Goal: Task Accomplishment & Management: Manage account settings

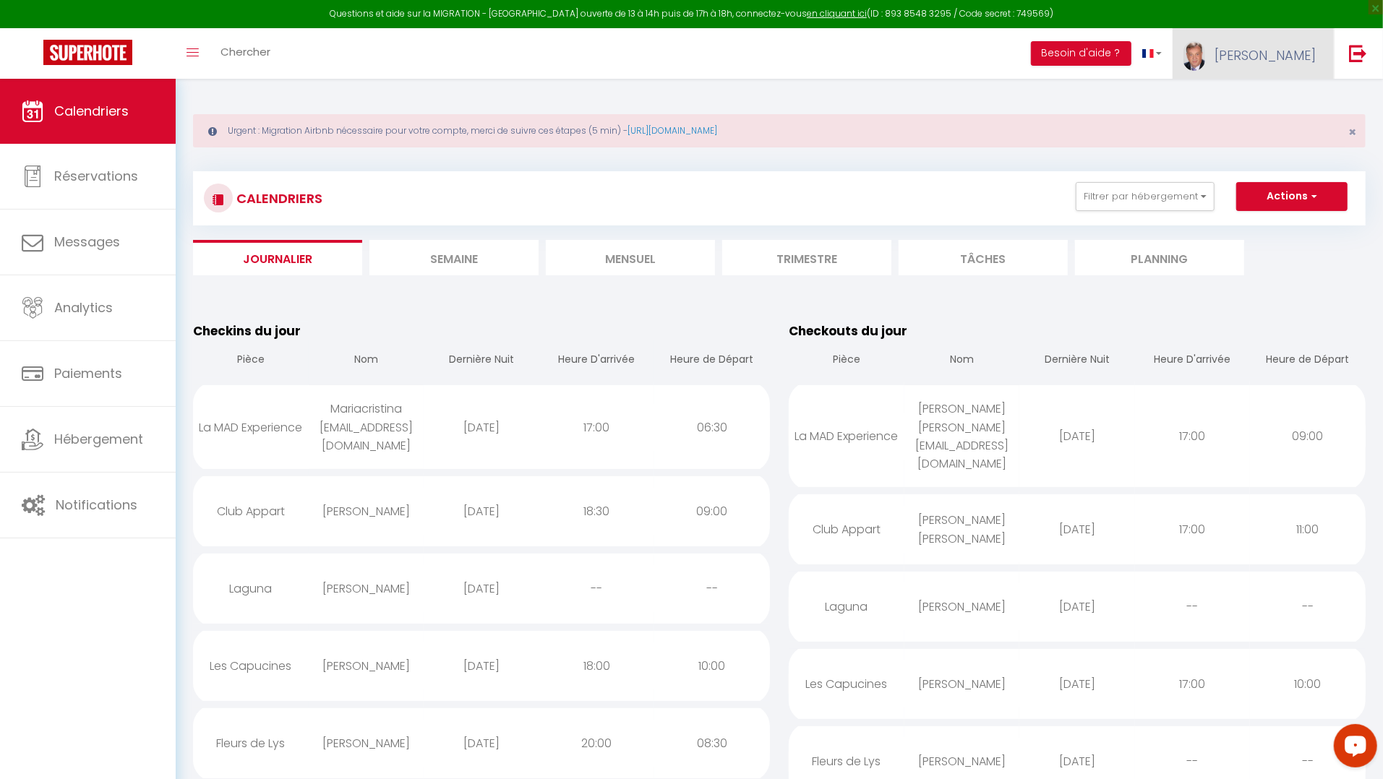
click at [1302, 52] on span "[PERSON_NAME]" at bounding box center [1264, 55] width 101 height 18
click at [1279, 98] on link "Paramètres" at bounding box center [1275, 100] width 107 height 25
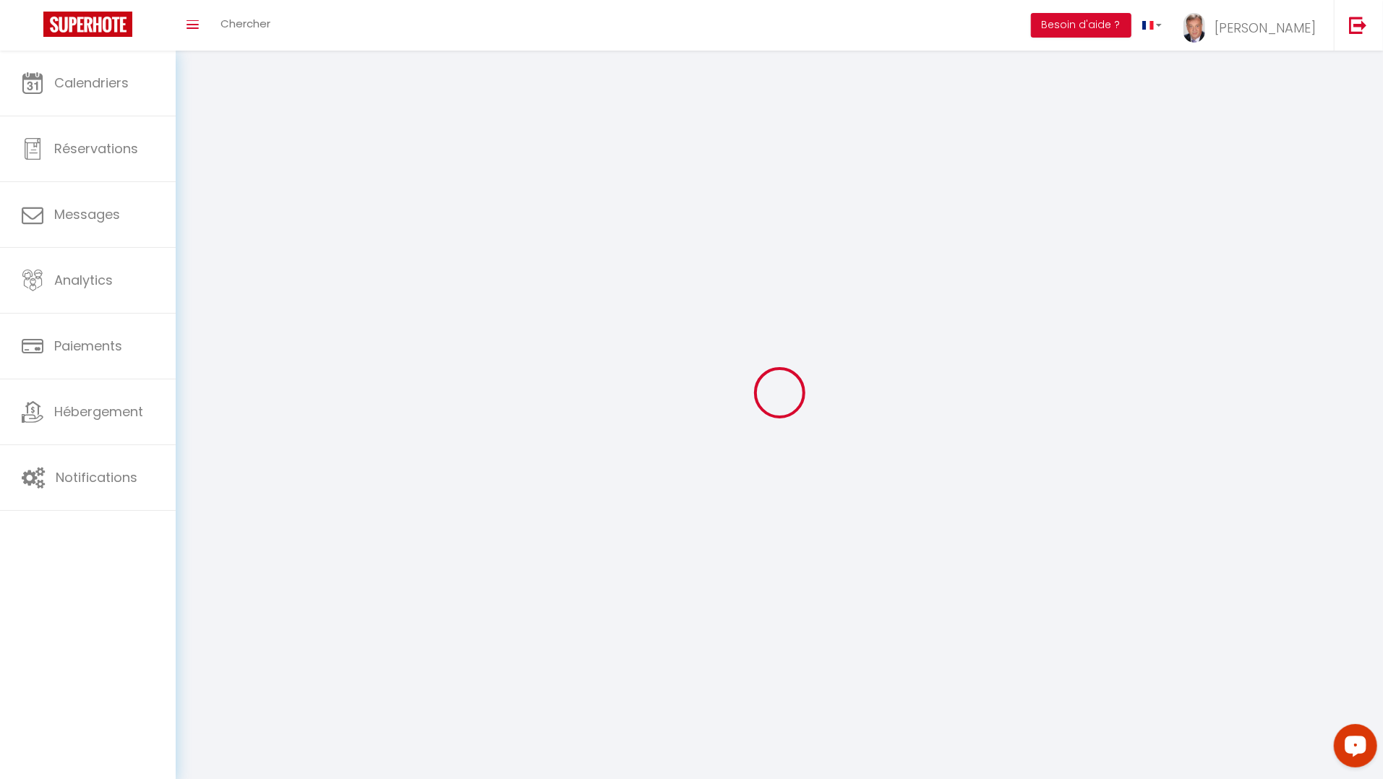
type input "[PERSON_NAME]"
type input "[PHONE_NUMBER]"
type input "[STREET_ADDRESS]"
type input "27200"
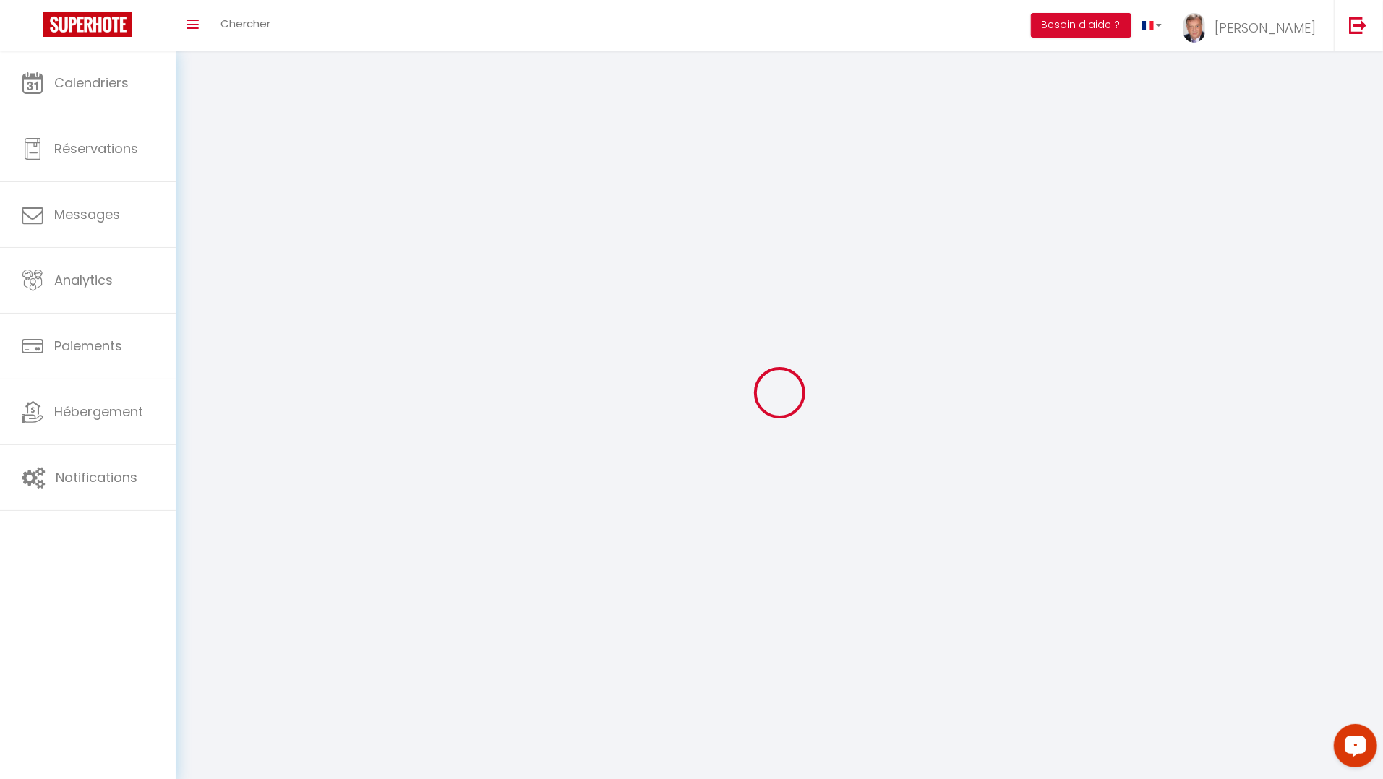
type input "[PERSON_NAME]"
type input "XtRrl0pkcn6rTJ3eqSp5sYApG"
type input "zjMgY7kyeAi9WwojPYnHLK4T4"
select select "28"
select select "fr"
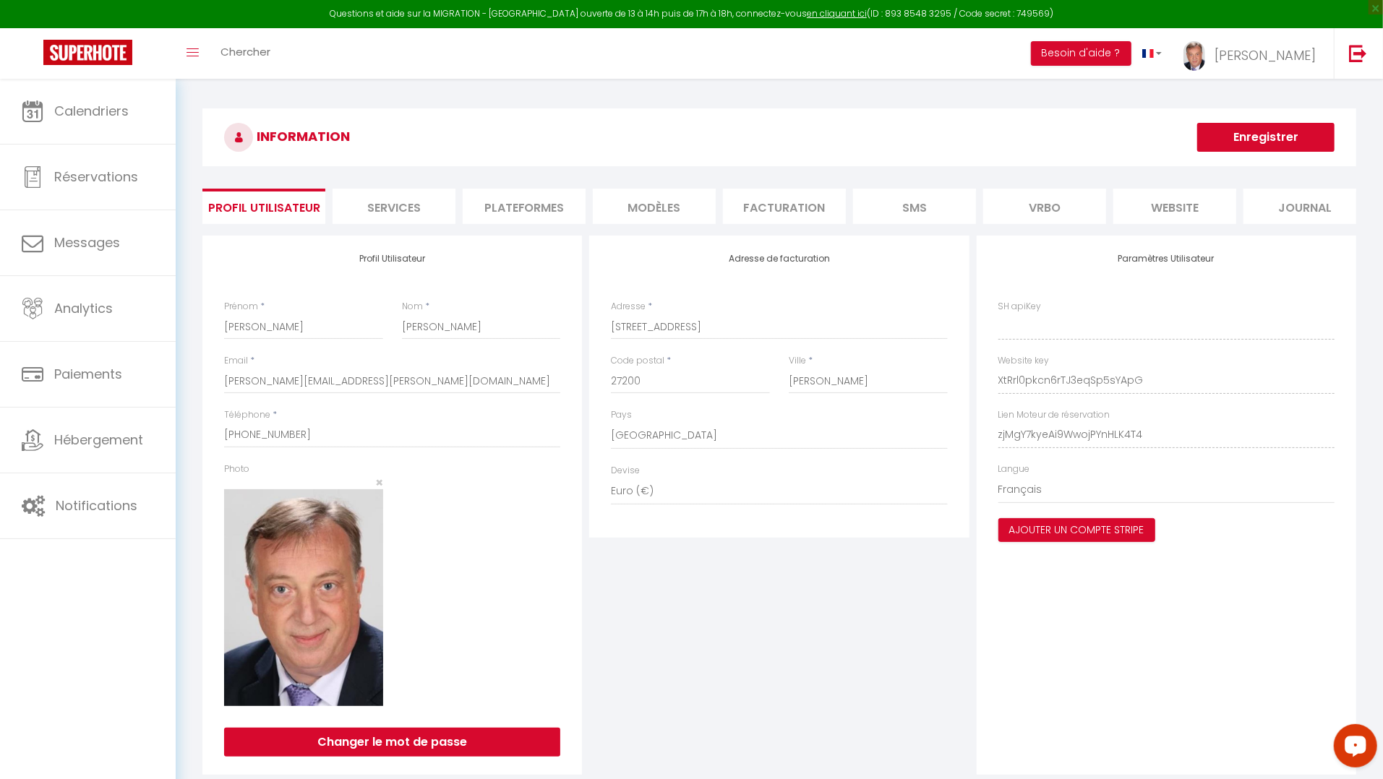
type input "XtRrl0pkcn6rTJ3eqSp5sYApG"
type input "zjMgY7kyeAi9WwojPYnHLK4T4"
type input "[URL][DOMAIN_NAME]"
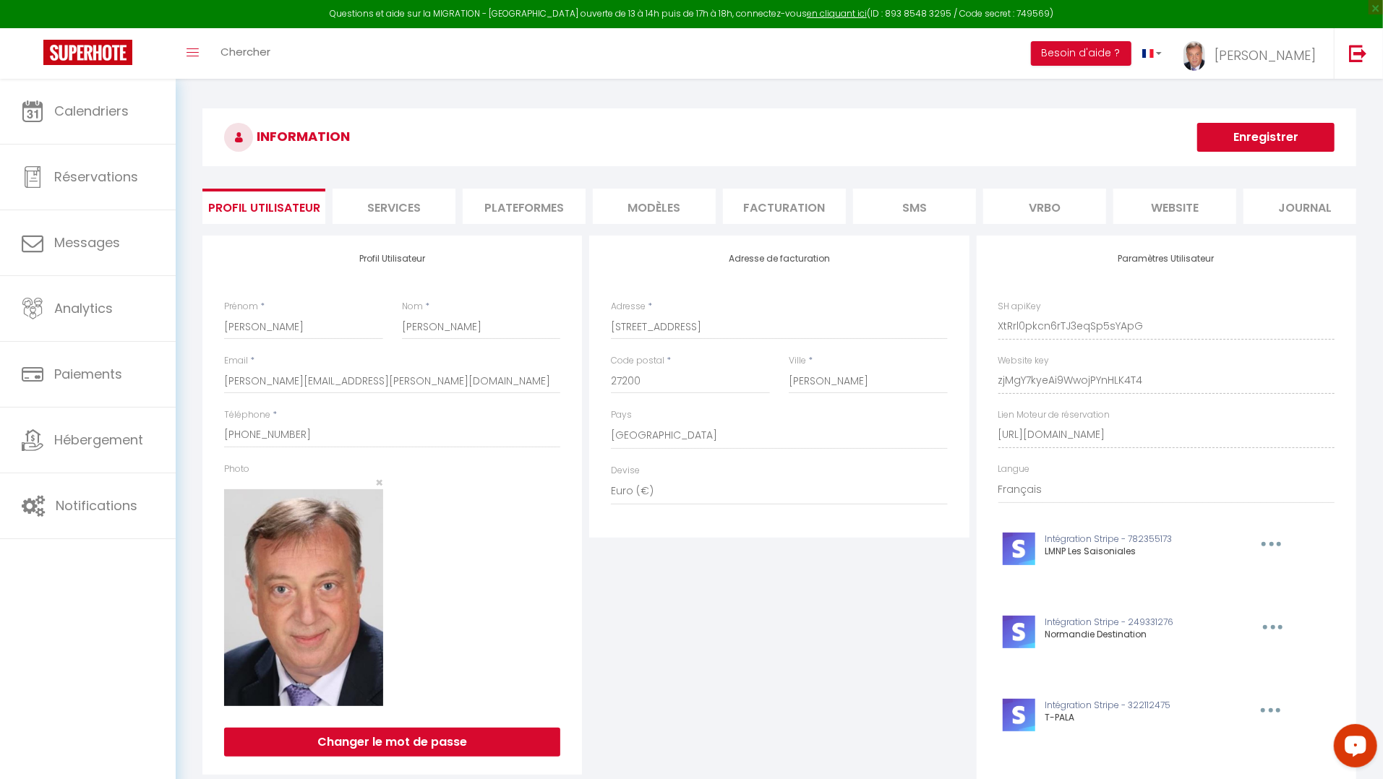
click at [508, 210] on li "Plateformes" at bounding box center [524, 206] width 123 height 35
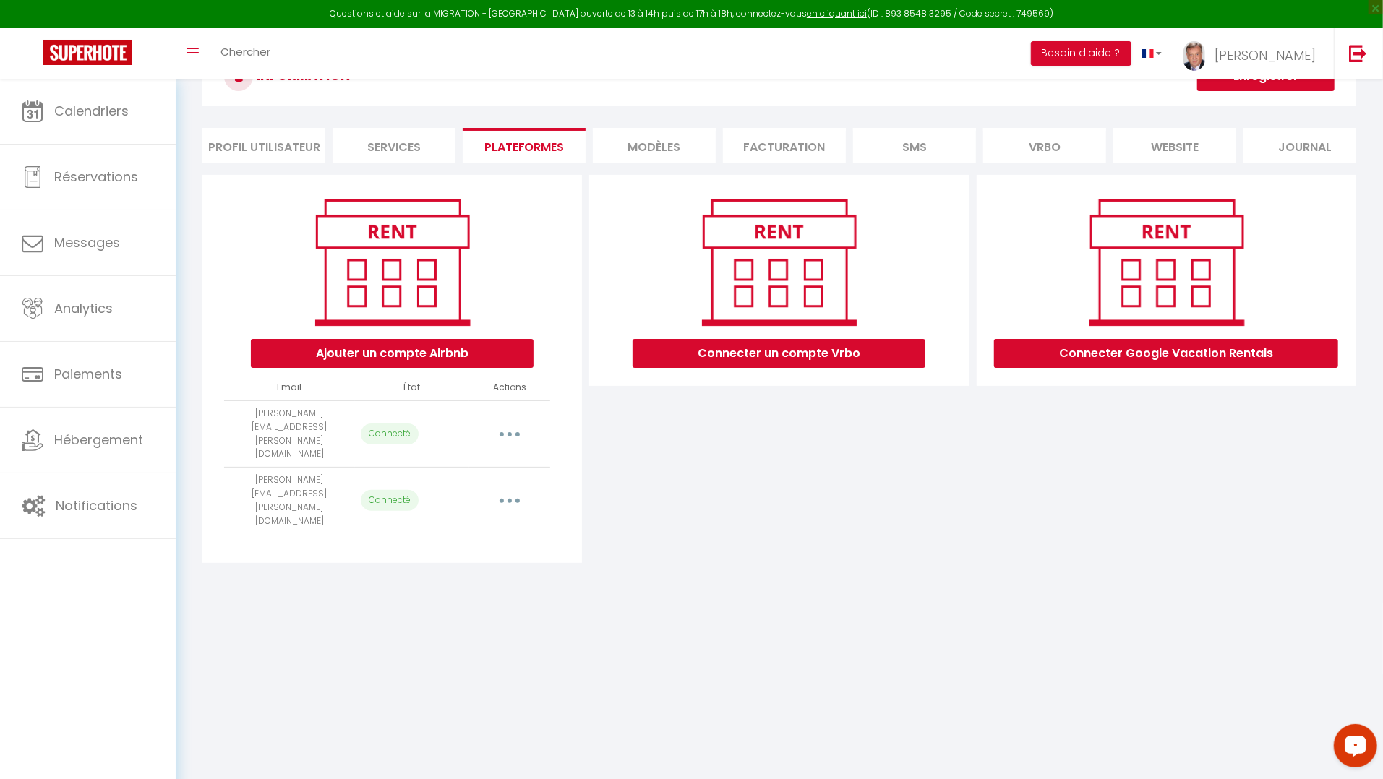
scroll to position [78, 0]
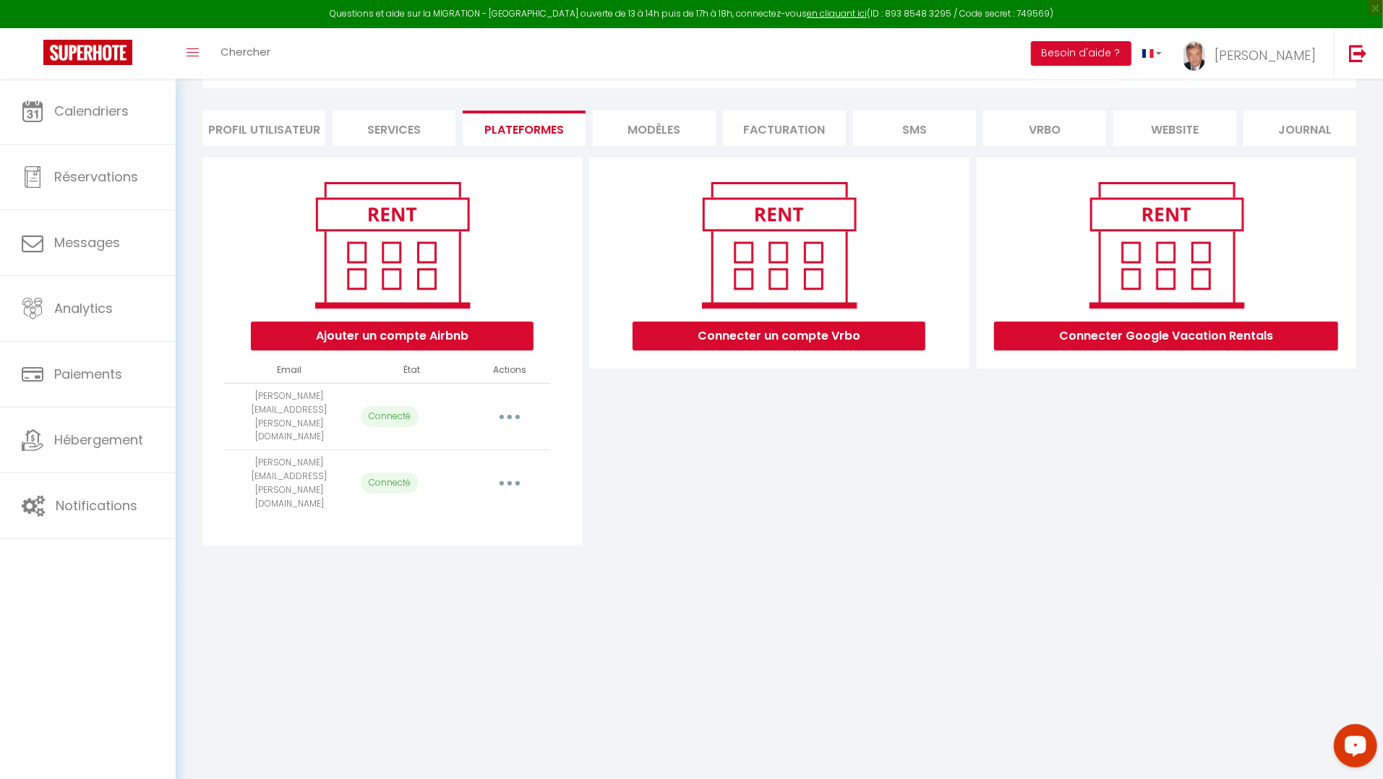
click at [510, 416] on button "button" at bounding box center [509, 416] width 40 height 23
click at [327, 504] on div "Ajouter un compte Airbnb Email État Actions eric.laborie@ecsminter.com Connecté…" at bounding box center [778, 351] width 1153 height 397
click at [322, 408] on td "[PERSON_NAME][EMAIL_ADDRESS][PERSON_NAME][DOMAIN_NAME]" at bounding box center [289, 416] width 131 height 66
click at [371, 413] on p "Connecté" at bounding box center [390, 416] width 58 height 21
click at [333, 408] on td "[PERSON_NAME][EMAIL_ADDRESS][PERSON_NAME][DOMAIN_NAME]" at bounding box center [289, 416] width 131 height 66
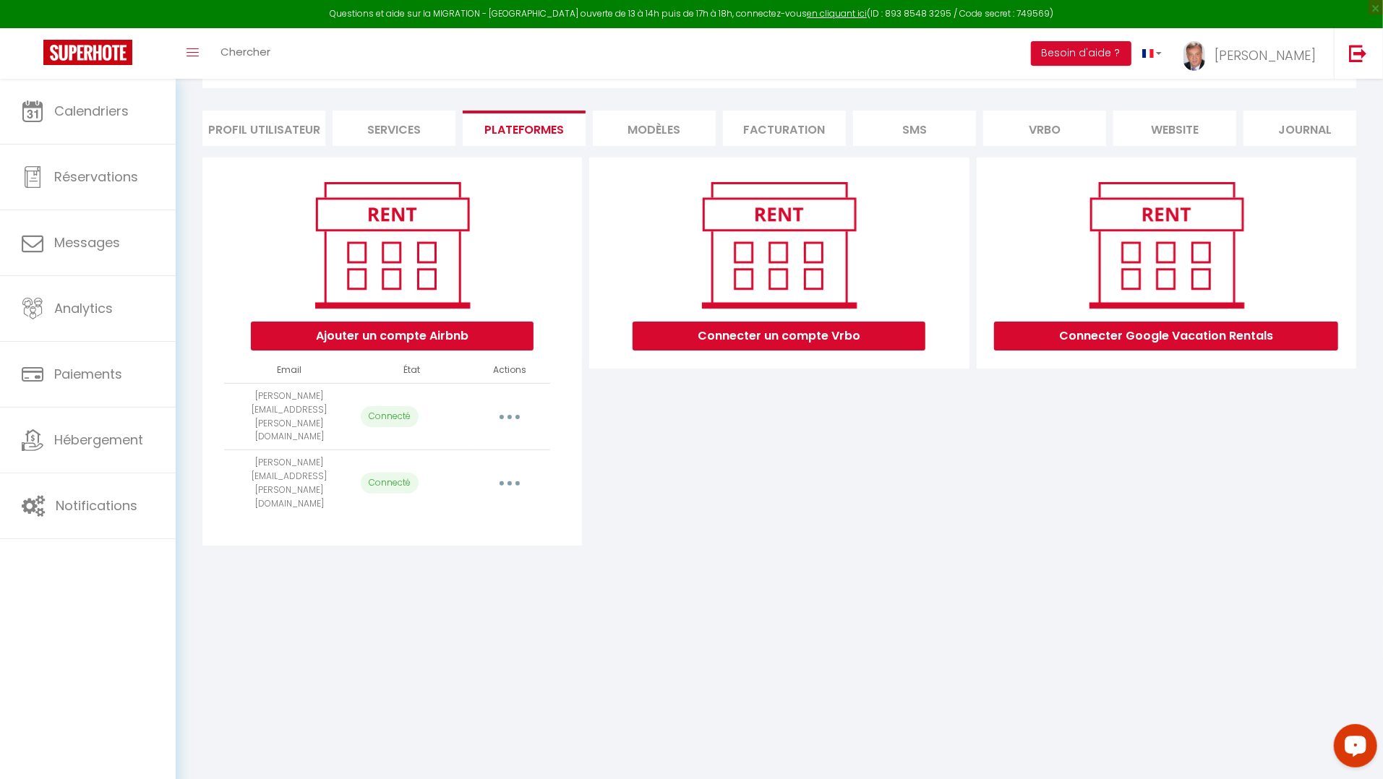
click at [319, 408] on td "[PERSON_NAME][EMAIL_ADDRESS][PERSON_NAME][DOMAIN_NAME]" at bounding box center [289, 416] width 131 height 66
click at [322, 410] on td "[PERSON_NAME][EMAIL_ADDRESS][PERSON_NAME][DOMAIN_NAME]" at bounding box center [289, 416] width 131 height 66
click at [314, 429] on td "[PERSON_NAME][EMAIL_ADDRESS][PERSON_NAME][DOMAIN_NAME]" at bounding box center [289, 416] width 131 height 66
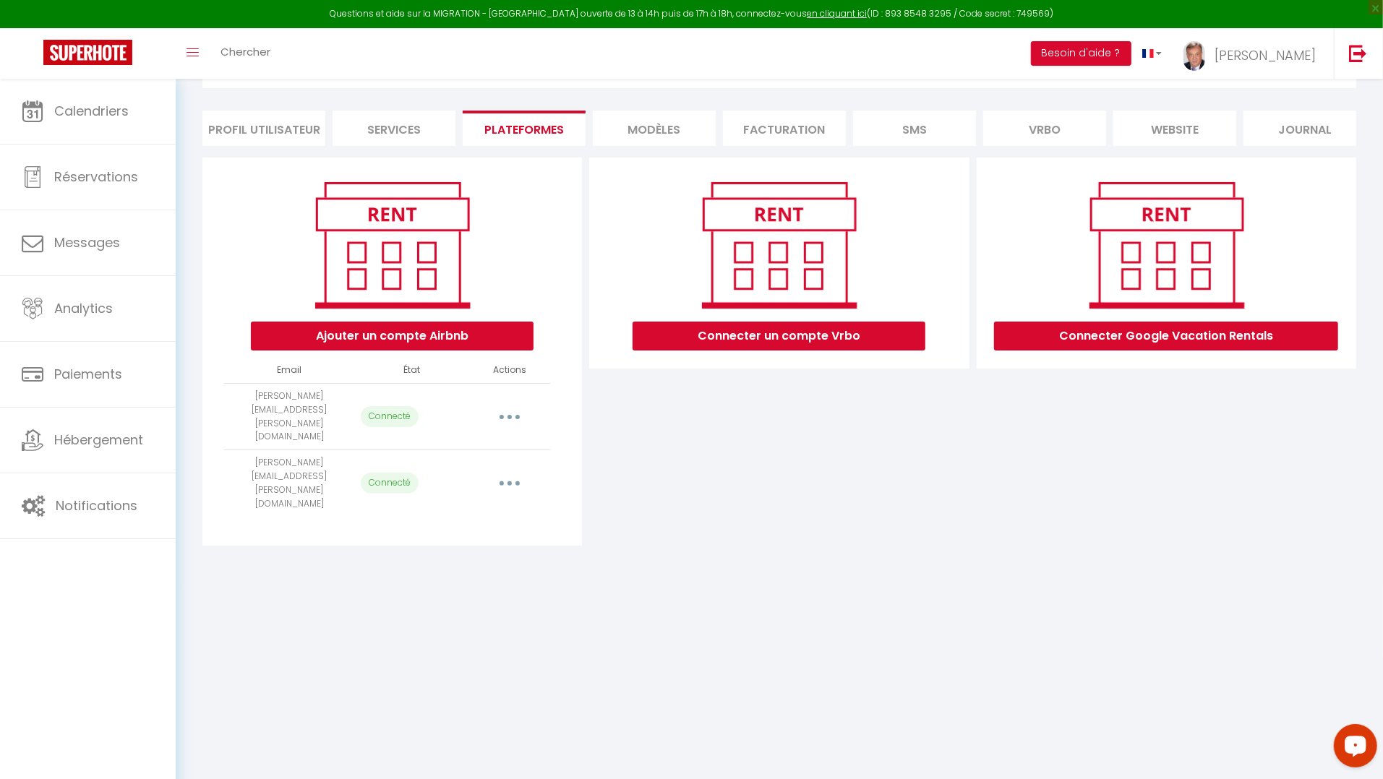
click at [319, 465] on td "[PERSON_NAME][EMAIL_ADDRESS][PERSON_NAME][DOMAIN_NAME]" at bounding box center [289, 483] width 131 height 66
click at [403, 343] on button "Ajouter un compte Airbnb" at bounding box center [392, 336] width 283 height 29
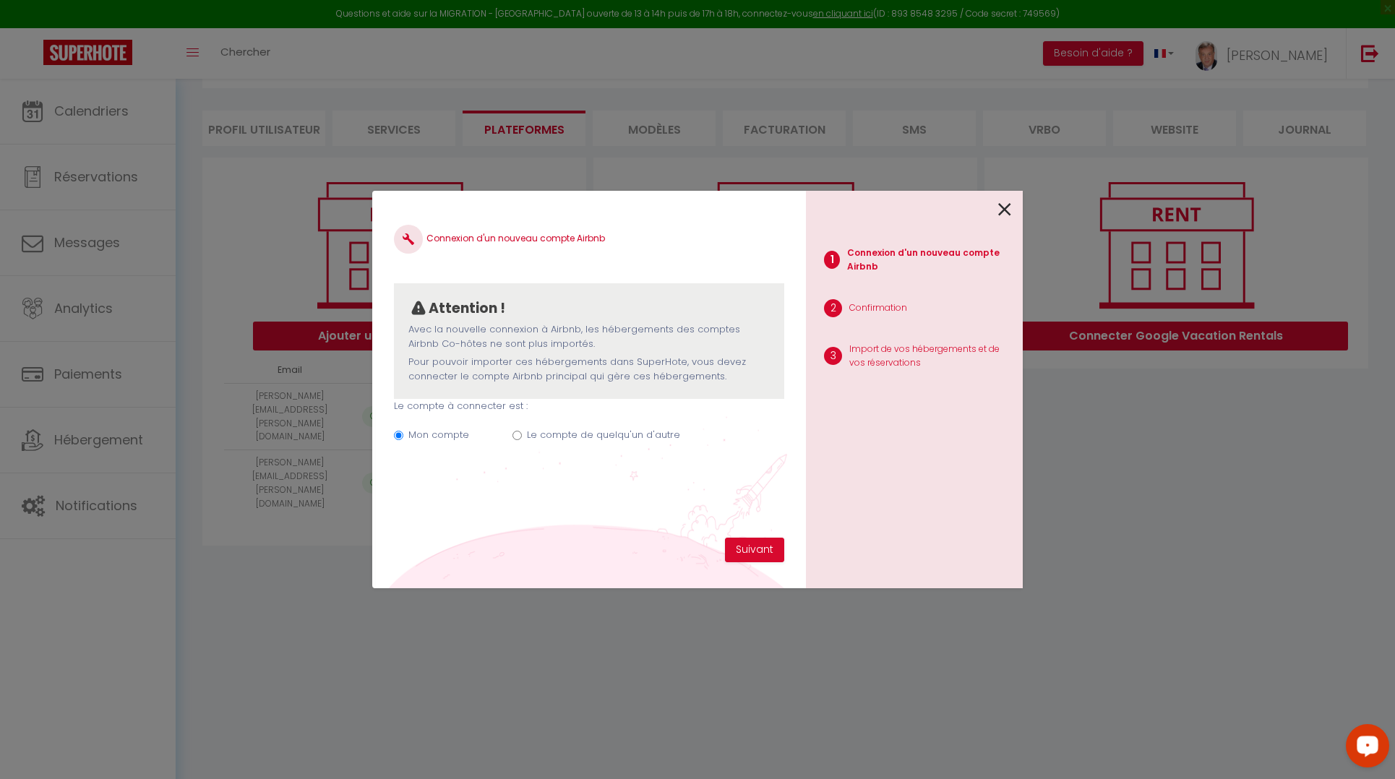
click at [512, 438] on input "Le compte de quelqu'un d'autre" at bounding box center [516, 435] width 9 height 9
radio input "true"
radio input "false"
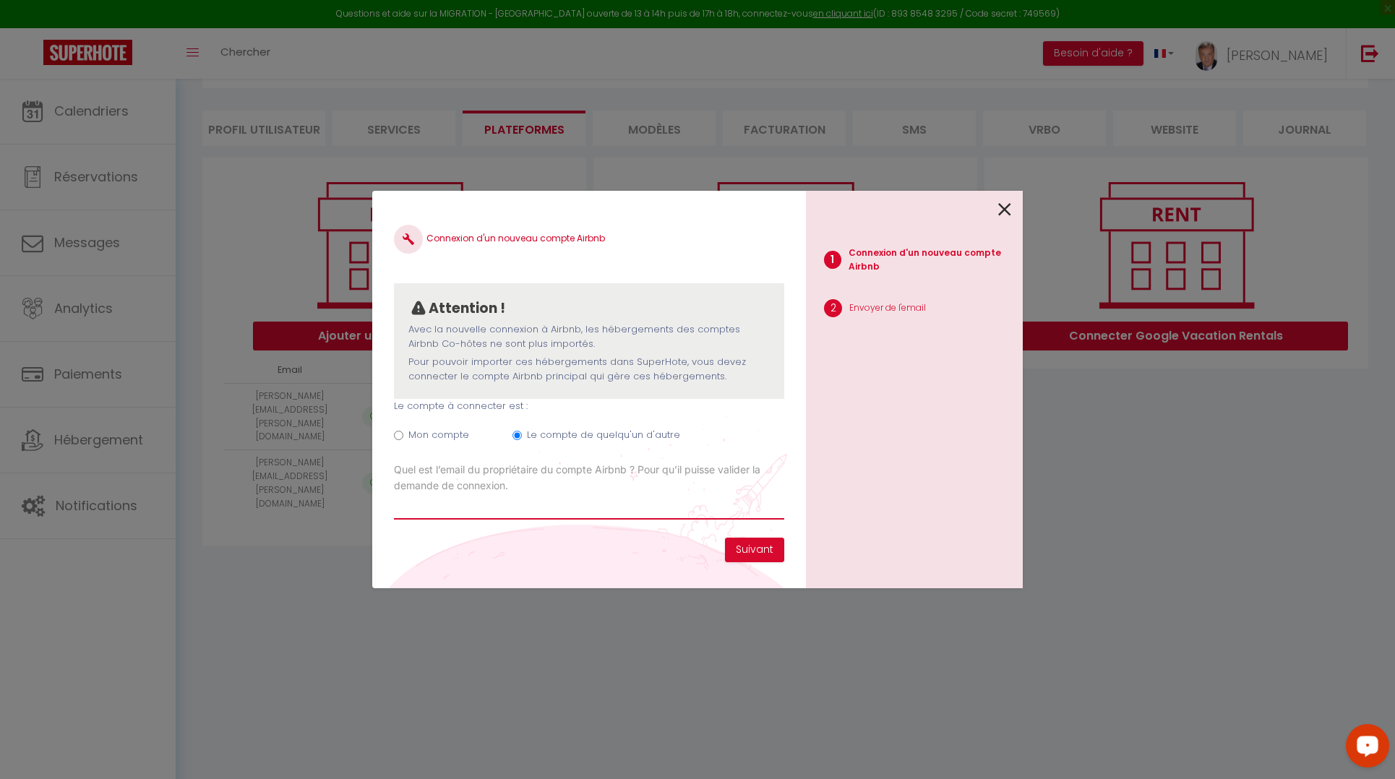
click at [427, 511] on input "Email connexion Airbnb" at bounding box center [589, 507] width 390 height 26
click at [510, 510] on input "Email connexion Airbnb" at bounding box center [589, 507] width 390 height 26
click at [434, 504] on input "Email connexion Airbnb" at bounding box center [589, 507] width 390 height 26
paste input "[EMAIL_ADDRESS][DOMAIN_NAME]"
type input "[EMAIL_ADDRESS][DOMAIN_NAME]"
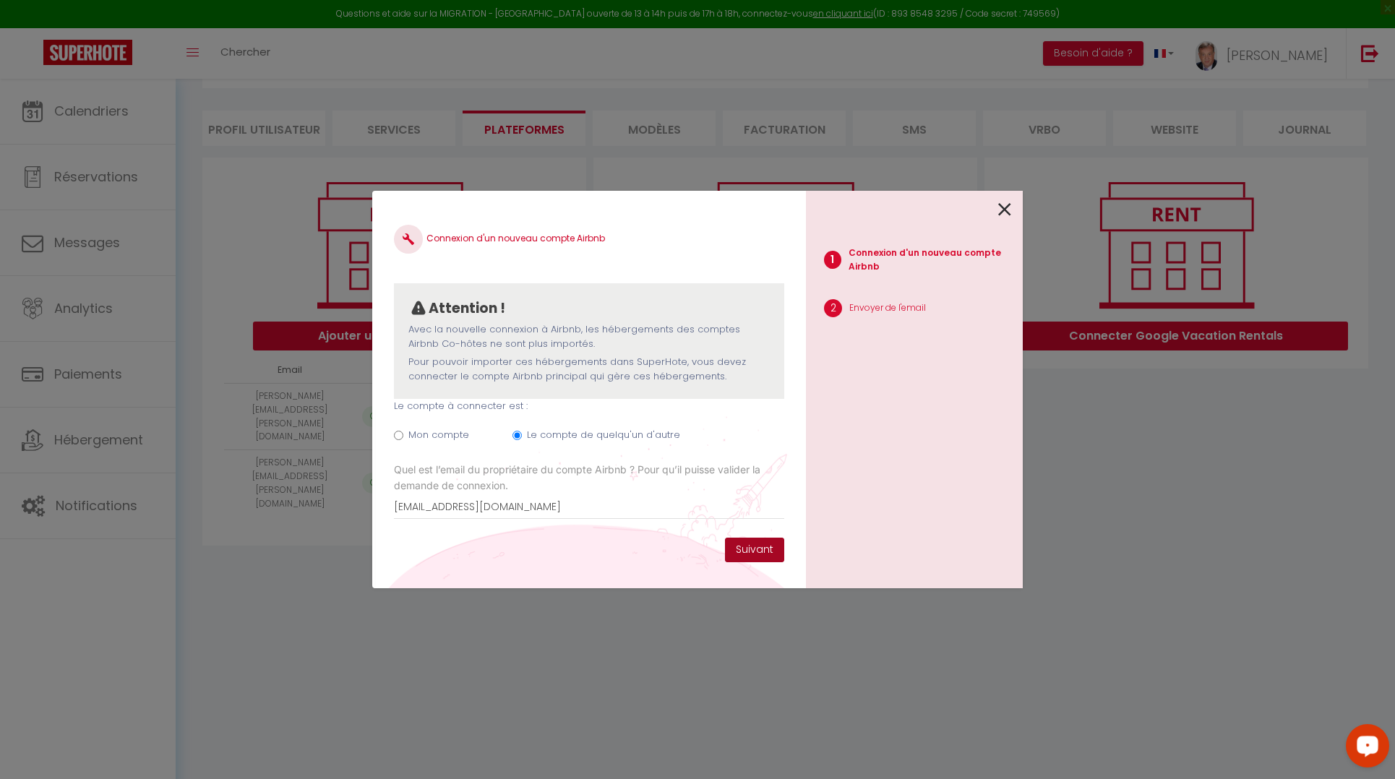
click at [759, 553] on button "Suivant" at bounding box center [754, 550] width 59 height 25
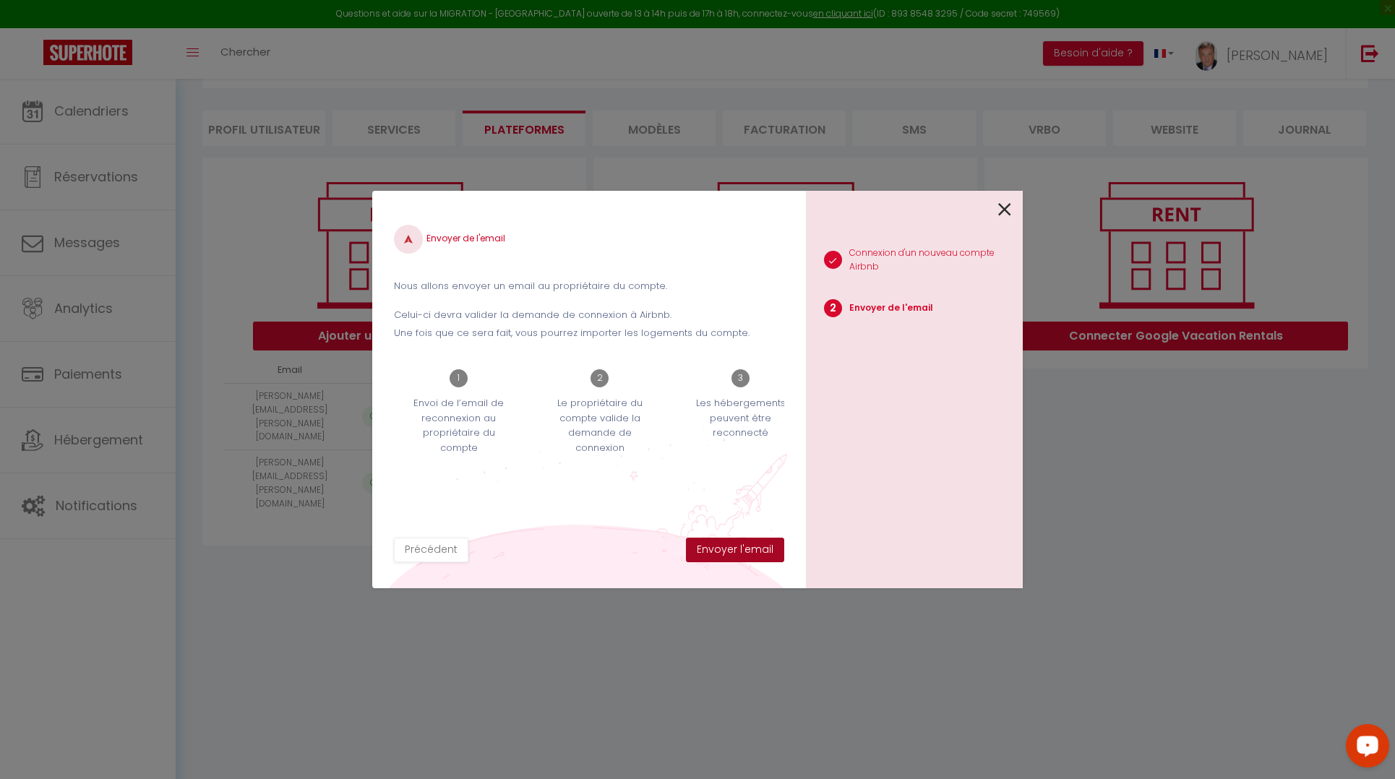
click at [737, 550] on button "Envoyer l'email" at bounding box center [735, 550] width 98 height 25
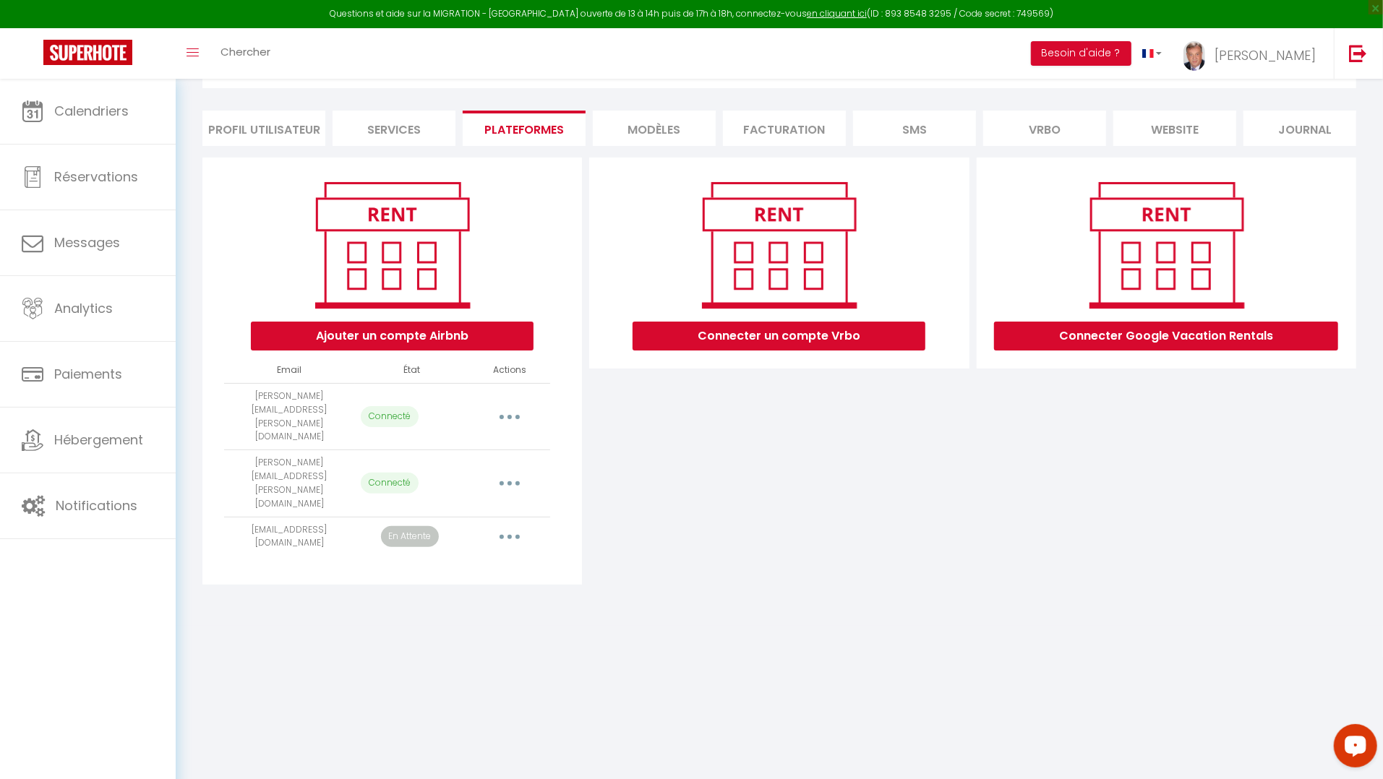
click at [510, 415] on icon "button" at bounding box center [509, 417] width 4 height 4
click at [493, 443] on link "Importer les appartements" at bounding box center [446, 449] width 160 height 25
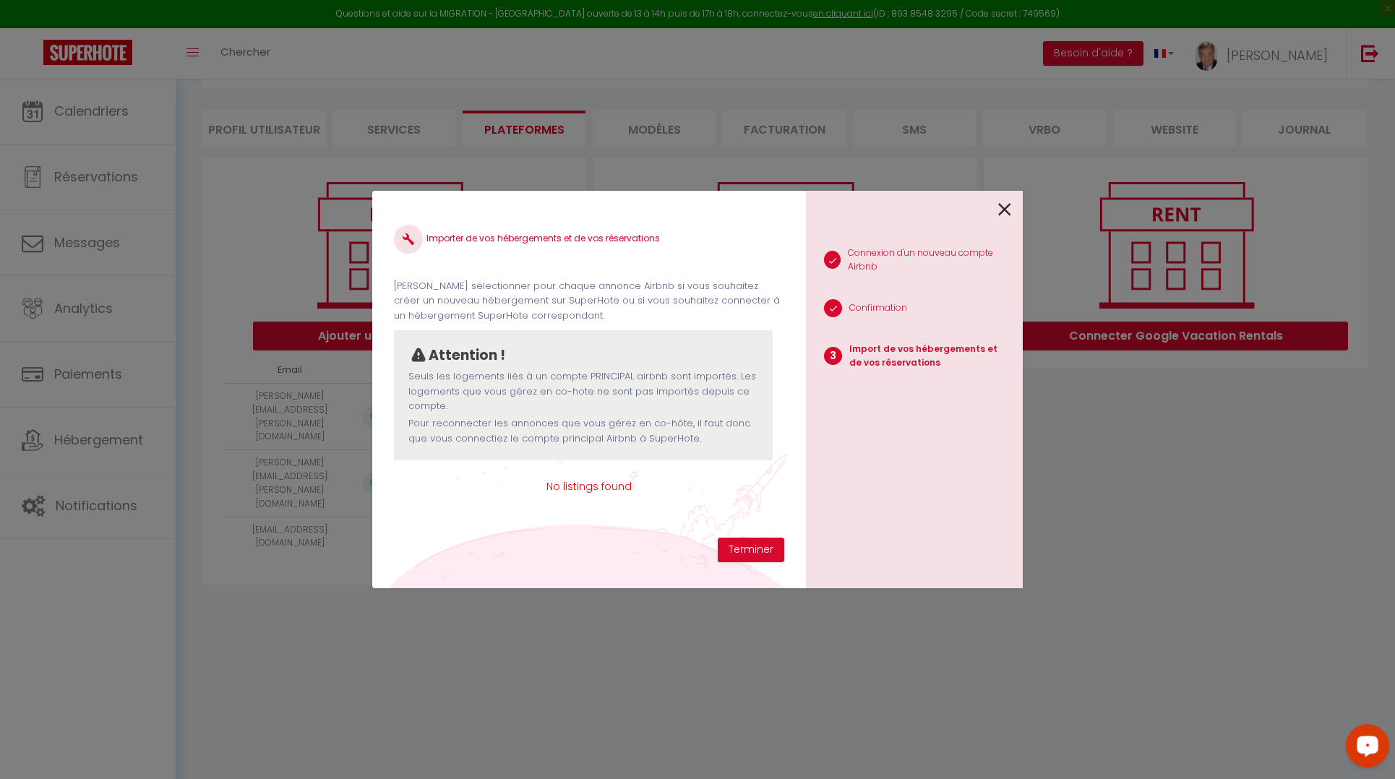
click at [1001, 208] on icon at bounding box center [1004, 210] width 13 height 22
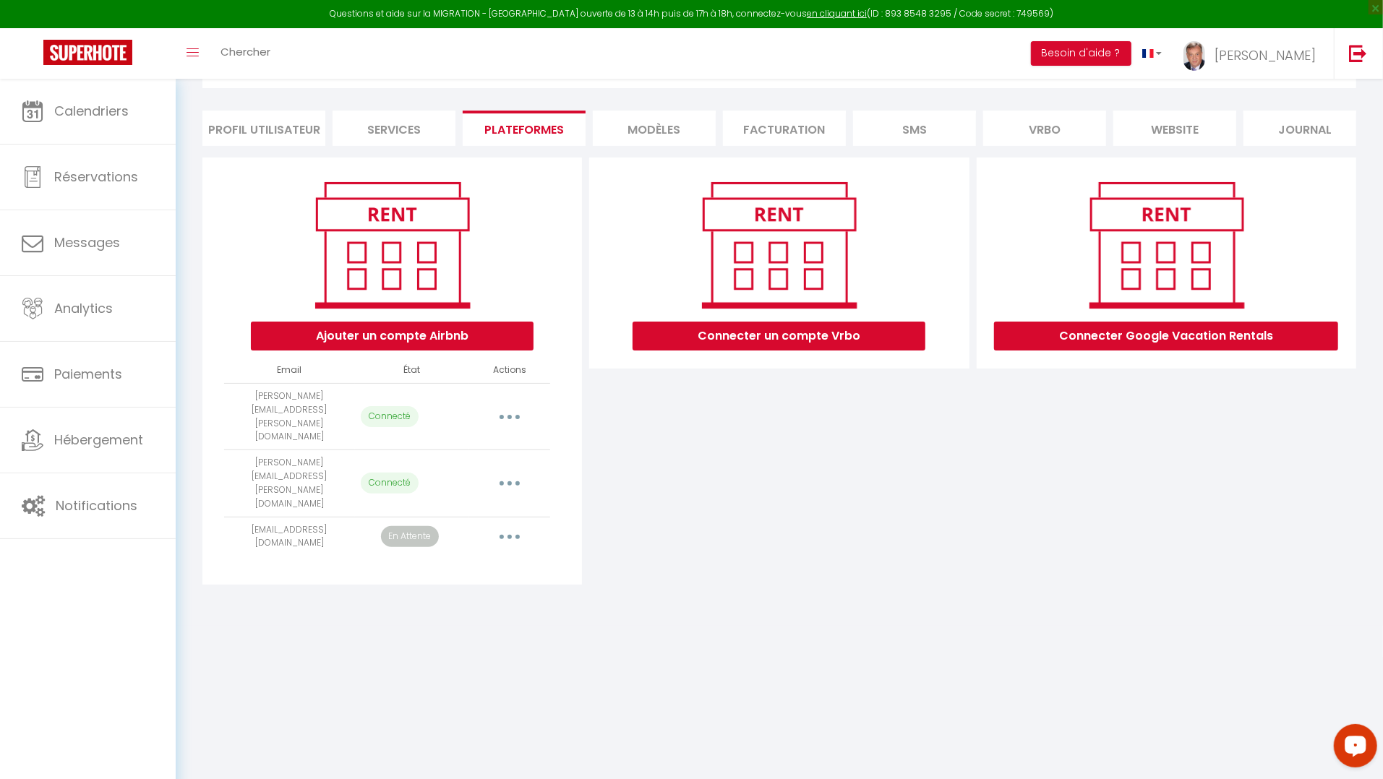
click at [510, 481] on icon "button" at bounding box center [509, 483] width 4 height 4
click at [481, 504] on link "Importer les appartements" at bounding box center [446, 516] width 160 height 25
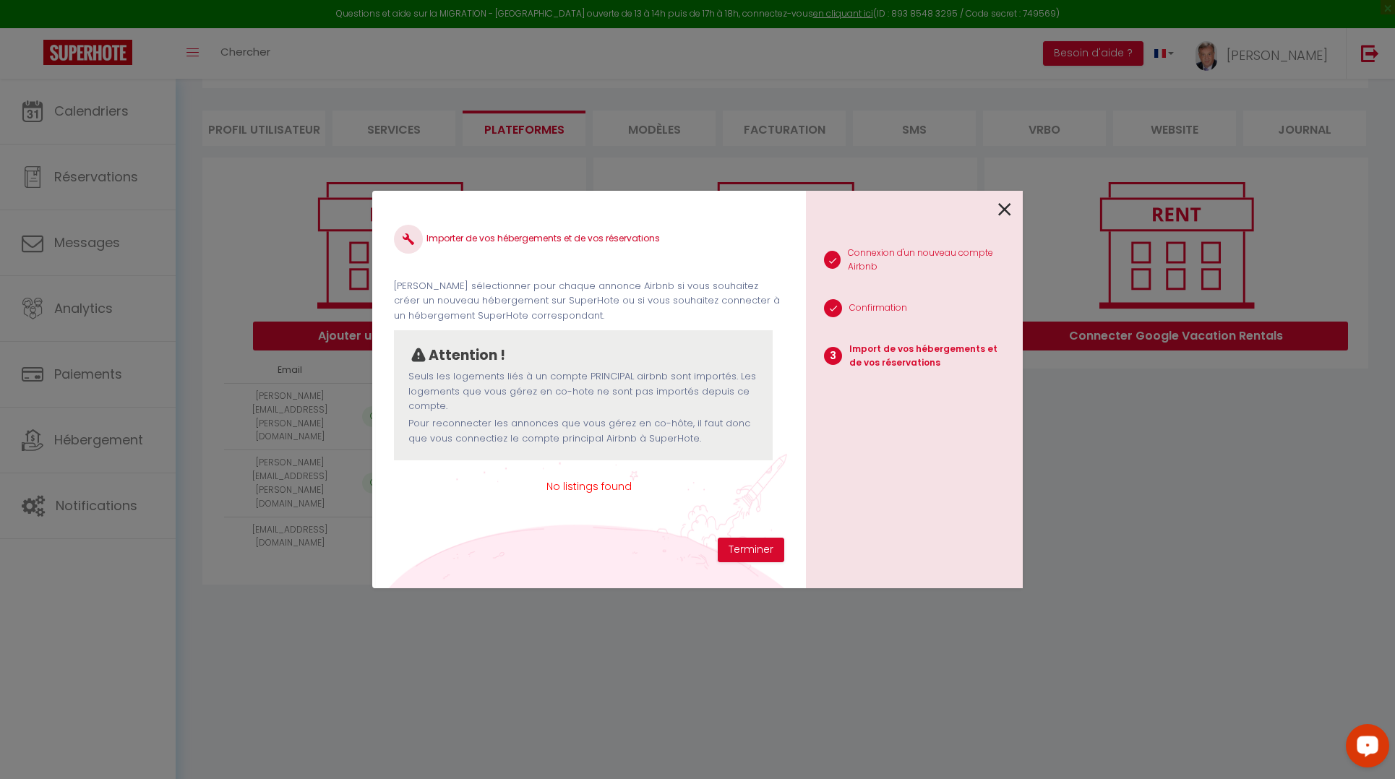
click at [1005, 206] on icon at bounding box center [1004, 210] width 13 height 22
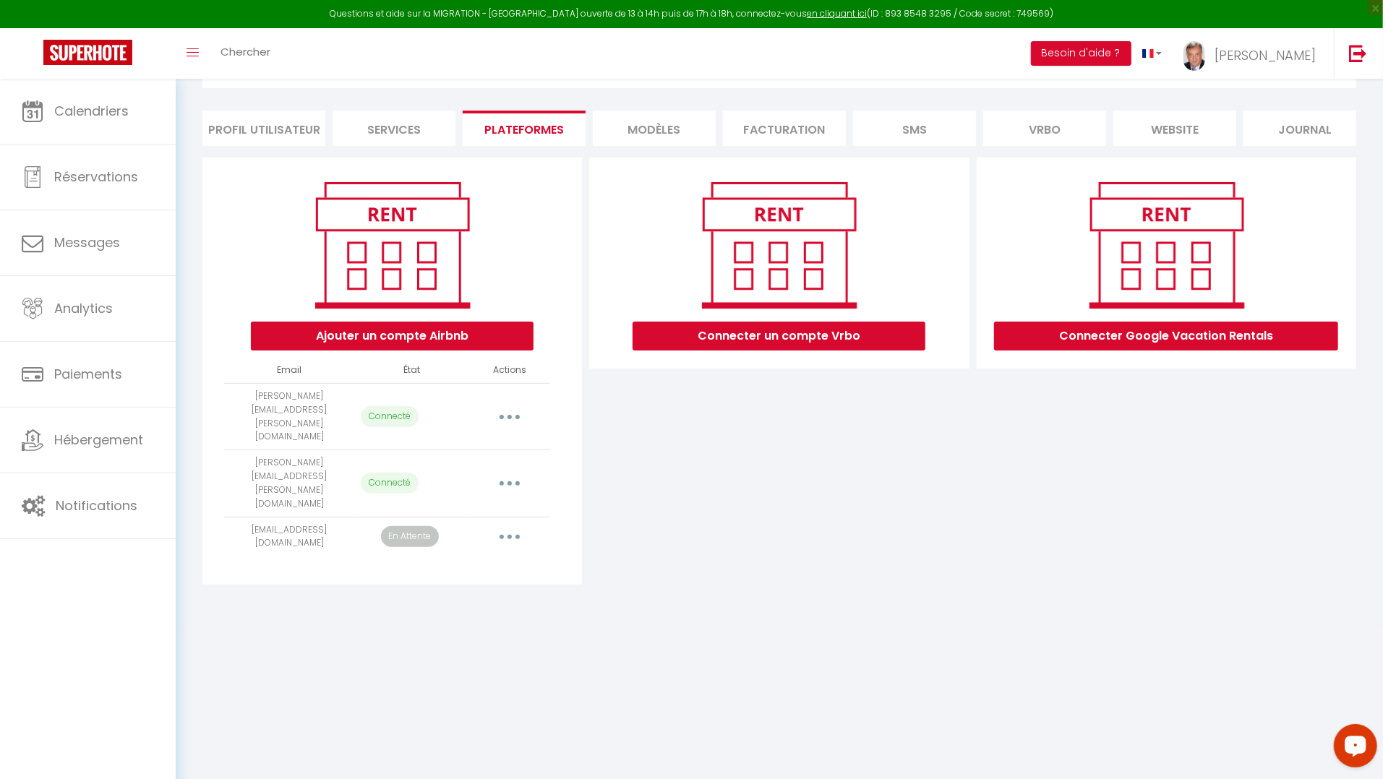
click at [798, 538] on div "Connecter un compte Vrbo" at bounding box center [778, 371] width 387 height 427
click at [510, 525] on button "button" at bounding box center [509, 536] width 40 height 23
click at [507, 535] on icon "button" at bounding box center [509, 537] width 4 height 4
click at [510, 535] on icon "button" at bounding box center [509, 537] width 4 height 4
click at [460, 557] on link "Importer les appartements" at bounding box center [446, 569] width 160 height 25
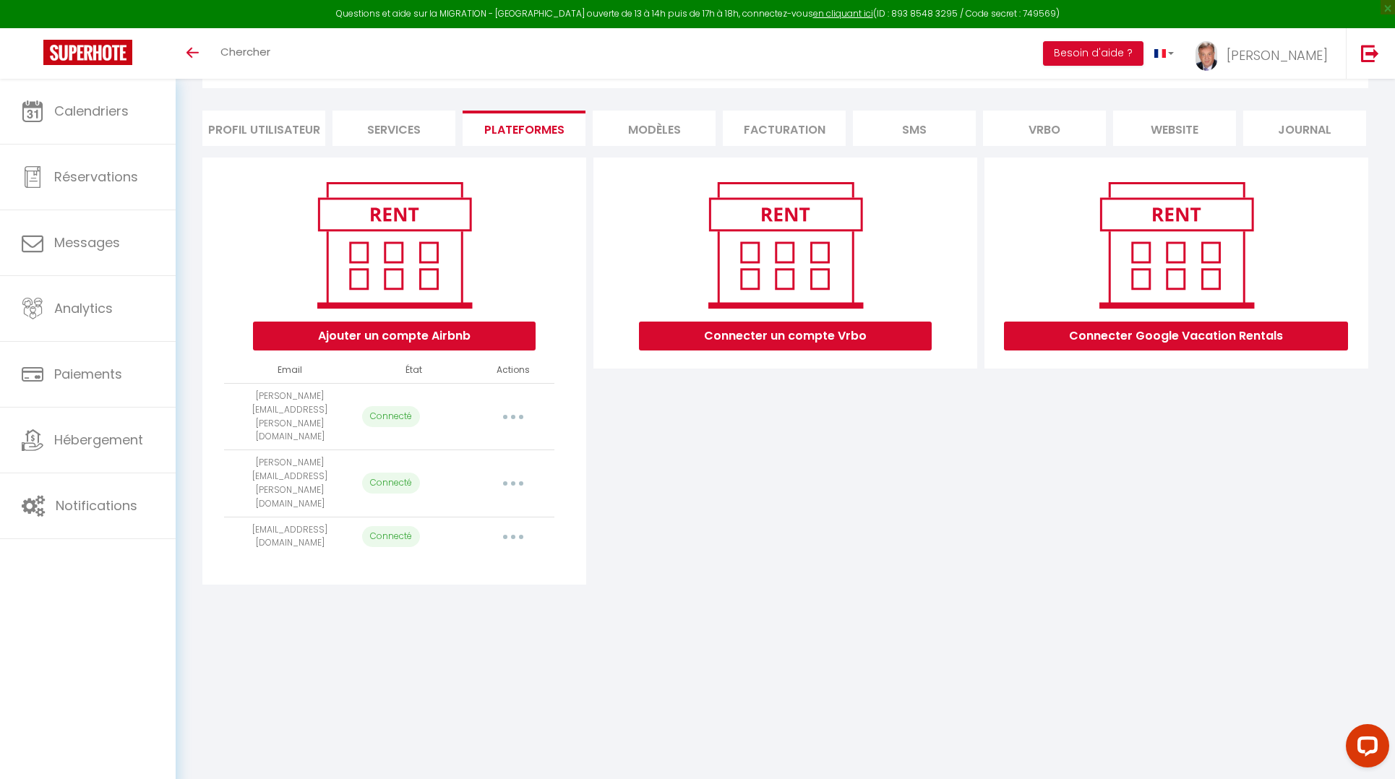
select select "61809"
select select "61810"
select select "61811"
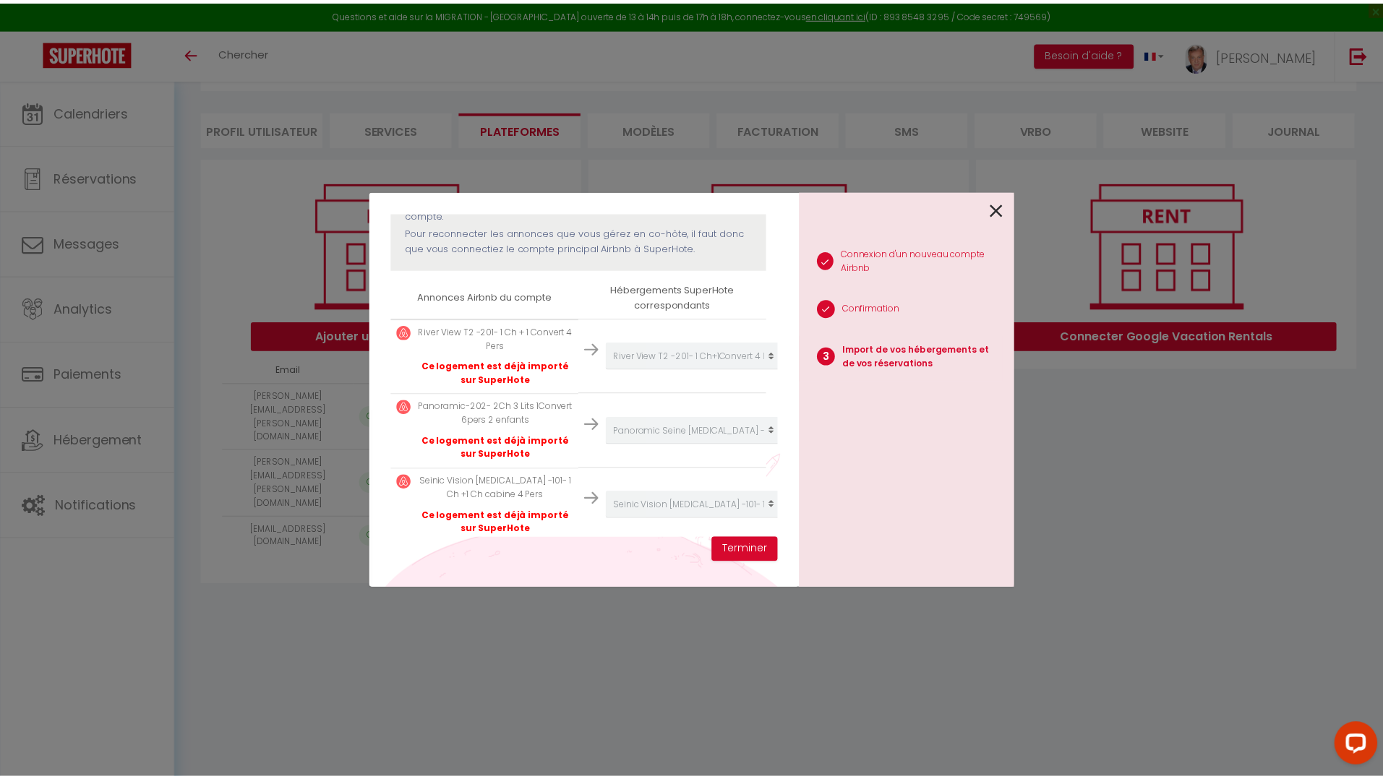
scroll to position [219, 0]
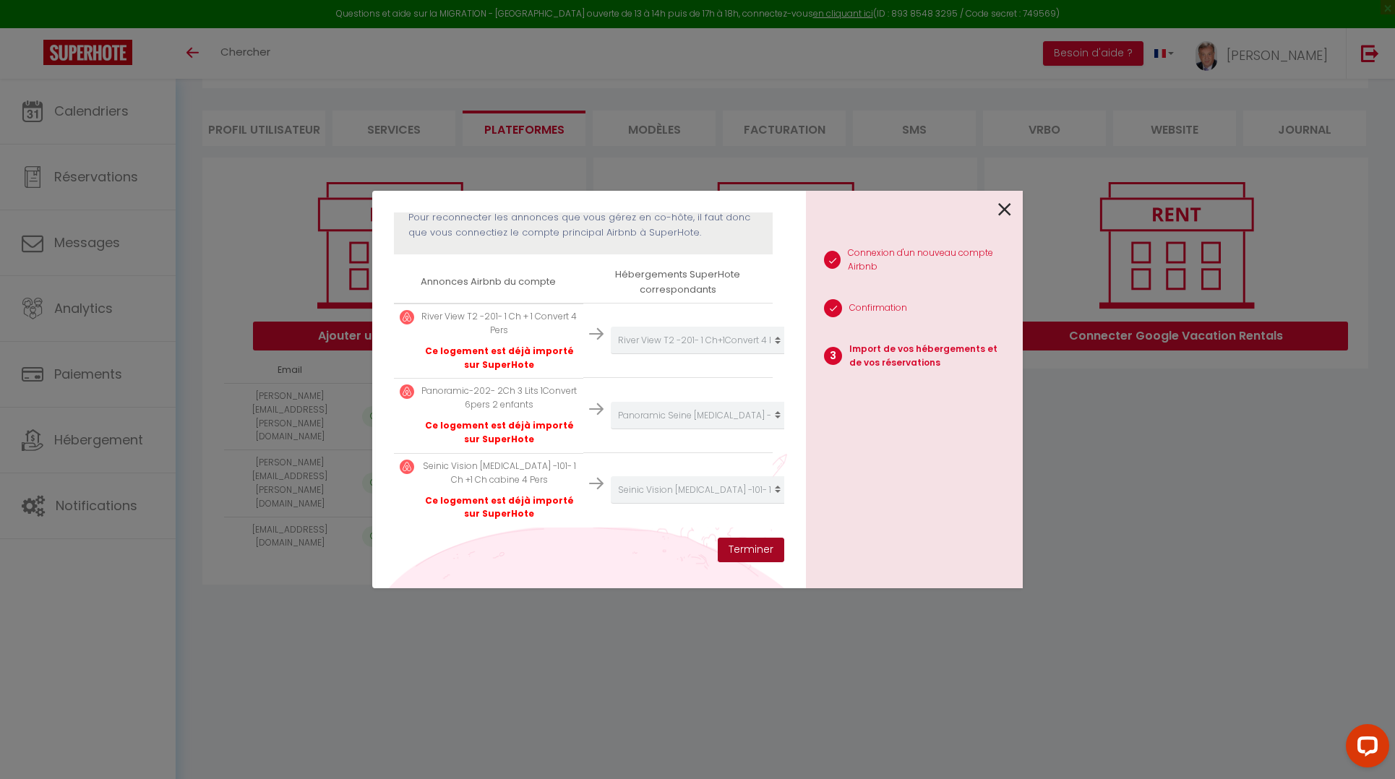
click at [749, 554] on button "Terminer" at bounding box center [751, 550] width 66 height 25
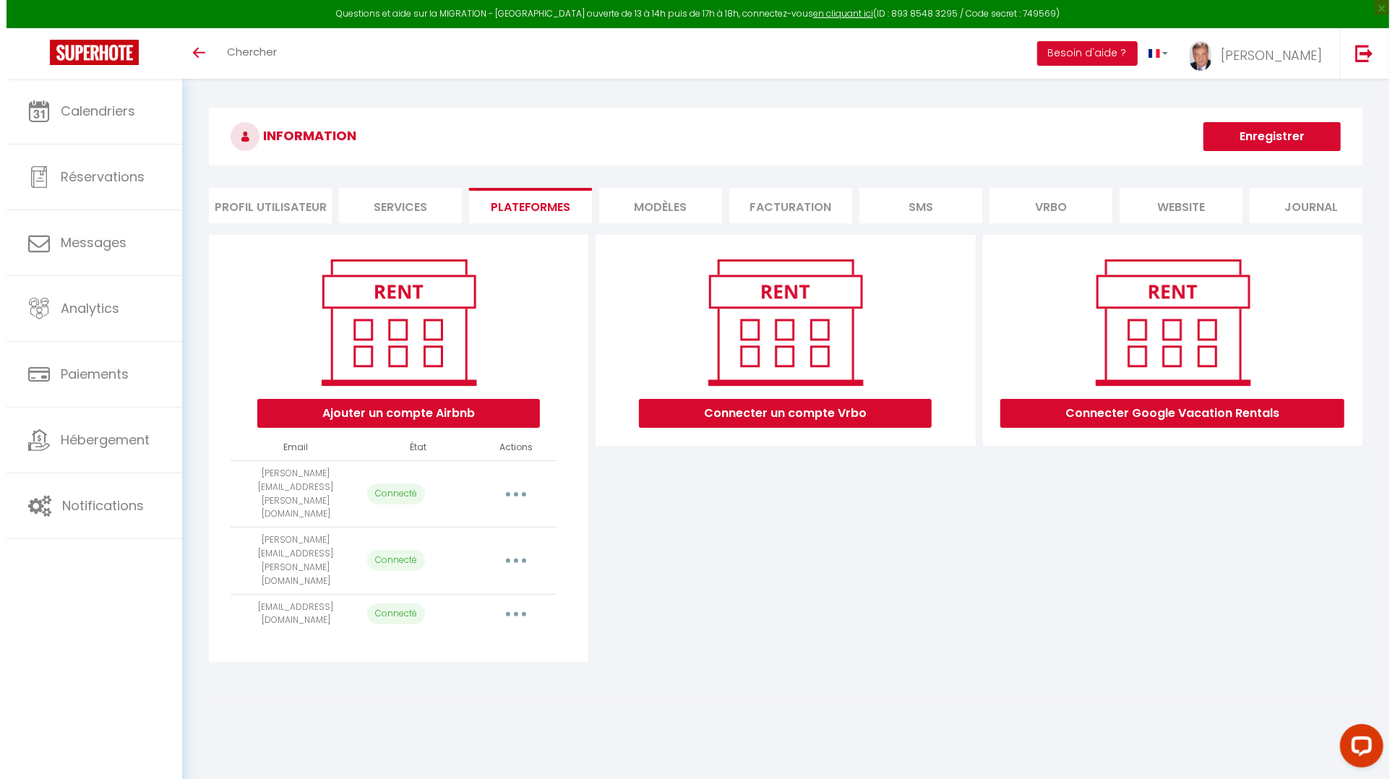
scroll to position [0, 0]
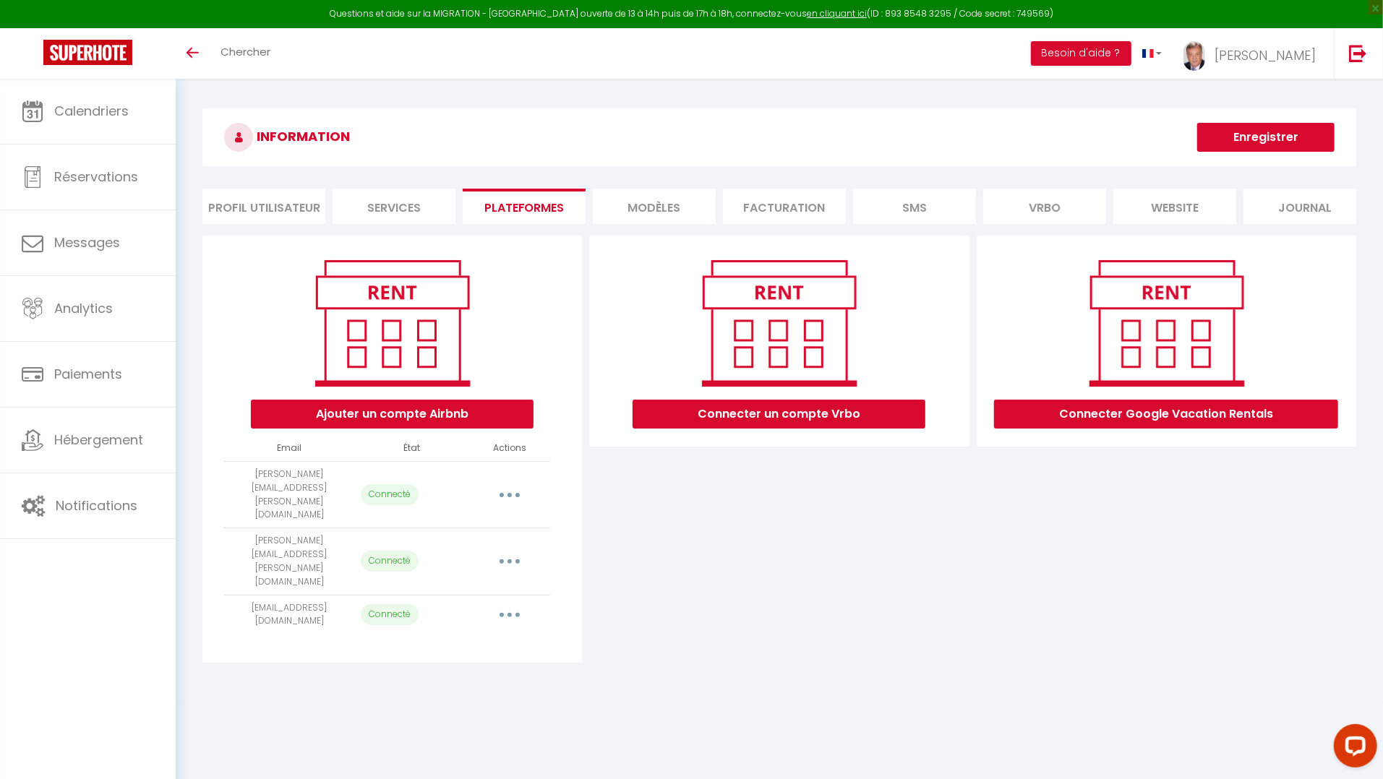
click at [507, 613] on icon "button" at bounding box center [509, 615] width 4 height 4
click at [486, 635] on link "Importer les appartements" at bounding box center [446, 647] width 160 height 25
select select "61809"
select select "61810"
select select "61811"
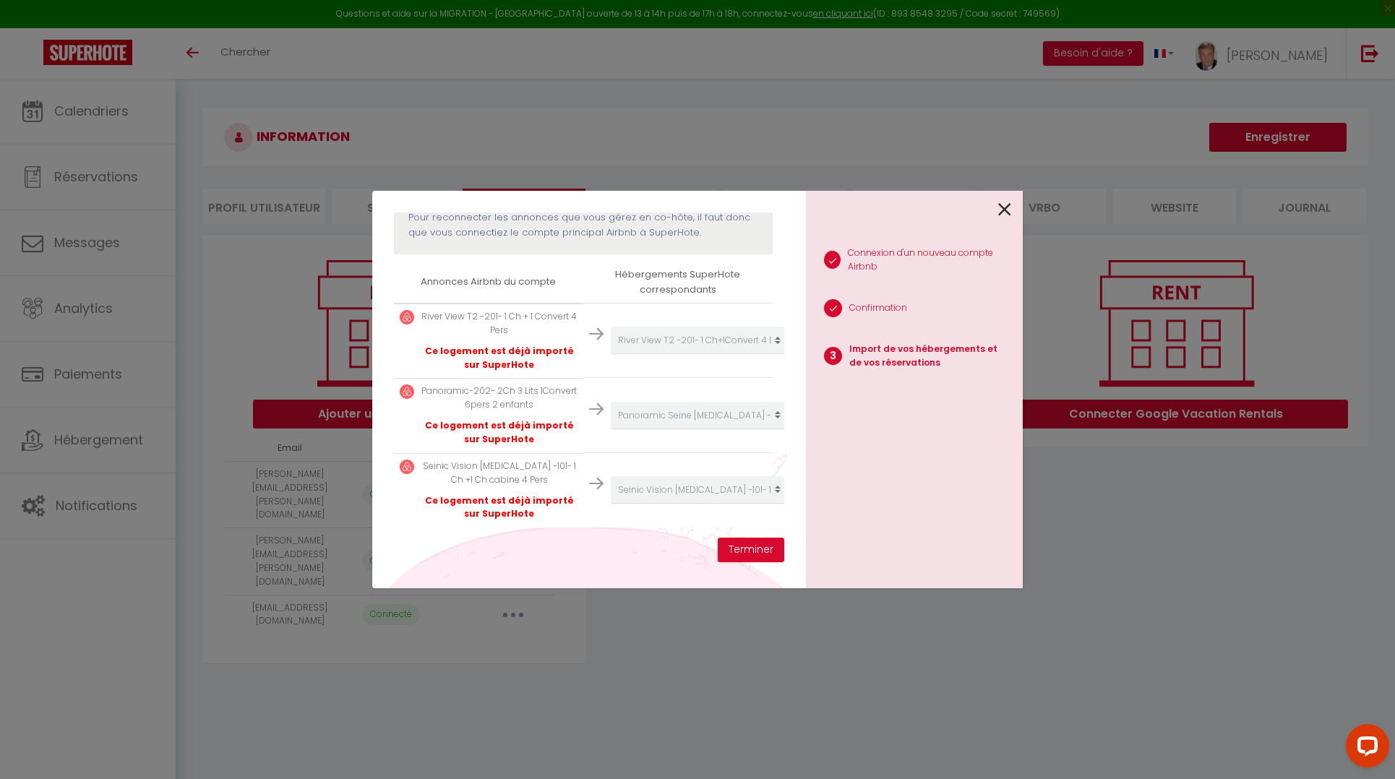
scroll to position [219, 4]
click at [467, 345] on p "Ce logement est déjà importé sur SuperHote" at bounding box center [496, 358] width 156 height 27
click at [745, 551] on button "Terminer" at bounding box center [751, 550] width 66 height 25
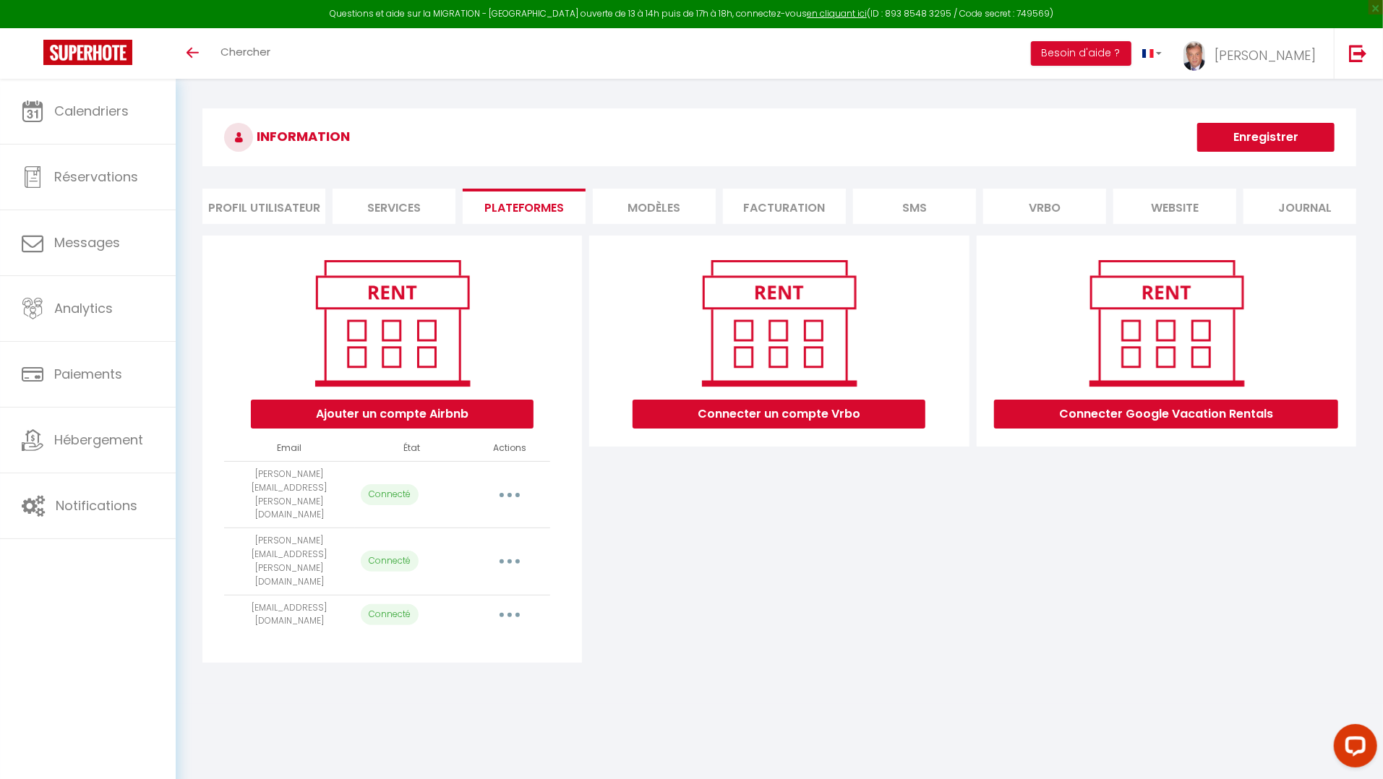
click at [510, 613] on icon "button" at bounding box center [509, 615] width 4 height 4
click at [468, 635] on link "Importer les appartements" at bounding box center [446, 647] width 160 height 25
select select "61809"
select select "61810"
select select "61811"
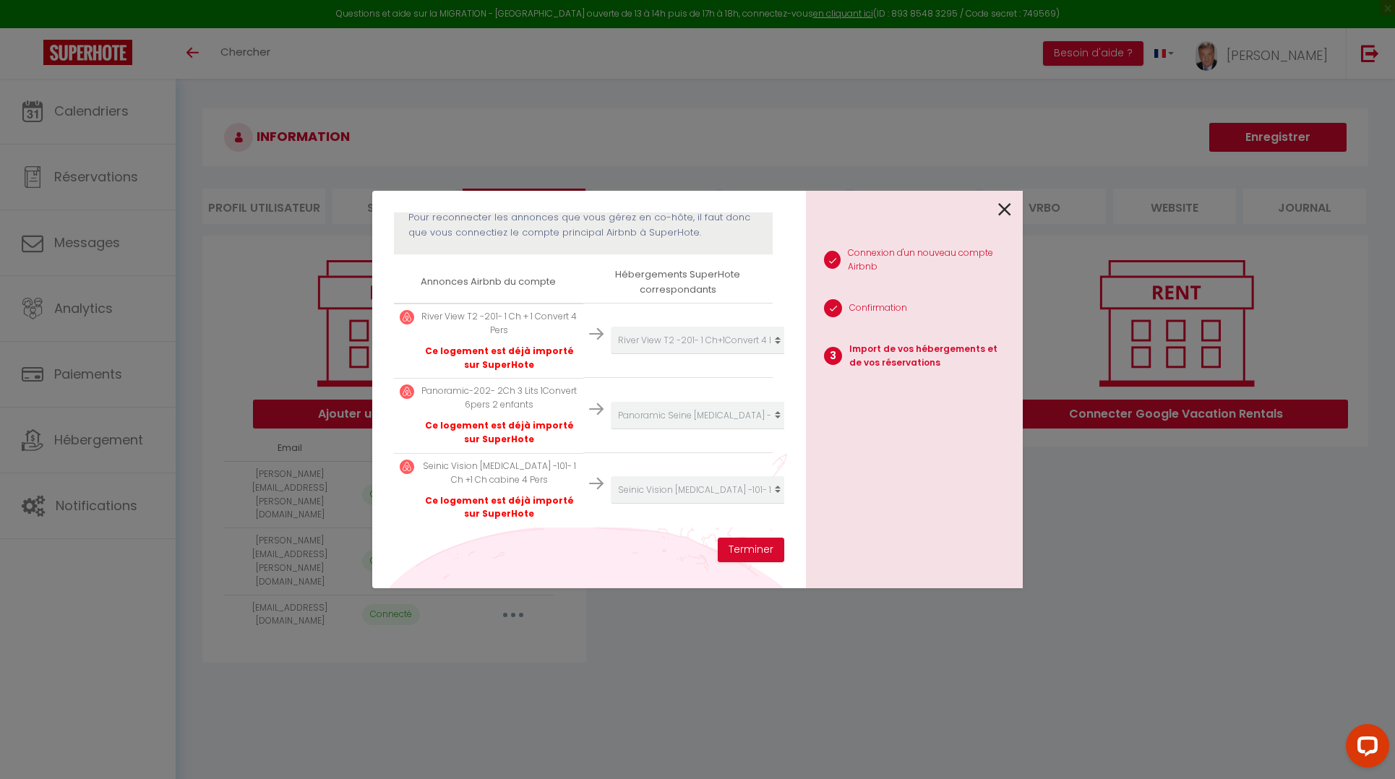
drag, startPoint x: 515, startPoint y: 338, endPoint x: 525, endPoint y: 336, distance: 10.3
click at [519, 345] on p "Ce logement est déjà importé sur SuperHote" at bounding box center [499, 358] width 156 height 27
click at [589, 327] on img at bounding box center [596, 334] width 14 height 14
click at [677, 463] on td "Créer un nouveau hébergement Ne rien faire La MAD Experience Club Appart Laguna…" at bounding box center [677, 489] width 189 height 74
click at [1005, 205] on icon at bounding box center [1004, 210] width 13 height 22
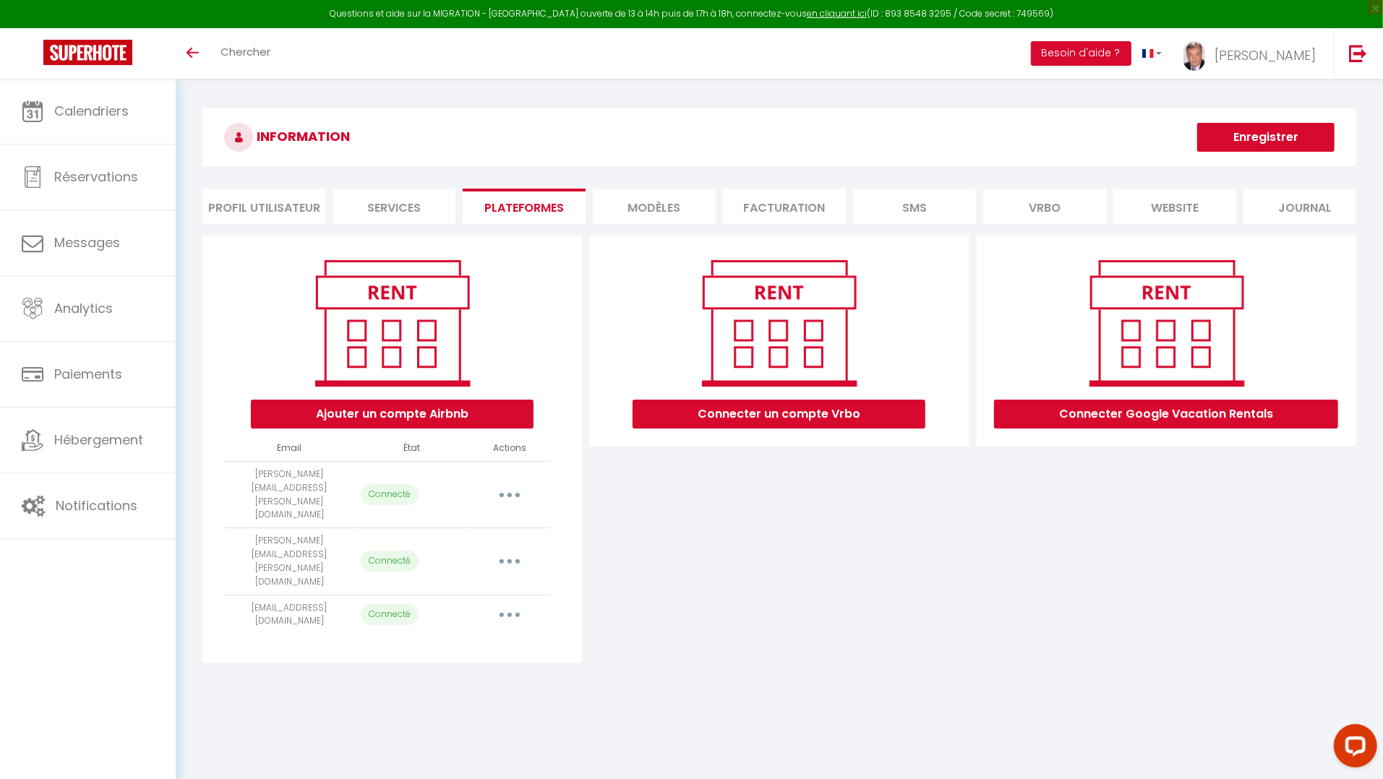
click at [1263, 142] on button "Enregistrer" at bounding box center [1265, 137] width 137 height 29
click at [510, 603] on button "button" at bounding box center [509, 614] width 40 height 23
click at [509, 559] on icon "button" at bounding box center [509, 561] width 4 height 4
drag, startPoint x: 635, startPoint y: 564, endPoint x: 551, endPoint y: 570, distance: 84.0
click at [631, 564] on div "Connecter un compte Vrbo" at bounding box center [778, 449] width 387 height 427
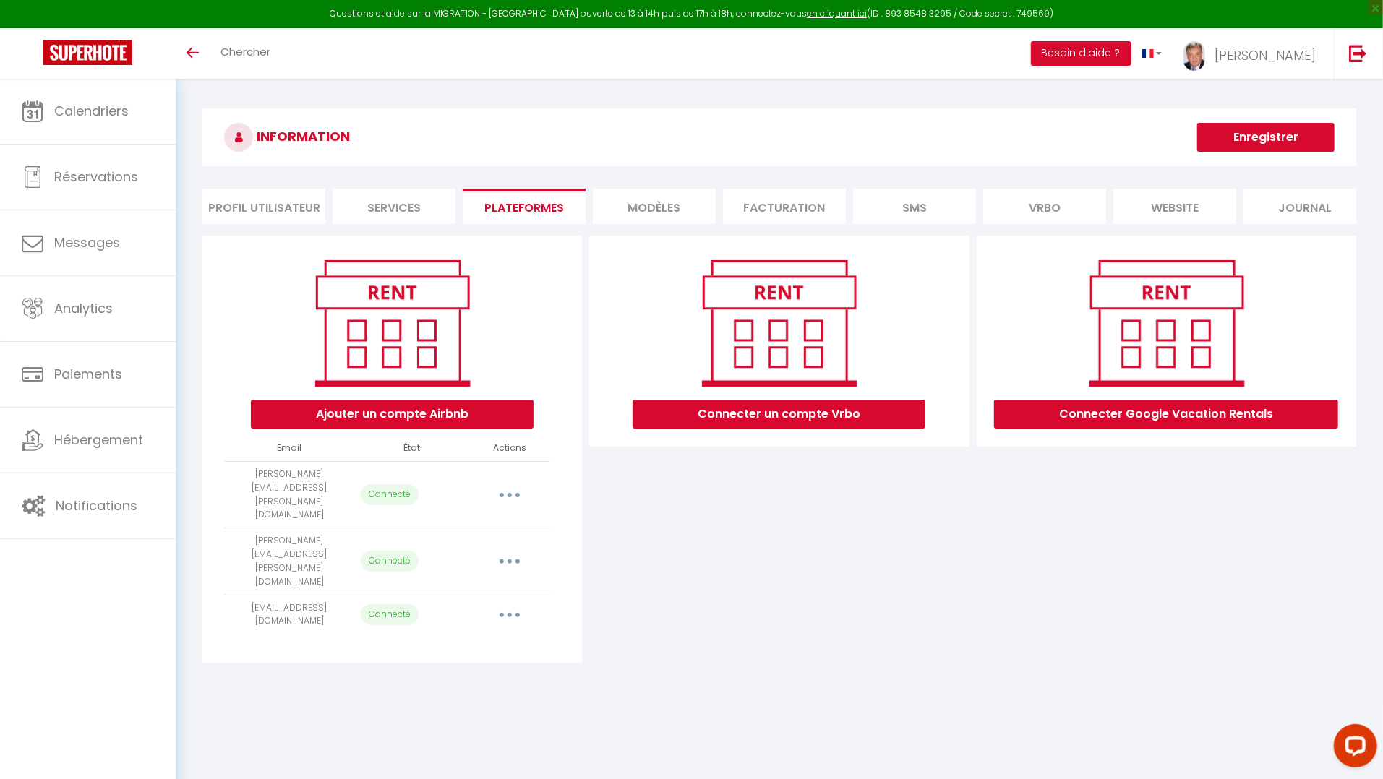
click at [504, 603] on button "button" at bounding box center [509, 614] width 40 height 23
click at [451, 687] on link "Reconnecter le compte" at bounding box center [446, 699] width 160 height 25
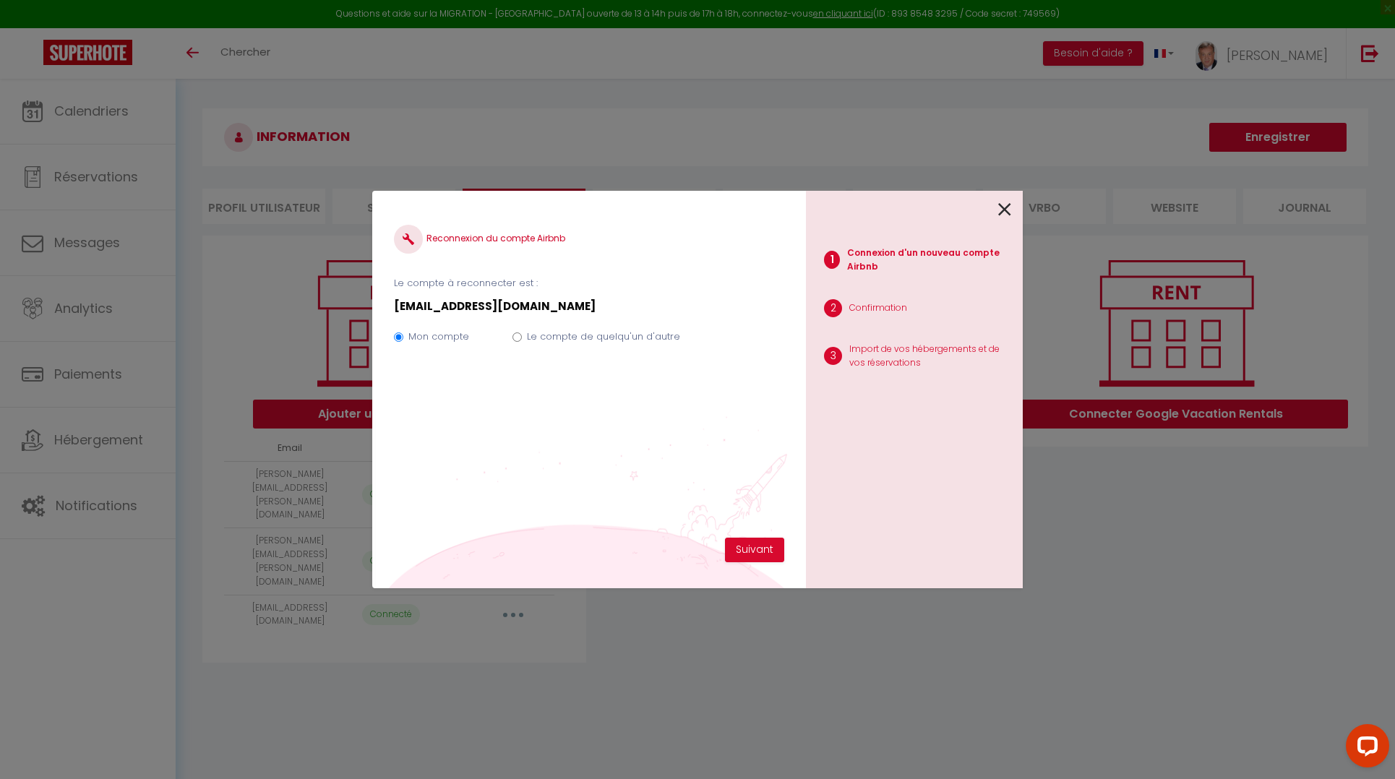
click at [515, 340] on input "Le compte de quelqu'un d'autre" at bounding box center [516, 336] width 9 height 9
radio input "true"
radio input "false"
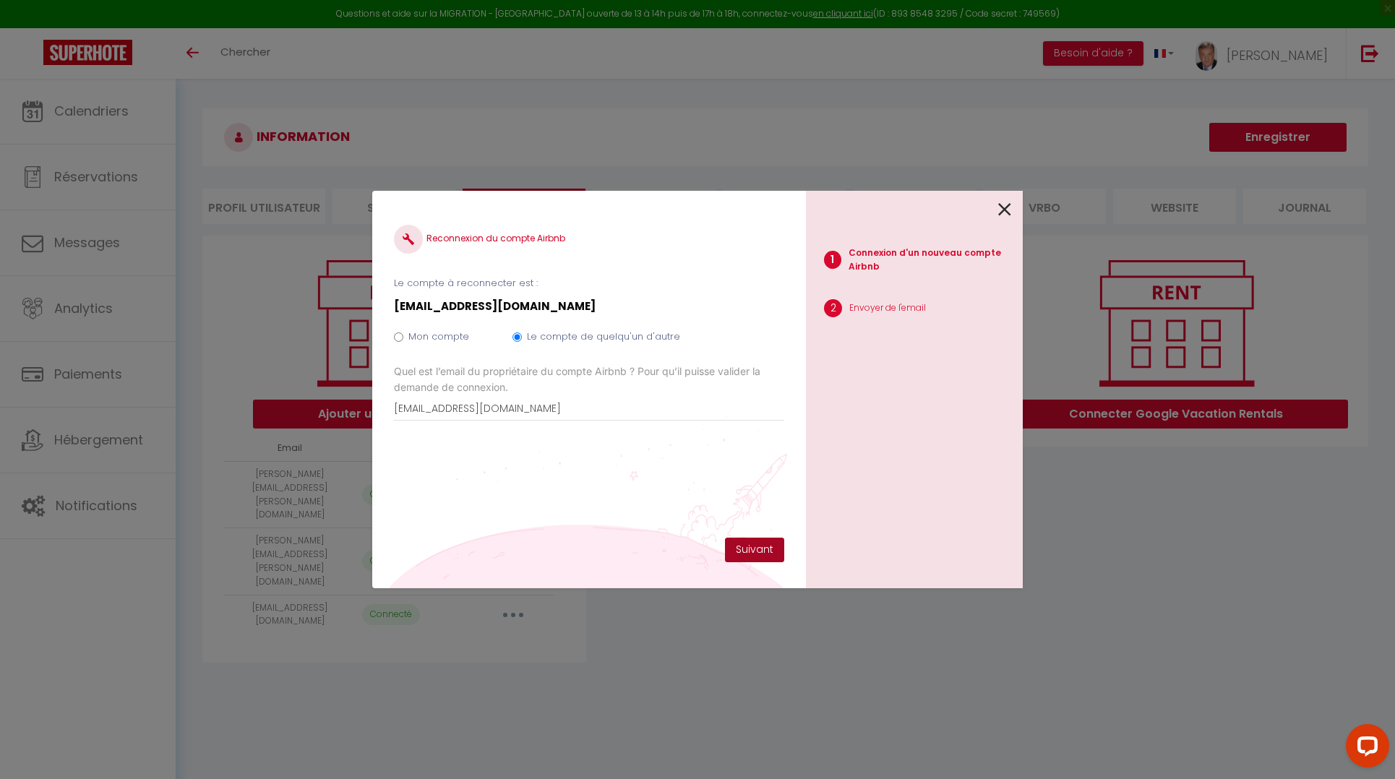
click at [763, 553] on button "Suivant" at bounding box center [754, 550] width 59 height 25
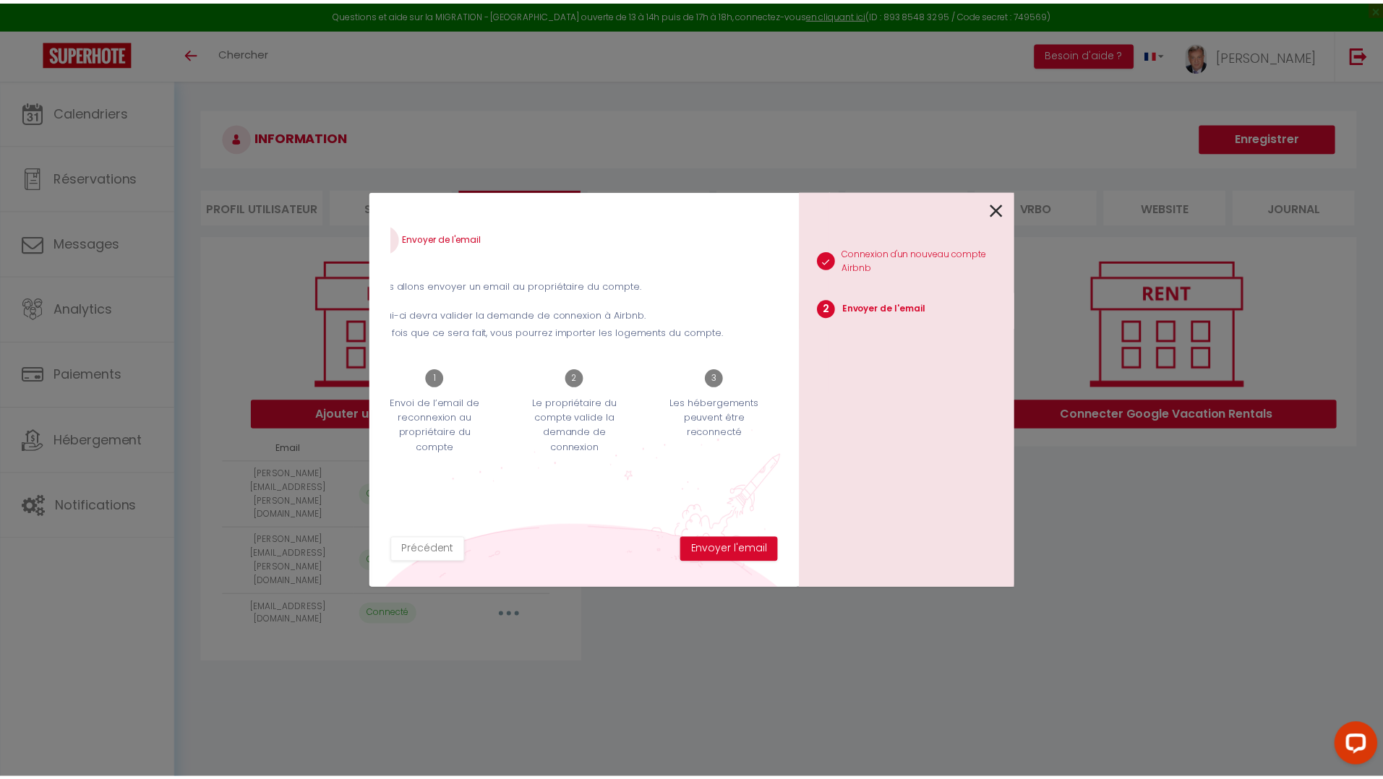
scroll to position [0, 0]
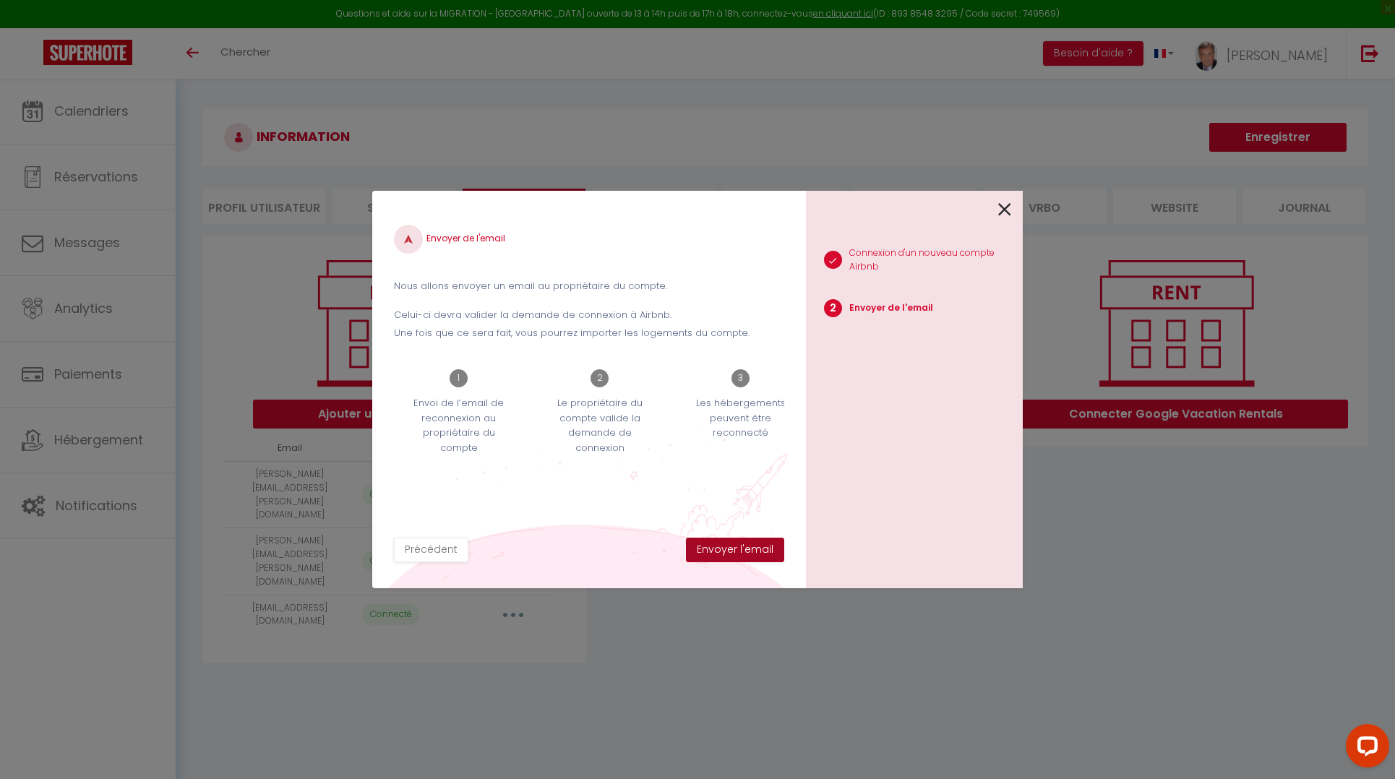
click at [737, 554] on button "Envoyer l'email" at bounding box center [735, 550] width 98 height 25
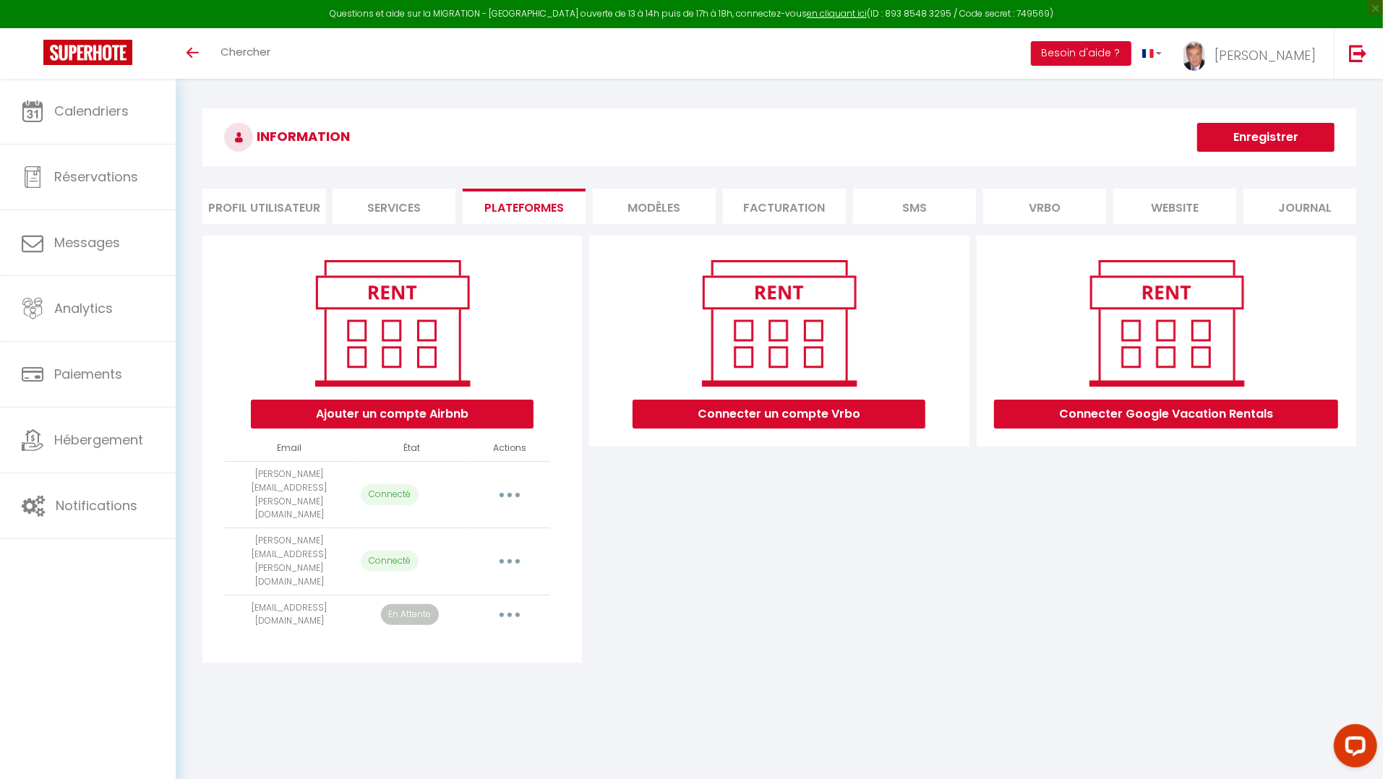
click at [509, 603] on button "button" at bounding box center [509, 614] width 40 height 23
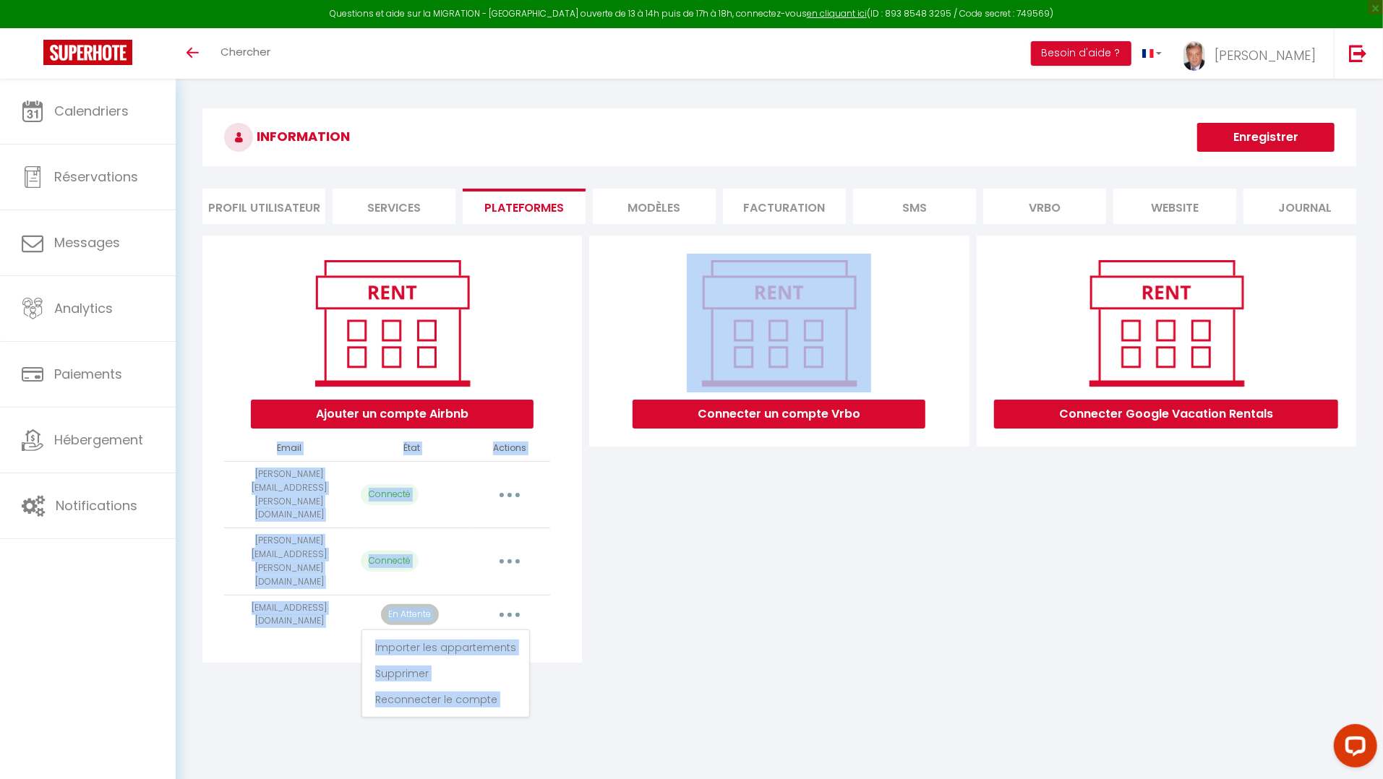
drag, startPoint x: 590, startPoint y: 571, endPoint x: 580, endPoint y: 571, distance: 10.1
click at [582, 572] on div "Ajouter un compte Airbnb Email État Actions eric.laborie@ecsminter.com Connecté…" at bounding box center [392, 449] width 387 height 427
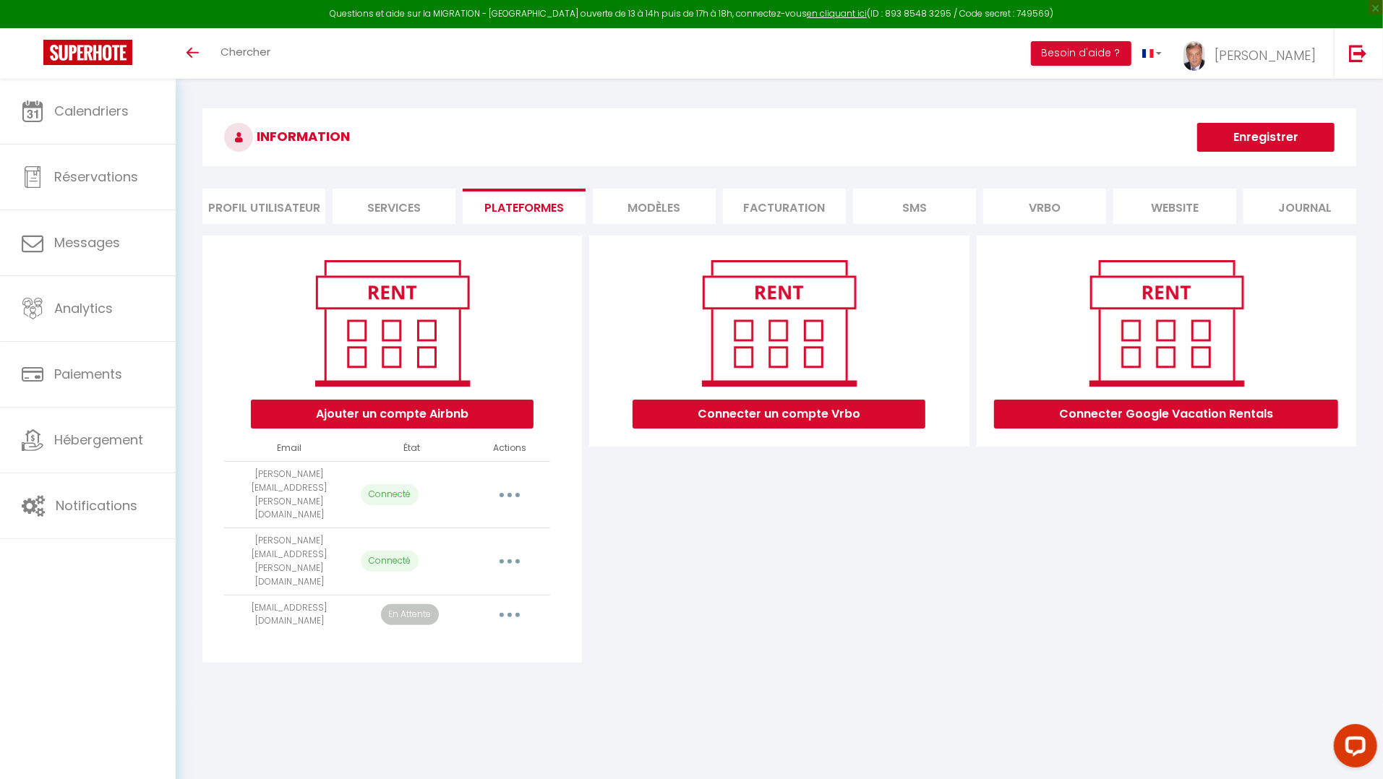
click at [504, 603] on button "button" at bounding box center [509, 614] width 40 height 23
click at [622, 555] on div "Connecter un compte Vrbo" at bounding box center [778, 449] width 387 height 427
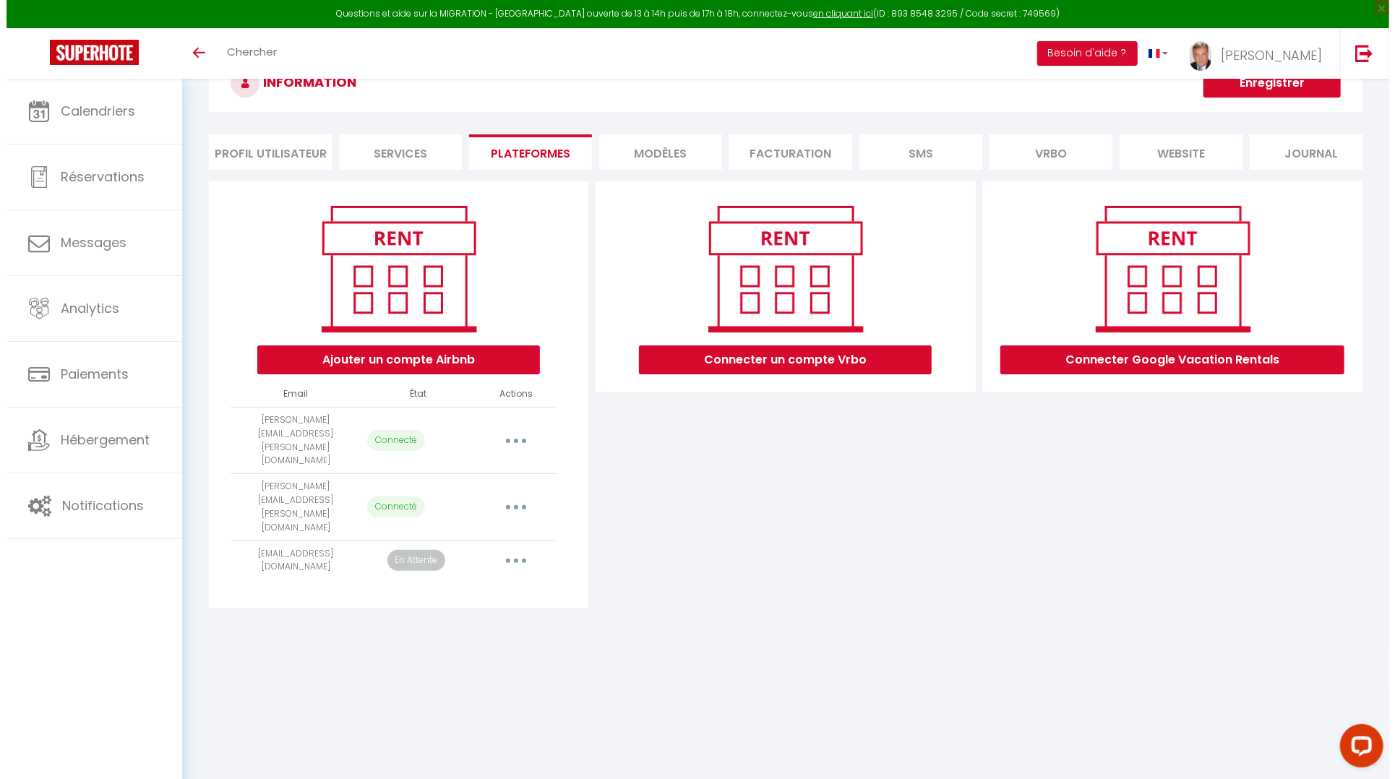
scroll to position [78, 0]
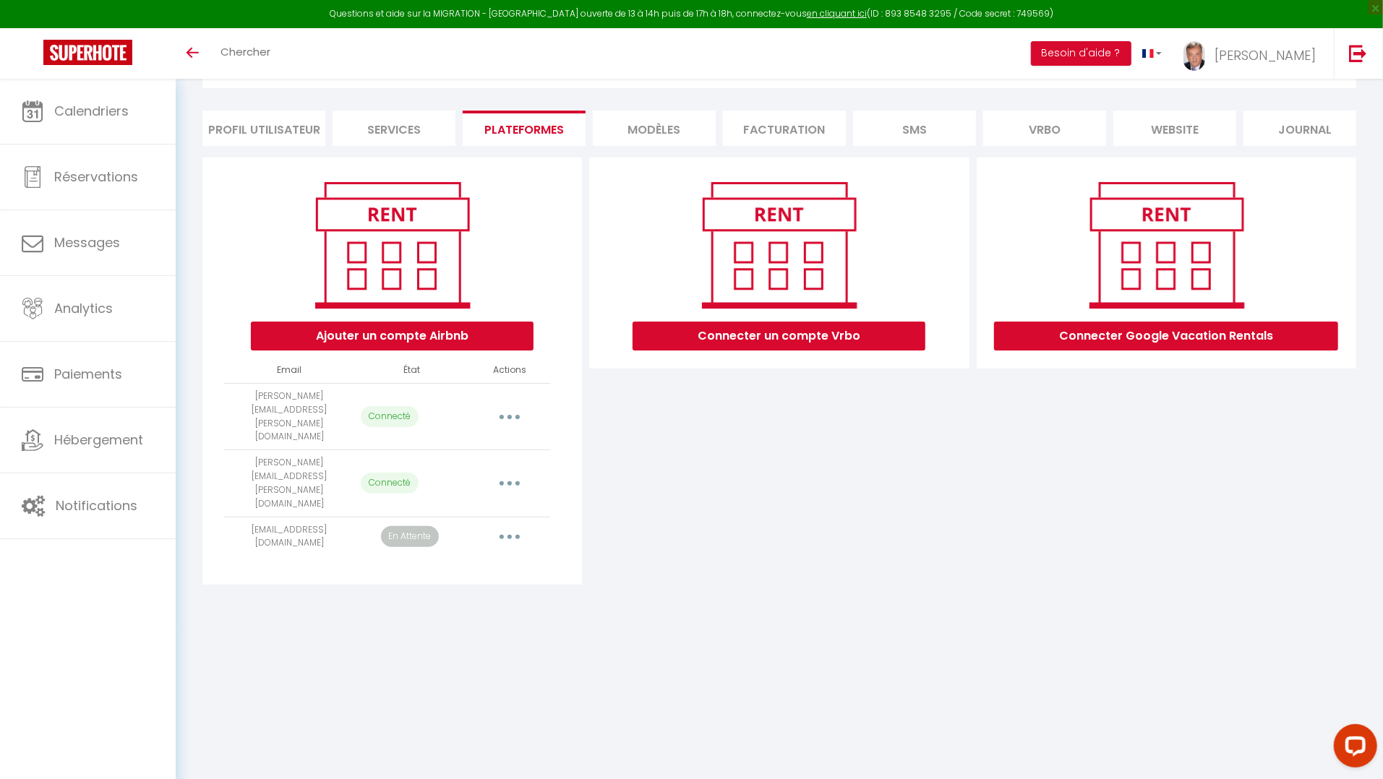
click at [506, 525] on button "button" at bounding box center [509, 536] width 40 height 23
click at [426, 557] on link "Importer les appartements" at bounding box center [446, 569] width 160 height 25
select select "61809"
select select "61810"
select select "61811"
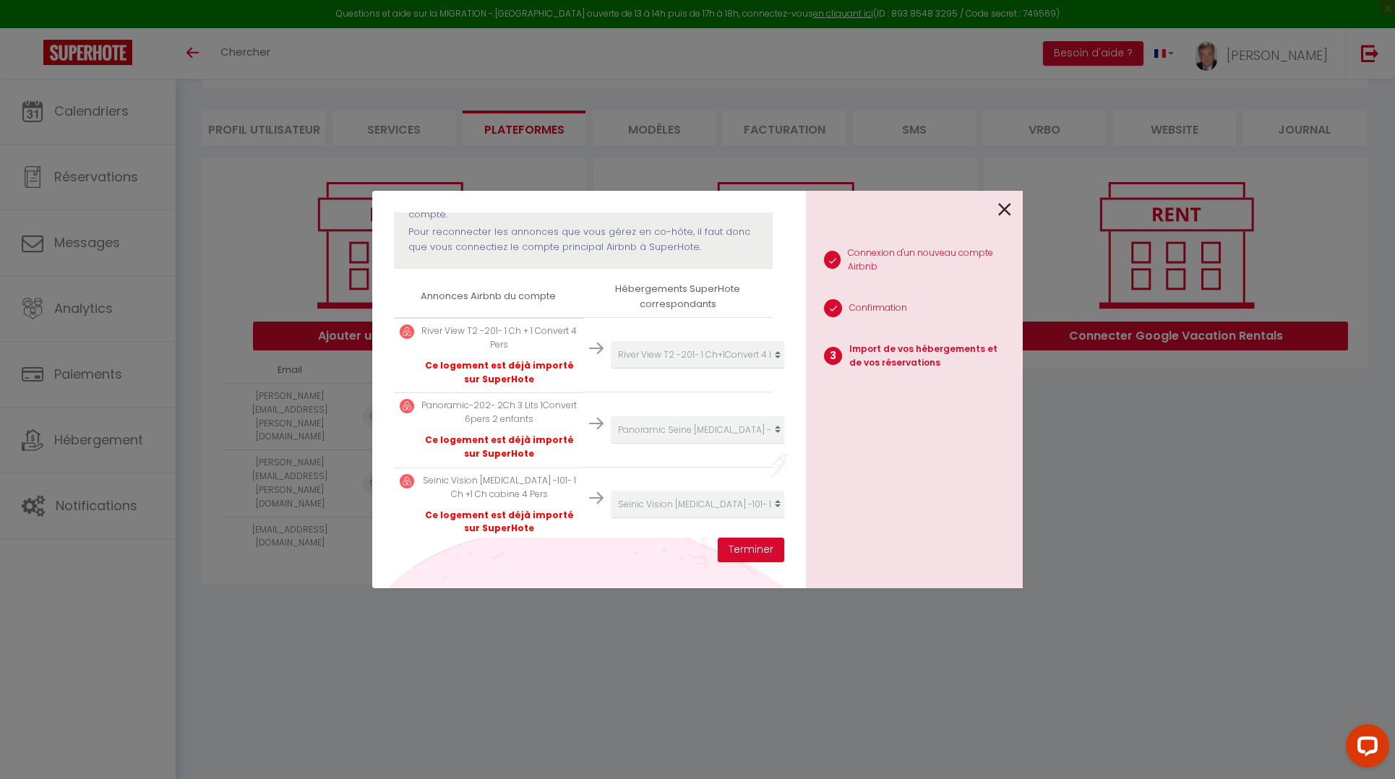
scroll to position [219, 0]
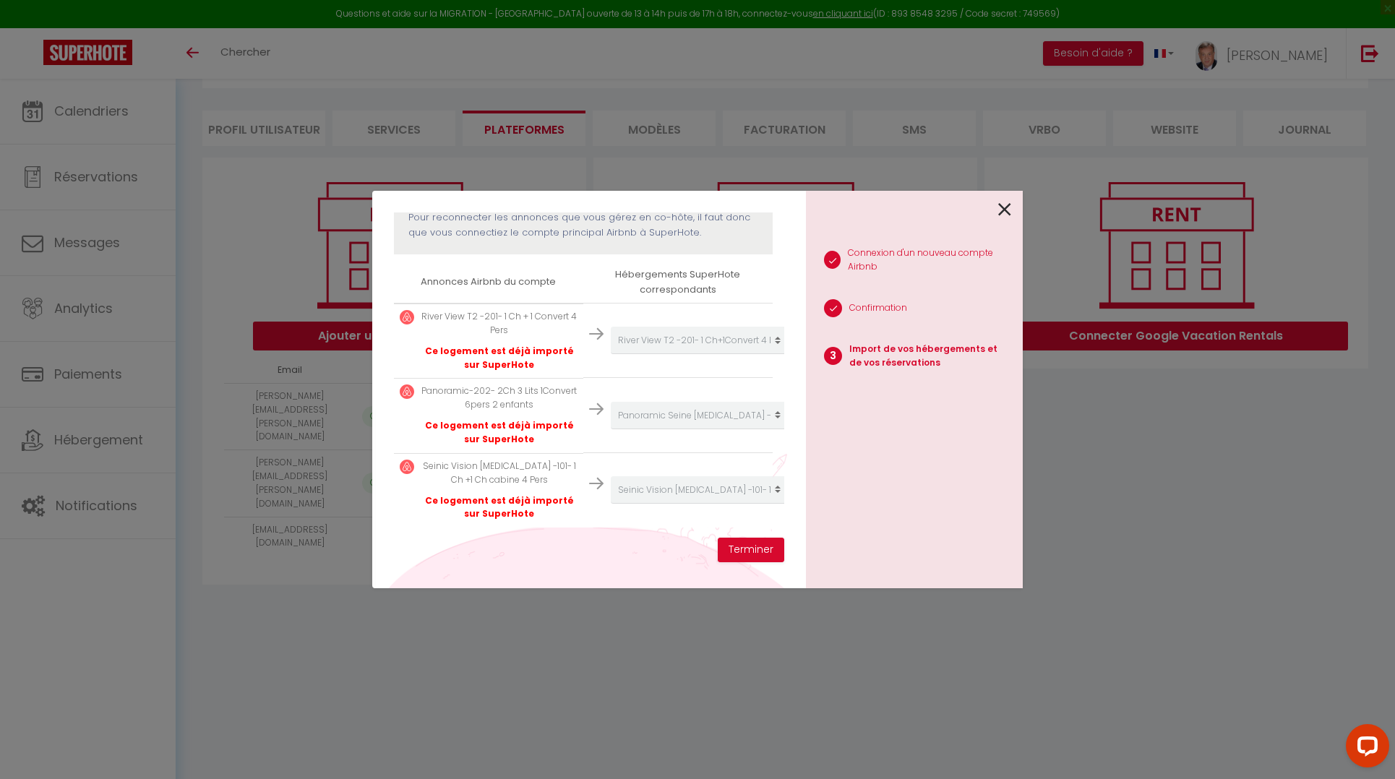
click at [520, 351] on p "Ce logement est déjà importé sur SuperHote" at bounding box center [499, 358] width 156 height 27
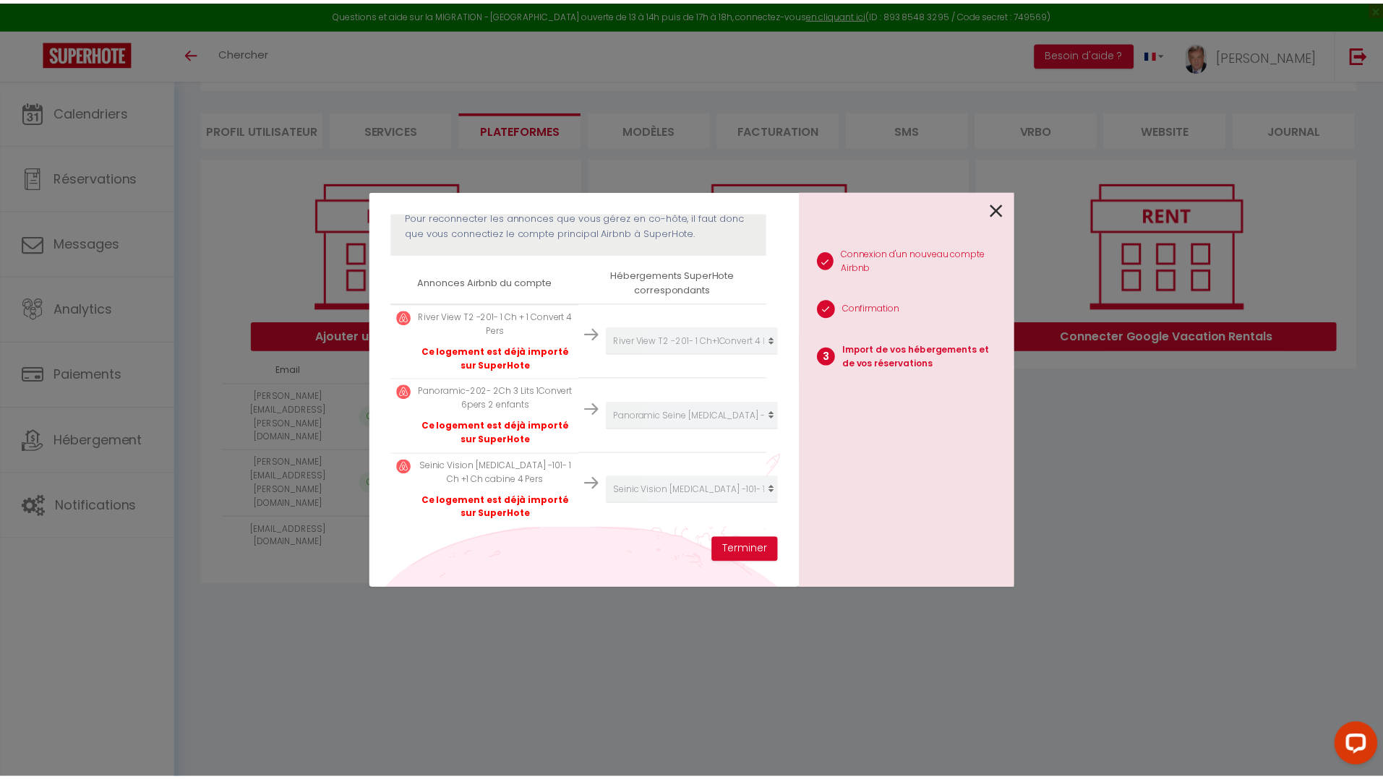
scroll to position [219, 4]
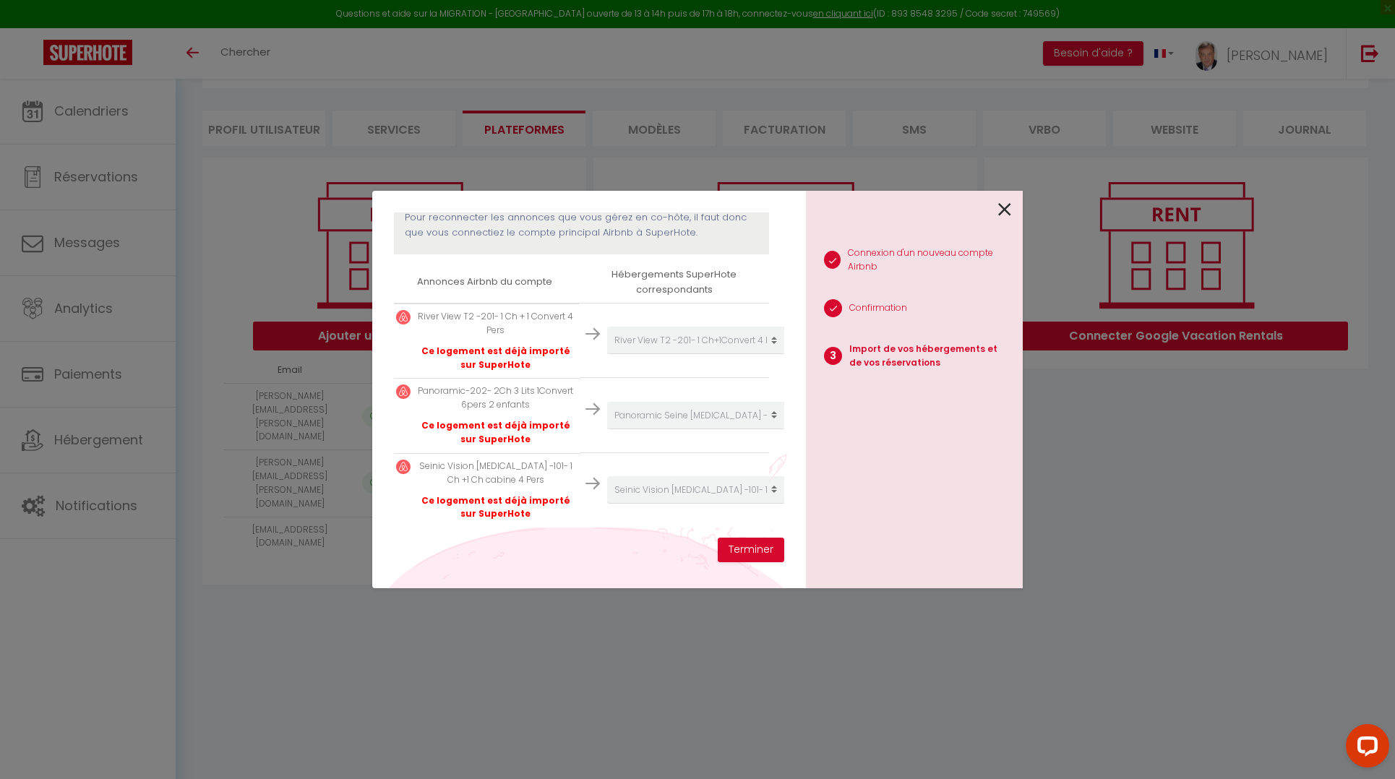
click at [1005, 208] on icon at bounding box center [1004, 210] width 13 height 22
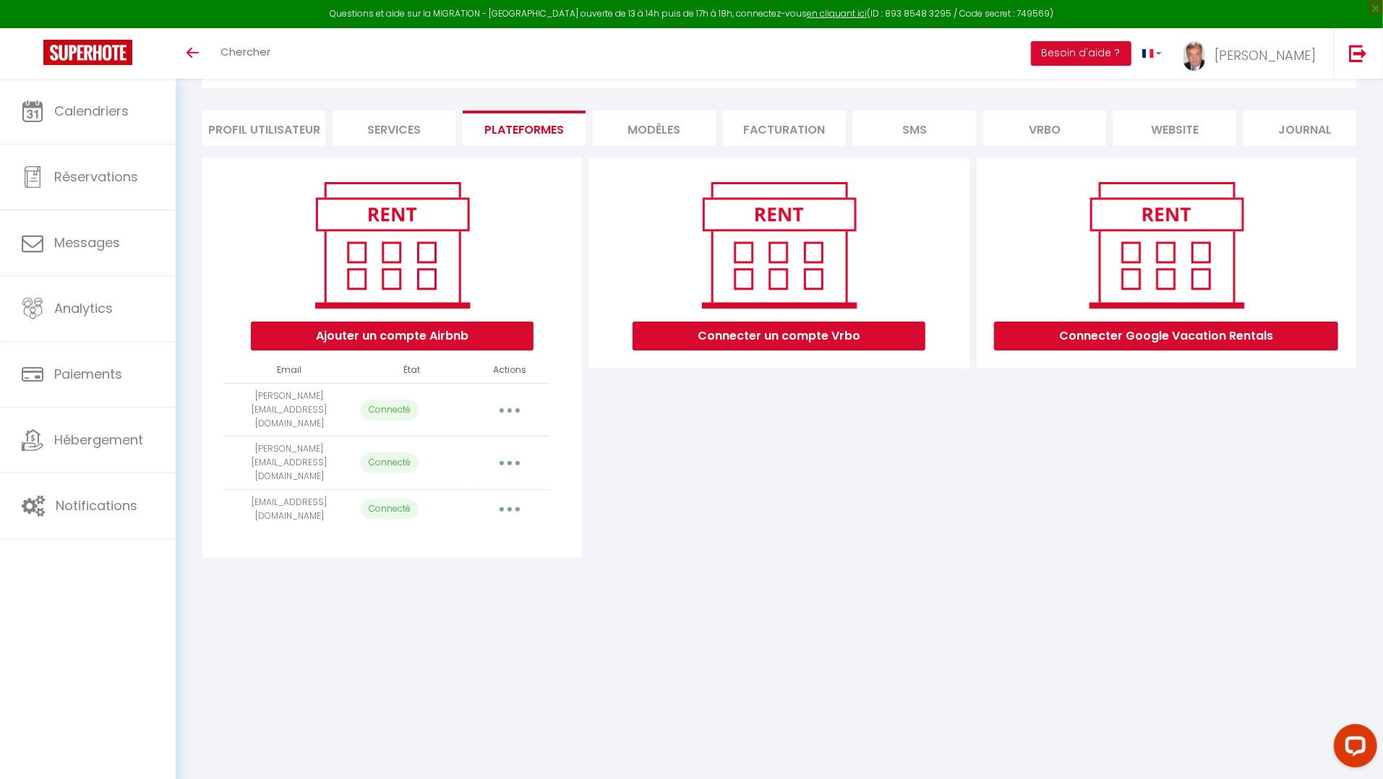
click at [508, 498] on button "button" at bounding box center [509, 509] width 40 height 23
click at [457, 583] on link "Reconnecter le compte" at bounding box center [446, 595] width 160 height 25
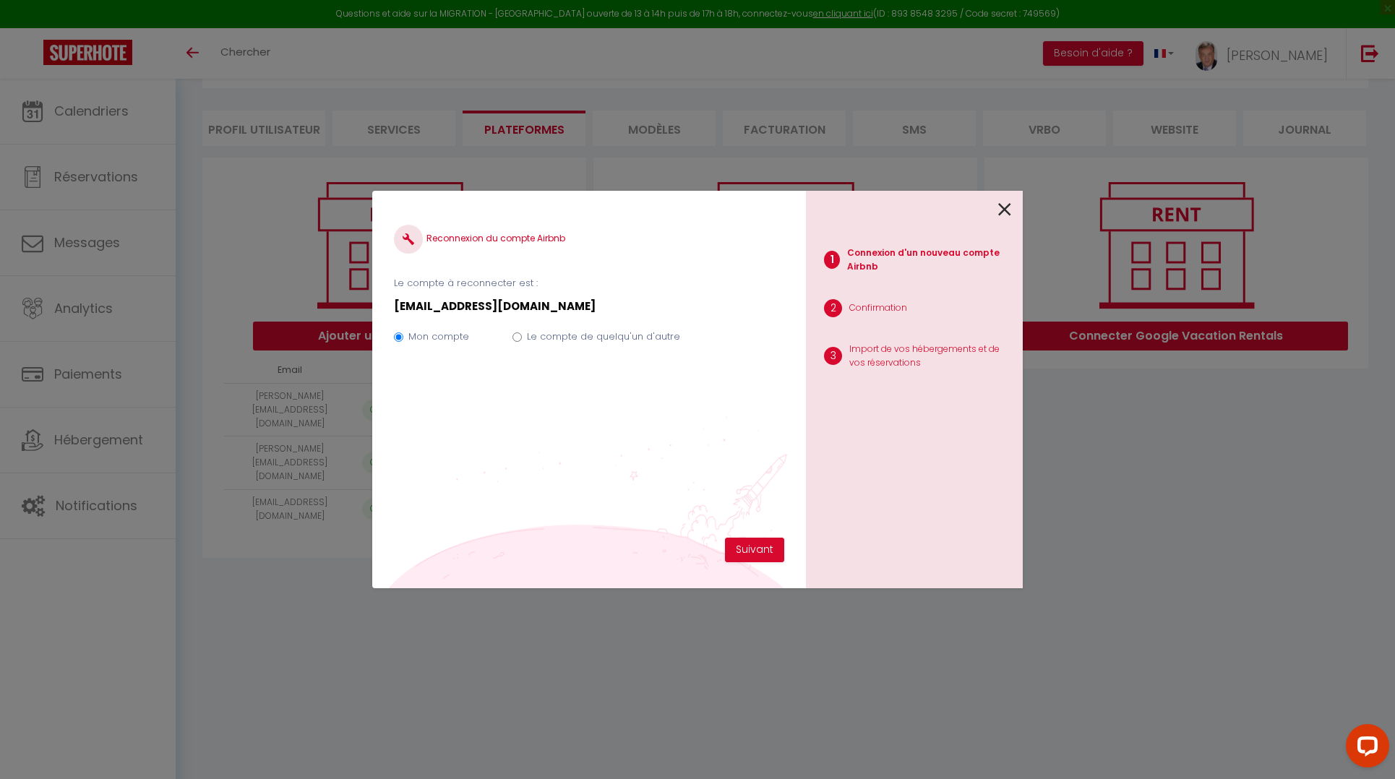
click at [1006, 207] on icon at bounding box center [1004, 210] width 13 height 22
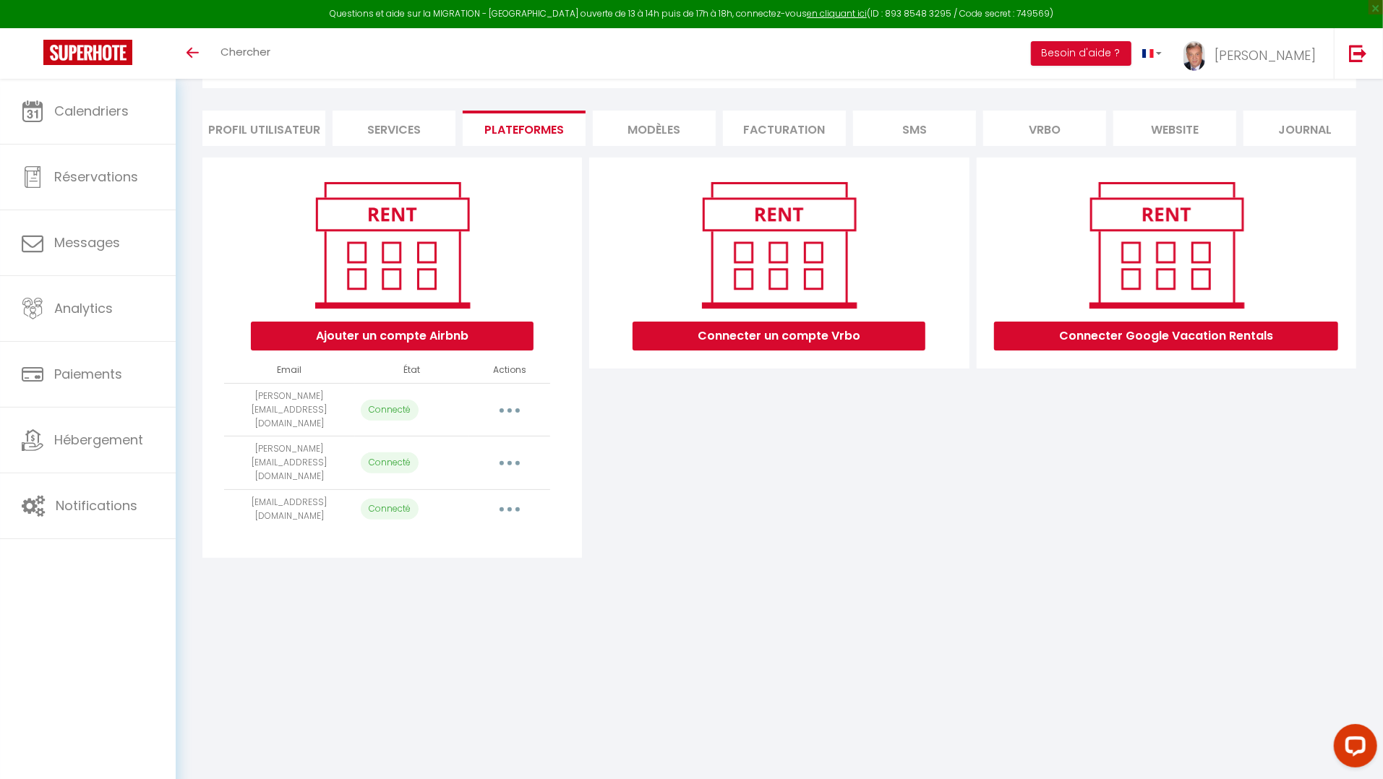
click at [510, 498] on button "button" at bounding box center [509, 509] width 40 height 23
click at [468, 530] on link "Importer les appartements" at bounding box center [446, 542] width 160 height 25
select select "61809"
select select "61810"
select select "61811"
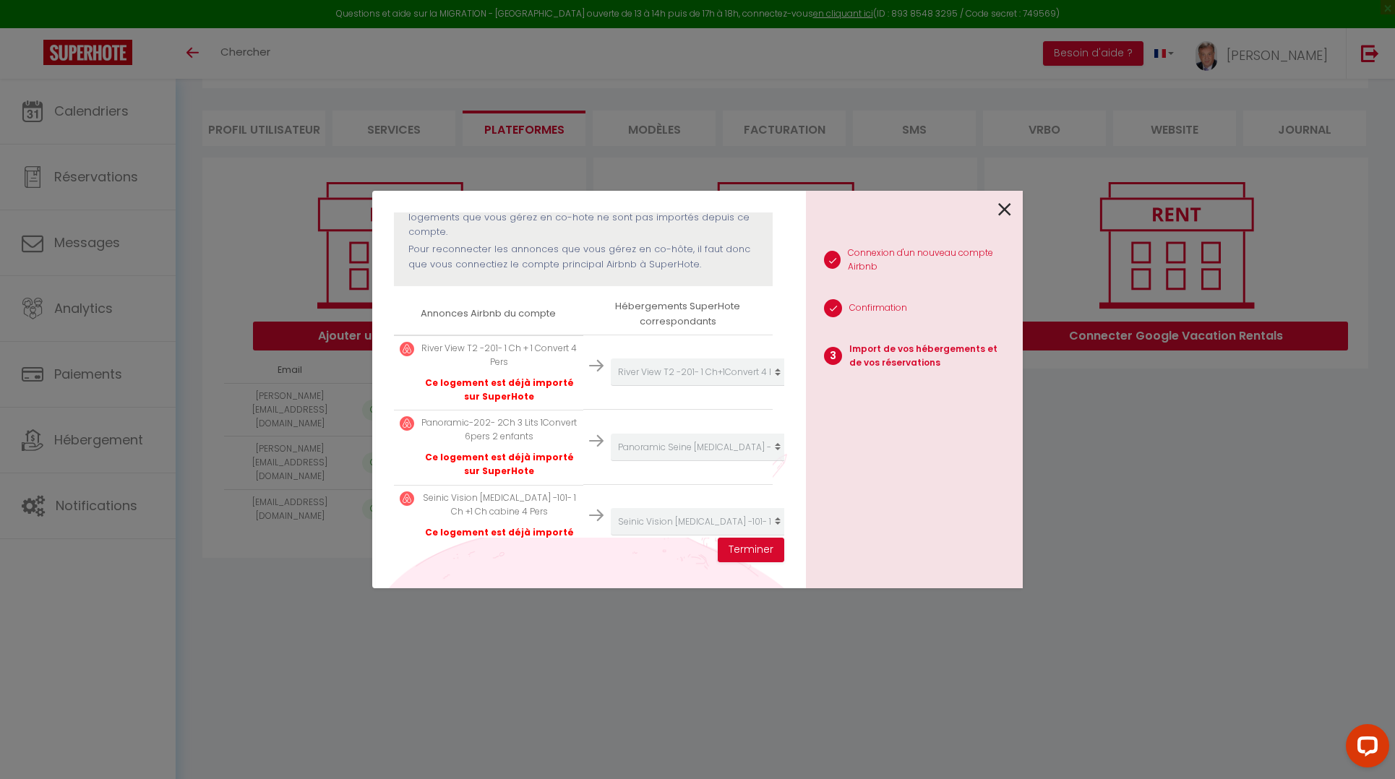
scroll to position [219, 0]
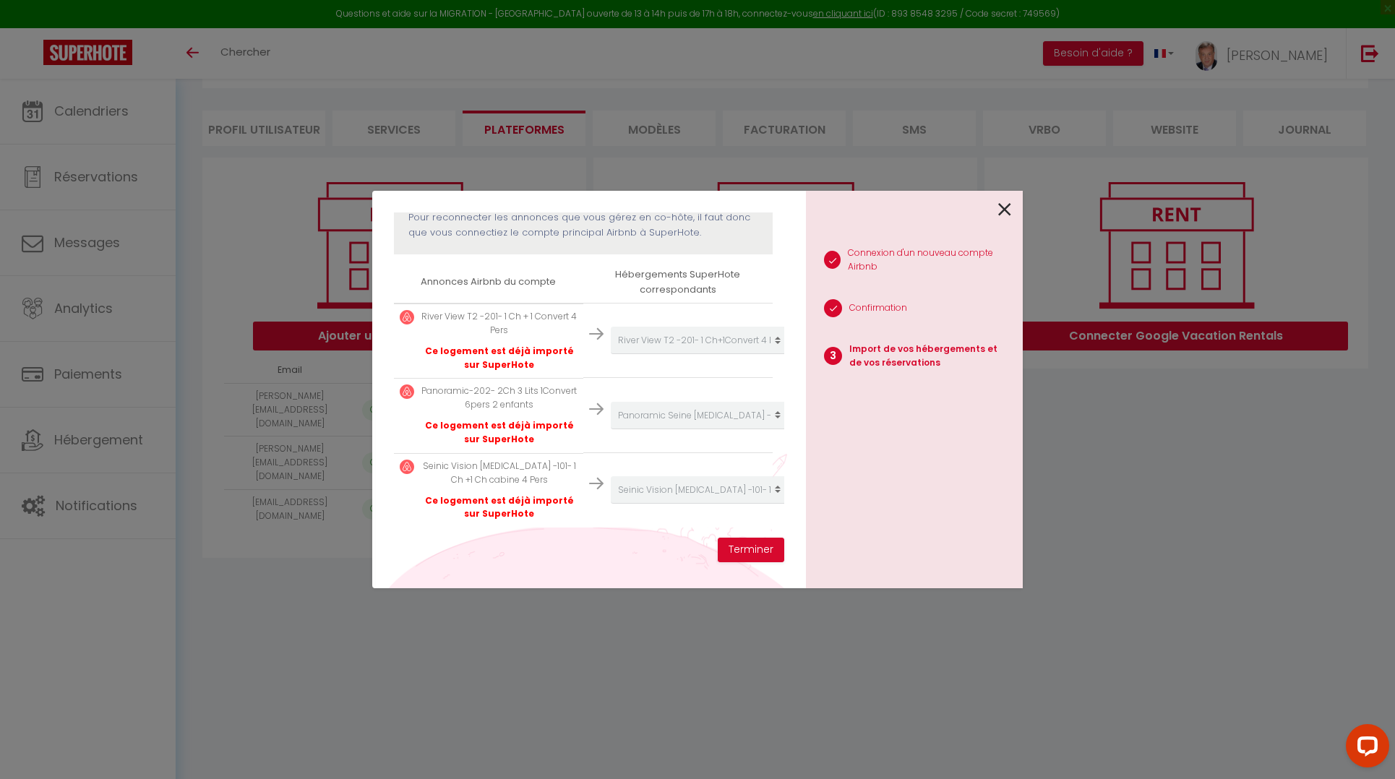
click at [489, 345] on p "Ce logement est déjà importé sur SuperHote" at bounding box center [499, 358] width 156 height 27
click at [593, 327] on img at bounding box center [596, 334] width 14 height 14
click at [596, 402] on img at bounding box center [596, 409] width 14 height 14
drag, startPoint x: 588, startPoint y: 472, endPoint x: 575, endPoint y: 478, distance: 14.2
click at [589, 476] on img at bounding box center [596, 483] width 14 height 14
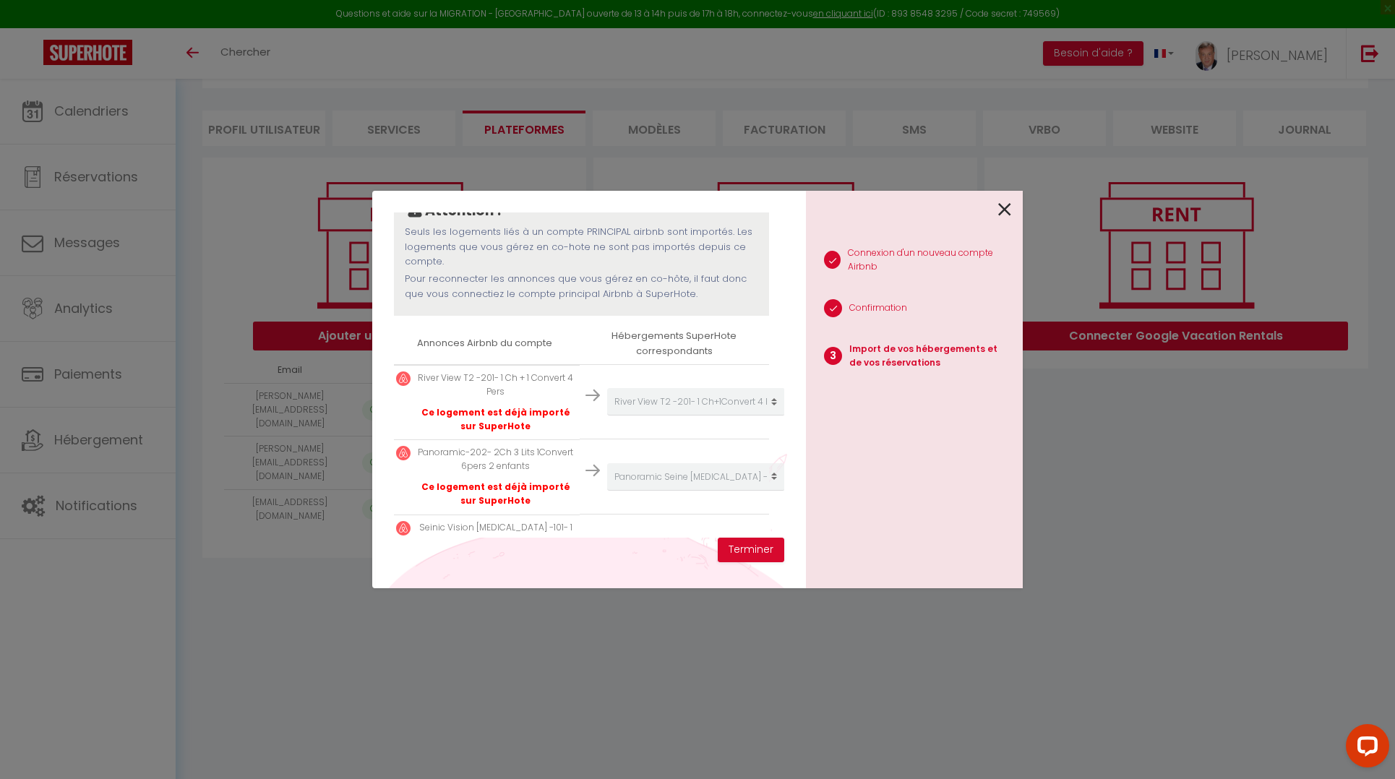
scroll to position [219, 4]
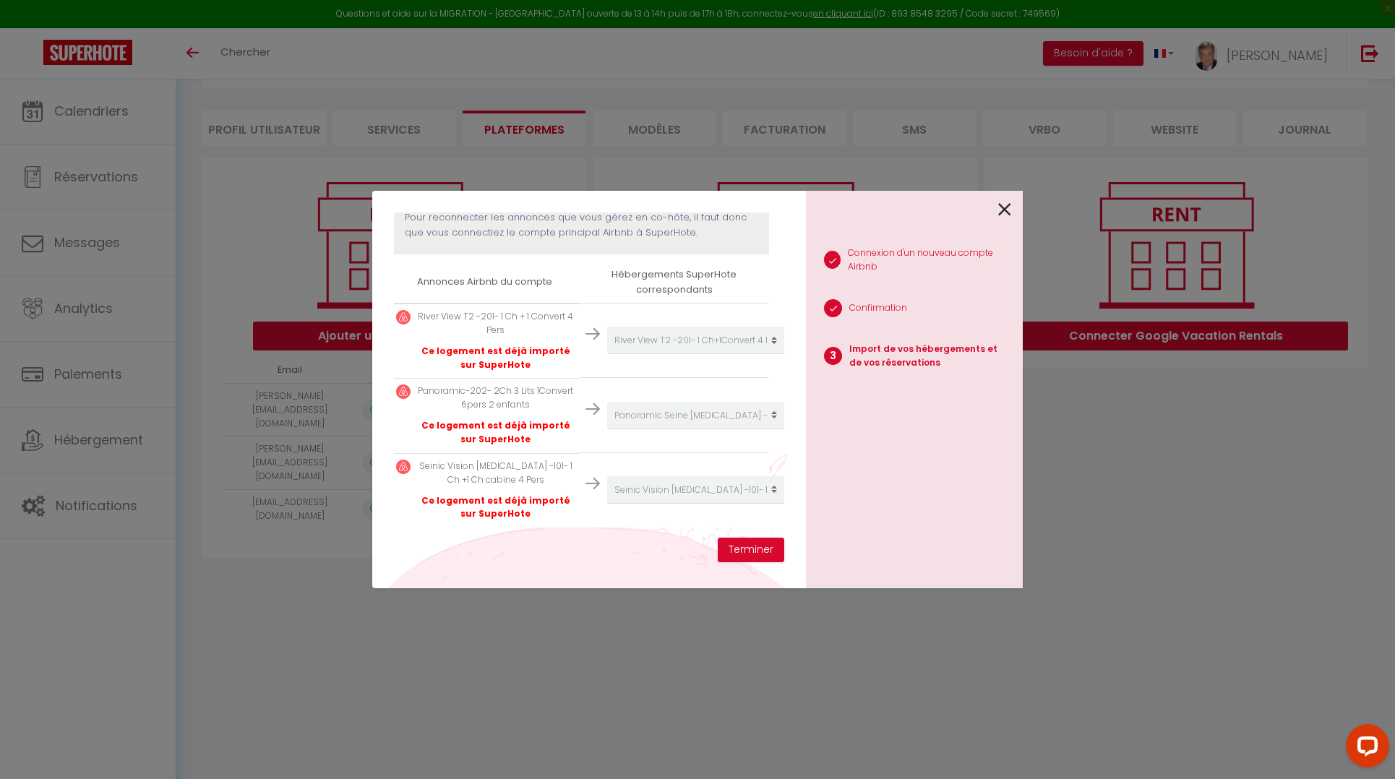
click at [519, 359] on td "River View T2 -201- 1 Ch + 1 Convert 4 Pers Ce logement est déjà importé sur Su…" at bounding box center [484, 341] width 189 height 74
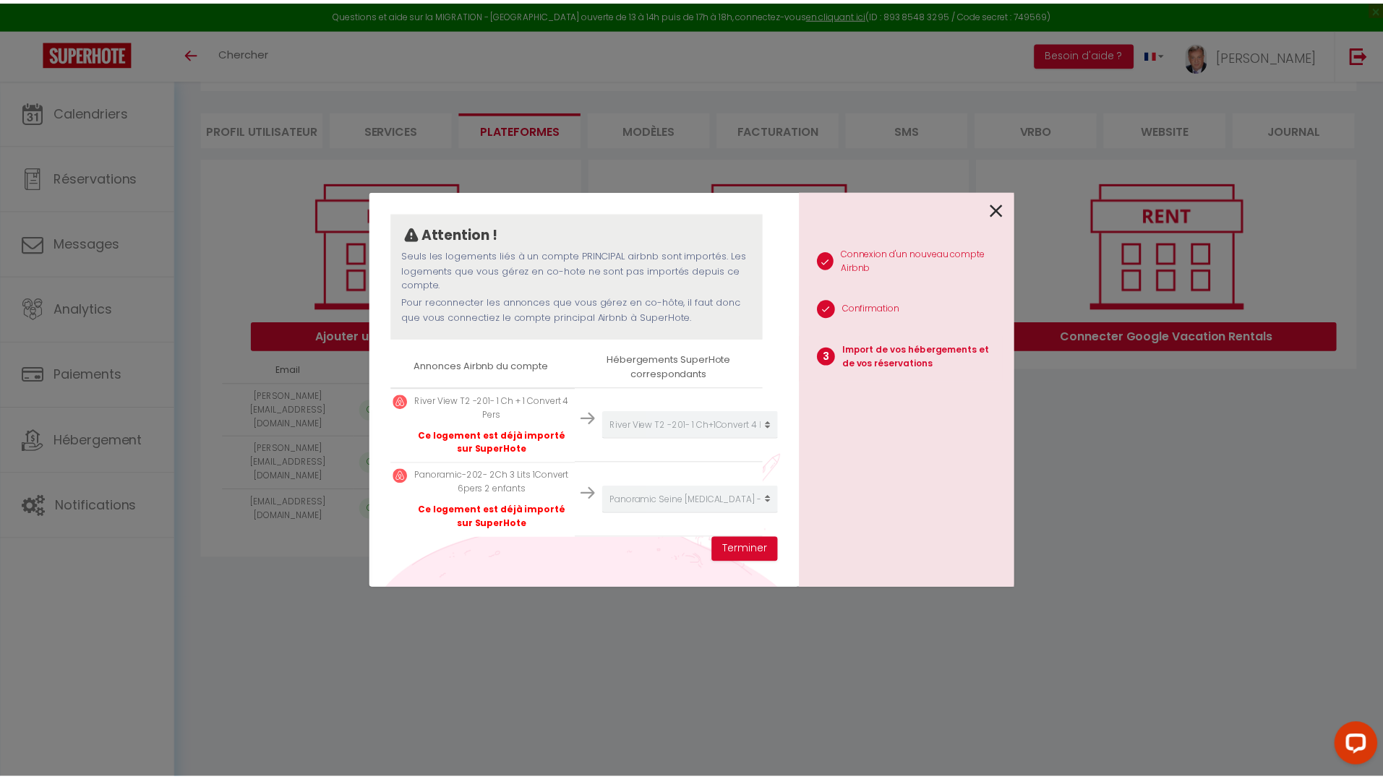
scroll to position [0, 4]
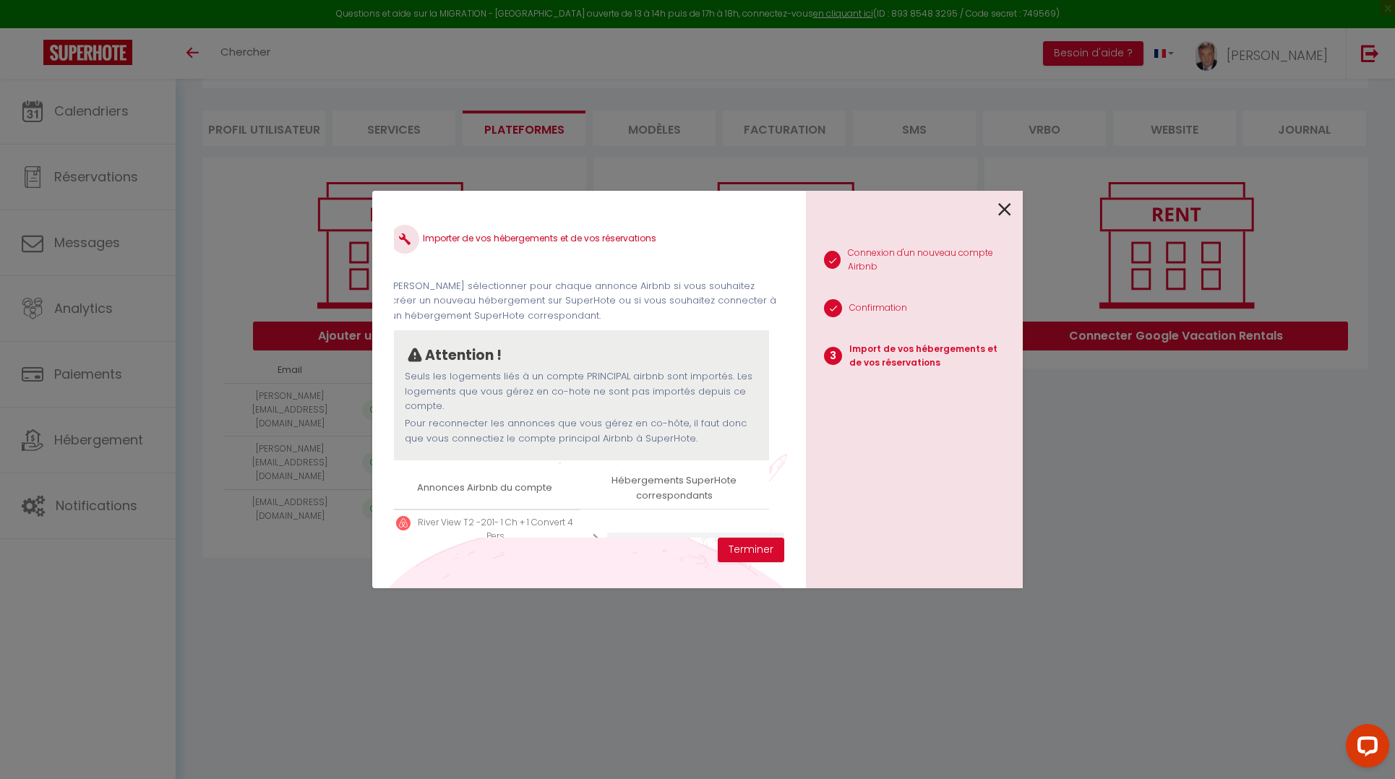
drag, startPoint x: 1007, startPoint y: 205, endPoint x: 950, endPoint y: 233, distance: 63.7
click at [1002, 205] on icon at bounding box center [1004, 210] width 13 height 22
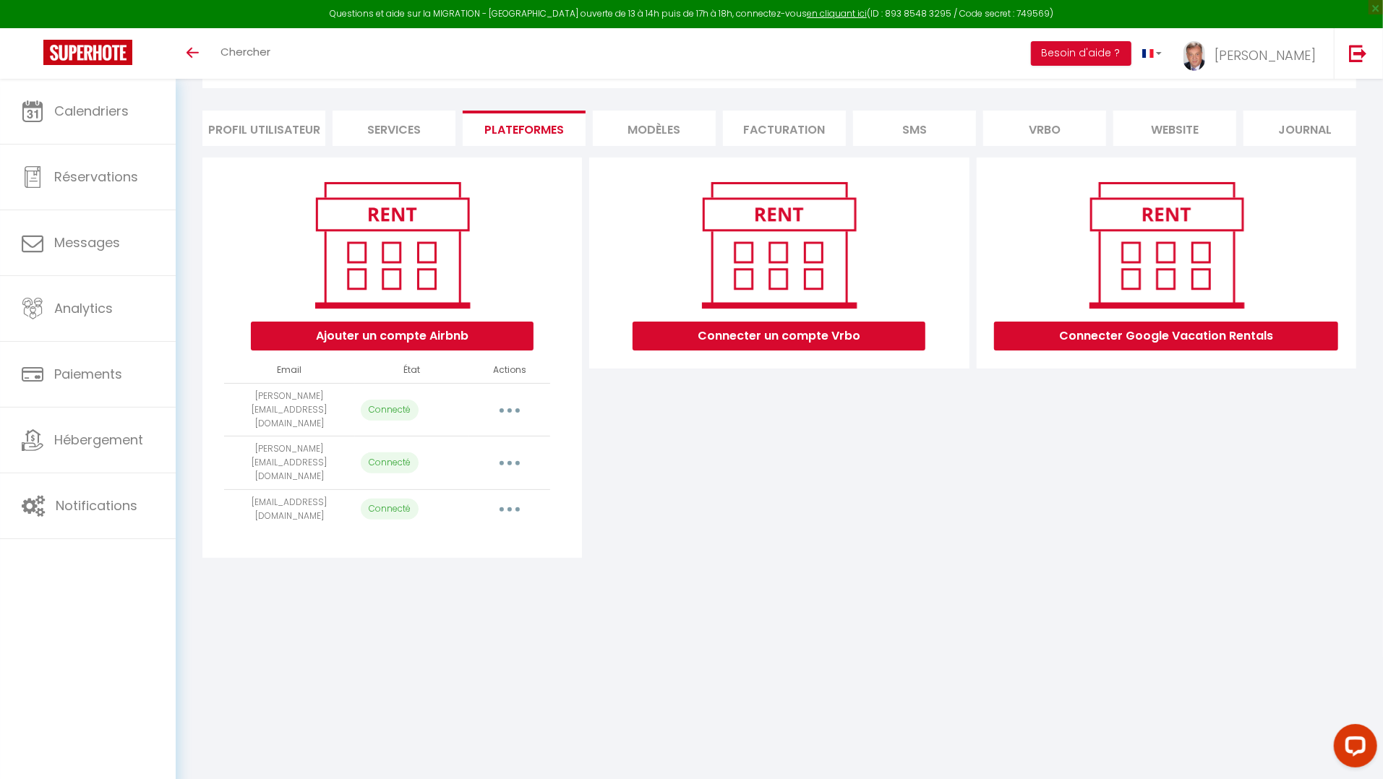
click at [511, 507] on icon "button" at bounding box center [509, 509] width 4 height 4
click at [421, 557] on link "Supprimer" at bounding box center [446, 569] width 160 height 25
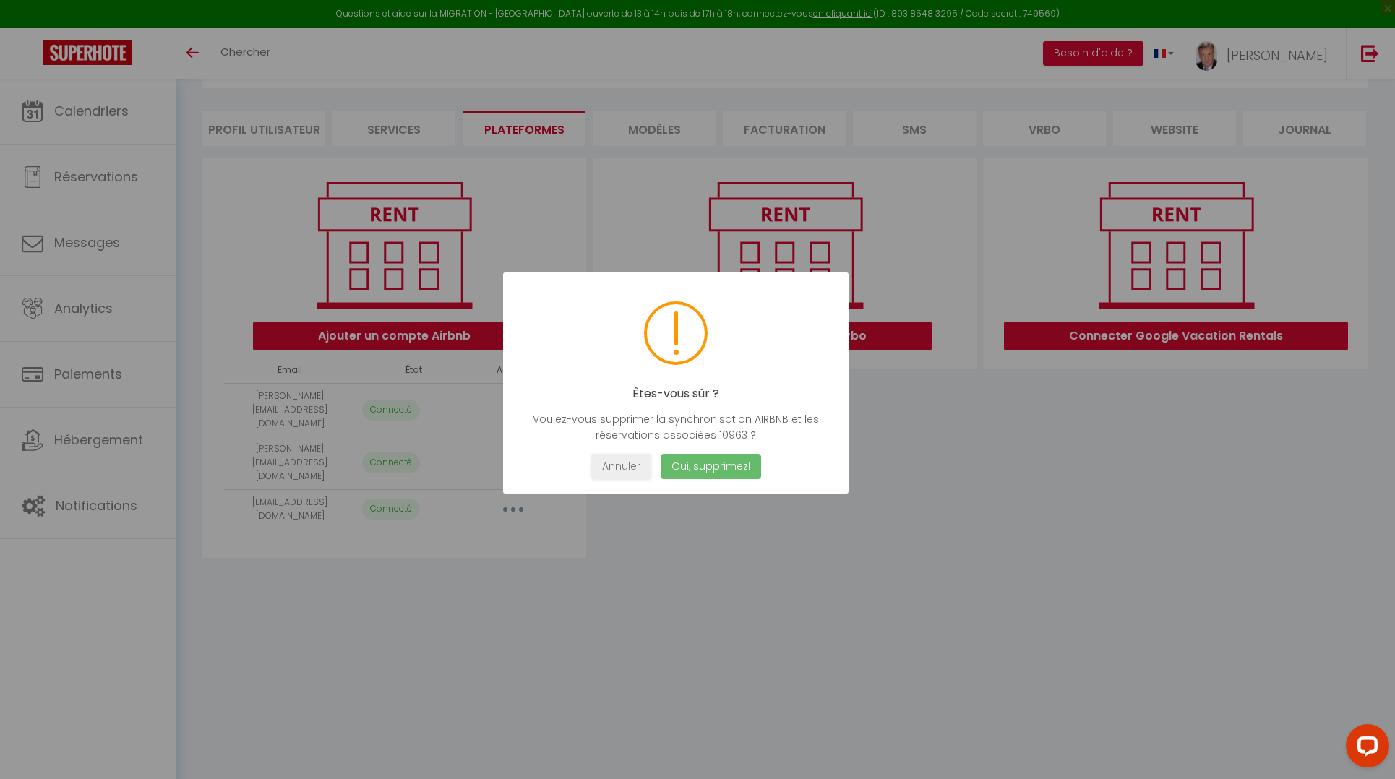
click at [729, 464] on button "Oui, supprimez!" at bounding box center [711, 466] width 100 height 25
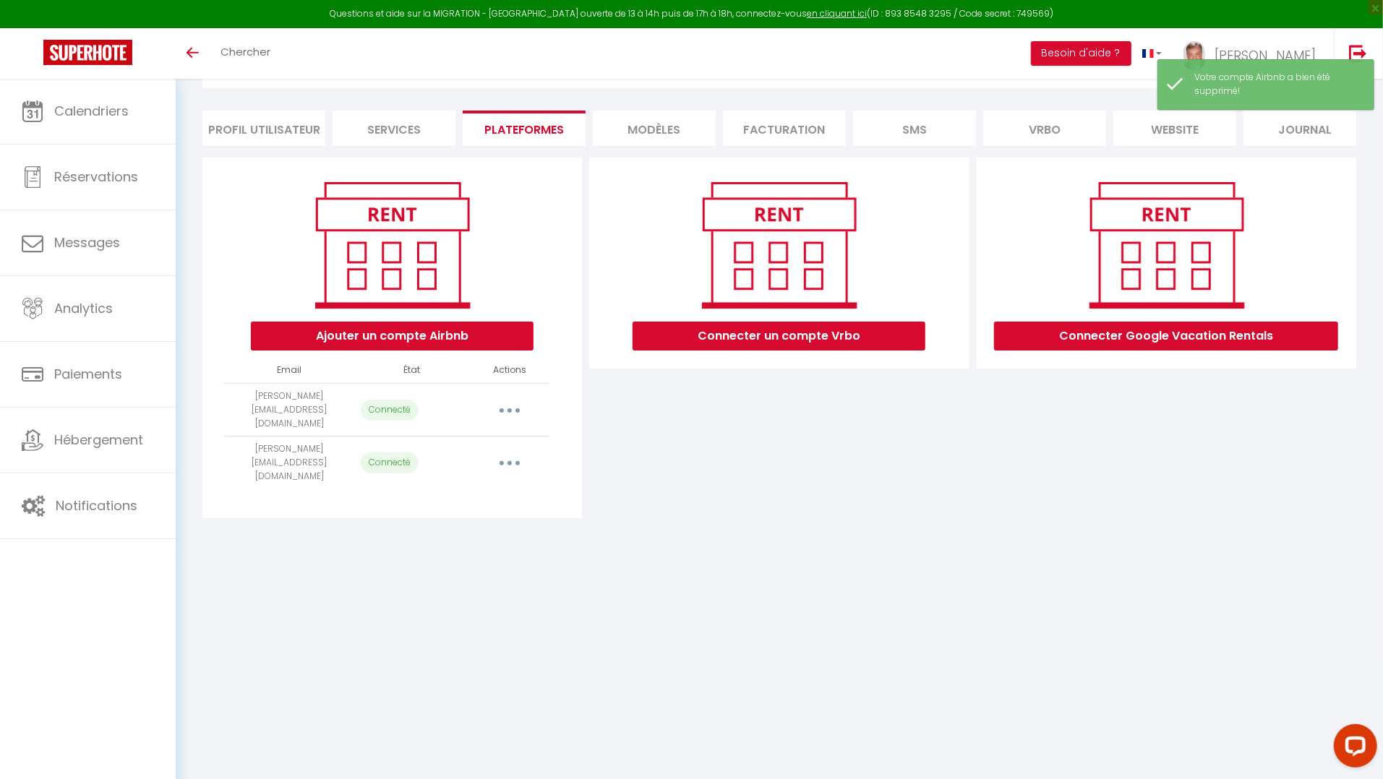
click at [886, 494] on div "Connecter un compte Vrbo" at bounding box center [778, 338] width 387 height 361
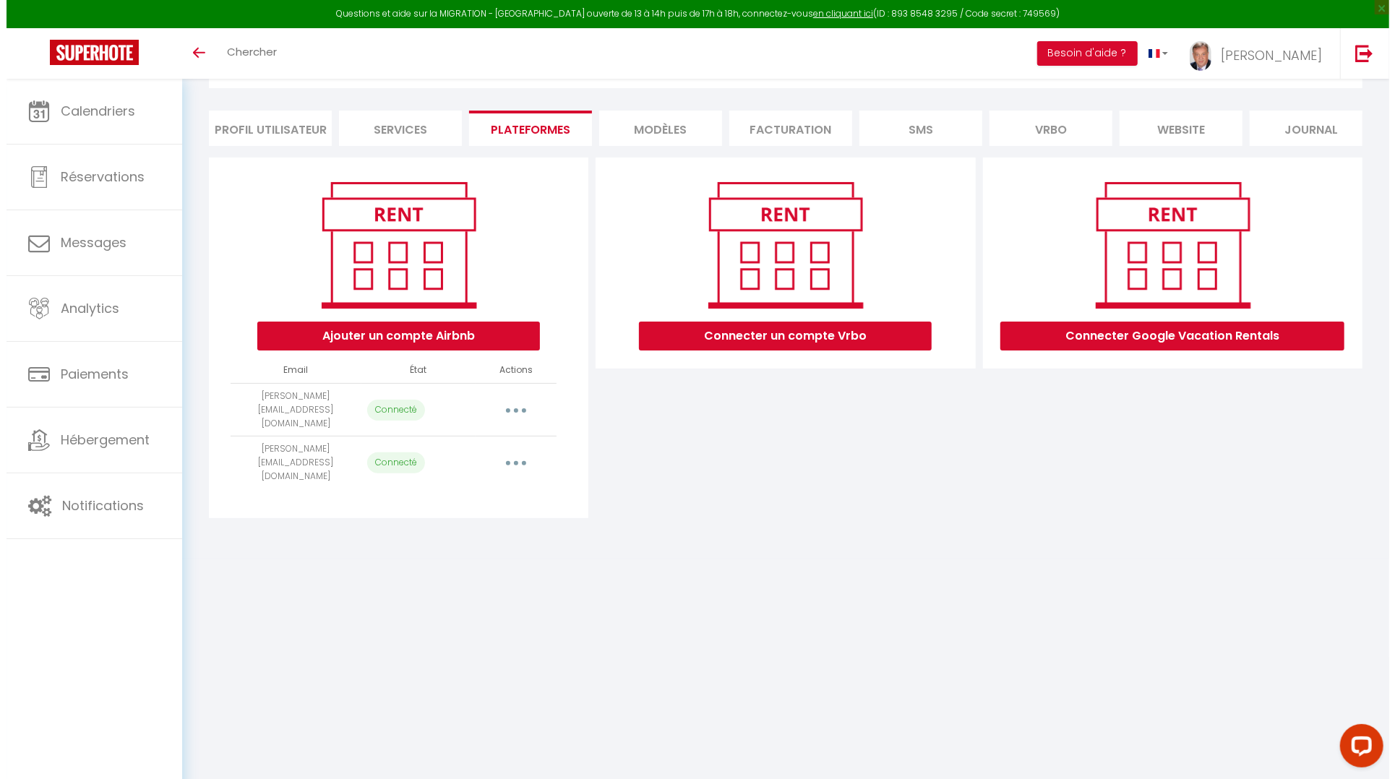
scroll to position [0, 0]
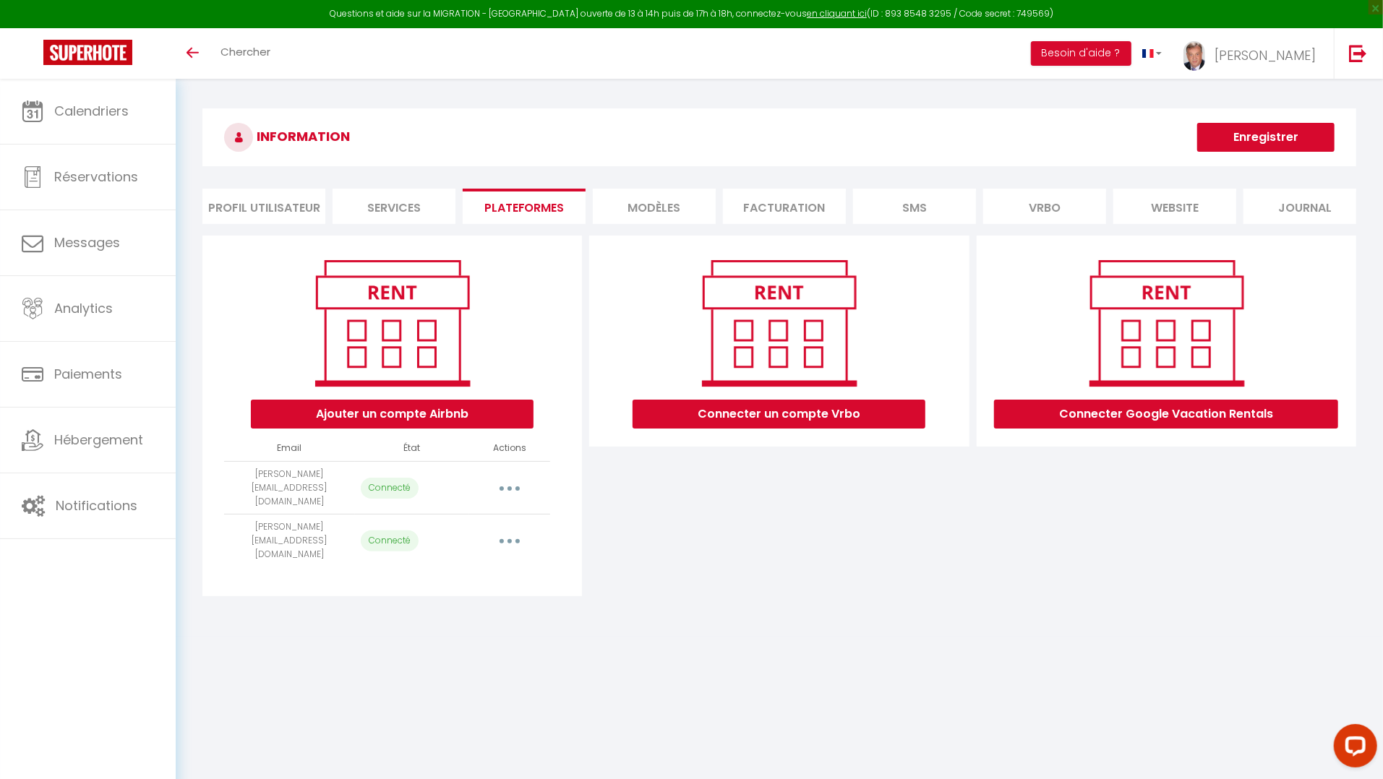
click at [507, 530] on button "button" at bounding box center [509, 541] width 40 height 23
click at [489, 562] on link "Importer les appartements" at bounding box center [446, 574] width 160 height 25
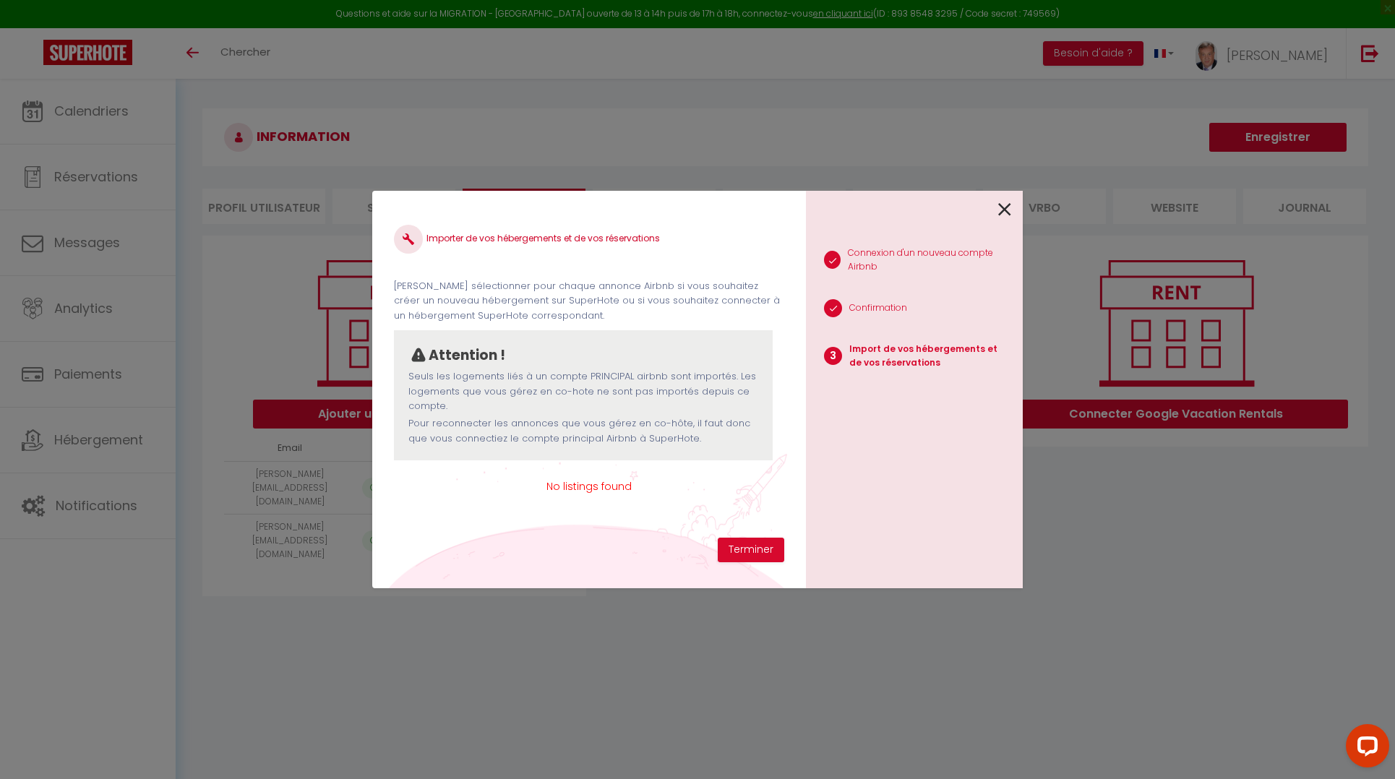
click at [1005, 207] on icon at bounding box center [1004, 210] width 13 height 22
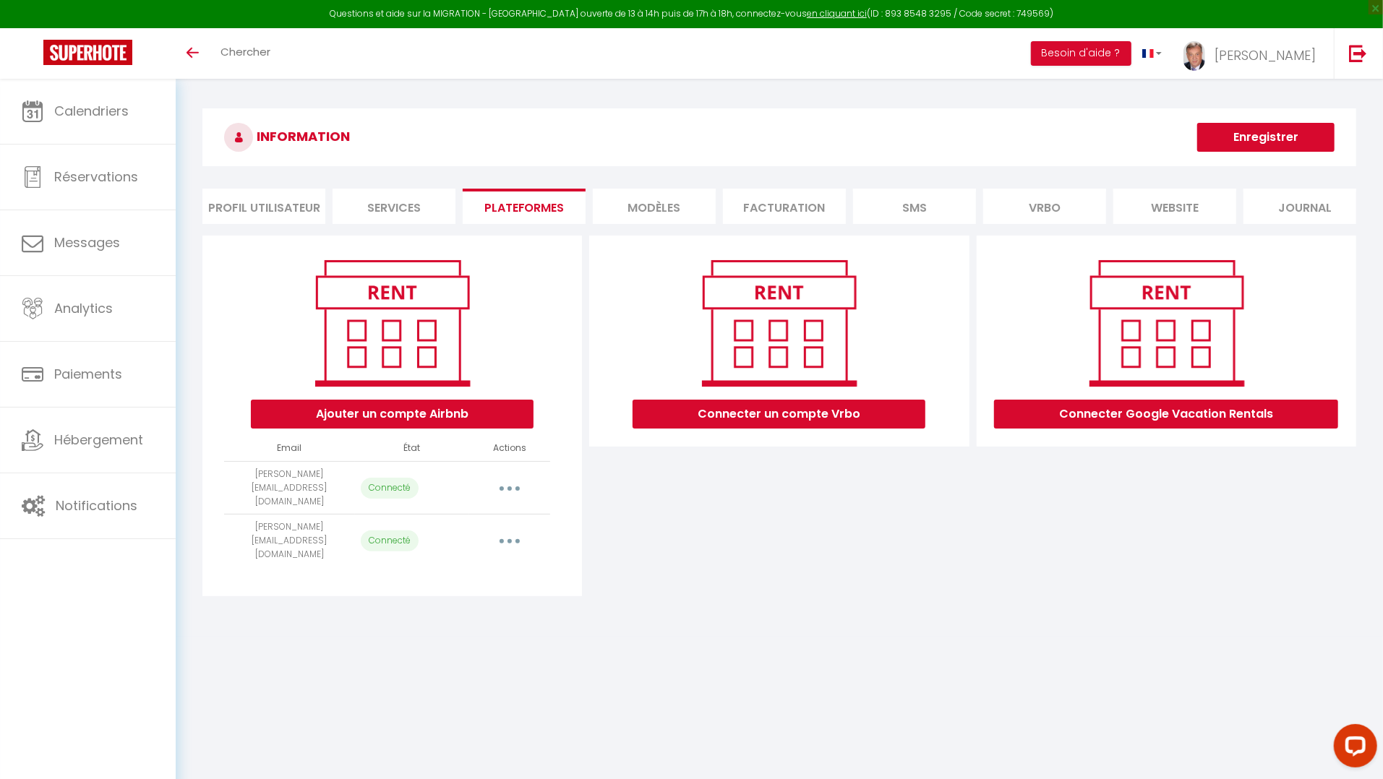
click at [509, 497] on button "button" at bounding box center [509, 487] width 40 height 23
click at [478, 529] on link "Importer les appartements" at bounding box center [446, 521] width 160 height 25
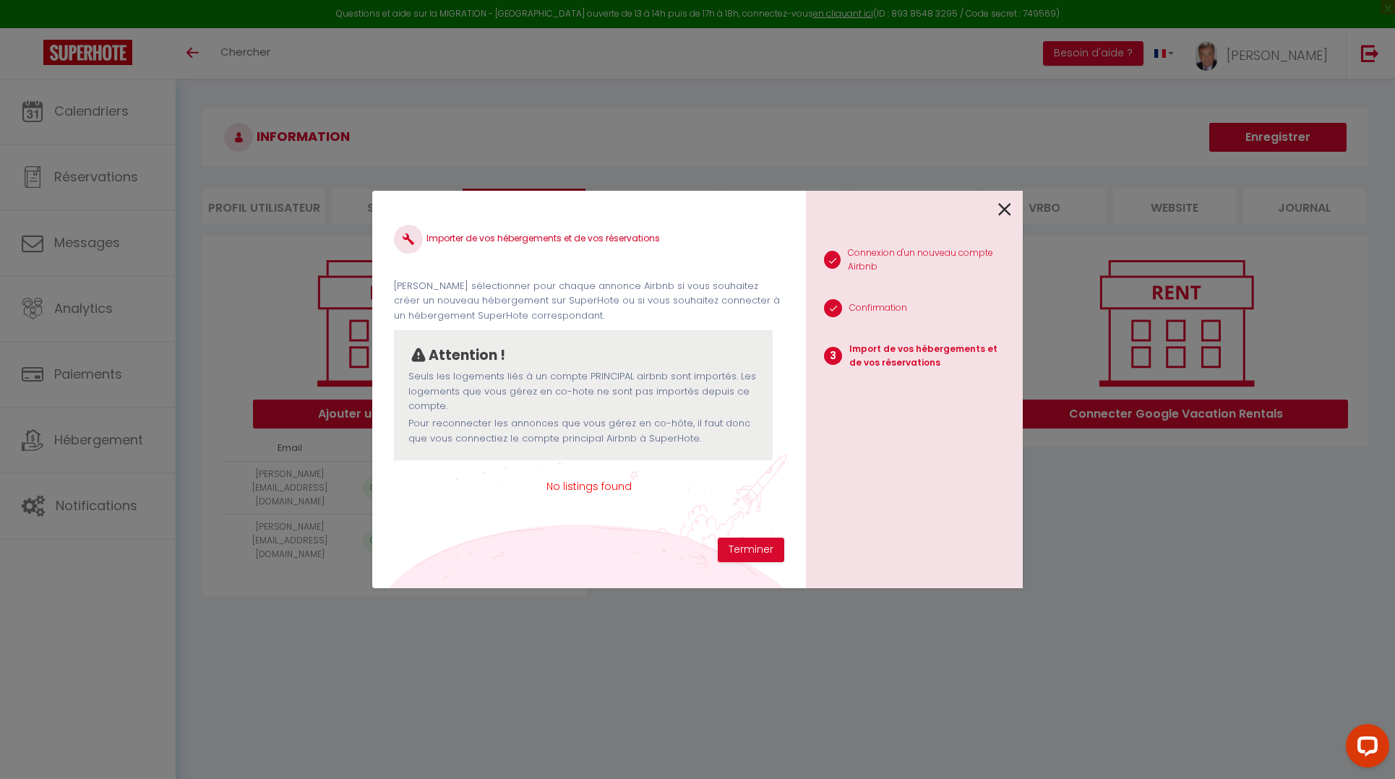
click at [1005, 208] on icon at bounding box center [1004, 210] width 13 height 22
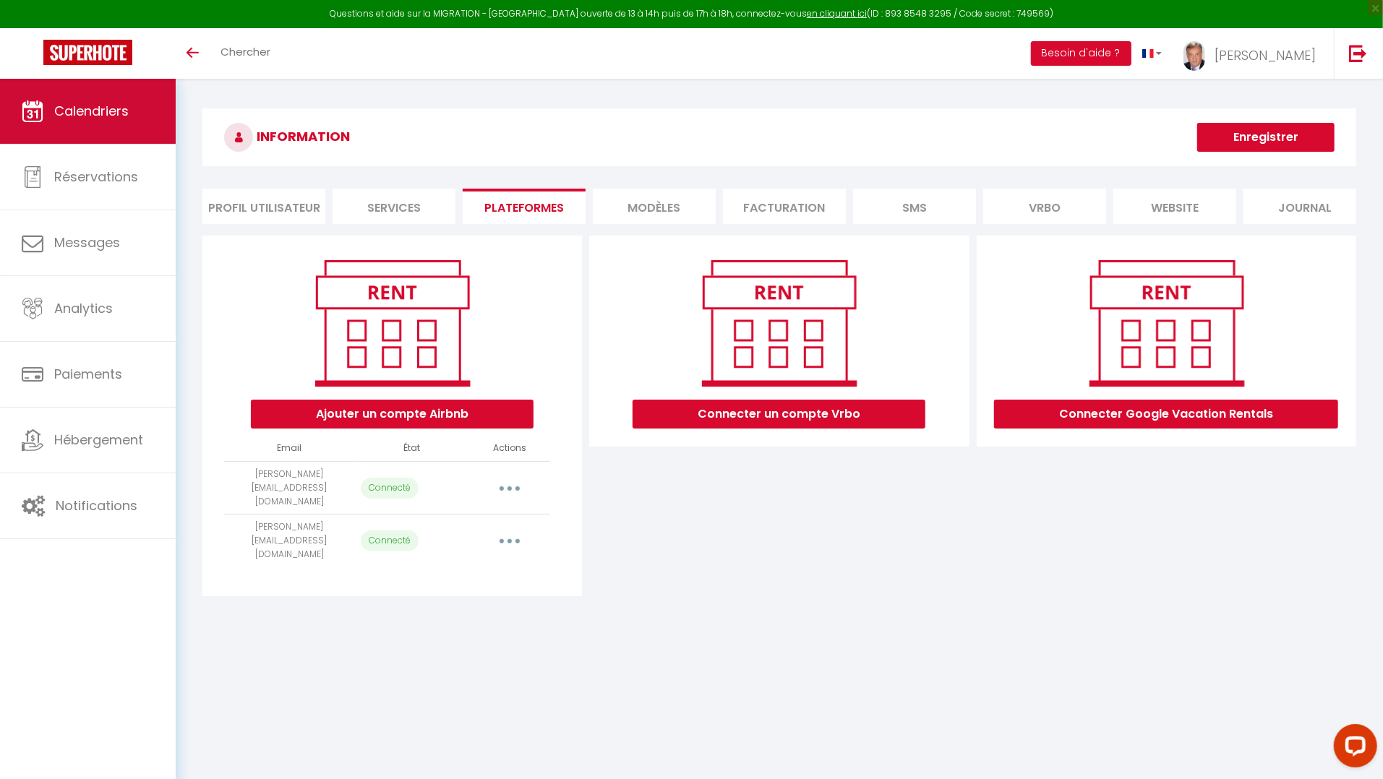
click at [94, 116] on span "Calendriers" at bounding box center [91, 111] width 74 height 18
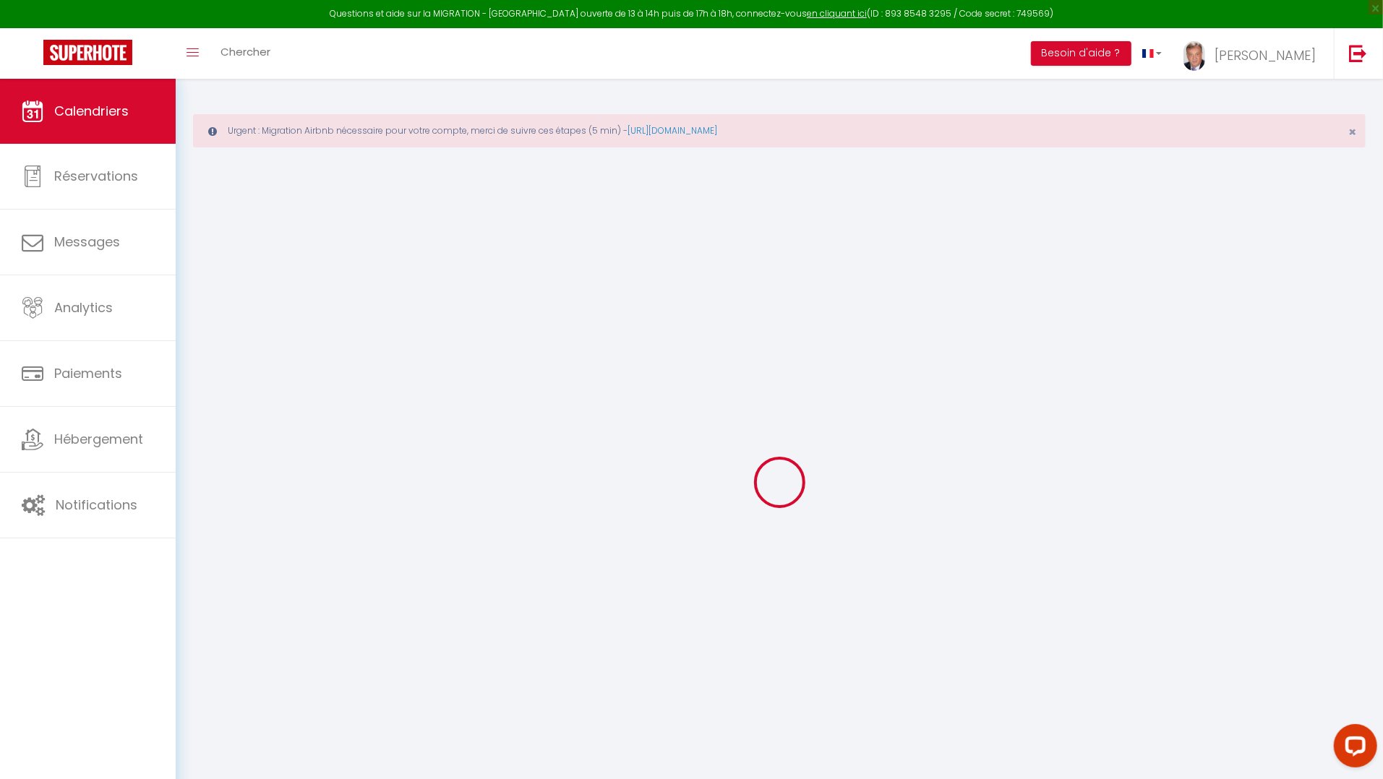
select select
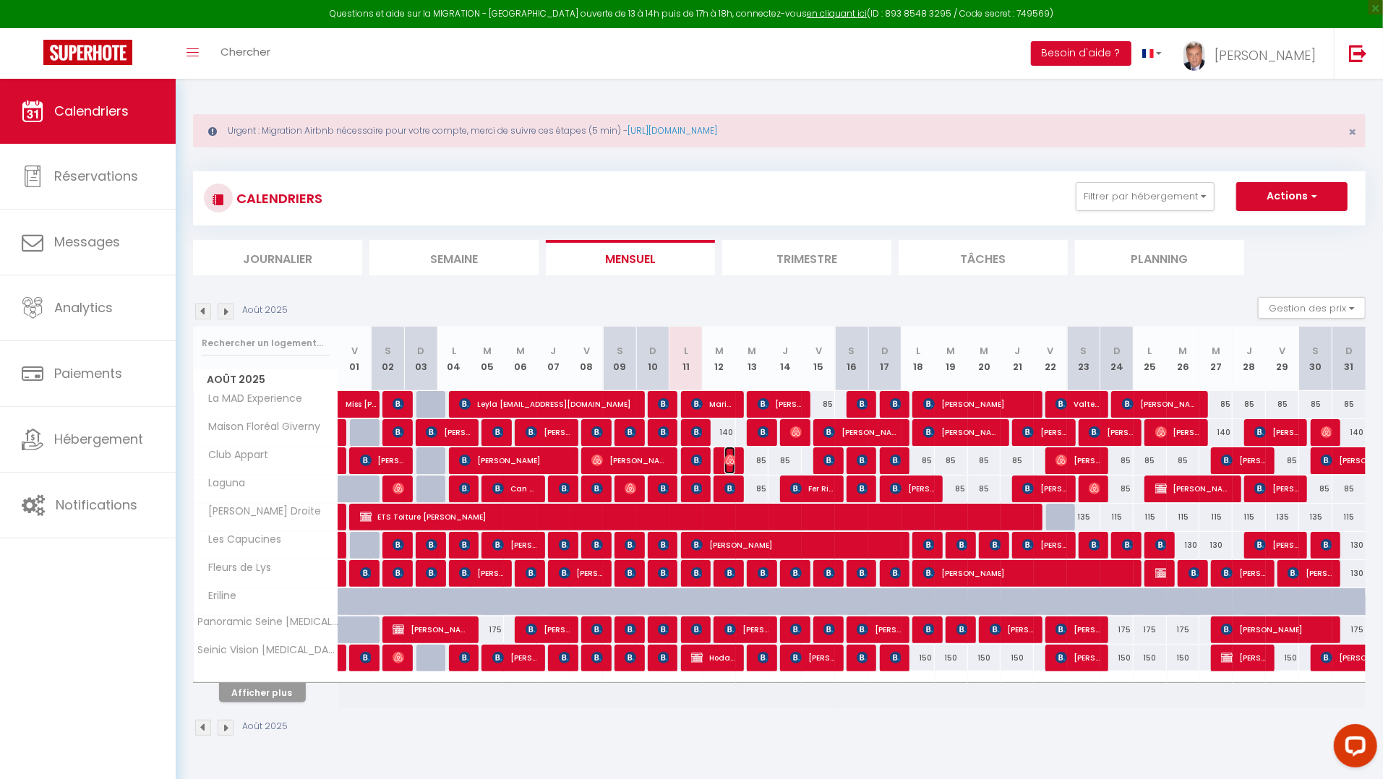
click at [730, 457] on img at bounding box center [730, 461] width 12 height 12
select select "OK"
select select "1"
select select "0"
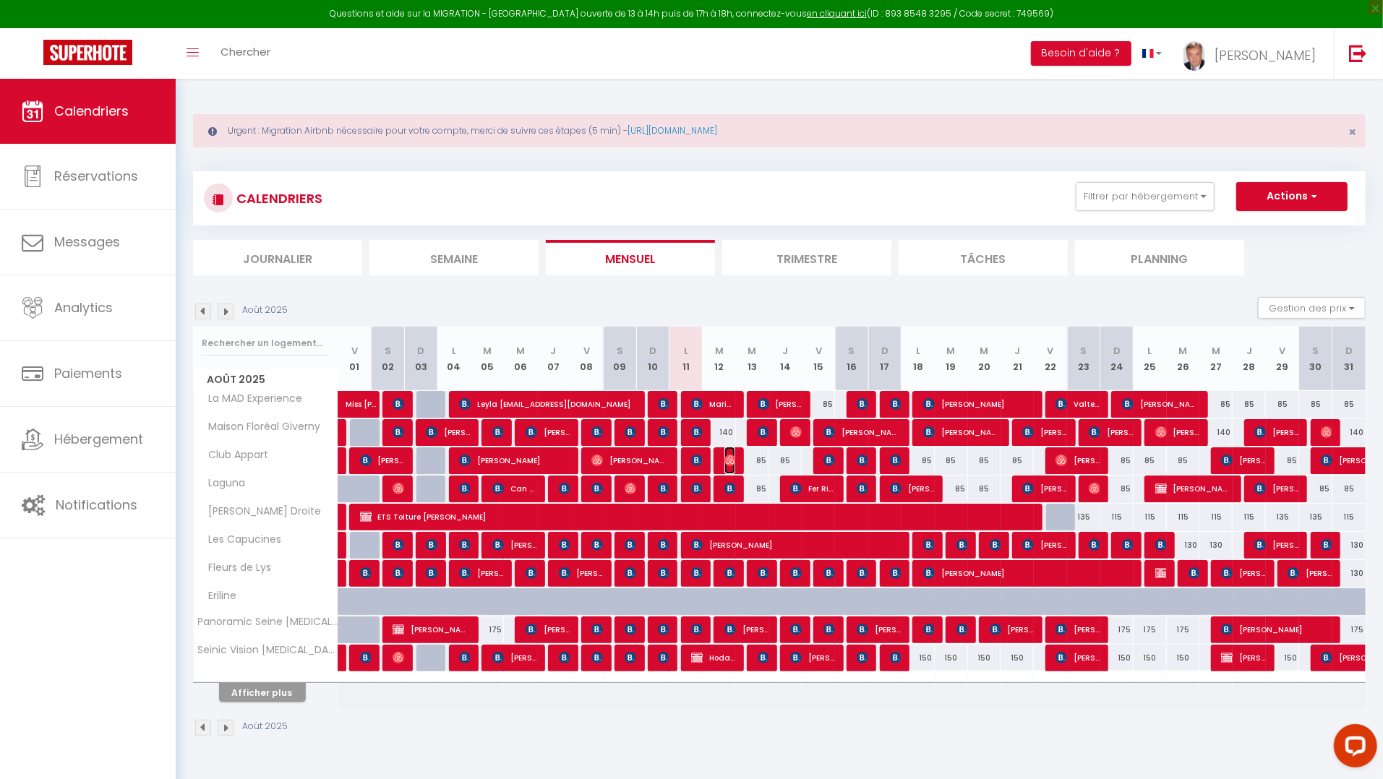
select select "1"
select select
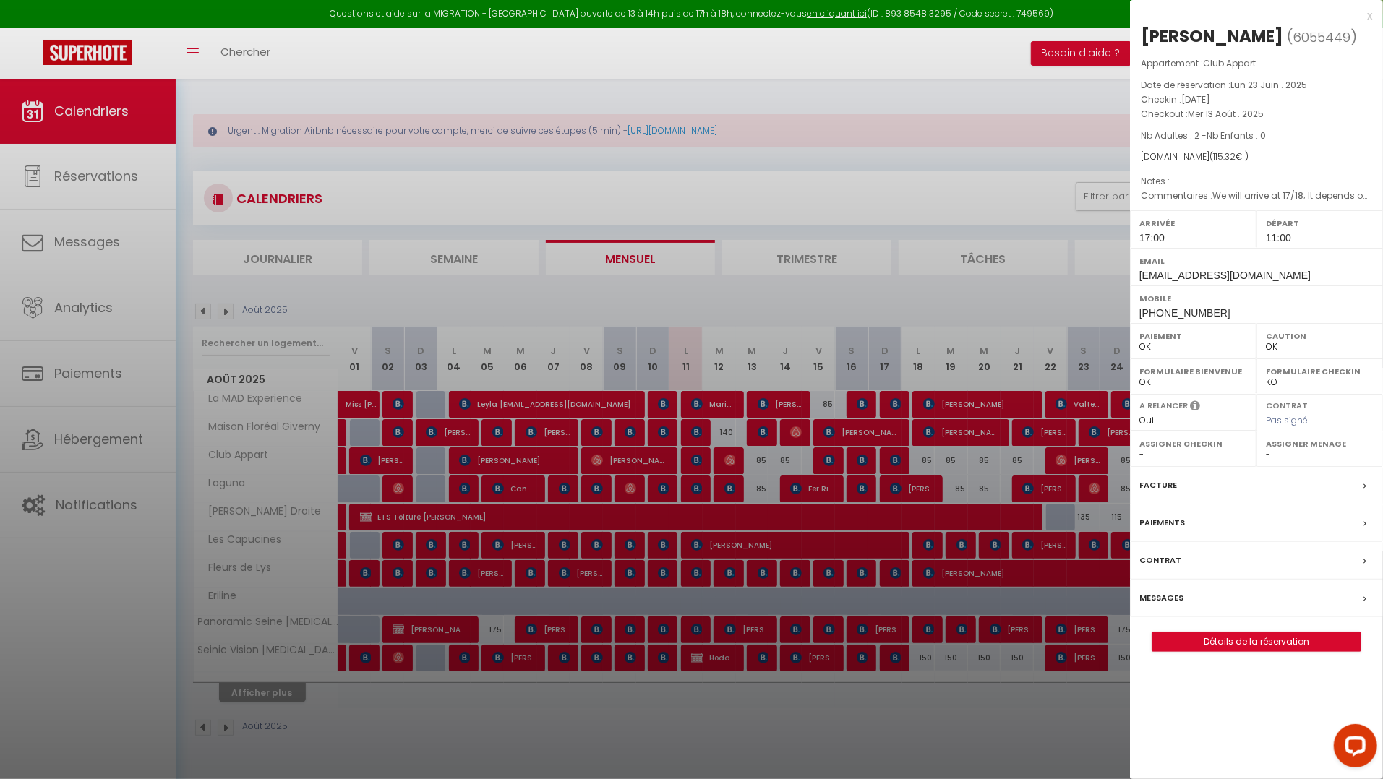
click at [958, 688] on div at bounding box center [691, 389] width 1383 height 779
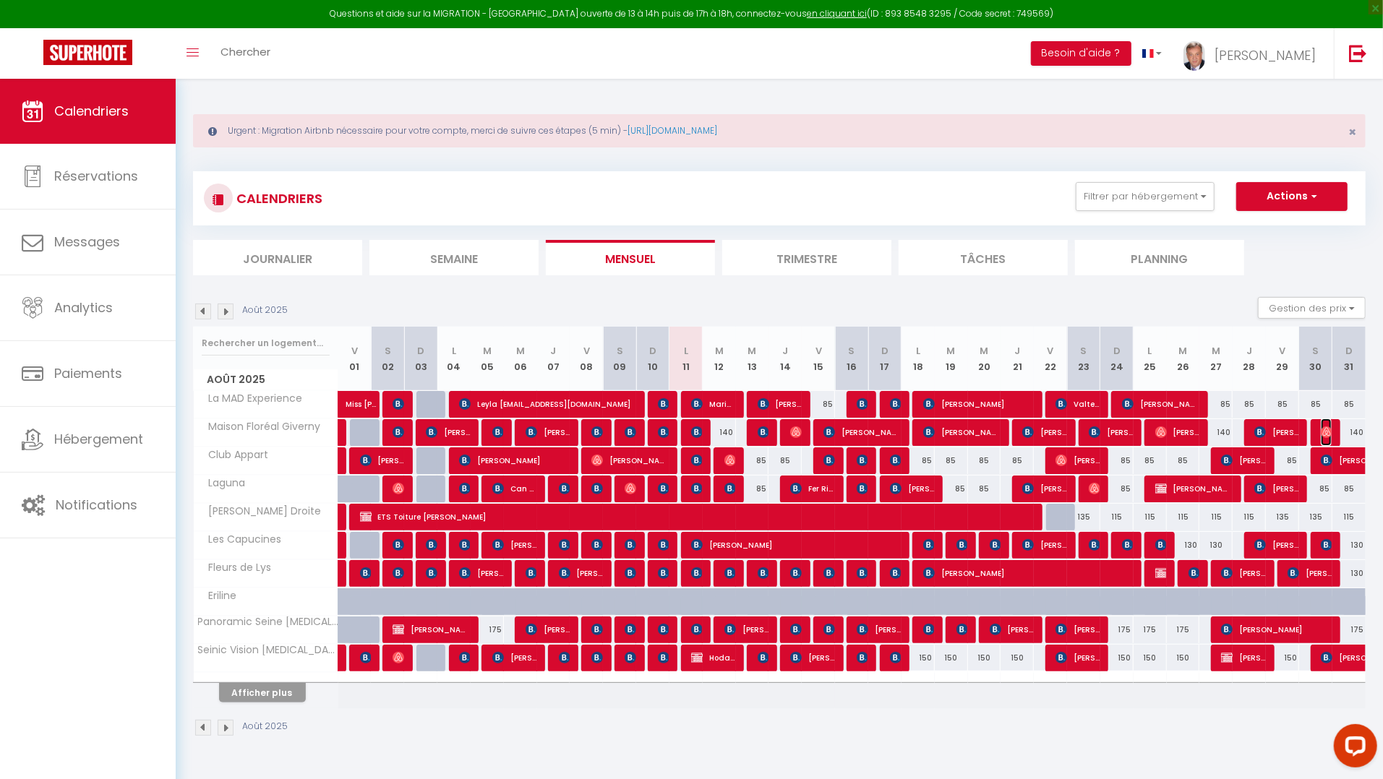
click at [1328, 429] on img at bounding box center [1326, 432] width 12 height 12
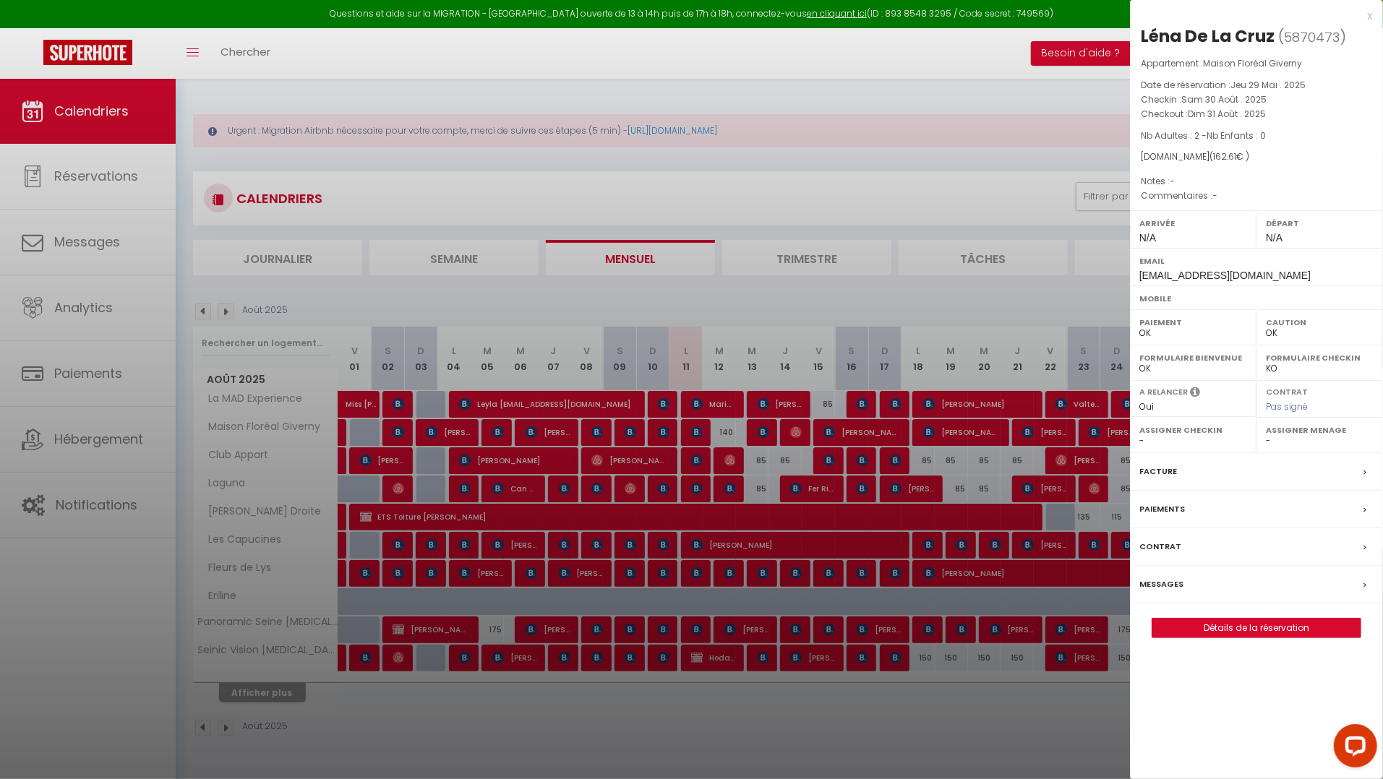
click at [1245, 674] on div "x Léna De La Cruz ( 5870473 ) Appartement : Maison Floréal Giverny Date de rése…" at bounding box center [1256, 389] width 253 height 779
click at [987, 192] on div at bounding box center [691, 389] width 1383 height 779
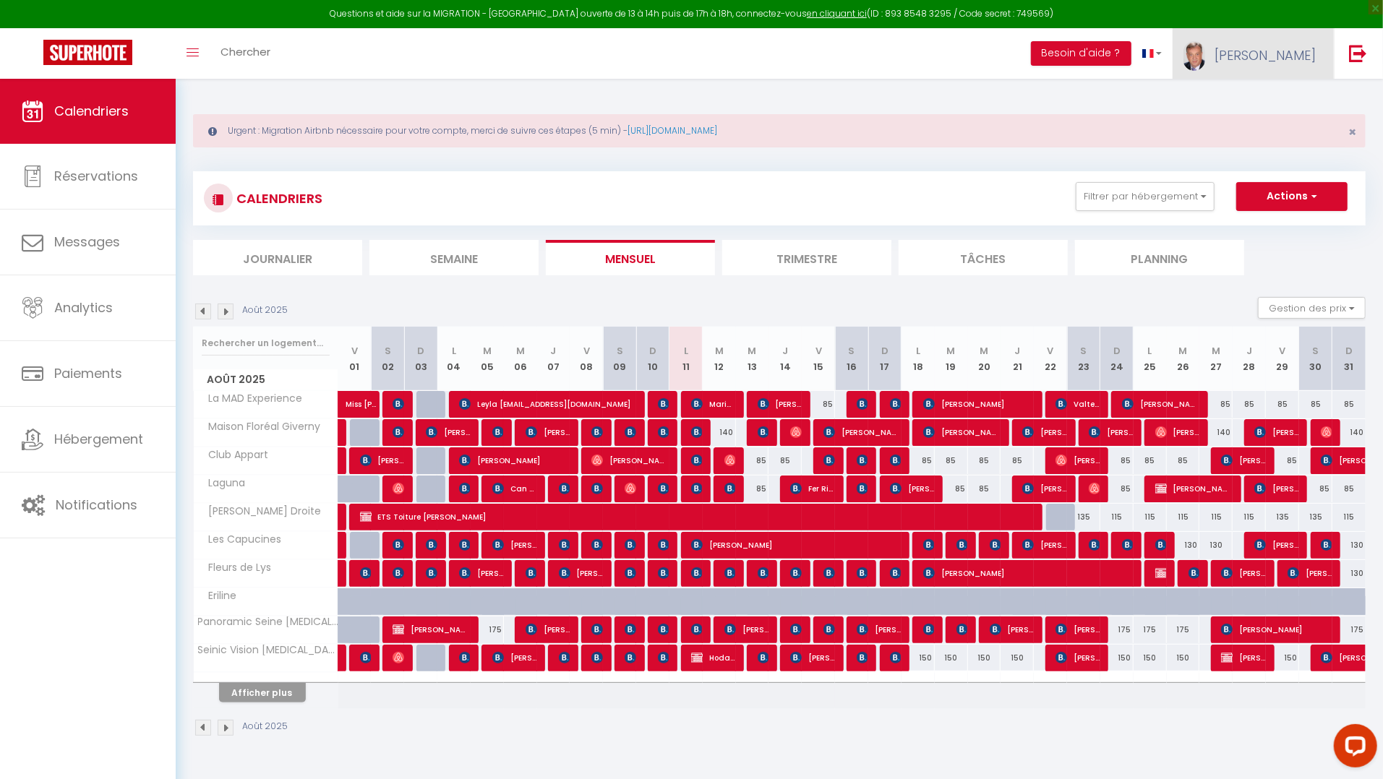
click at [1284, 56] on link "[PERSON_NAME]" at bounding box center [1252, 53] width 161 height 51
click at [1265, 101] on link "Paramètres" at bounding box center [1275, 100] width 107 height 25
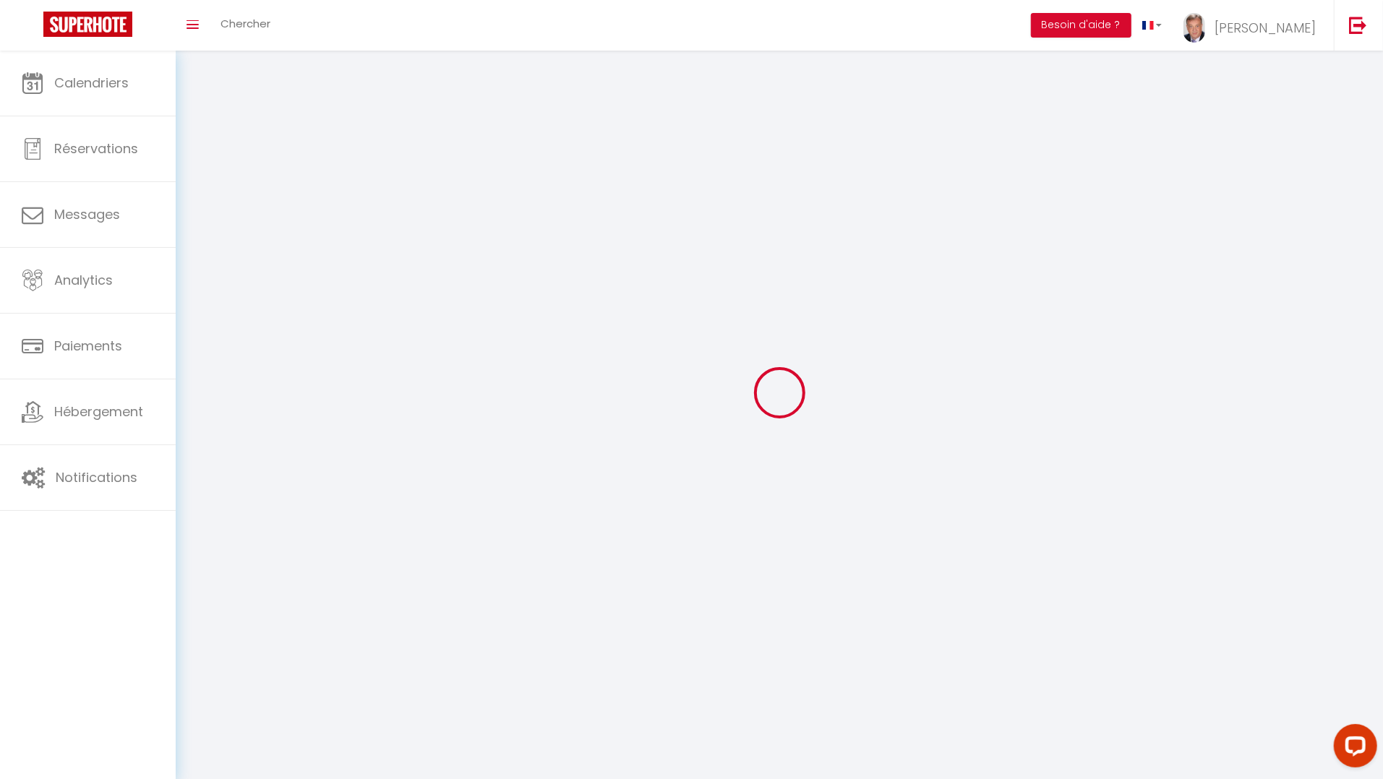
type input "[PERSON_NAME]"
type input "LABORIE-BOUSQUET"
type input "[PHONE_NUMBER]"
type input "[STREET_ADDRESS]"
type input "27200"
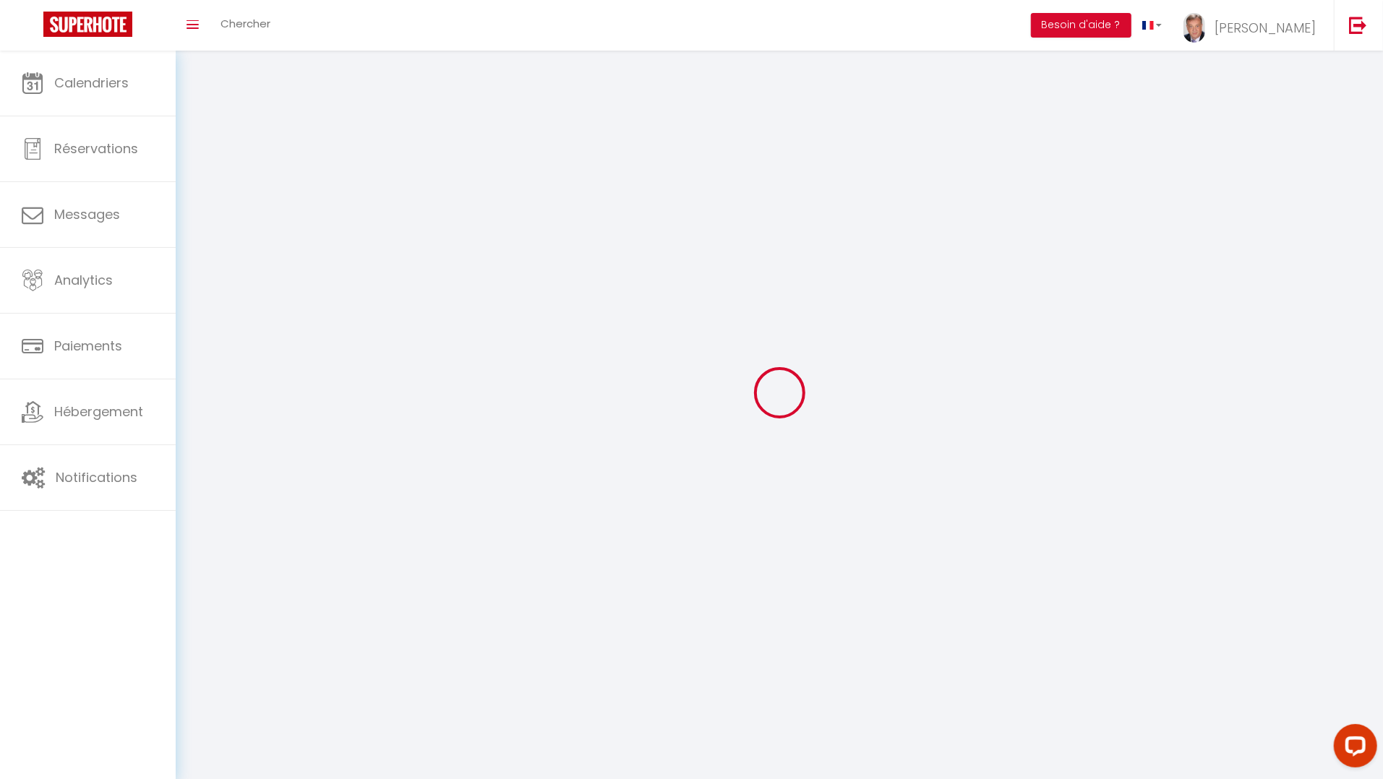
type input "VERNON"
type input "XtRrl0pkcn6rTJ3eqSp5sYApG"
type input "zjMgY7kyeAi9WwojPYnHLK4T4"
type input "[URL][DOMAIN_NAME]"
select select "28"
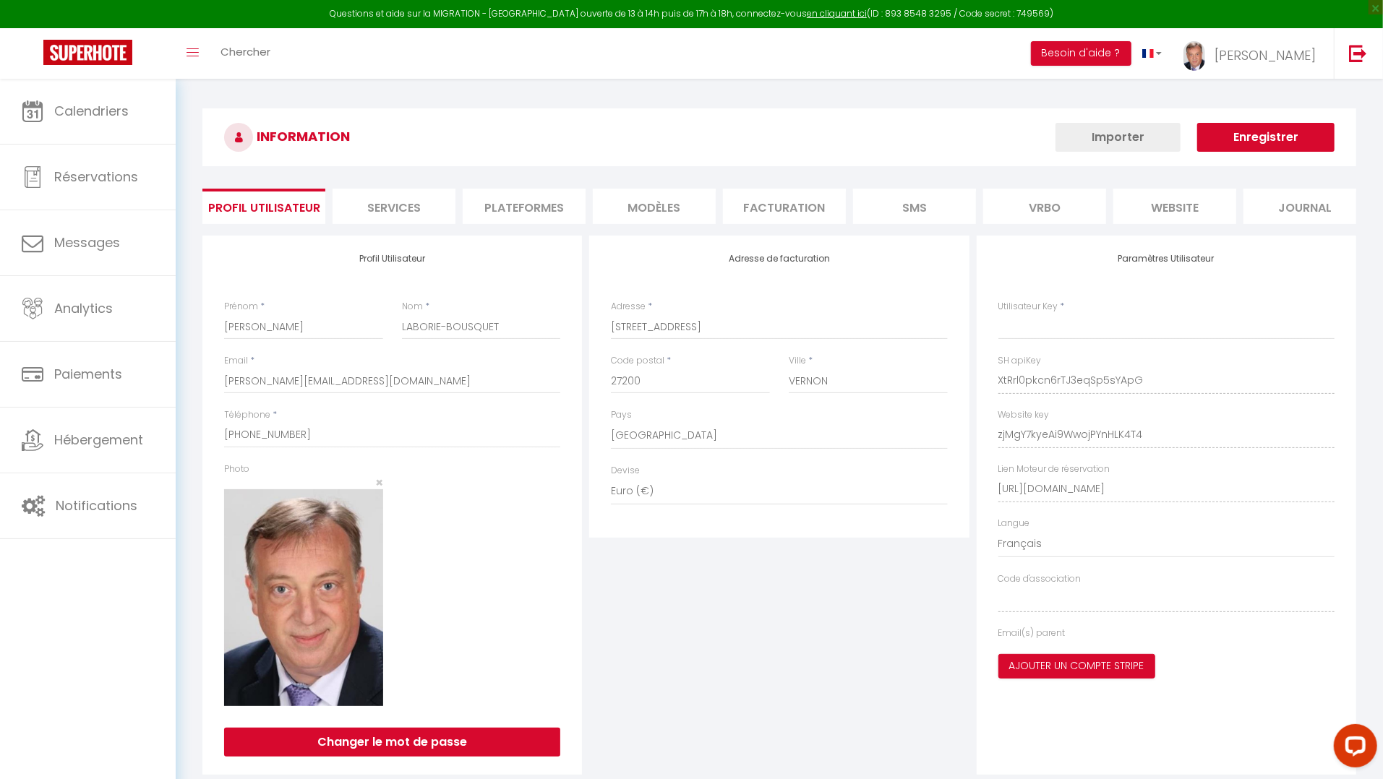
type input "XtRrl0pkcn6rTJ3eqSp5sYApG"
type input "zjMgY7kyeAi9WwojPYnHLK4T4"
type input "[URL][DOMAIN_NAME]"
select select "fr"
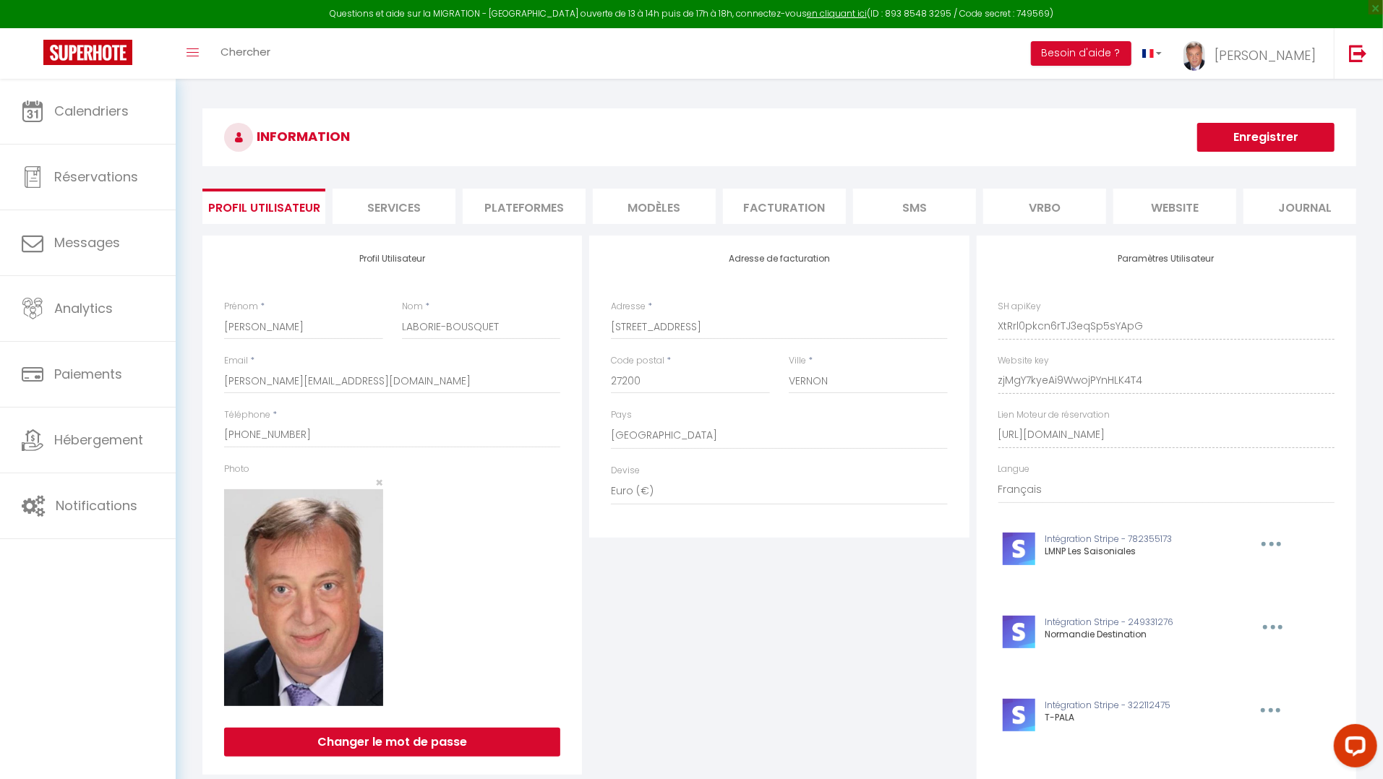
click at [495, 211] on li "Plateformes" at bounding box center [524, 206] width 123 height 35
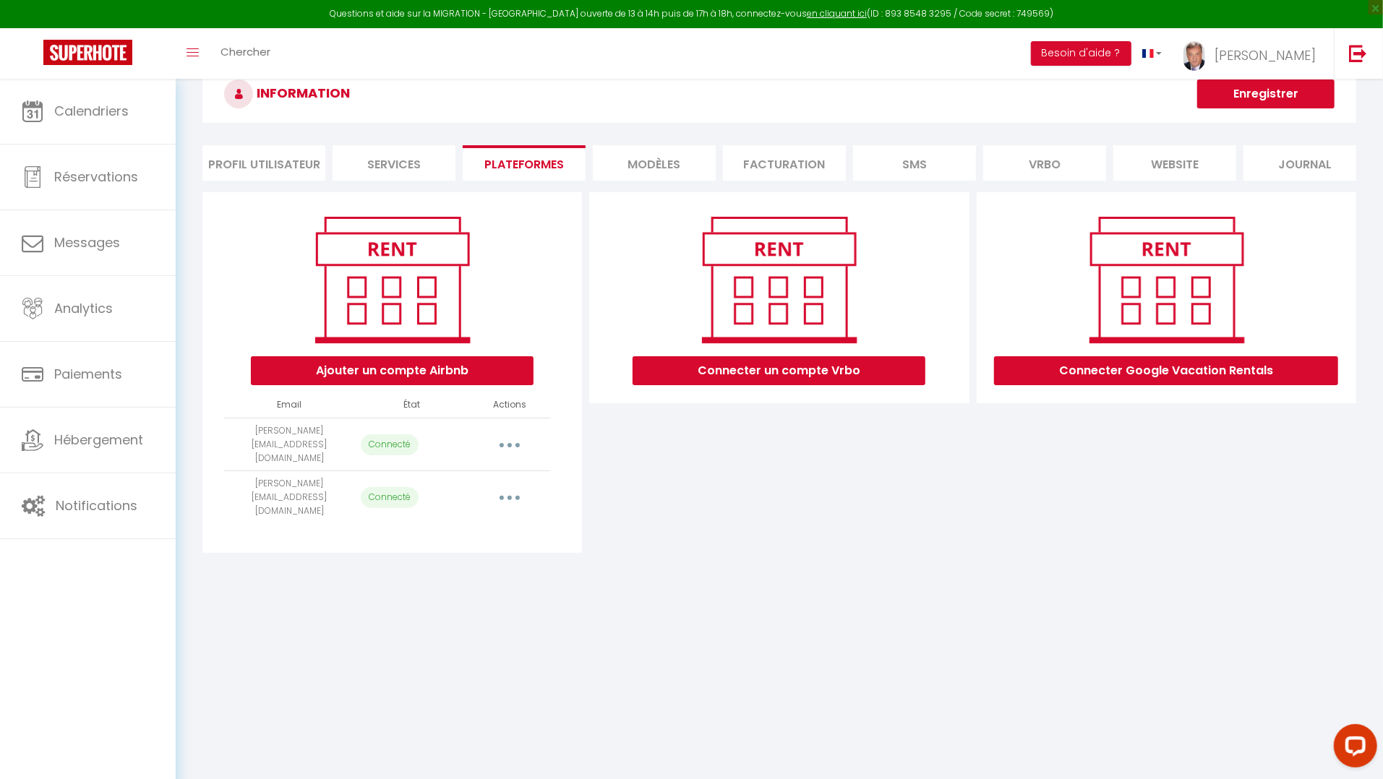
scroll to position [78, 0]
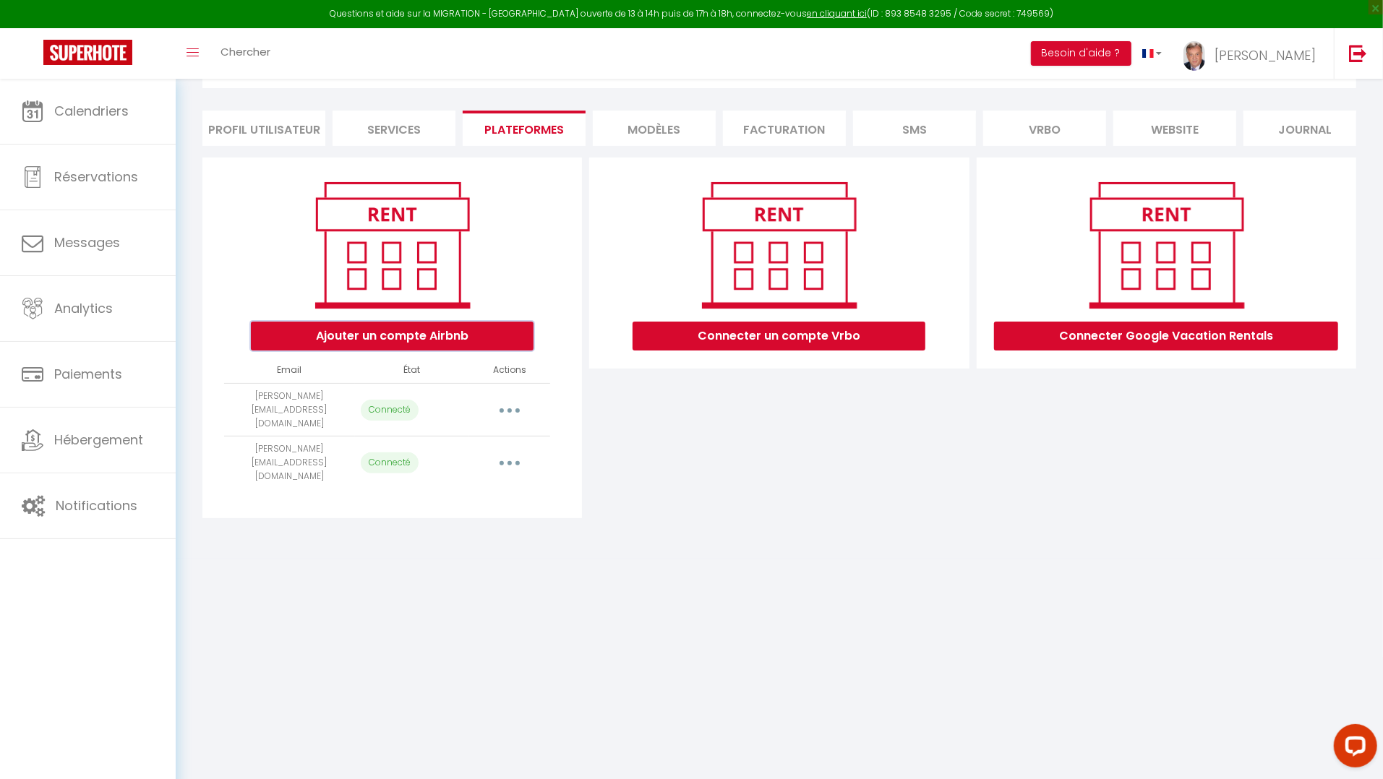
click at [400, 337] on button "Ajouter un compte Airbnb" at bounding box center [392, 336] width 283 height 29
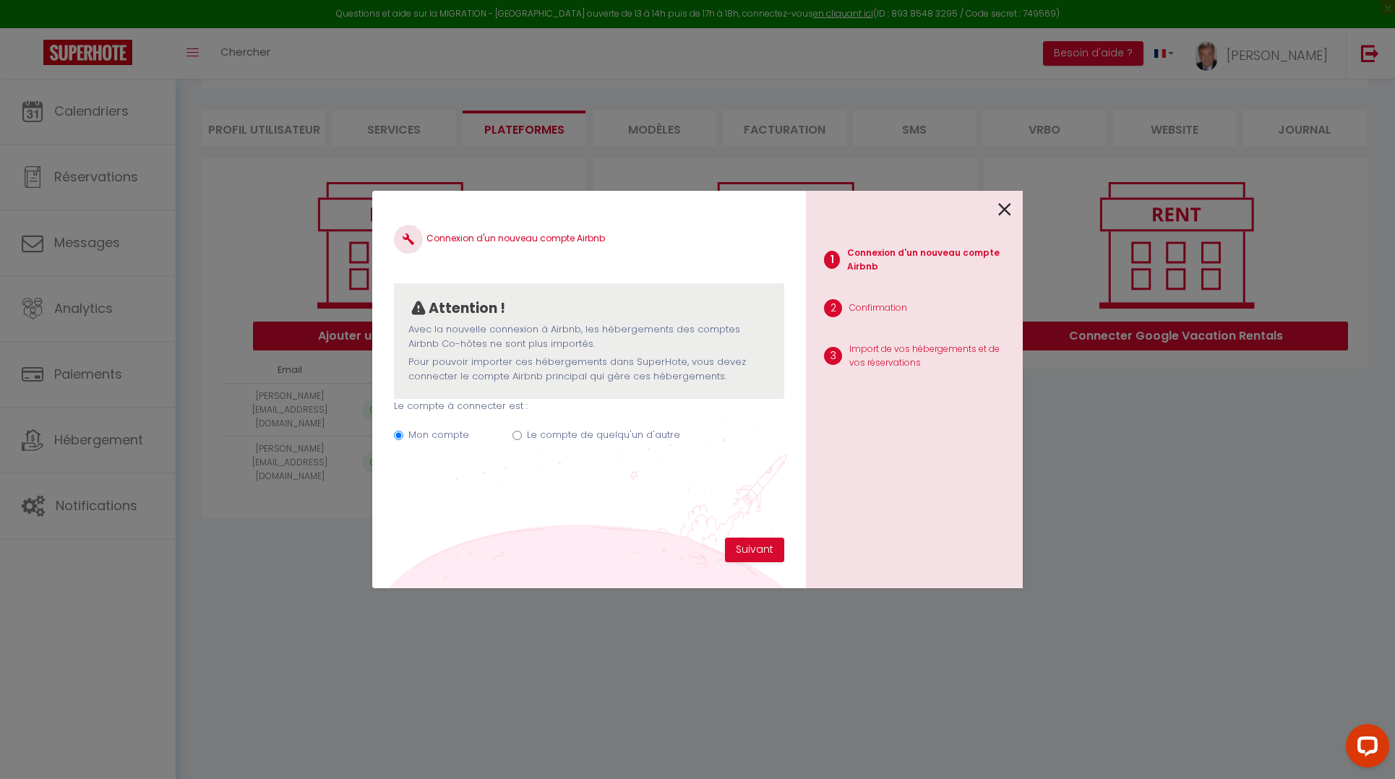
click at [515, 434] on input "Le compte de quelqu'un d'autre" at bounding box center [516, 435] width 9 height 9
radio input "true"
radio input "false"
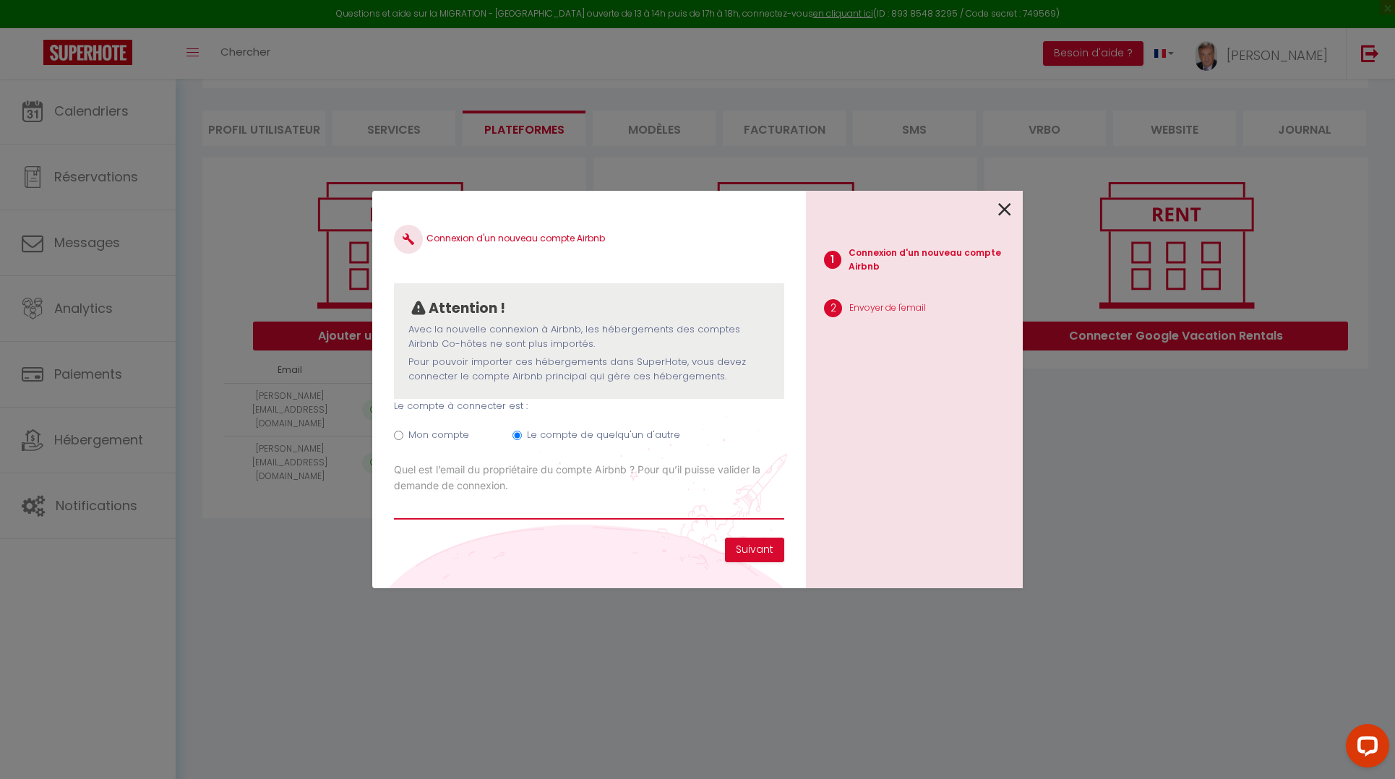
click at [450, 510] on input "Email connexion Airbnb" at bounding box center [589, 507] width 390 height 26
click at [558, 557] on div "Connexion d'un nouveau compte Airbnb Attention ! Avec la nouvelle connexion à A…" at bounding box center [589, 390] width 434 height 398
drag, startPoint x: 426, startPoint y: 508, endPoint x: 432, endPoint y: 518, distance: 11.7
click at [427, 509] on input "mailto:scilespilotis@outlook.fr" at bounding box center [589, 507] width 390 height 26
type input "[EMAIL_ADDRESS][DOMAIN_NAME]"
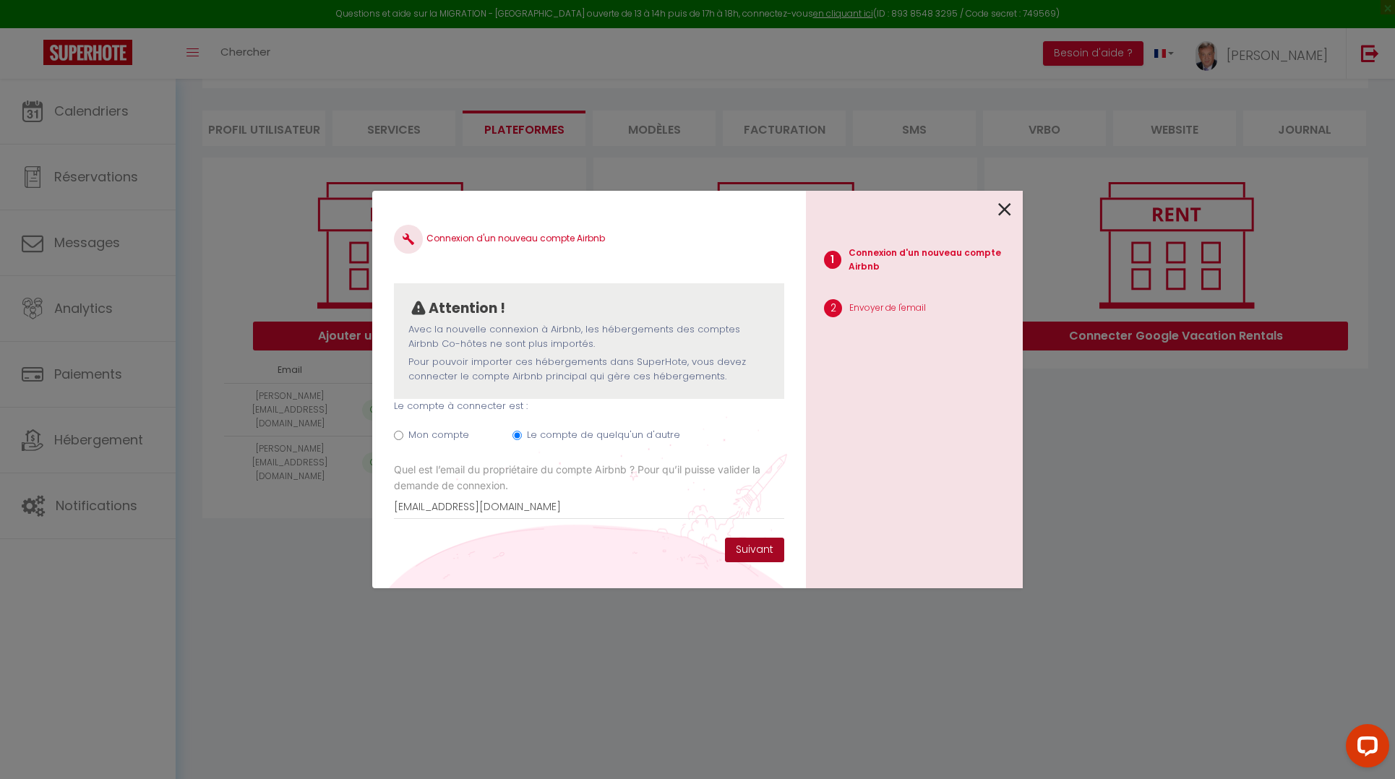
click at [756, 550] on button "Suivant" at bounding box center [754, 550] width 59 height 25
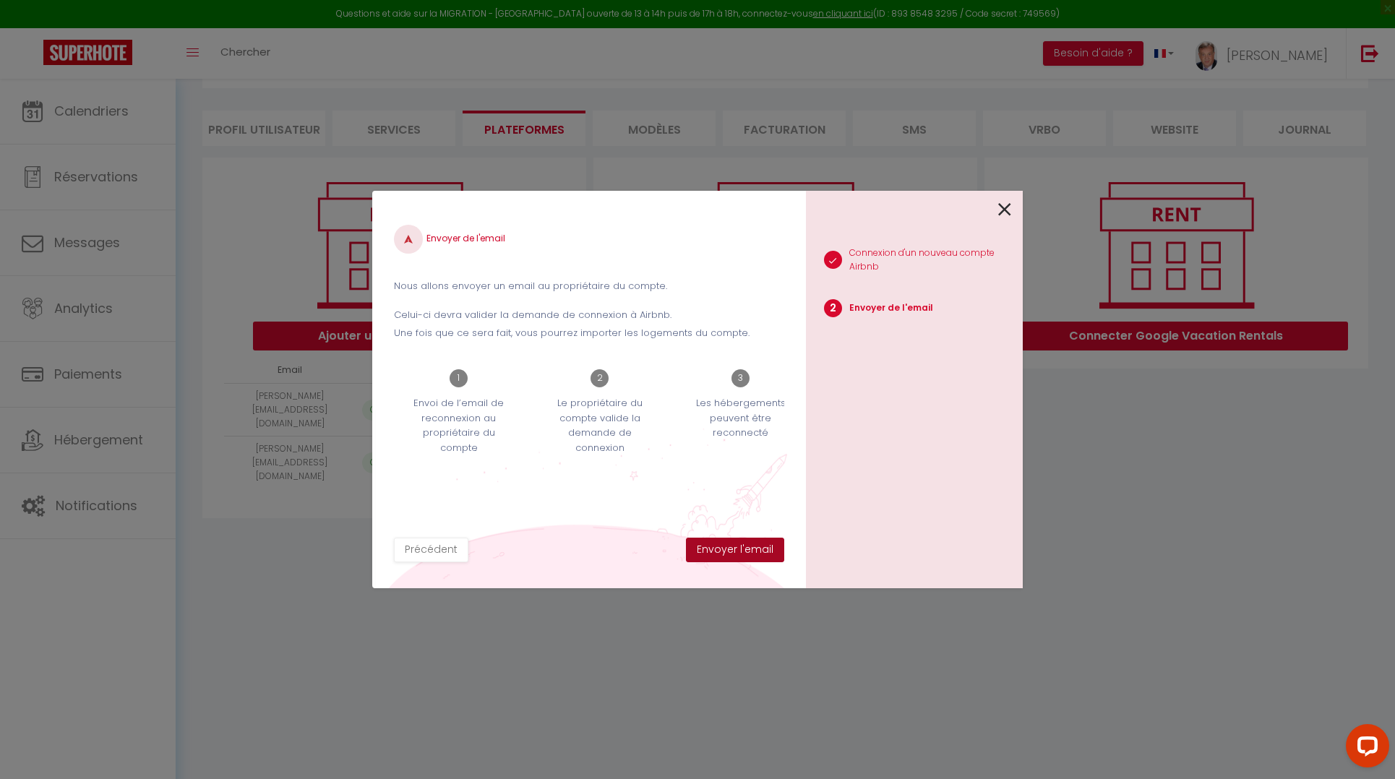
click at [742, 550] on button "Envoyer l'email" at bounding box center [735, 550] width 98 height 25
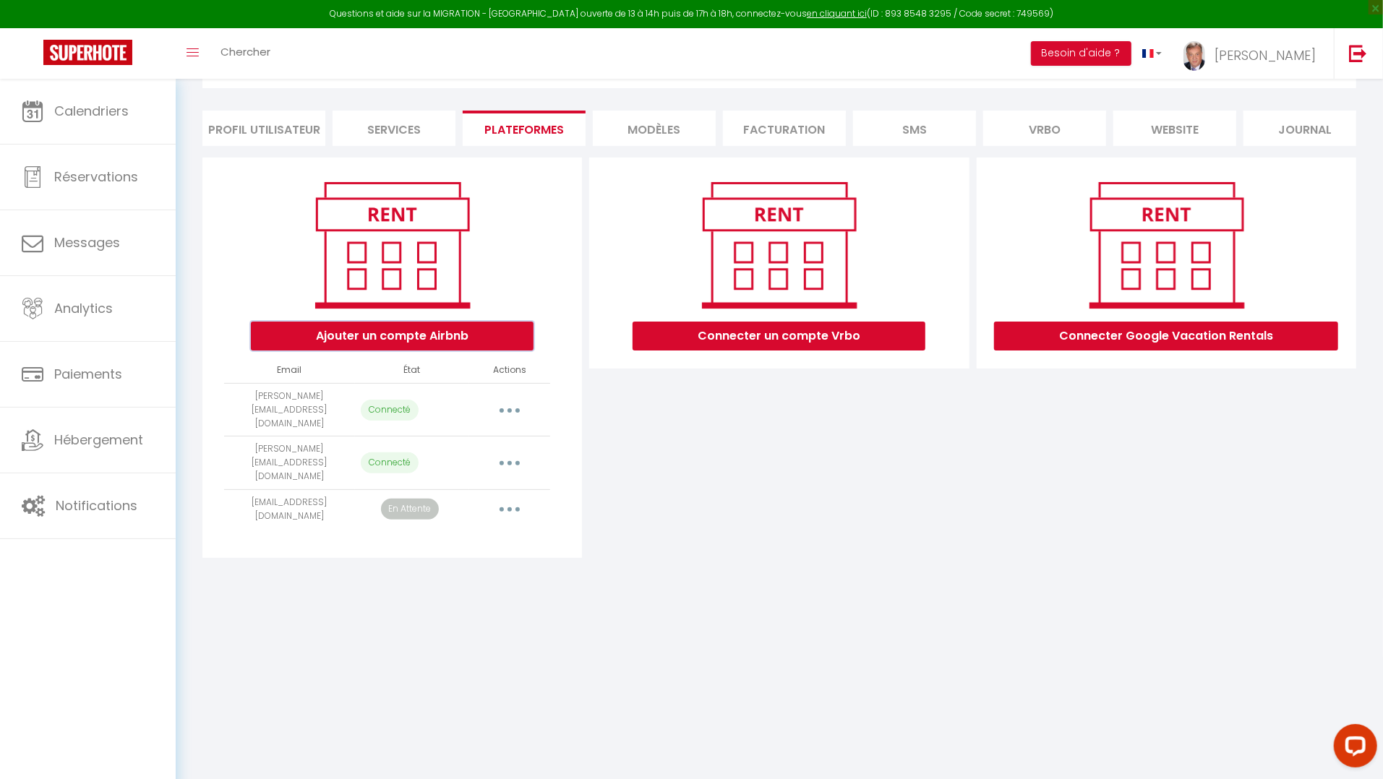
click at [426, 348] on button "Ajouter un compte Airbnb" at bounding box center [392, 336] width 283 height 29
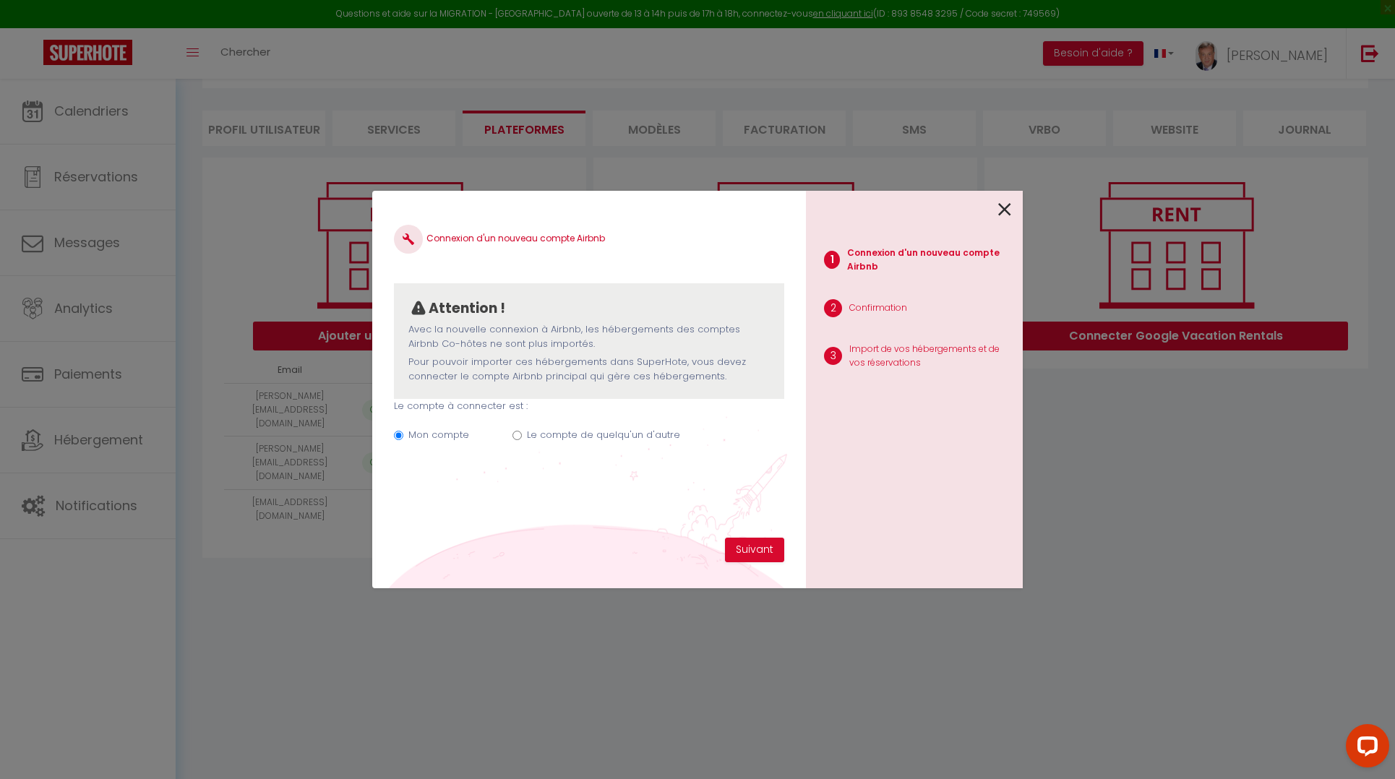
click at [518, 432] on input "Le compte de quelqu'un d'autre" at bounding box center [516, 435] width 9 height 9
radio input "true"
radio input "false"
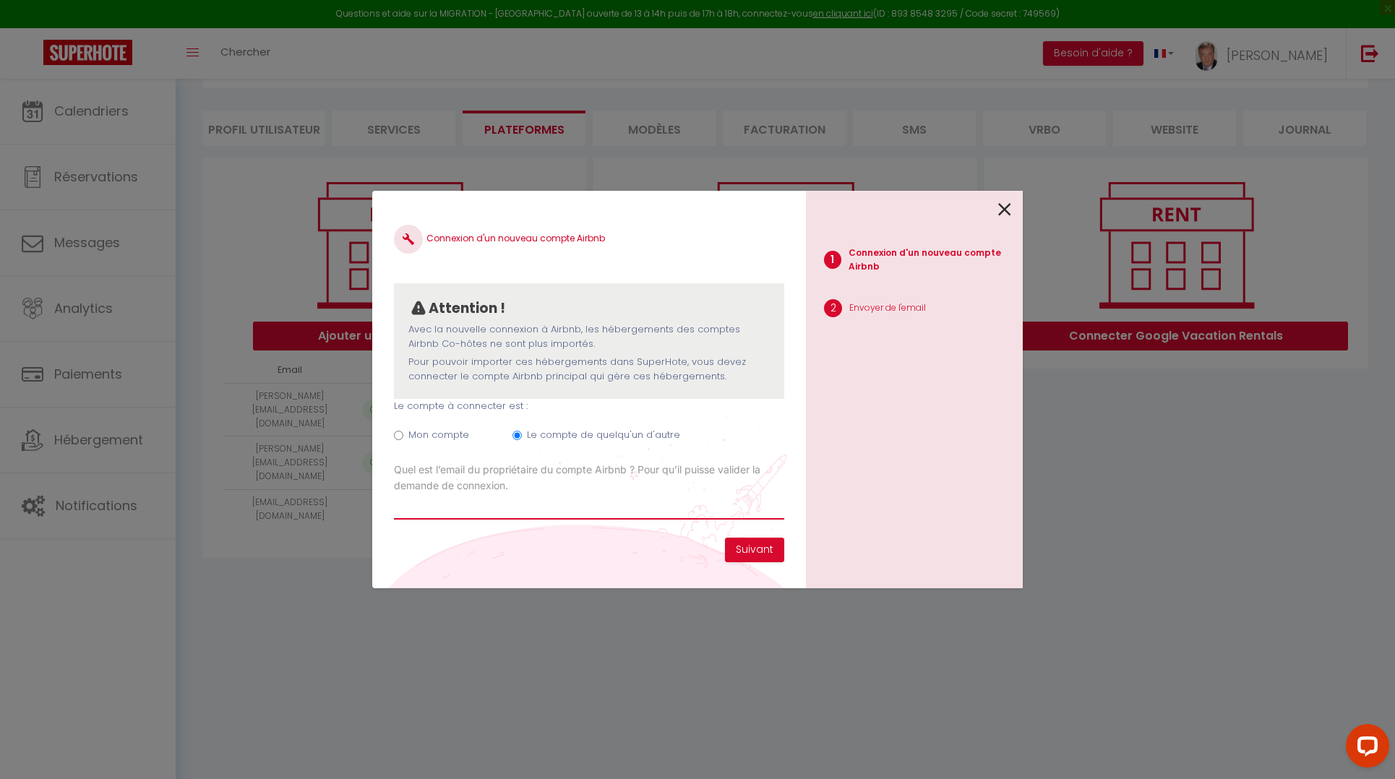
click at [450, 510] on input "Email connexion Airbnb" at bounding box center [589, 507] width 390 height 26
click at [600, 560] on div "Connexion d'un nouveau compte Airbnb Attention ! Avec la nouvelle connexion à A…" at bounding box center [589, 390] width 434 height 398
click at [606, 506] on input "[EMAIL_ADDRESS][DOMAIN_NAME]" at bounding box center [589, 507] width 390 height 26
type input "[EMAIL_ADDRESS][DOMAIN_NAME]"
click at [396, 562] on div "Connexion d'un nouveau compte Airbnb Attention ! Avec la nouvelle connexion à A…" at bounding box center [589, 390] width 434 height 398
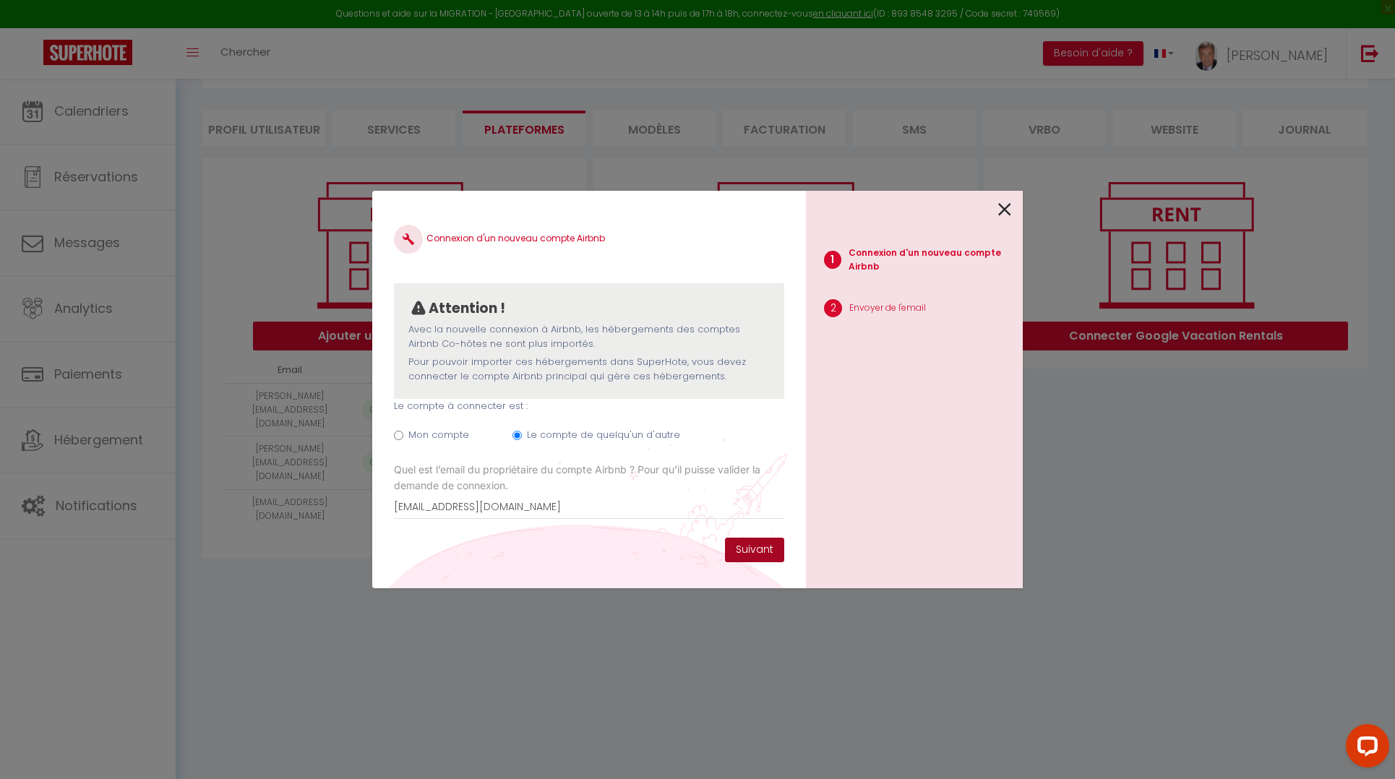
click at [755, 544] on button "Suivant" at bounding box center [754, 550] width 59 height 25
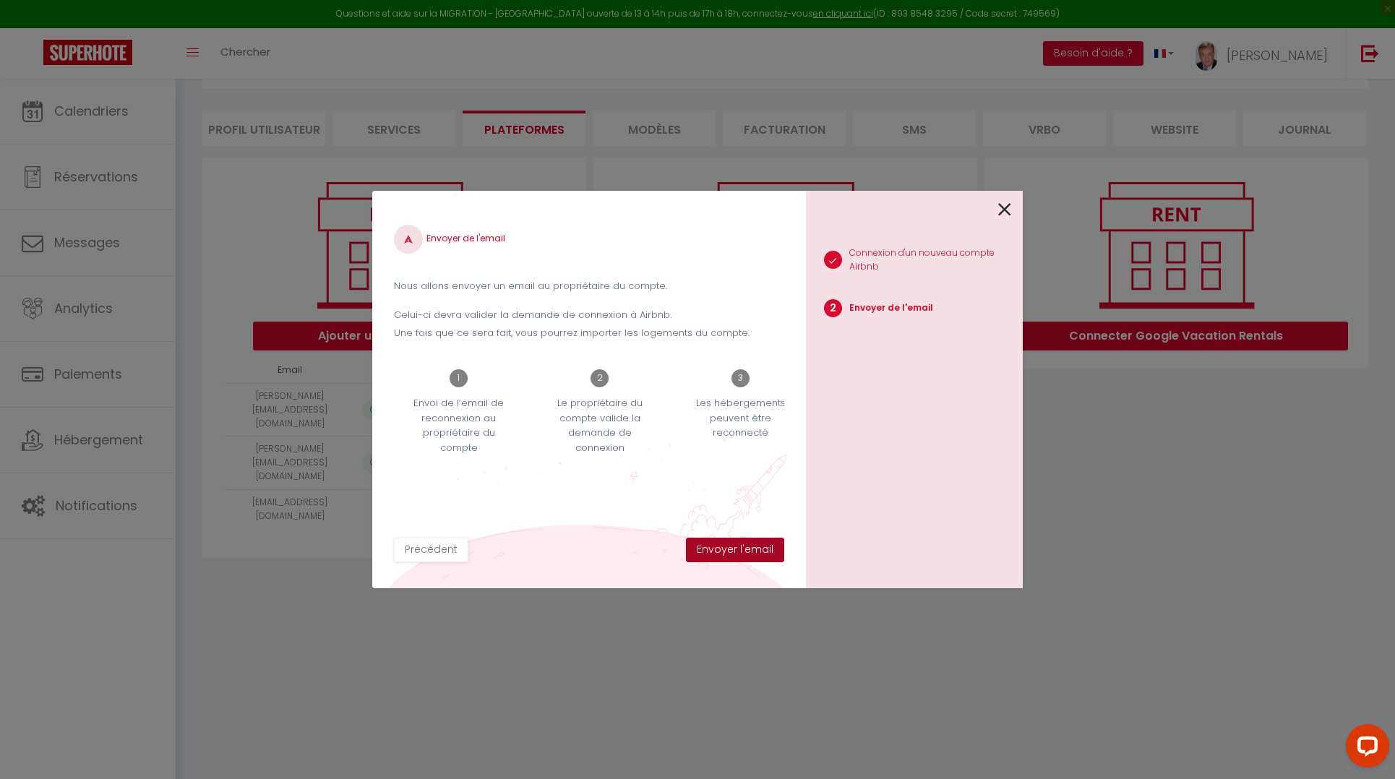
click at [739, 551] on button "Envoyer l'email" at bounding box center [735, 550] width 98 height 25
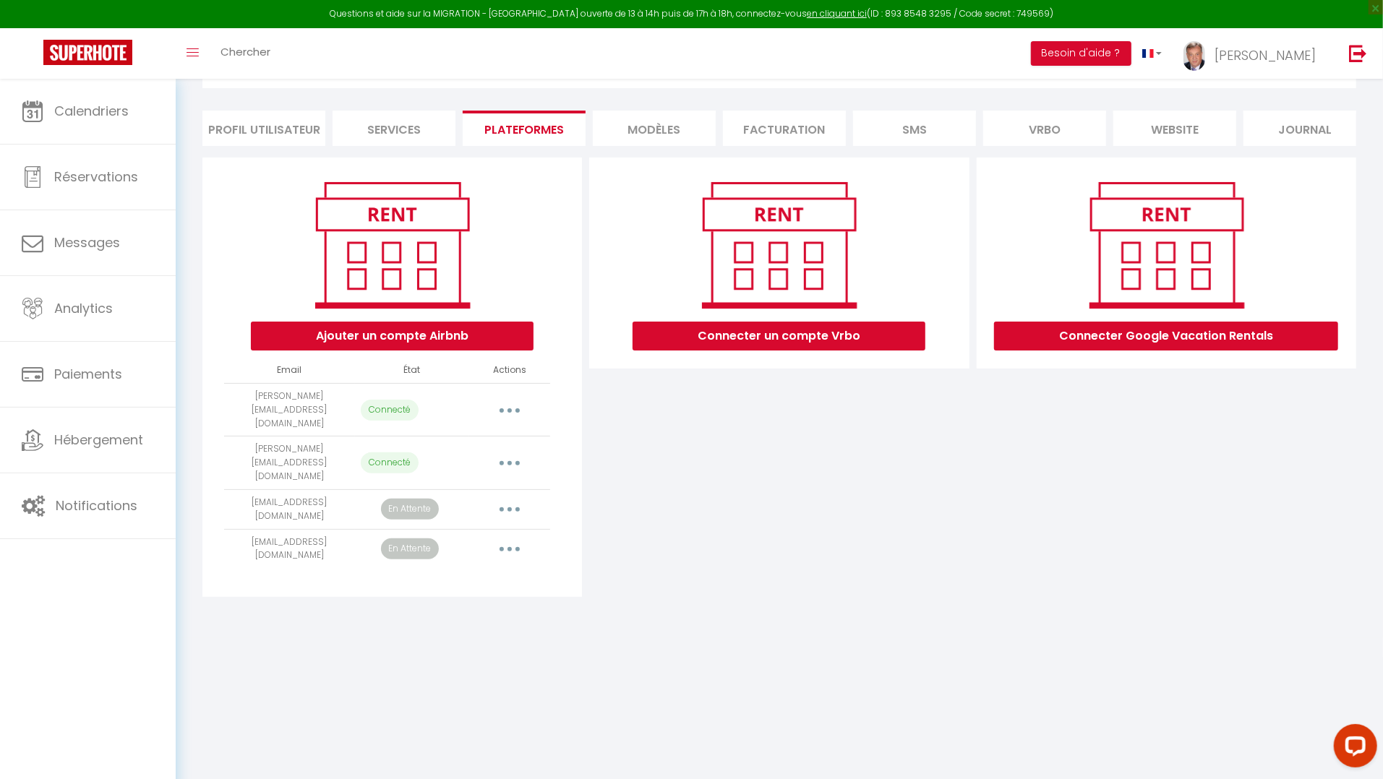
click at [716, 536] on div "Connecter un compte Vrbo" at bounding box center [778, 377] width 387 height 439
click at [412, 344] on button "Ajouter un compte Airbnb" at bounding box center [392, 336] width 283 height 29
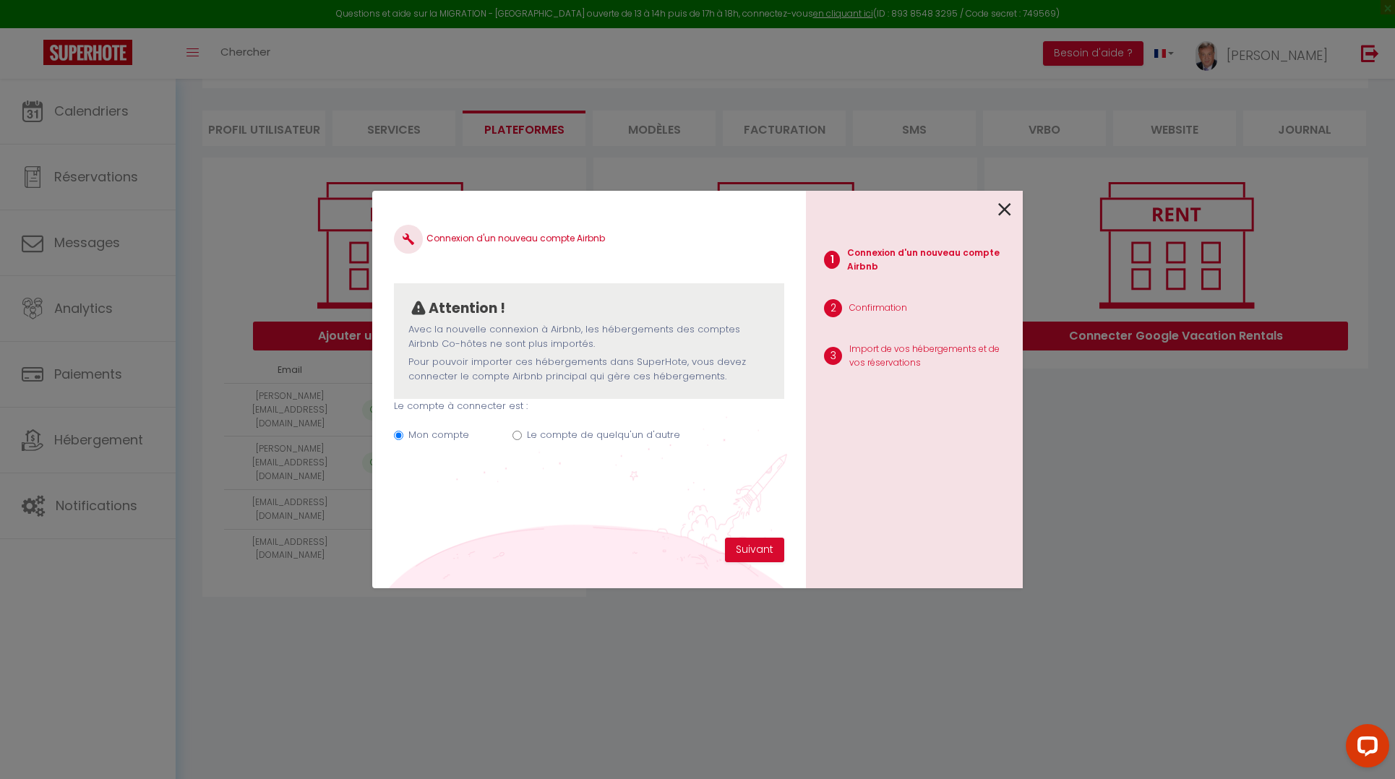
click at [515, 438] on input "Le compte de quelqu'un d'autre" at bounding box center [516, 435] width 9 height 9
radio input "true"
radio input "false"
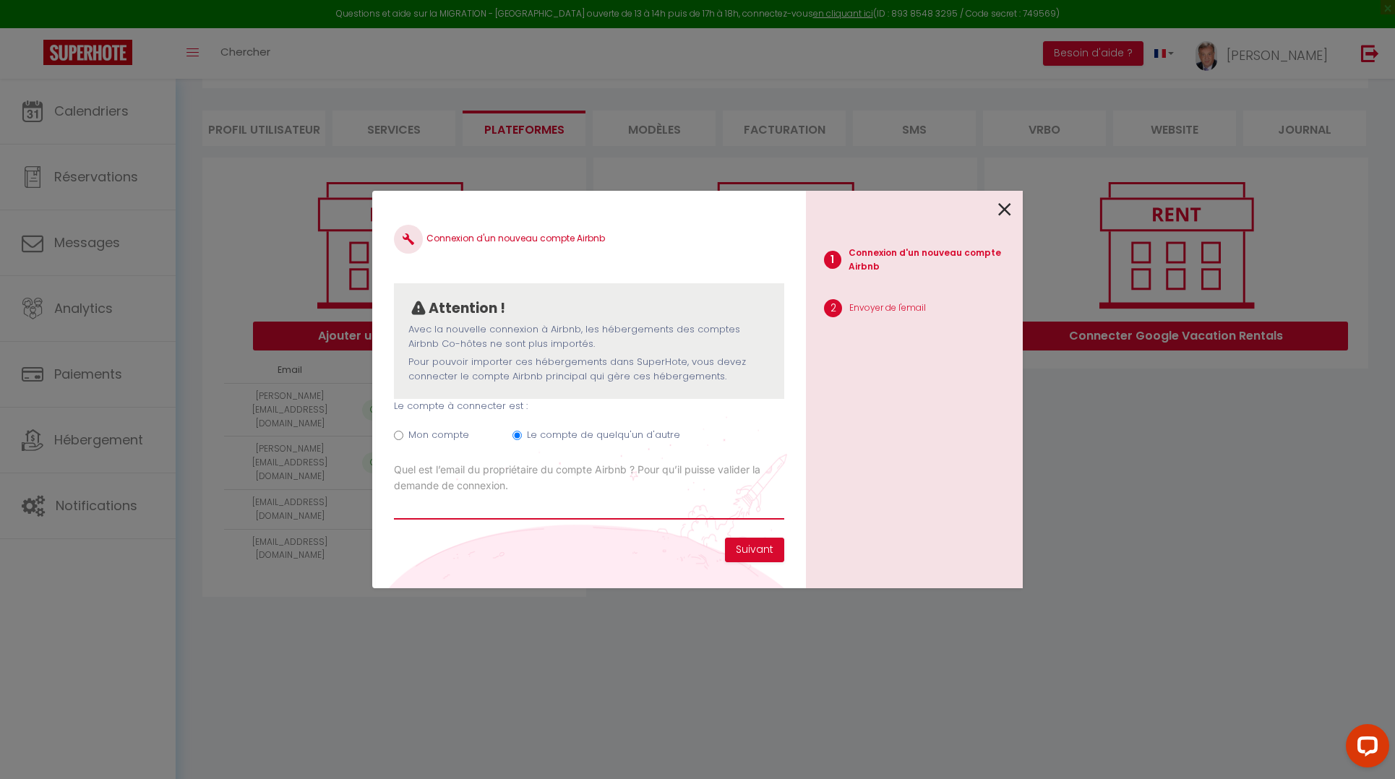
click at [481, 500] on input "Email connexion Airbnb" at bounding box center [589, 507] width 390 height 26
paste input "[EMAIL_ADDRESS][DOMAIN_NAME]"
type input "[EMAIL_ADDRESS][DOMAIN_NAME]"
click at [615, 543] on div "Connexion d'un nouveau compte Airbnb Attention ! Avec la nouvelle connexion à A…" at bounding box center [589, 390] width 434 height 398
click at [756, 546] on button "Suivant" at bounding box center [754, 550] width 59 height 25
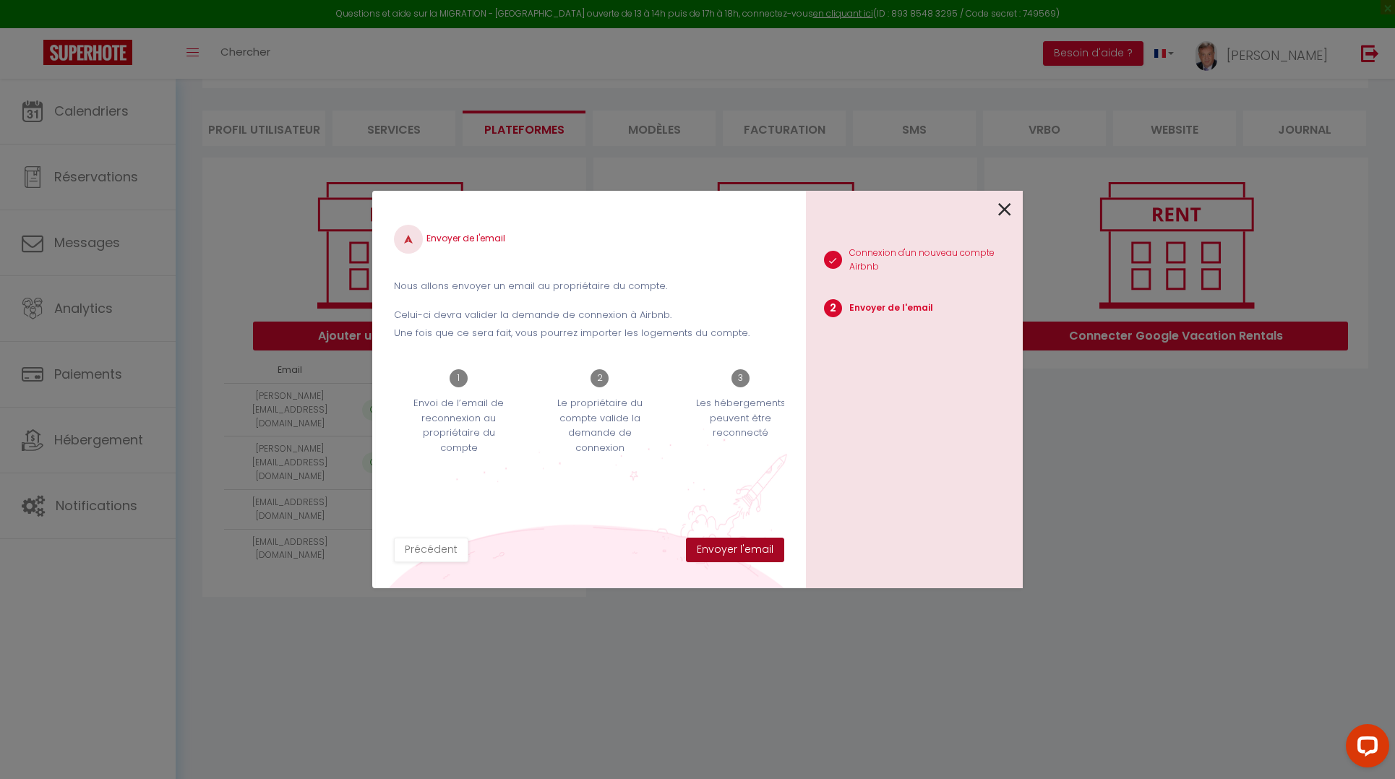
click at [736, 551] on button "Envoyer l'email" at bounding box center [735, 550] width 98 height 25
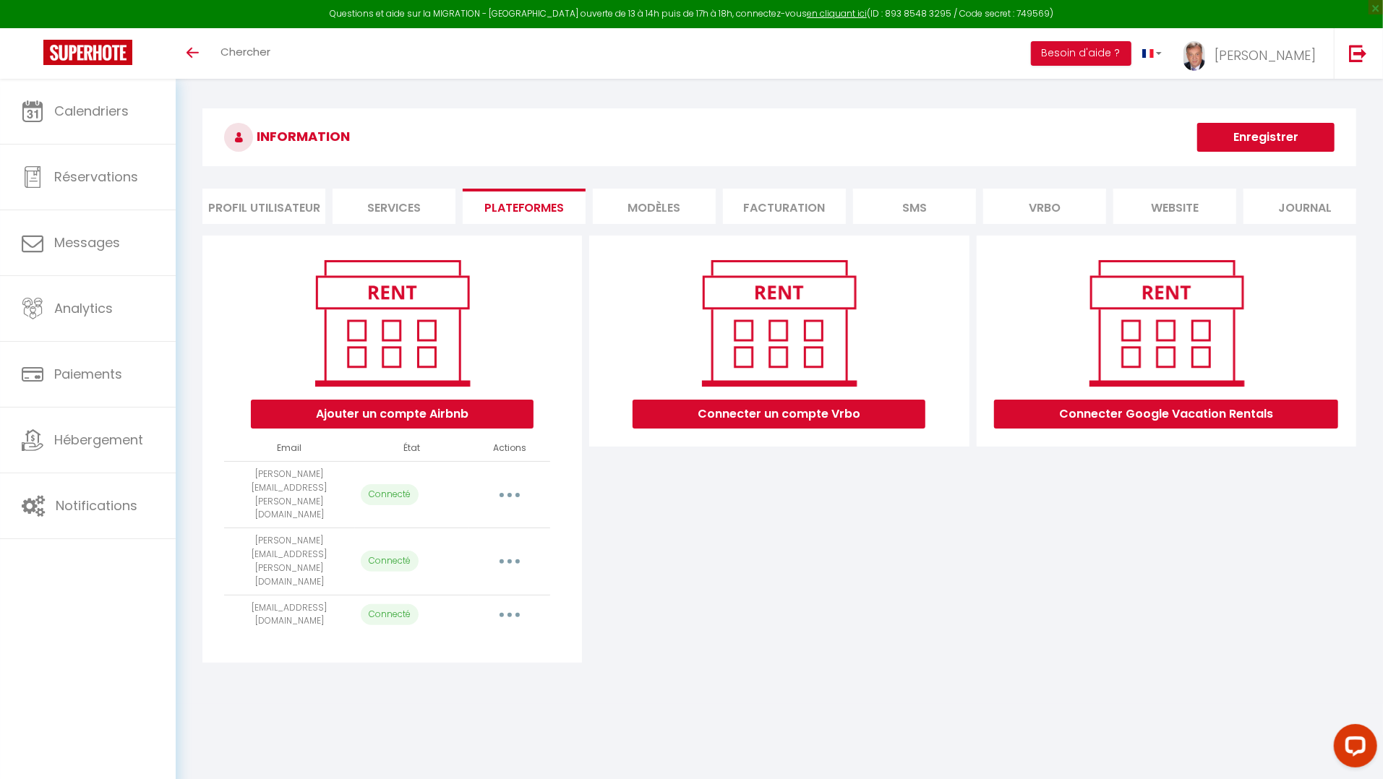
click at [510, 613] on icon "button" at bounding box center [509, 615] width 4 height 4
click at [513, 635] on link "Importer les appartements" at bounding box center [446, 647] width 160 height 25
select select "61809"
select select "61810"
select select "61811"
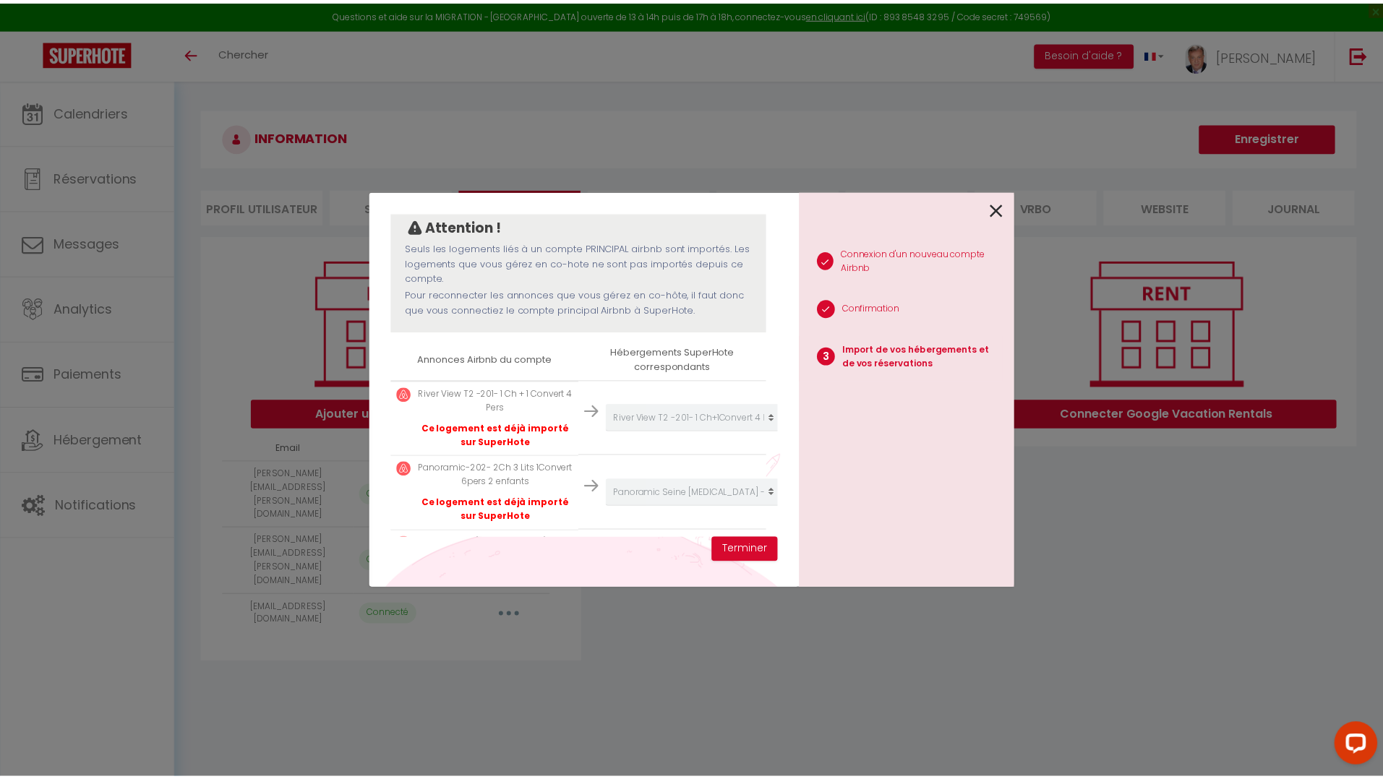
scroll to position [219, 0]
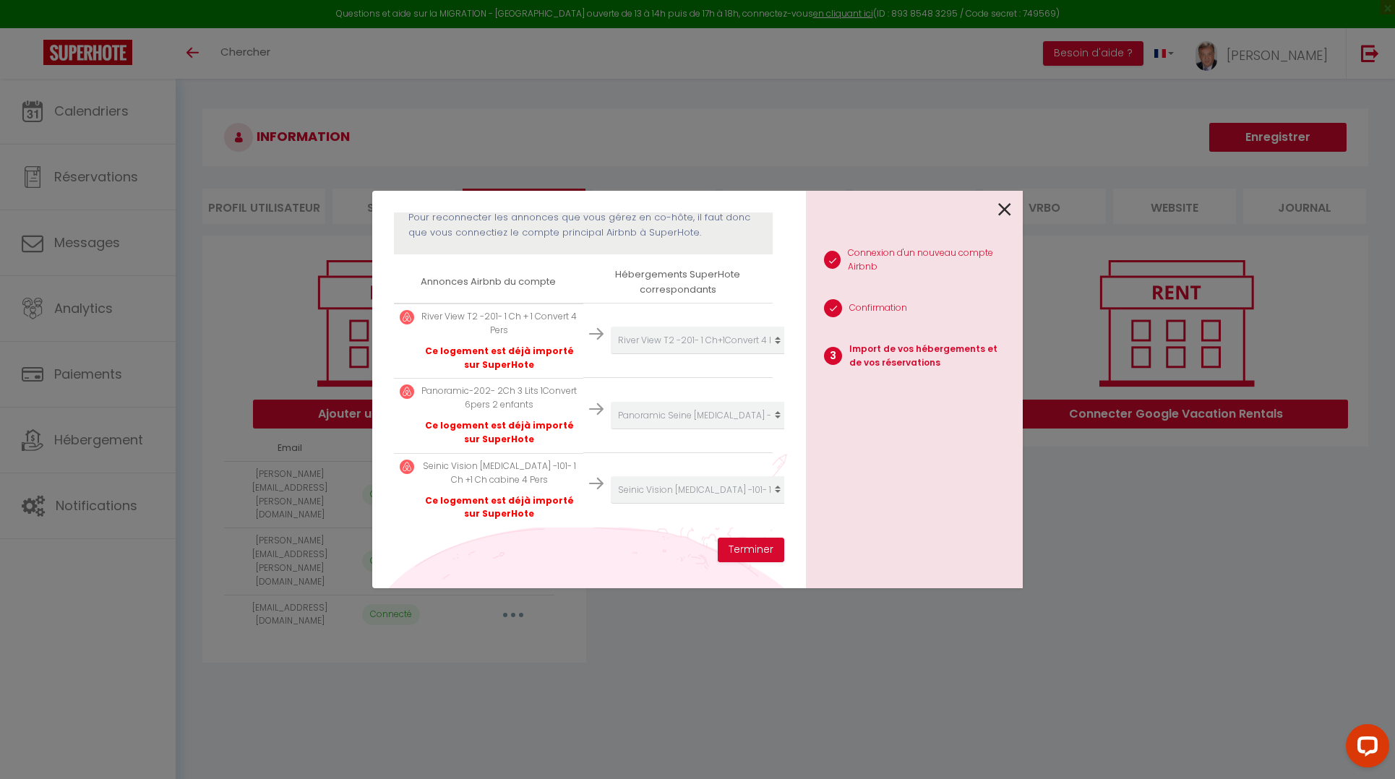
click at [1000, 205] on icon at bounding box center [1004, 210] width 13 height 22
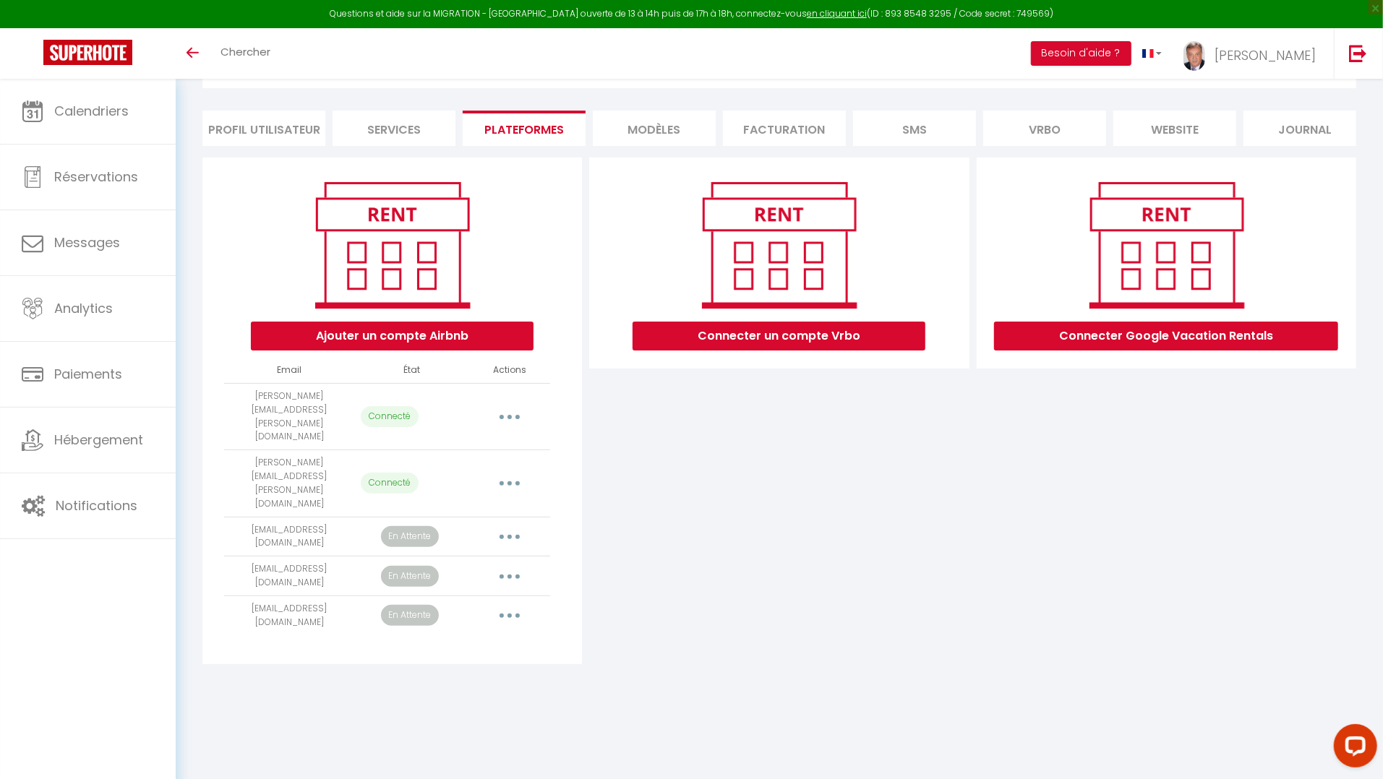
click at [118, 655] on div "Calendriers Réservations Messages Analytics Paiements Hébergement Notifications" at bounding box center [88, 444] width 176 height 731
click at [508, 535] on icon "button" at bounding box center [509, 537] width 4 height 4
click at [481, 557] on link "Importer les appartements" at bounding box center [446, 569] width 160 height 25
select select "65855"
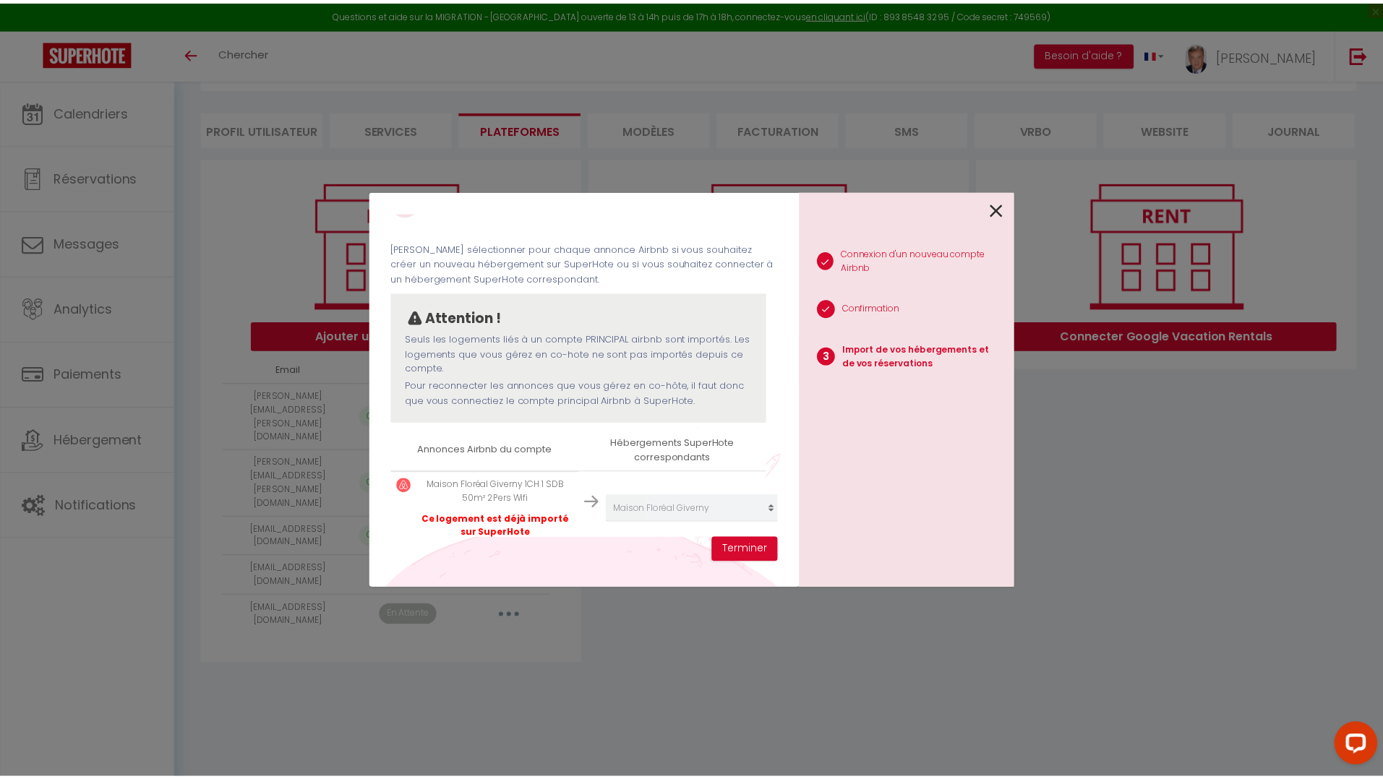
scroll to position [69, 0]
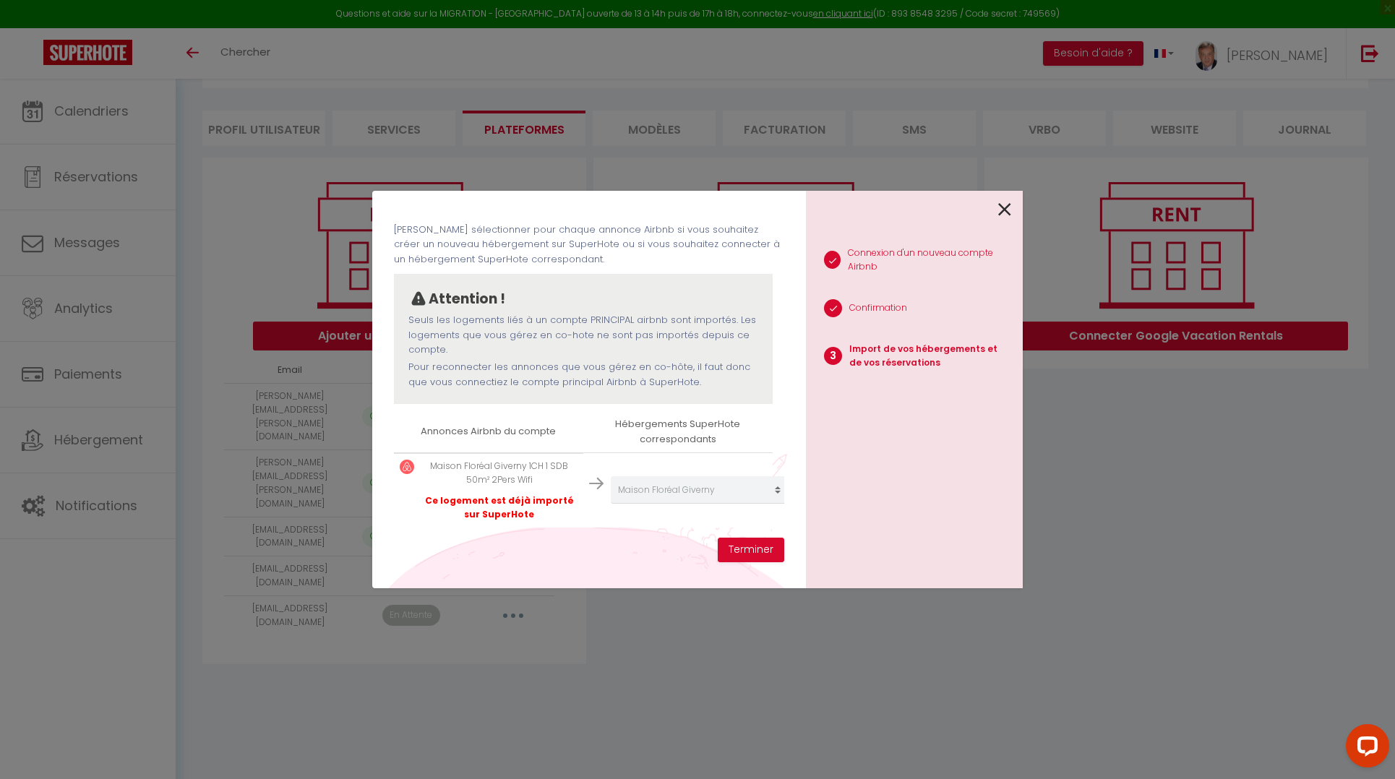
click at [1005, 210] on icon at bounding box center [1004, 210] width 13 height 22
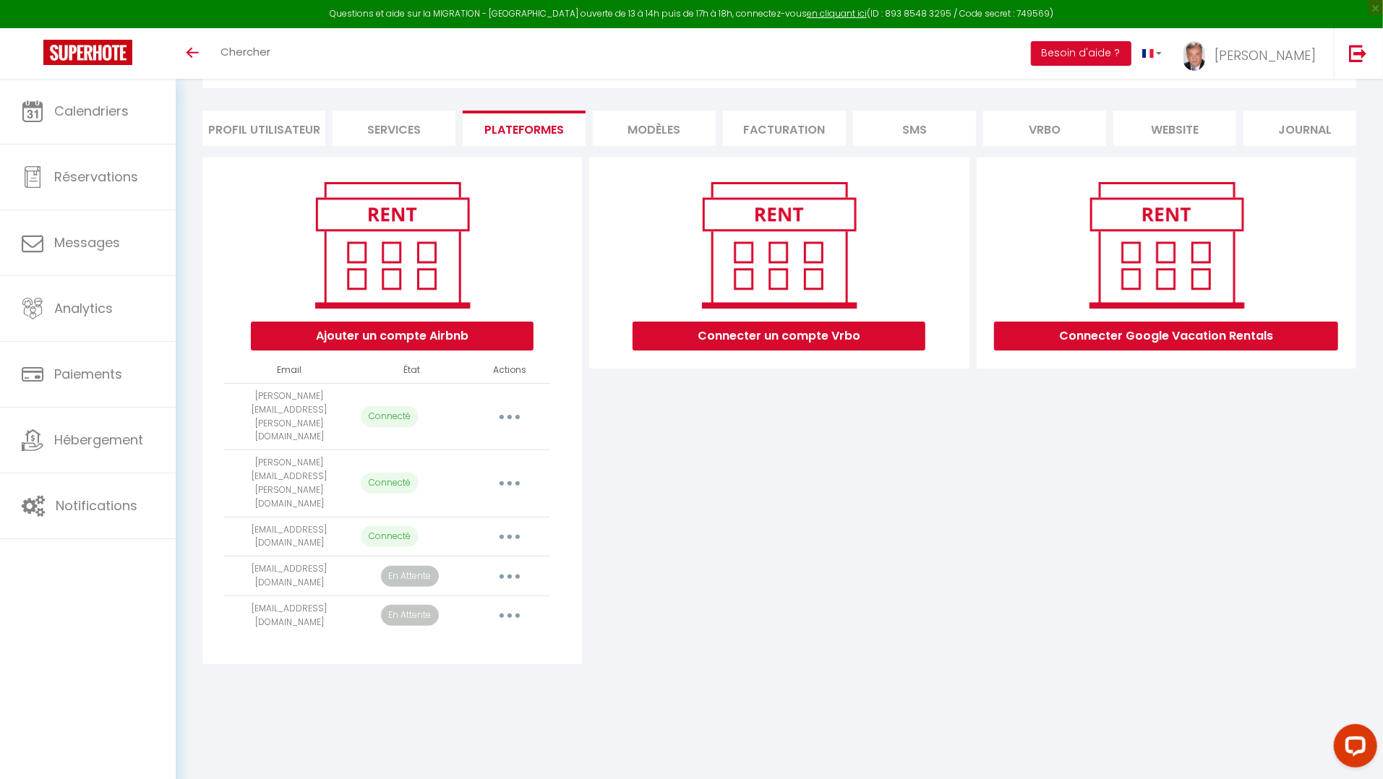
click at [514, 564] on button "button" at bounding box center [509, 575] width 40 height 23
click at [477, 597] on link "Importer les appartements" at bounding box center [446, 609] width 160 height 25
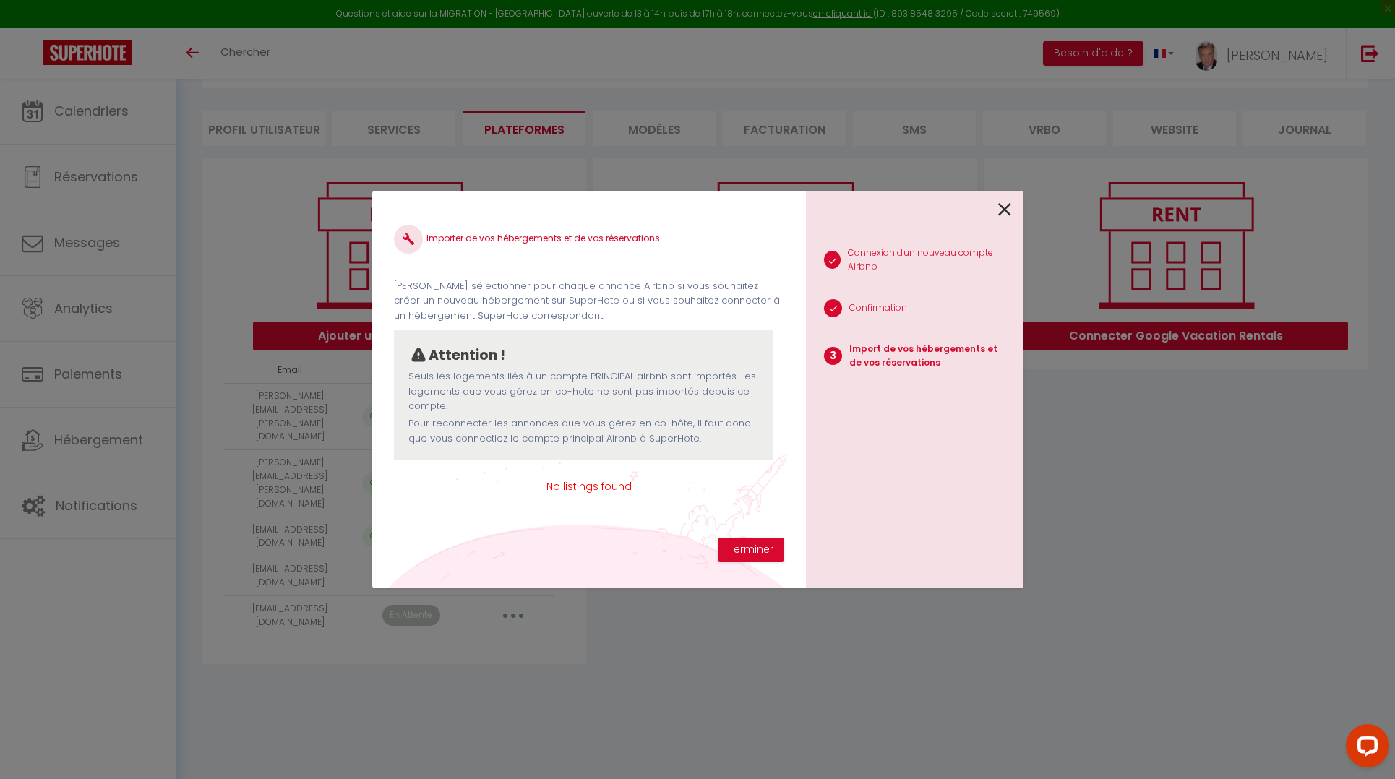
click at [1005, 207] on icon at bounding box center [1004, 210] width 13 height 22
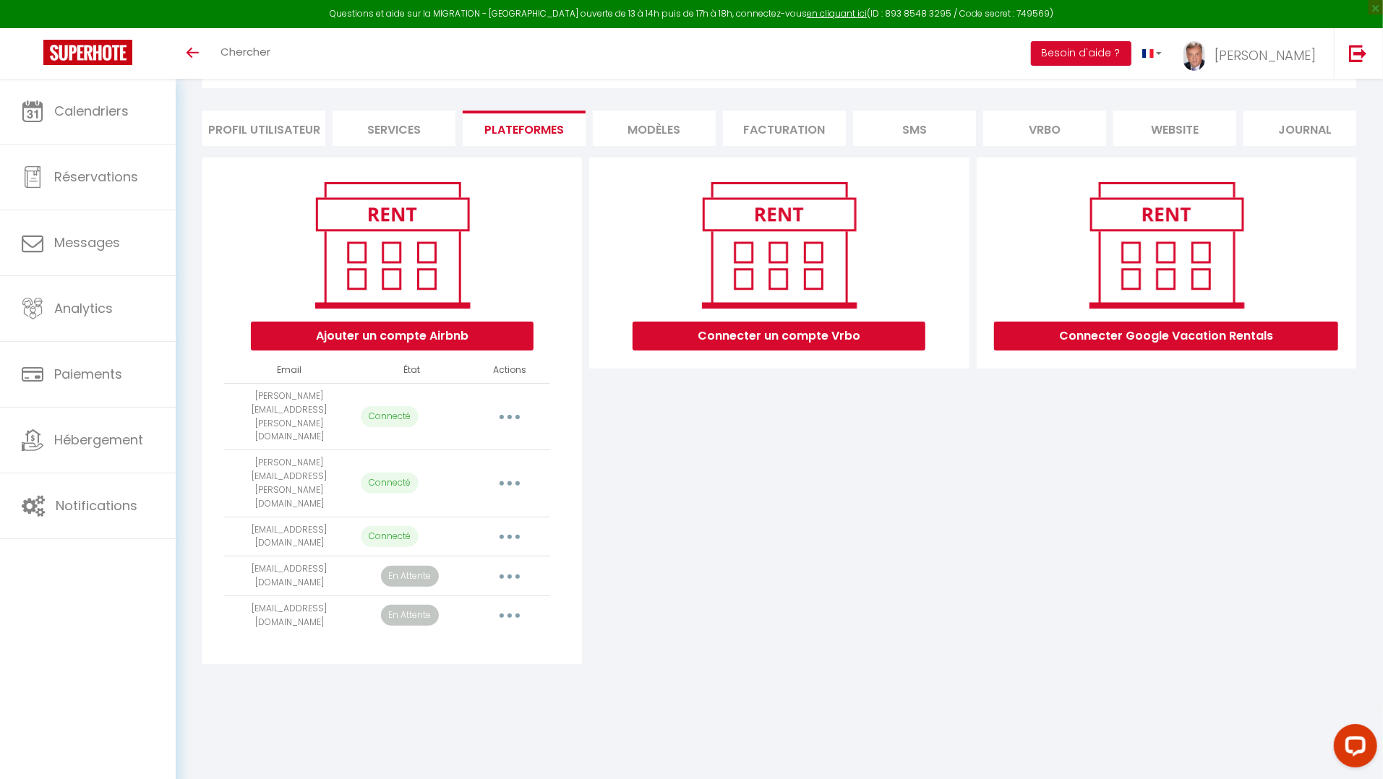
click at [512, 604] on button "button" at bounding box center [509, 615] width 40 height 23
click at [472, 637] on link "Importer les appartements" at bounding box center [446, 649] width 160 height 25
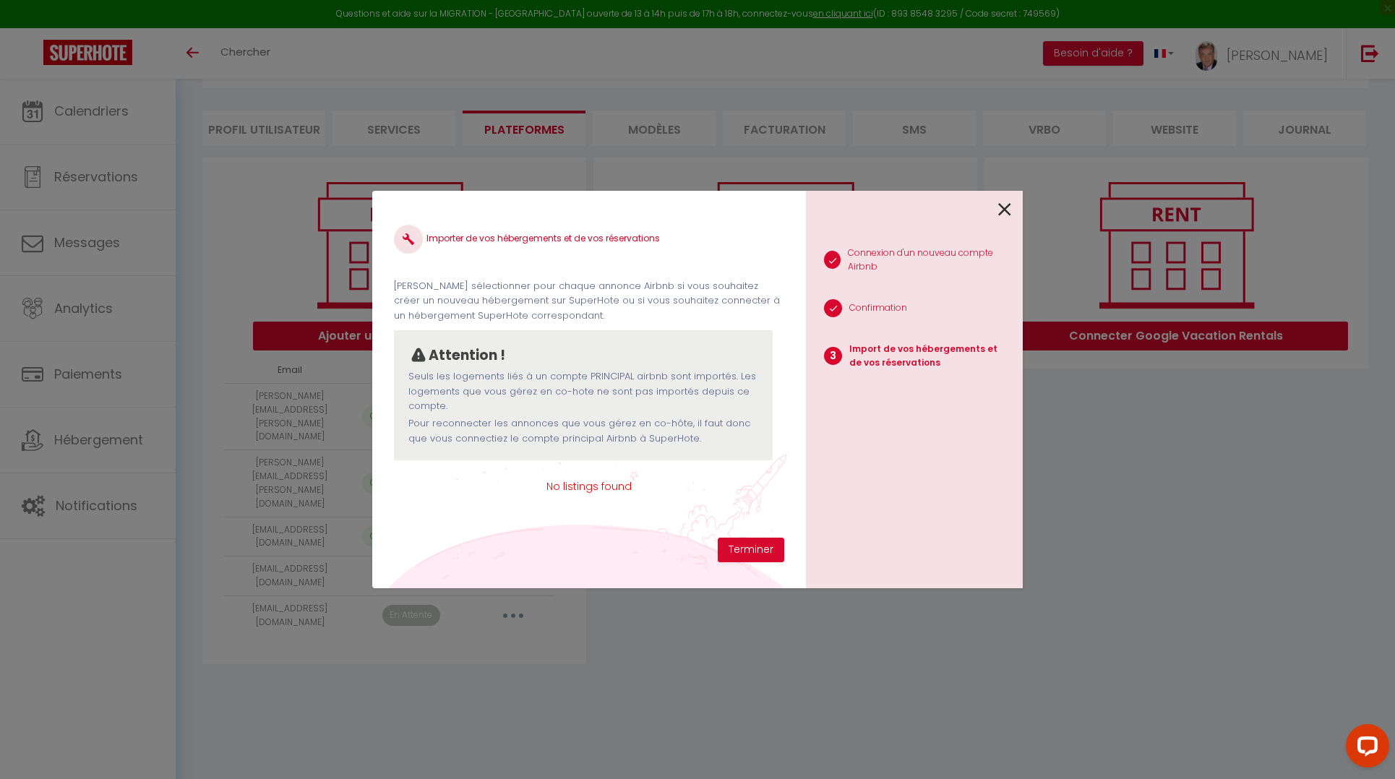
click at [1010, 208] on icon at bounding box center [1004, 210] width 13 height 22
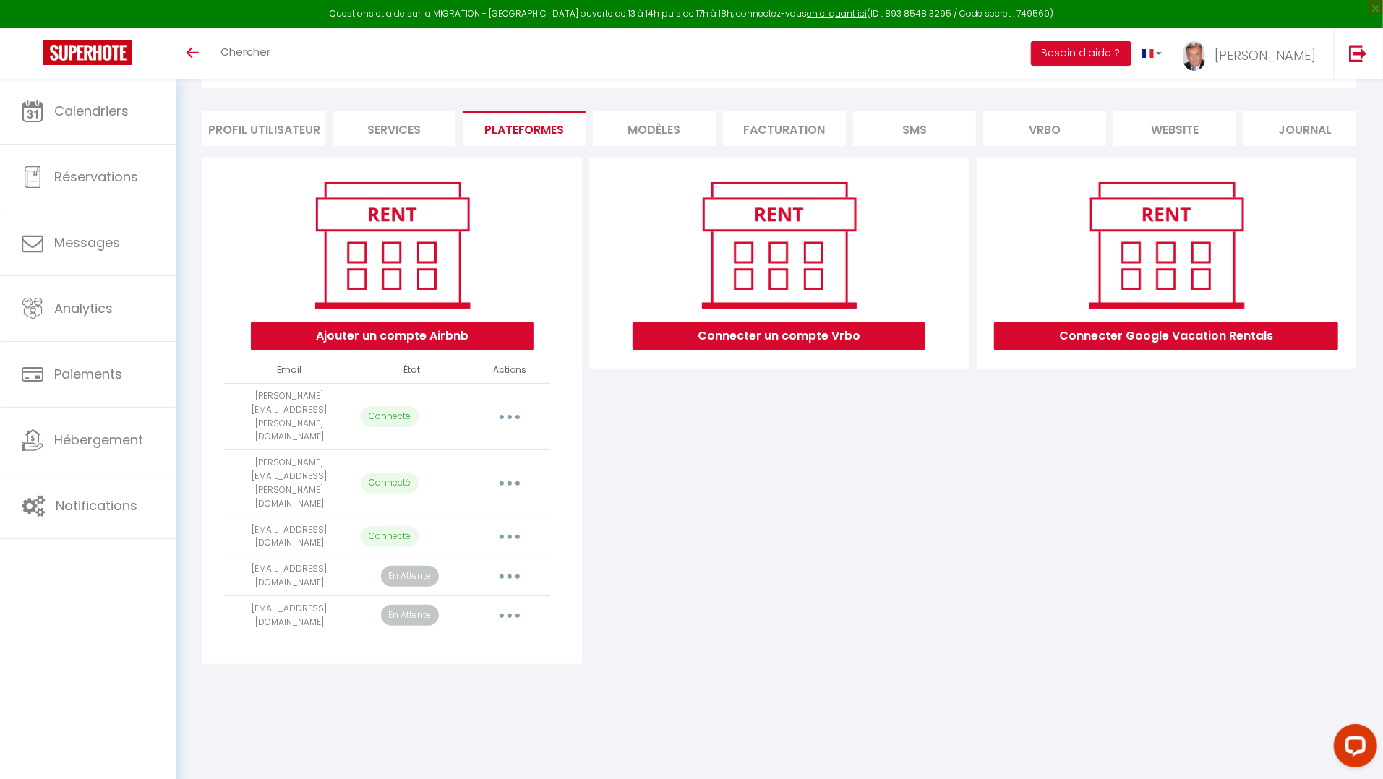
click at [399, 526] on p "Connecté" at bounding box center [390, 536] width 58 height 21
drag, startPoint x: 1047, startPoint y: 12, endPoint x: 352, endPoint y: 15, distance: 694.6
click at [352, 15] on div "Questions et aide sur la MIGRATION - [GEOGRAPHIC_DATA] ouverte de 13 à 14h puis…" at bounding box center [691, 14] width 1383 height 28
click at [820, 434] on div "Connecter un compte Vrbo" at bounding box center [778, 411] width 387 height 507
click at [506, 525] on button "button" at bounding box center [509, 536] width 40 height 23
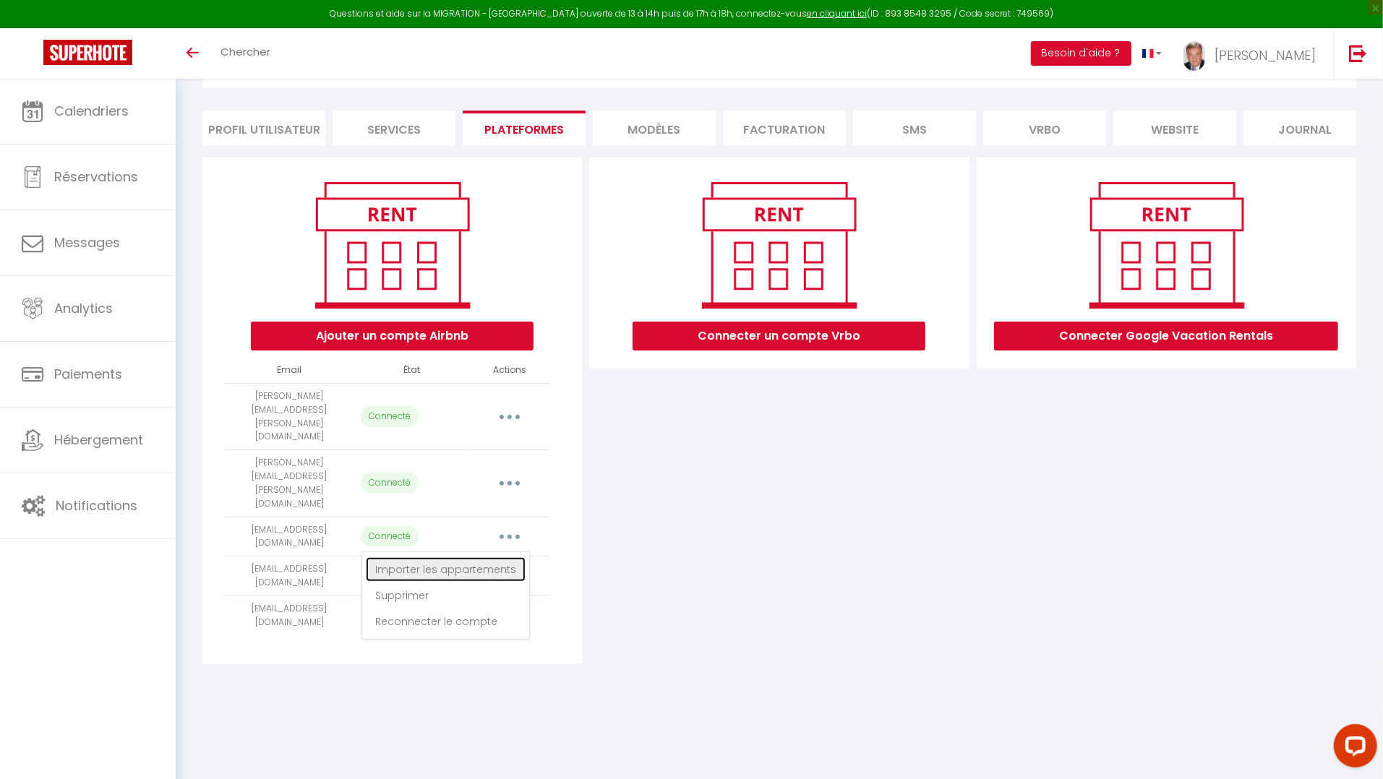
click at [444, 557] on link "Importer les appartements" at bounding box center [446, 569] width 160 height 25
select select "65855"
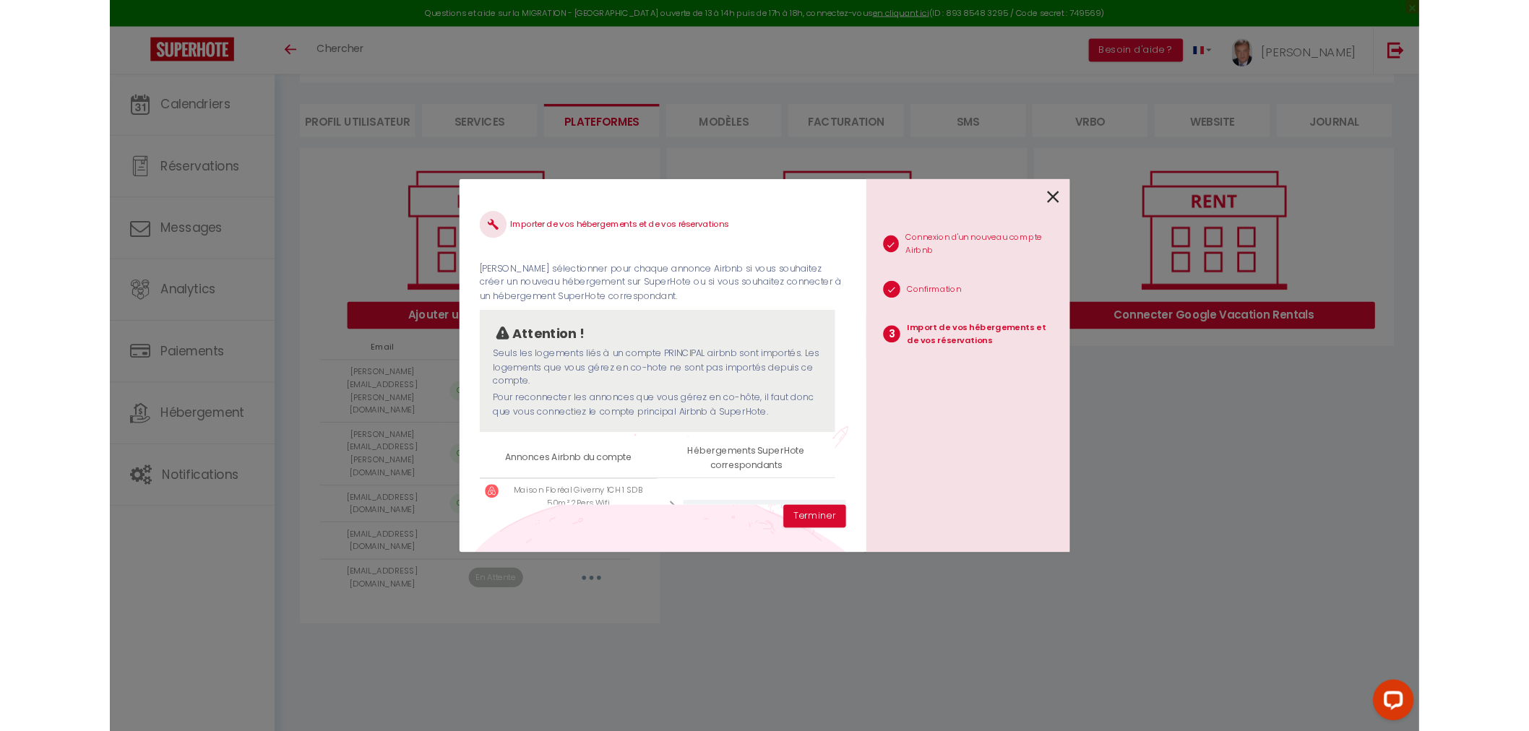
scroll to position [69, 0]
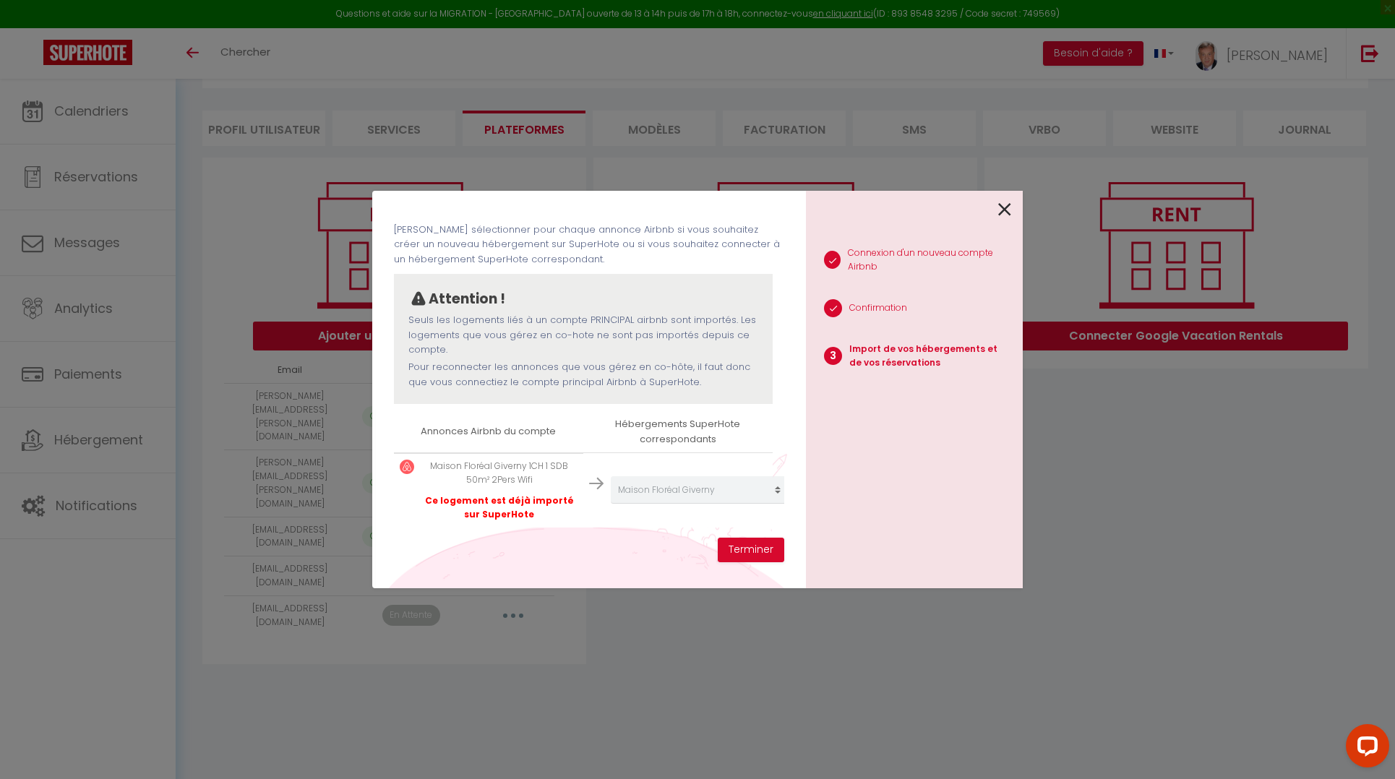
click at [1010, 210] on icon at bounding box center [1004, 210] width 13 height 22
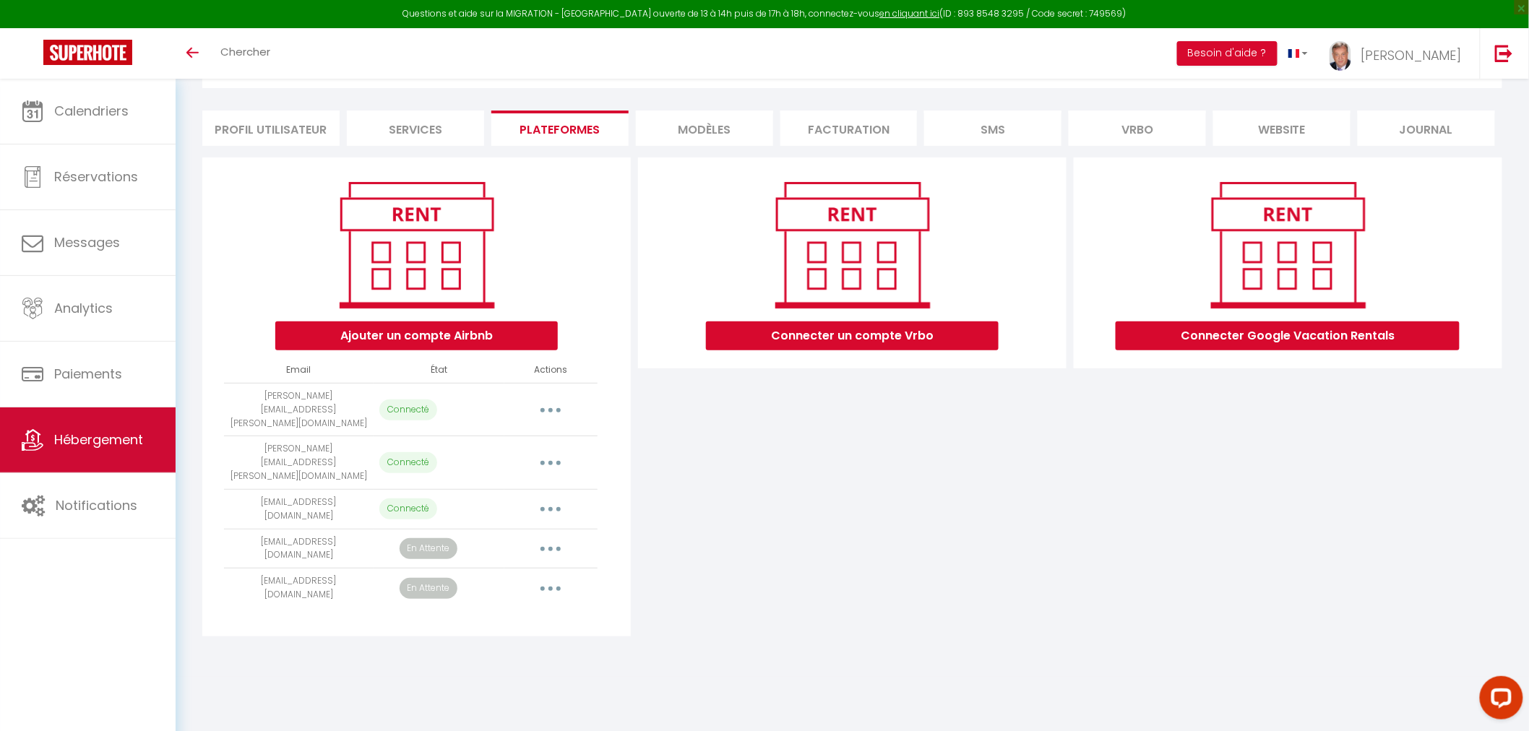
click at [81, 439] on span "Hébergement" at bounding box center [98, 440] width 89 height 18
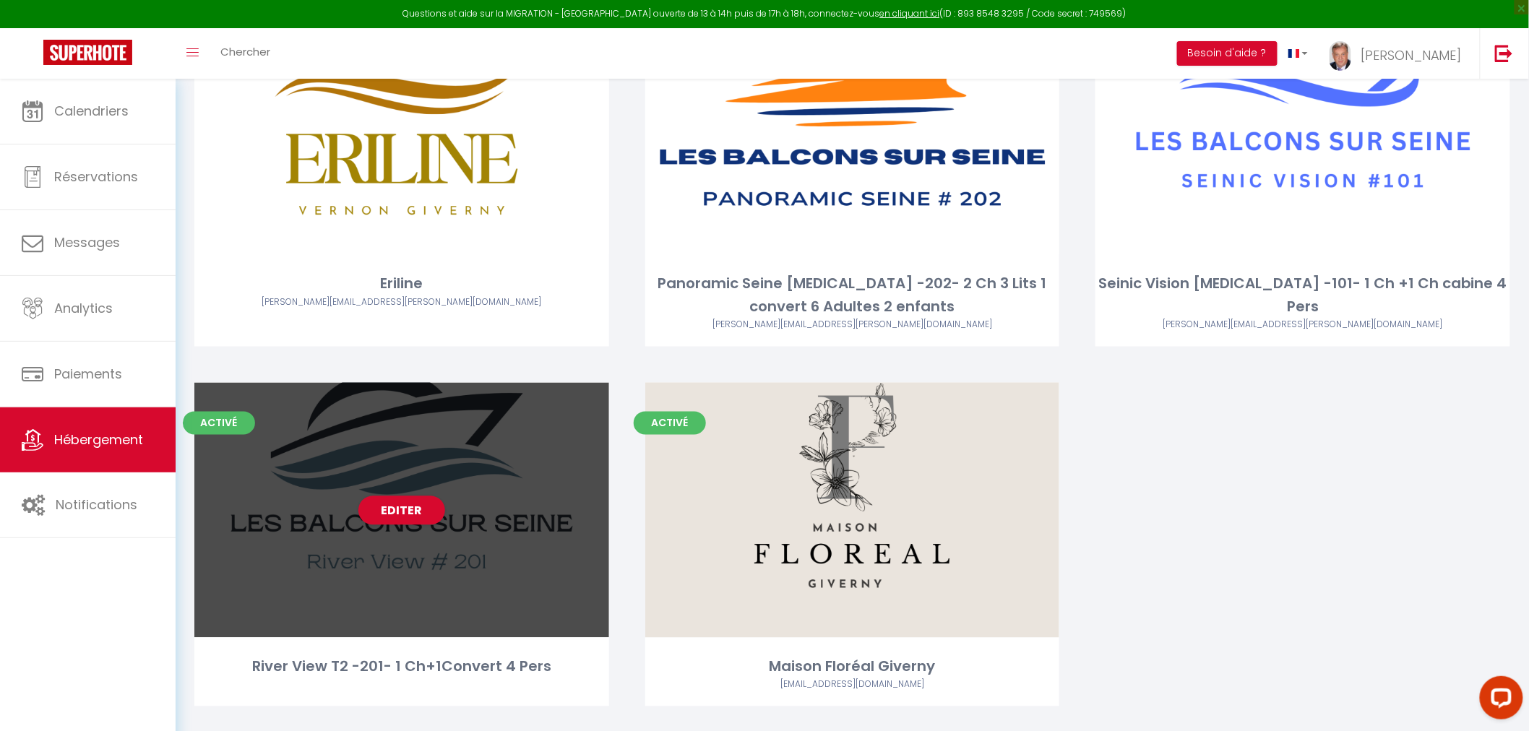
scroll to position [995, 0]
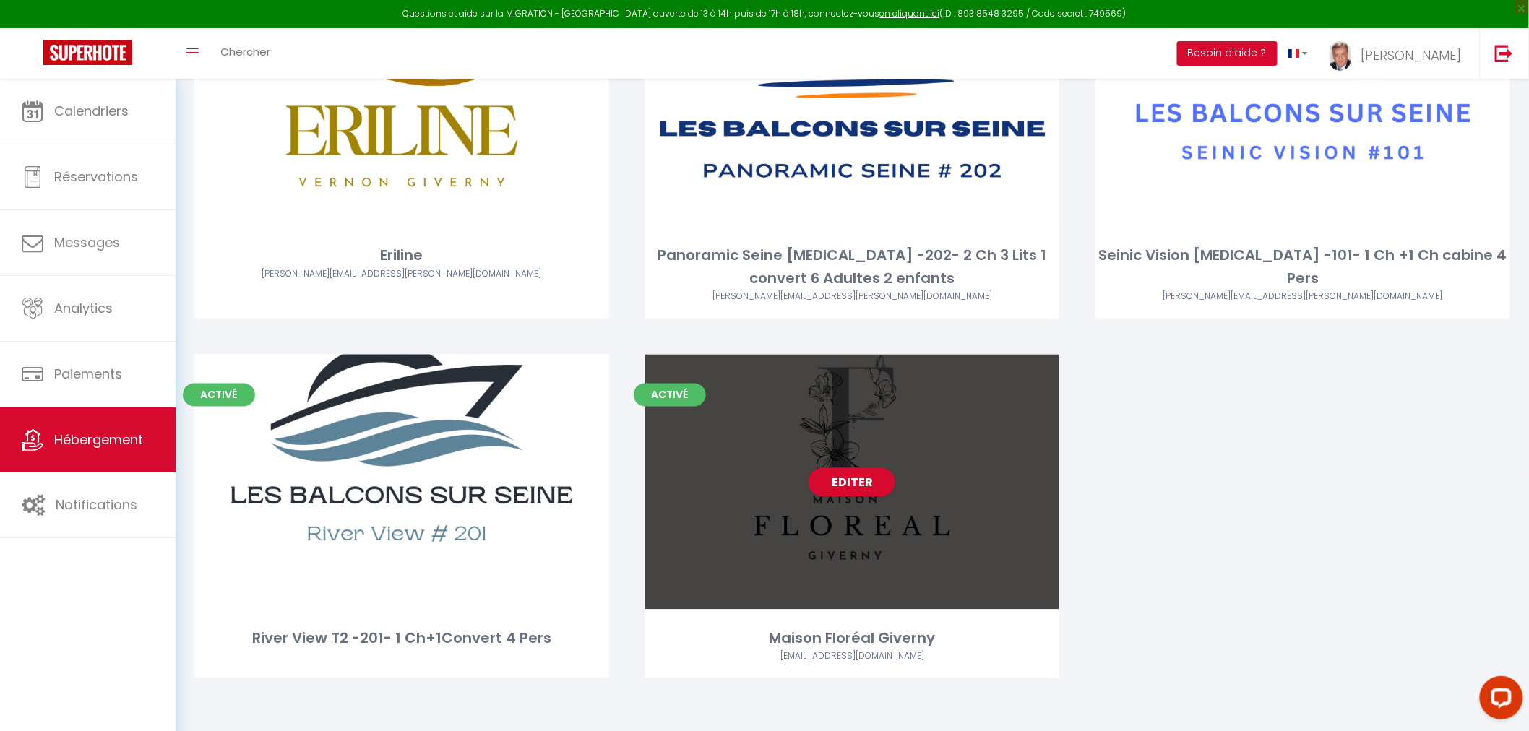
click at [843, 524] on div "Editer" at bounding box center [852, 482] width 415 height 255
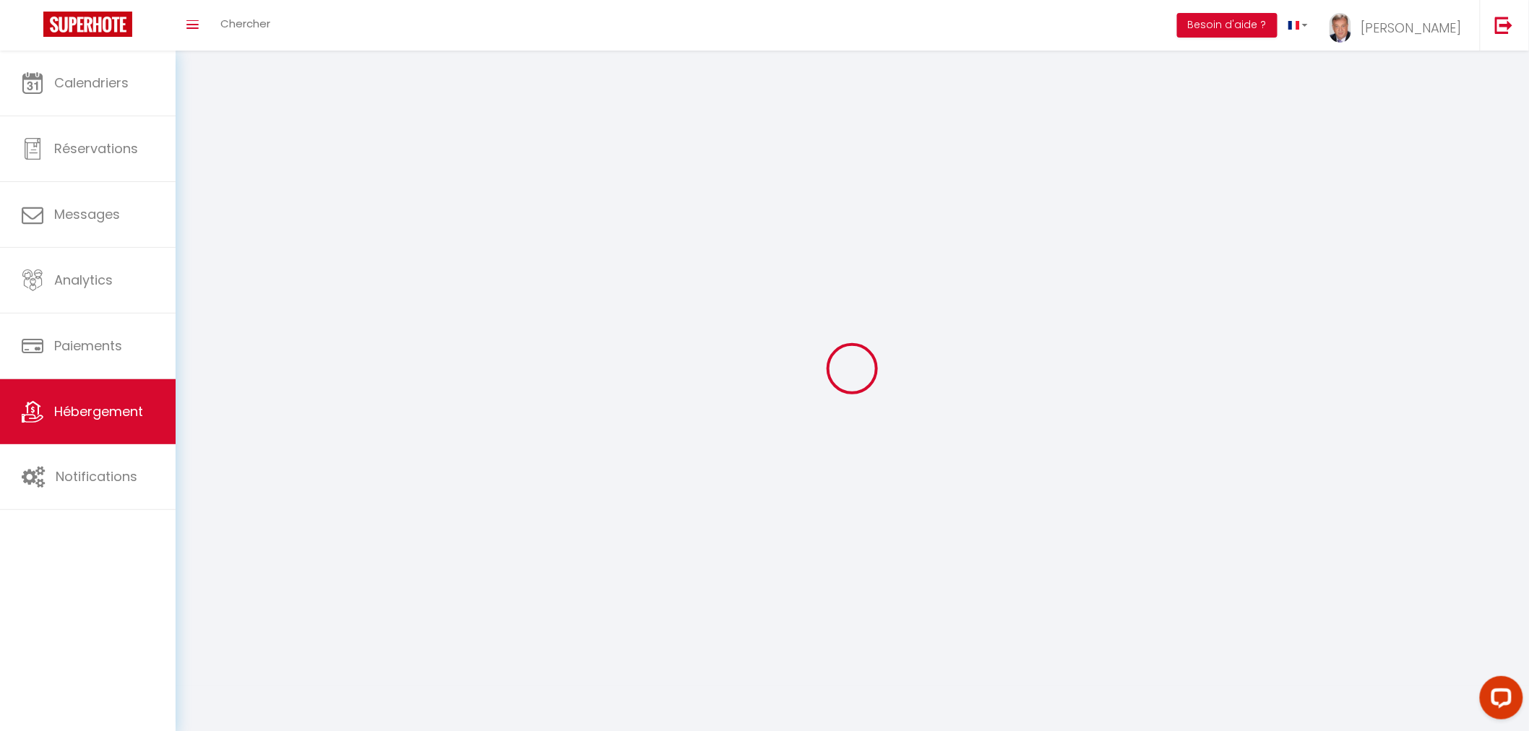
select select "1"
select select
select select "28"
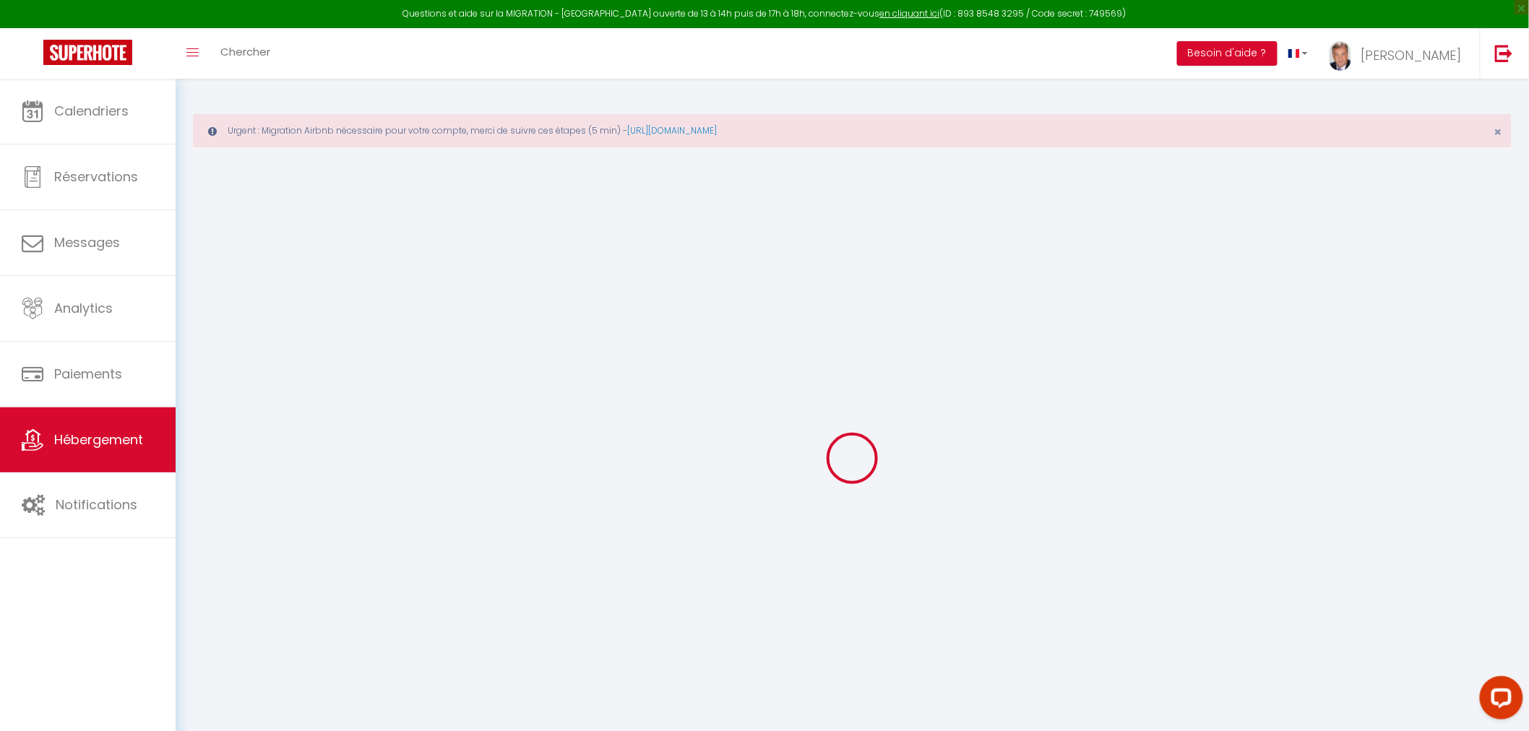
select select
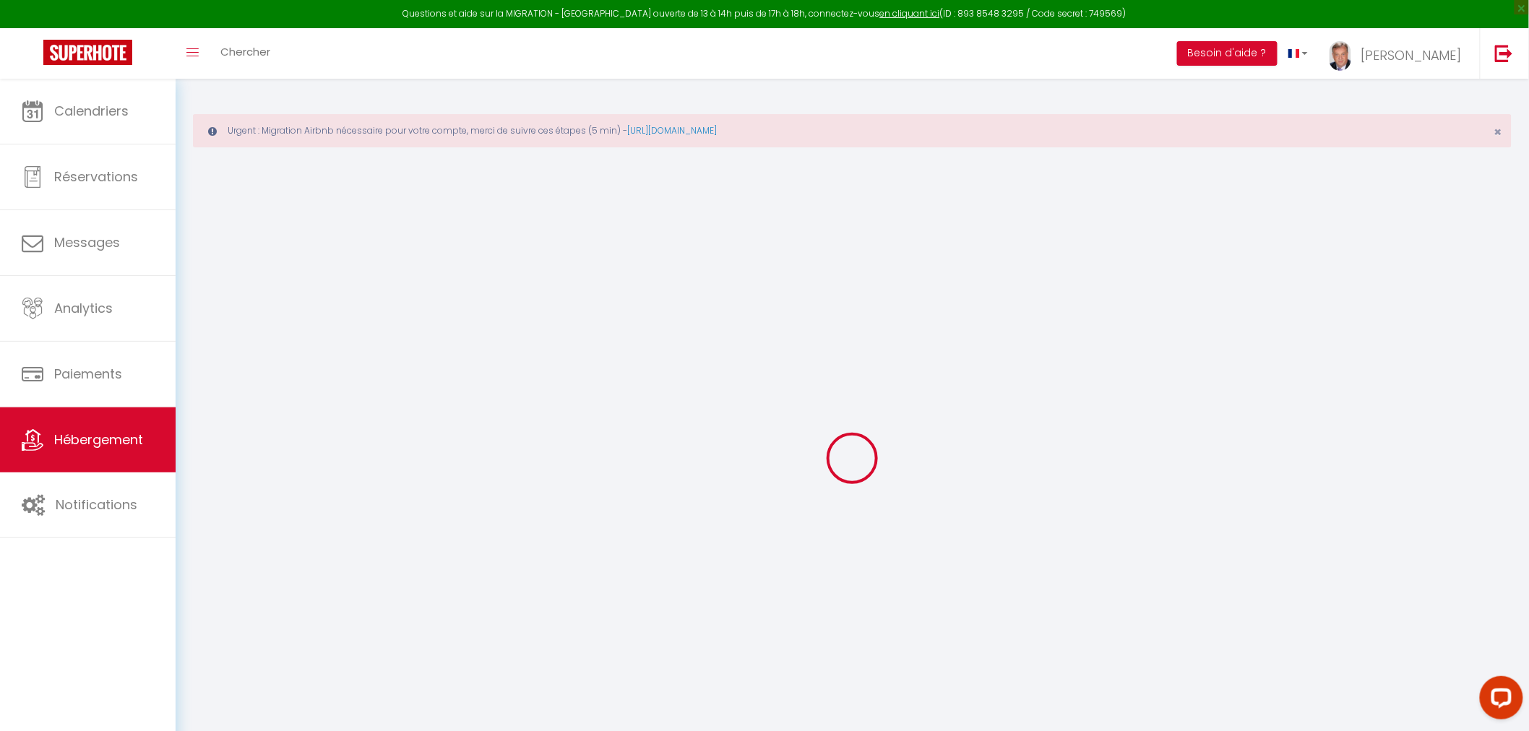
select select
checkbox input "false"
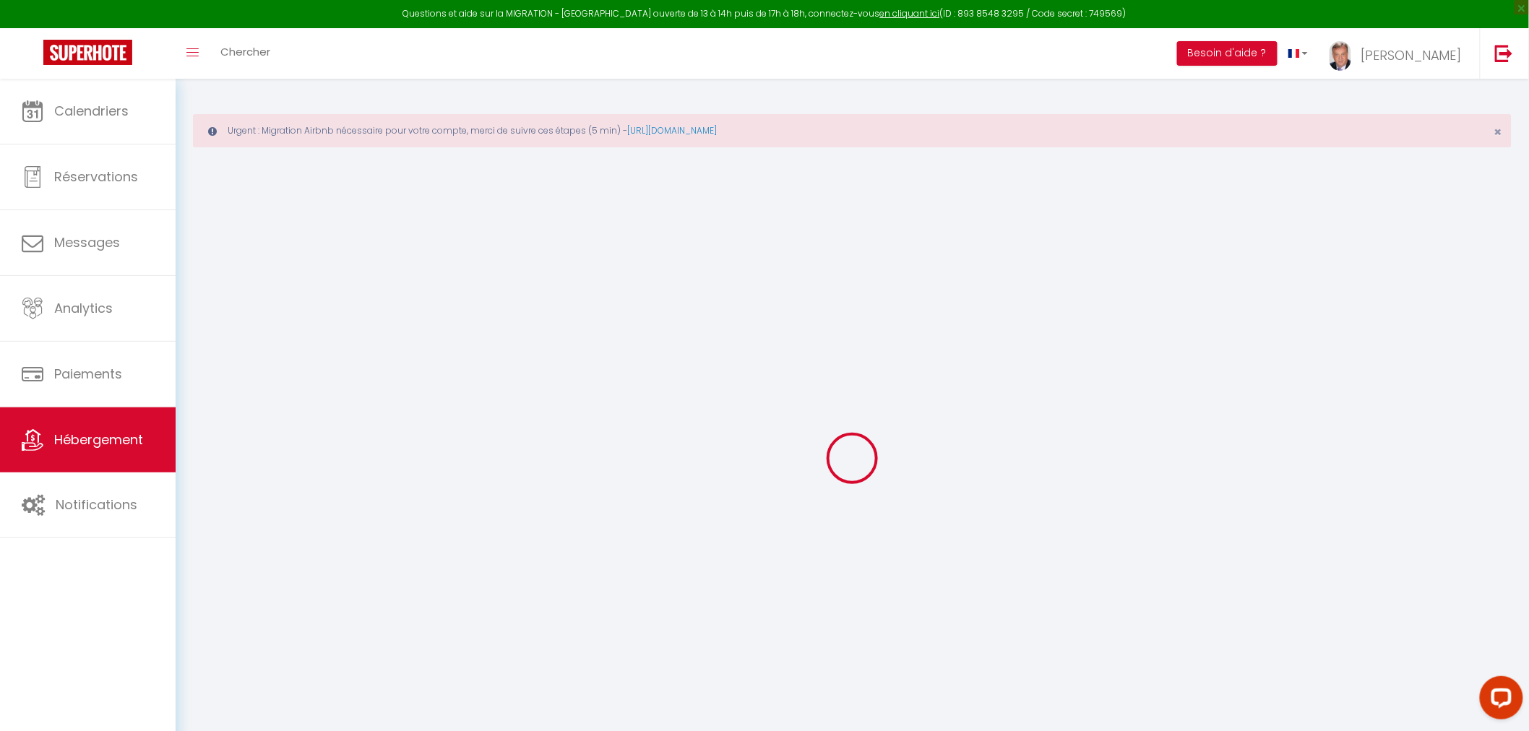
select select
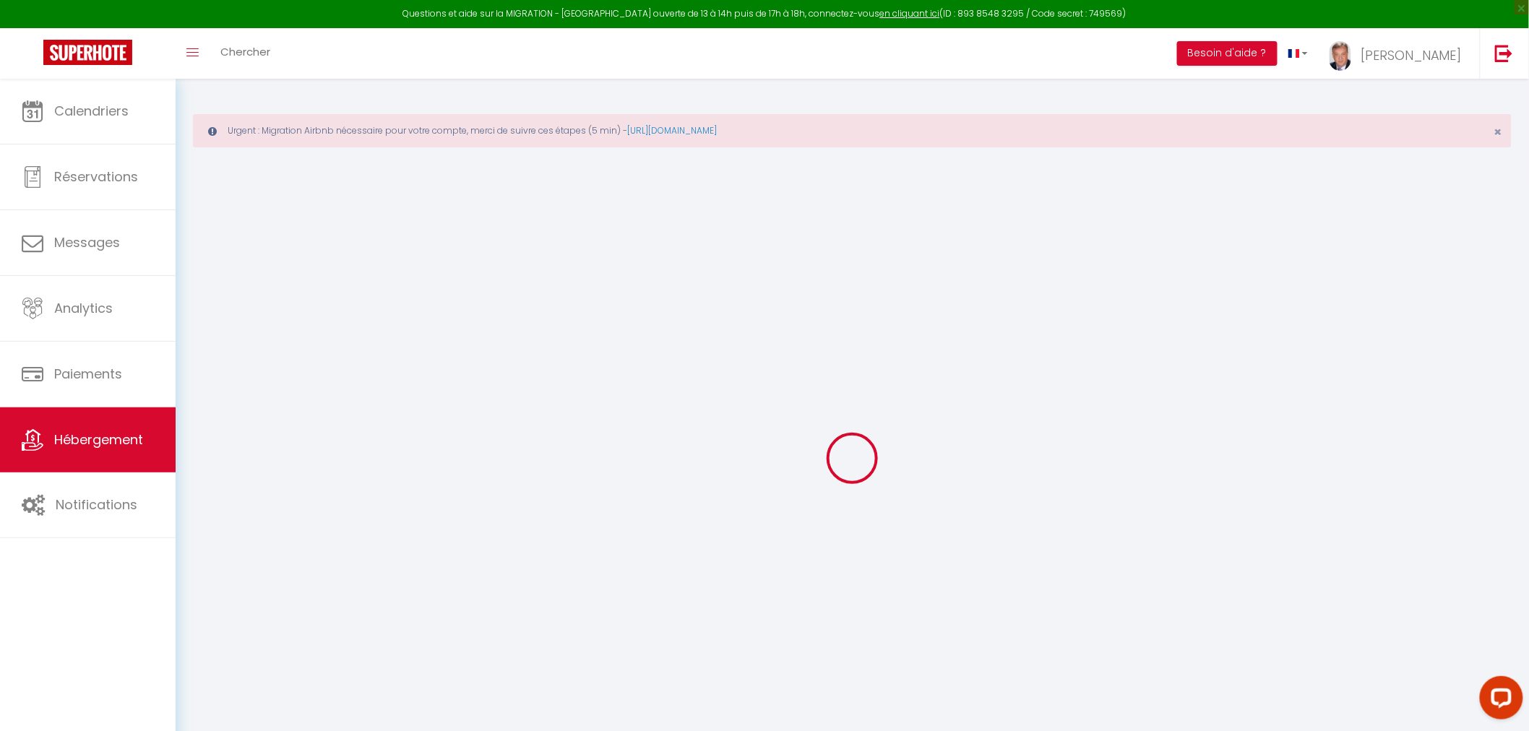
select select
checkbox input "false"
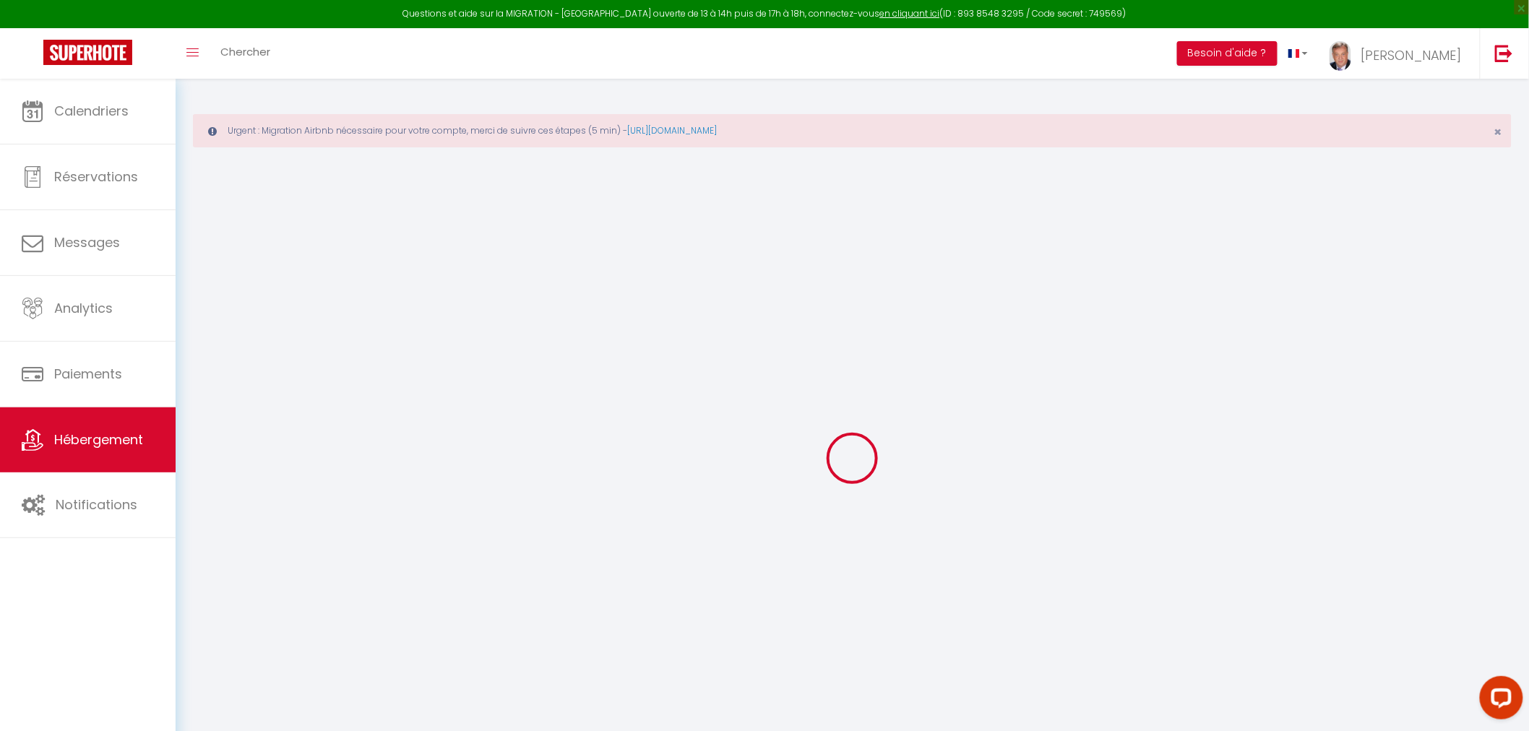
checkbox input "false"
select select
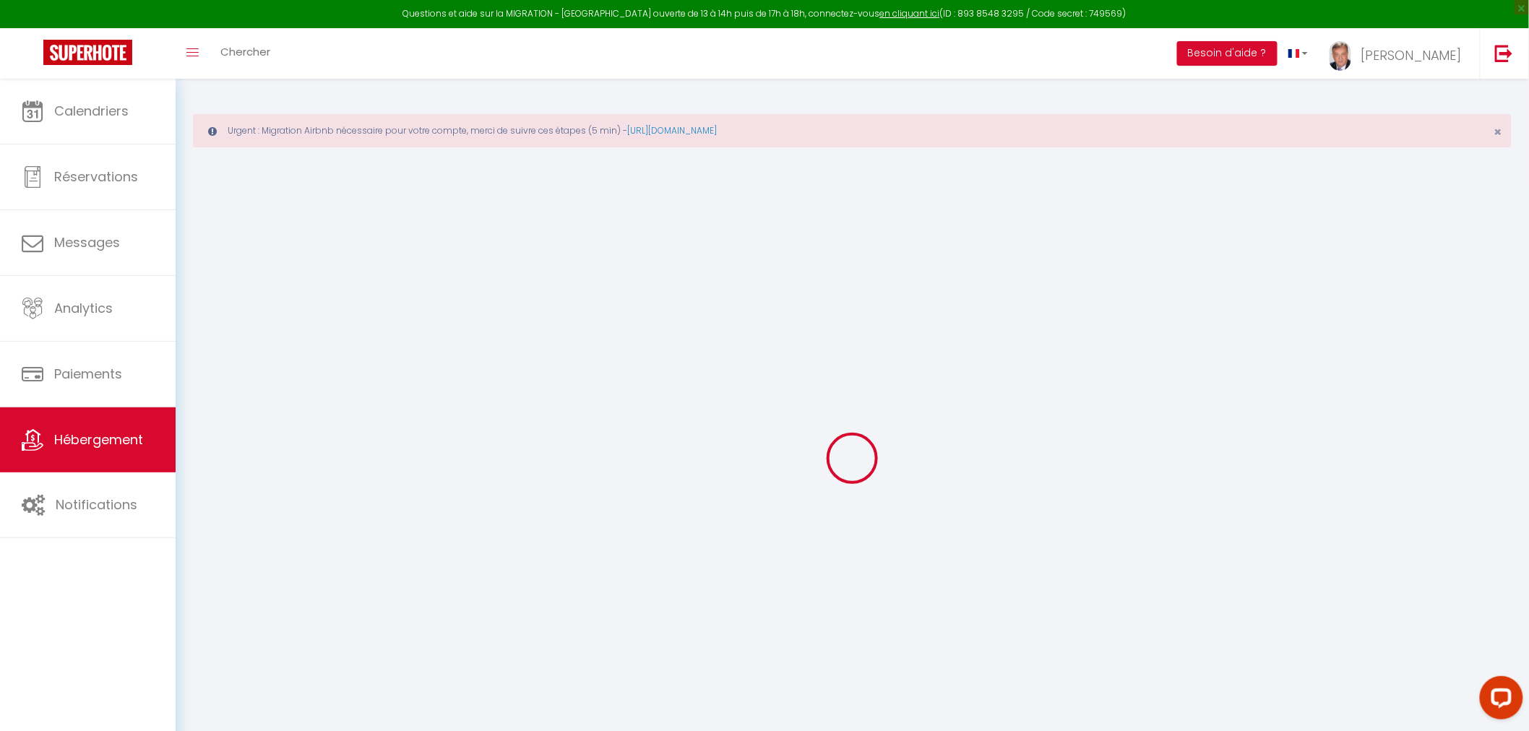
select select
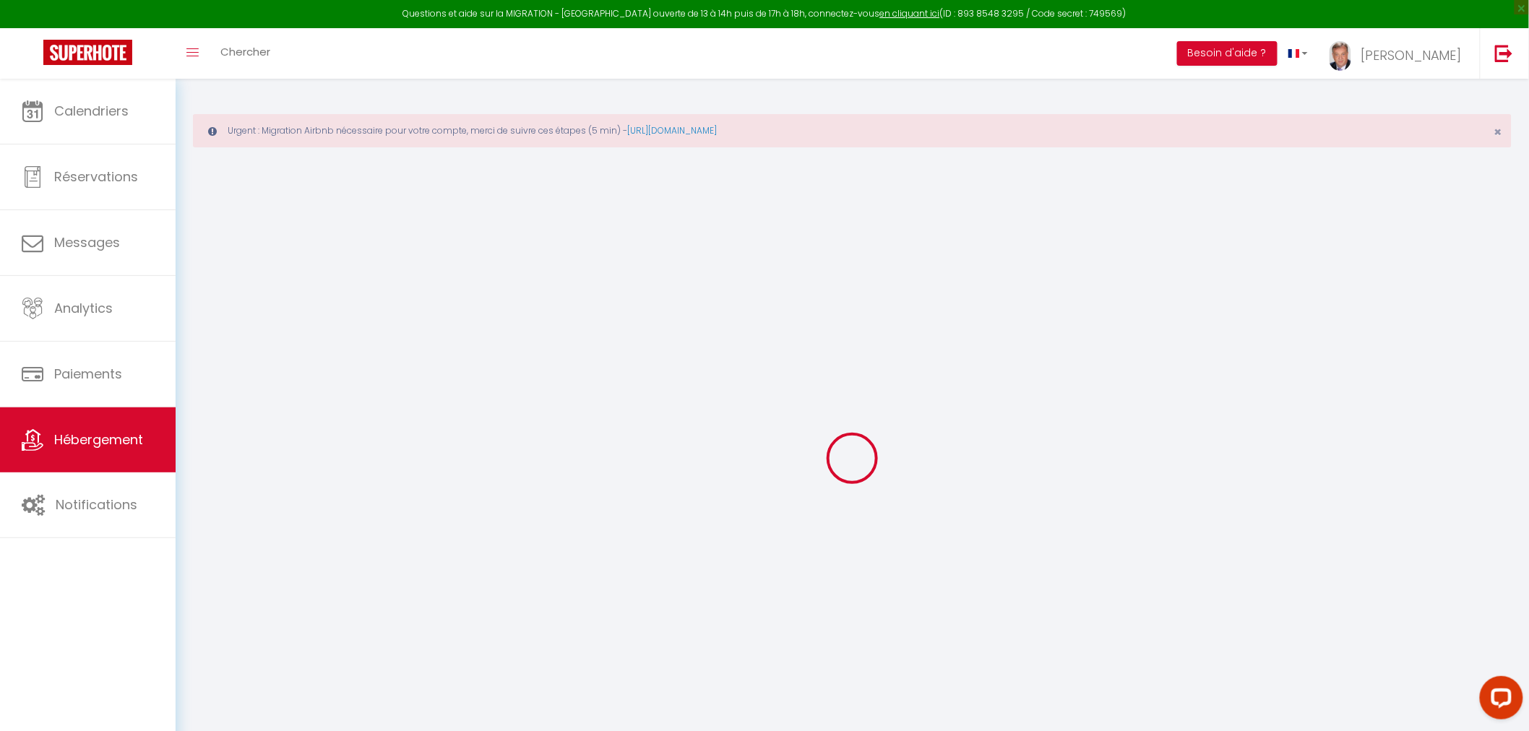
checkbox input "false"
select select
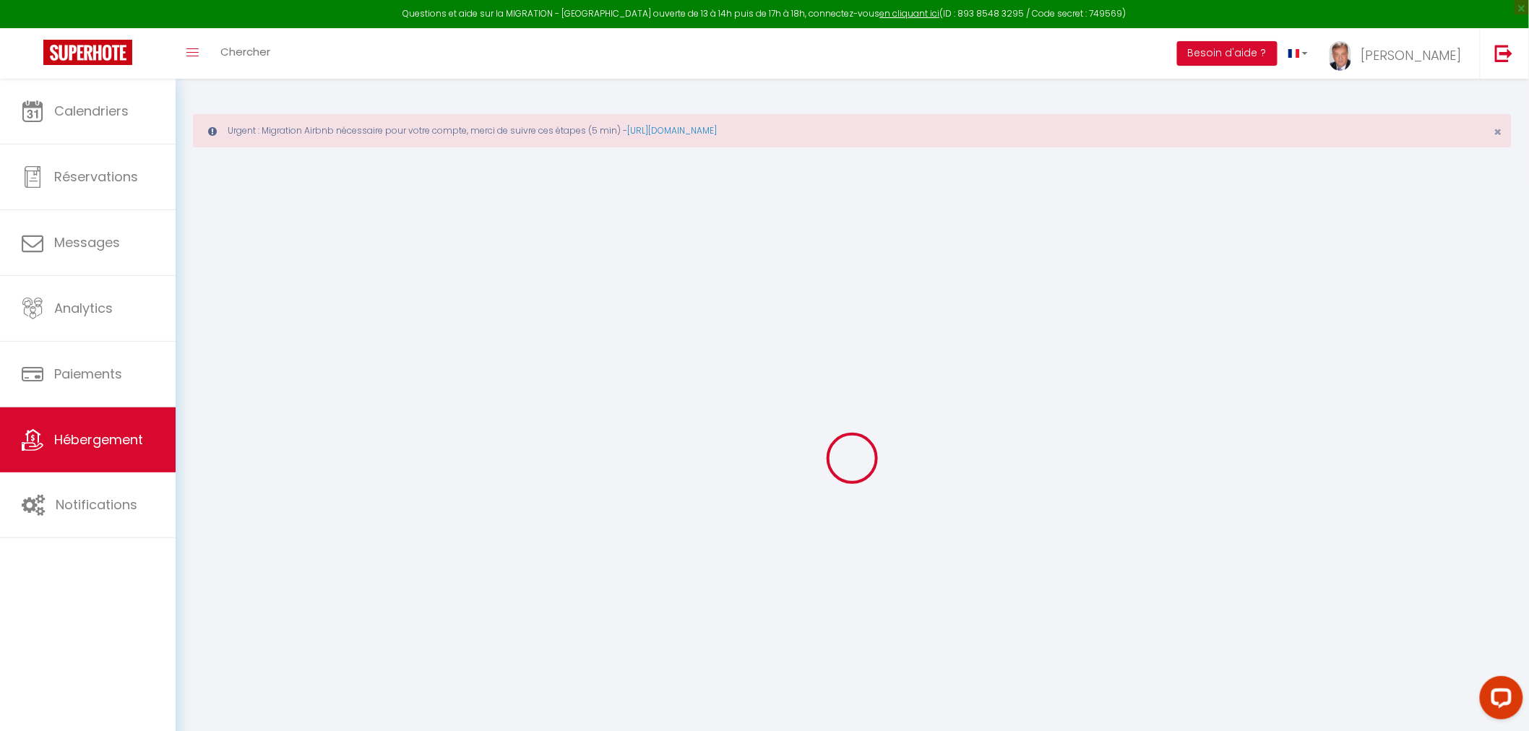
select select
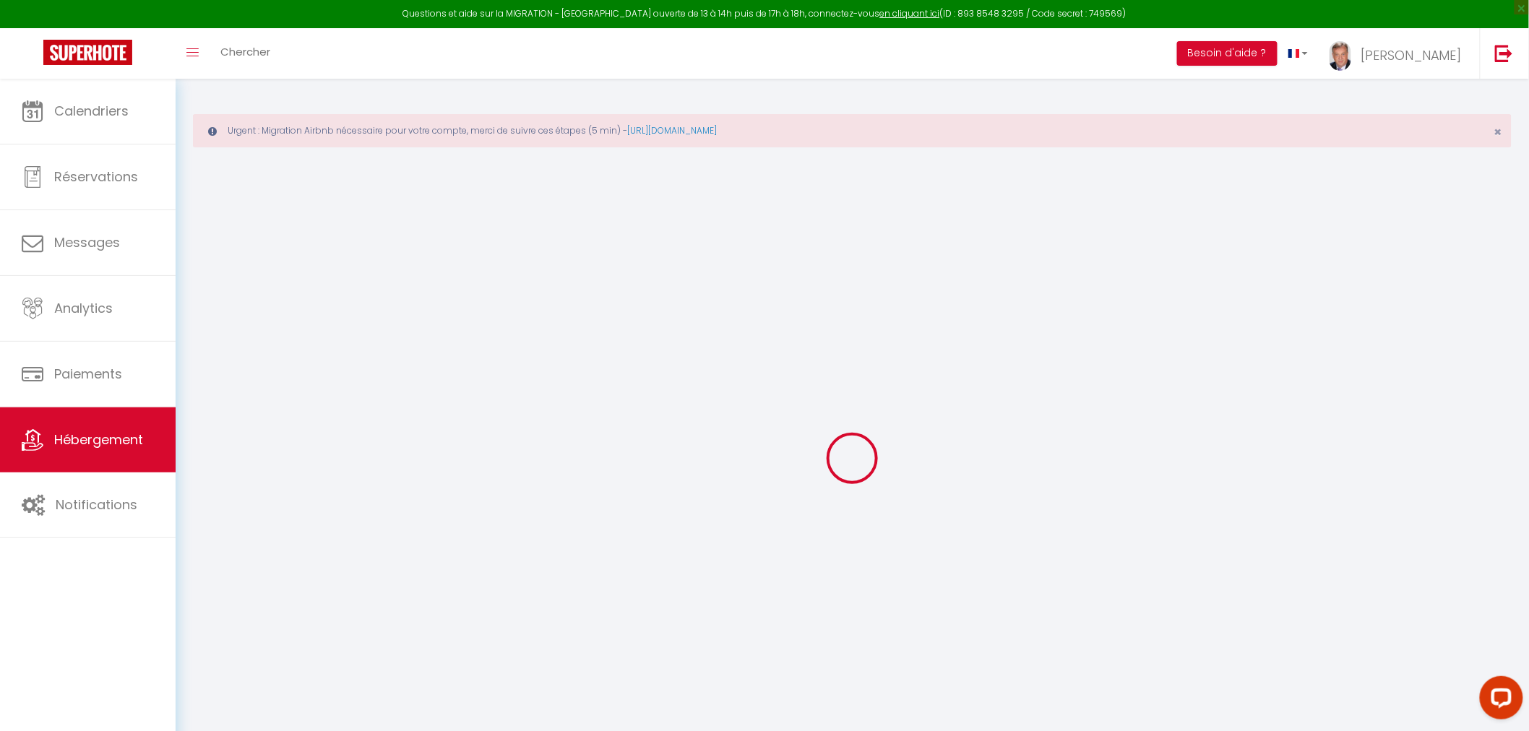
select select
checkbox input "false"
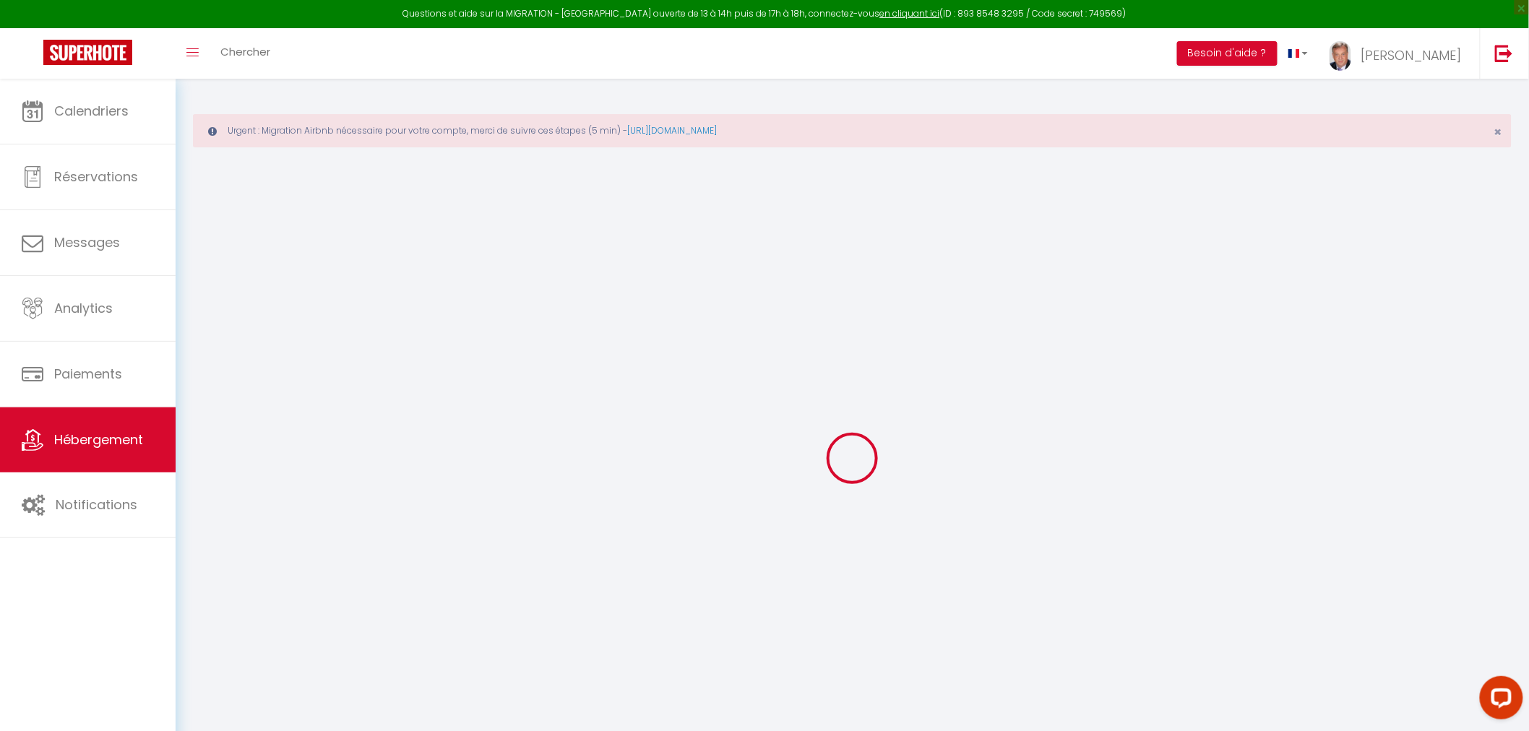
checkbox input "false"
select select
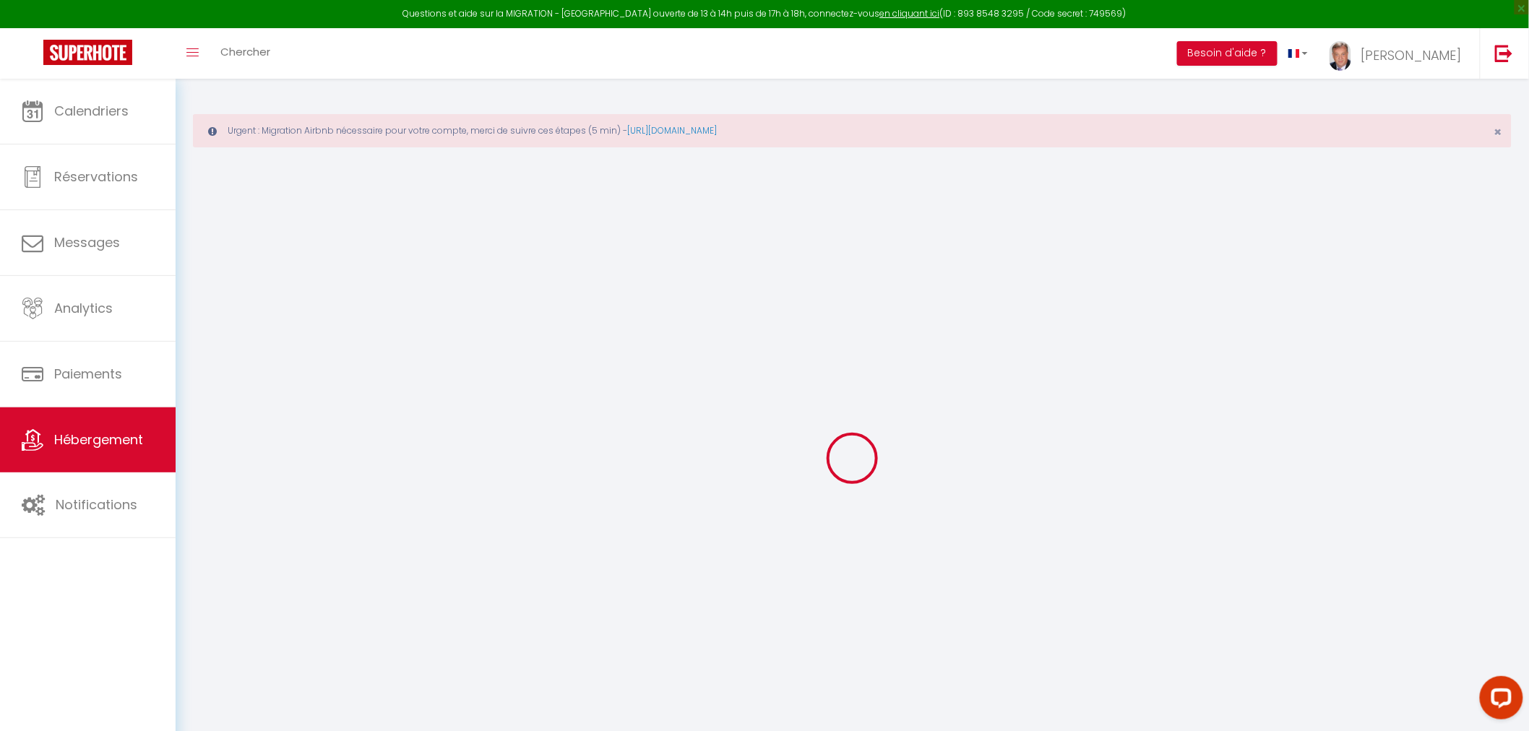
select select
checkbox input "false"
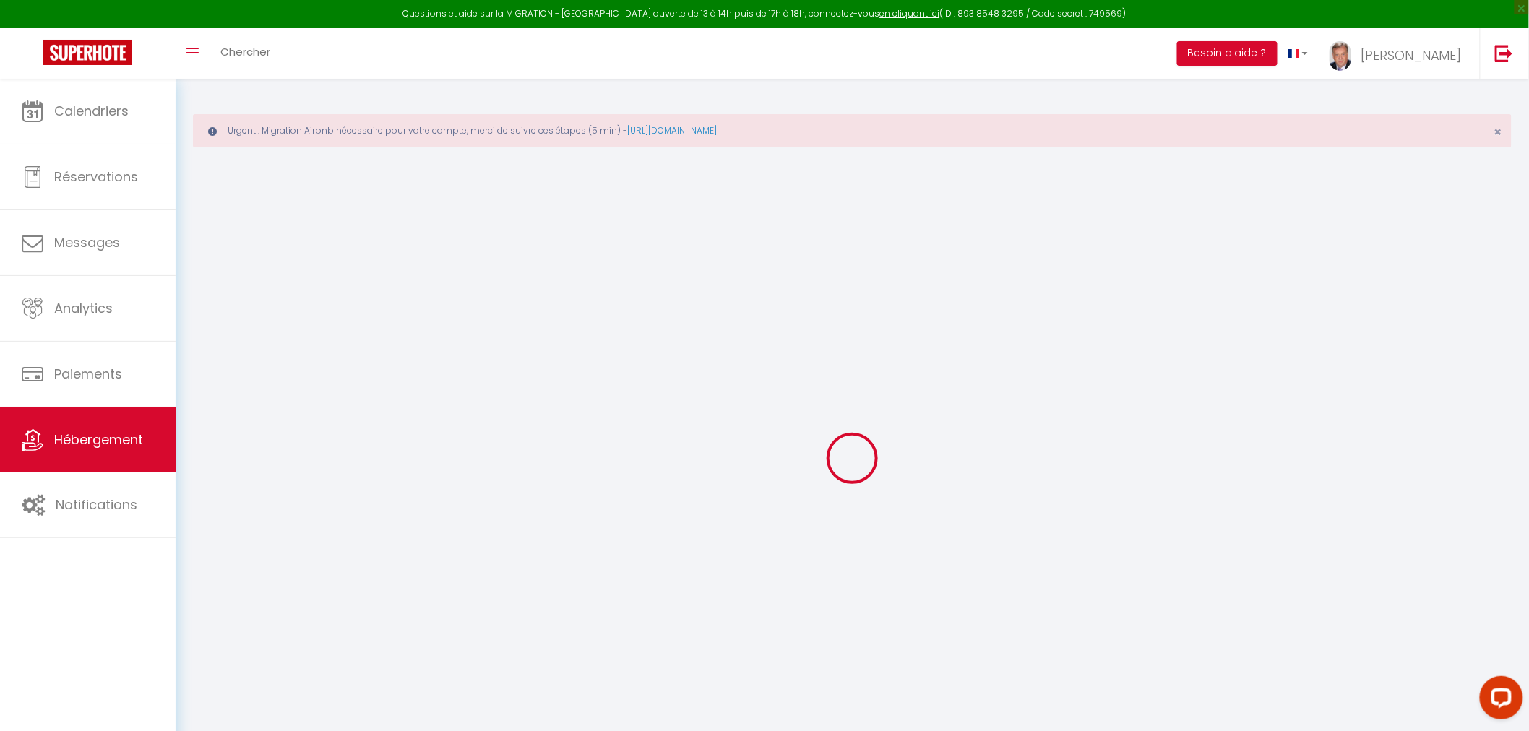
checkbox input "false"
select select
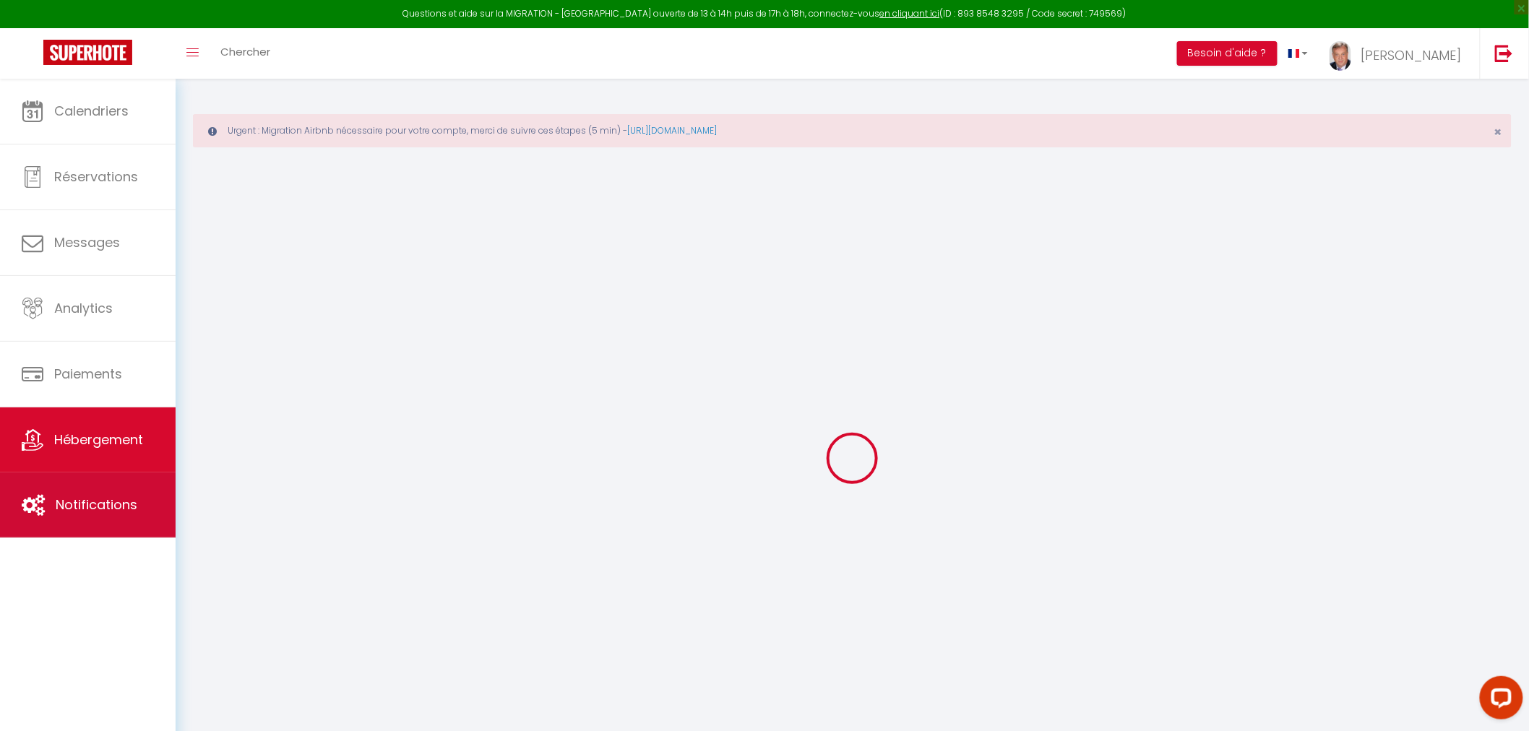
select select
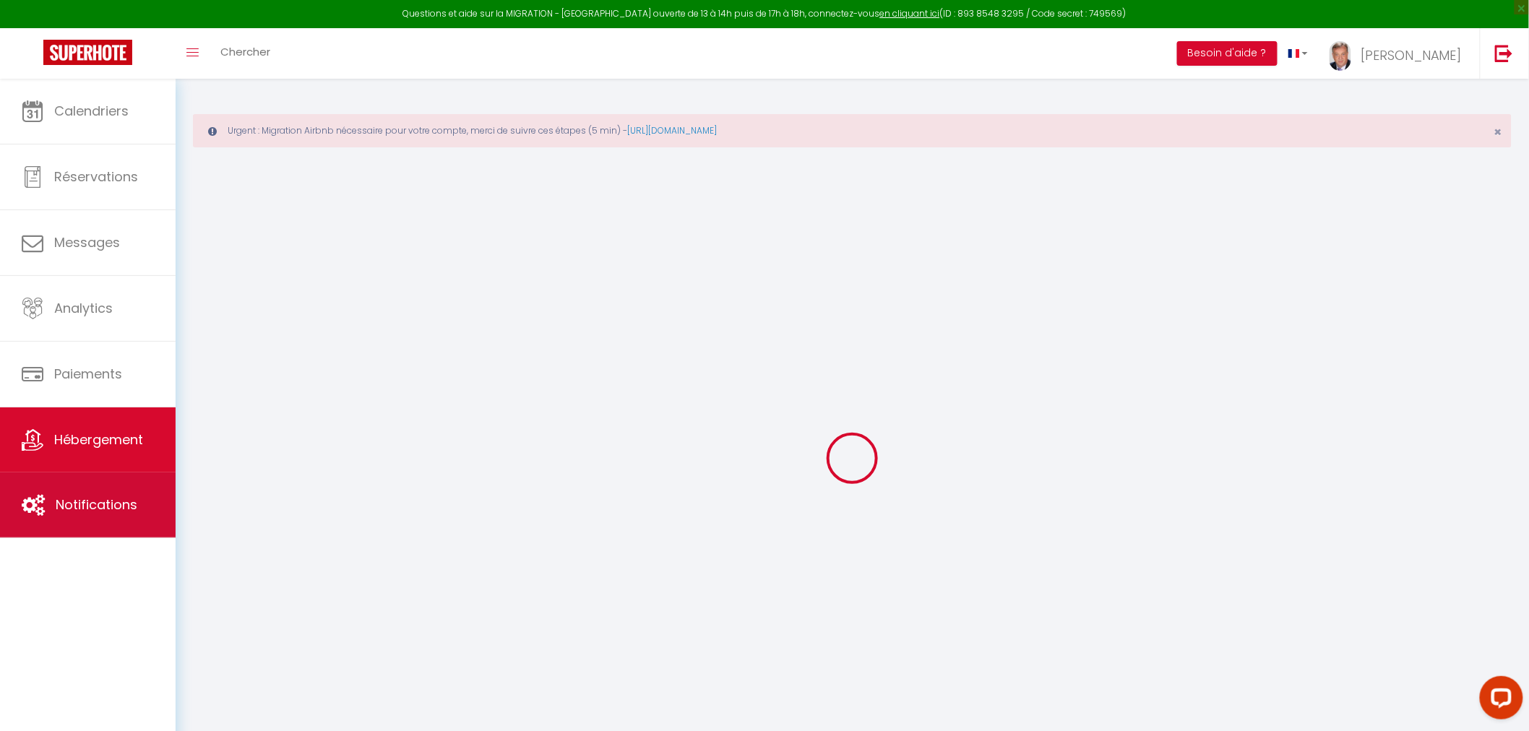
select select
checkbox input "false"
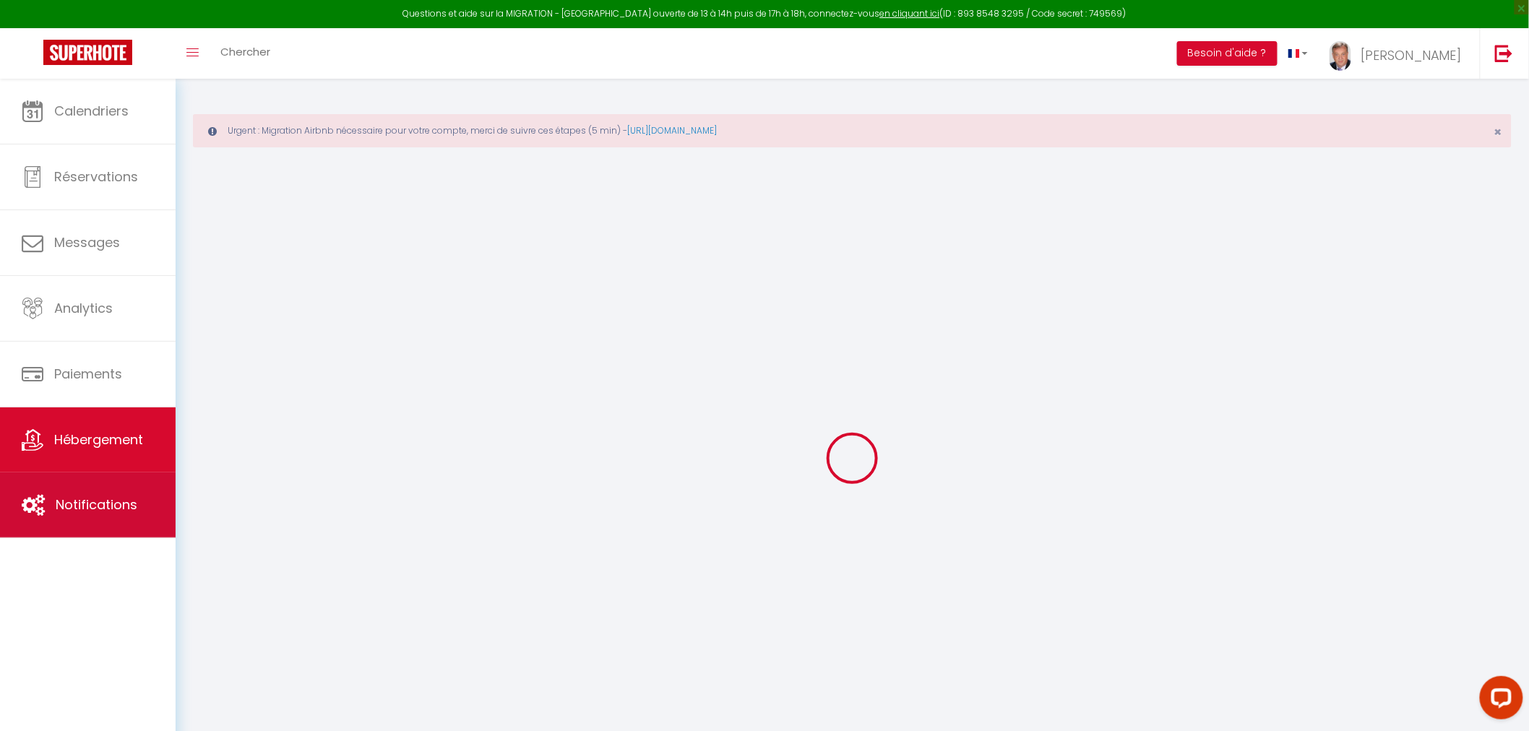
select select
type input "Maison Floréal Giverny"
type input "SCI"
type input "Les Pilotis"
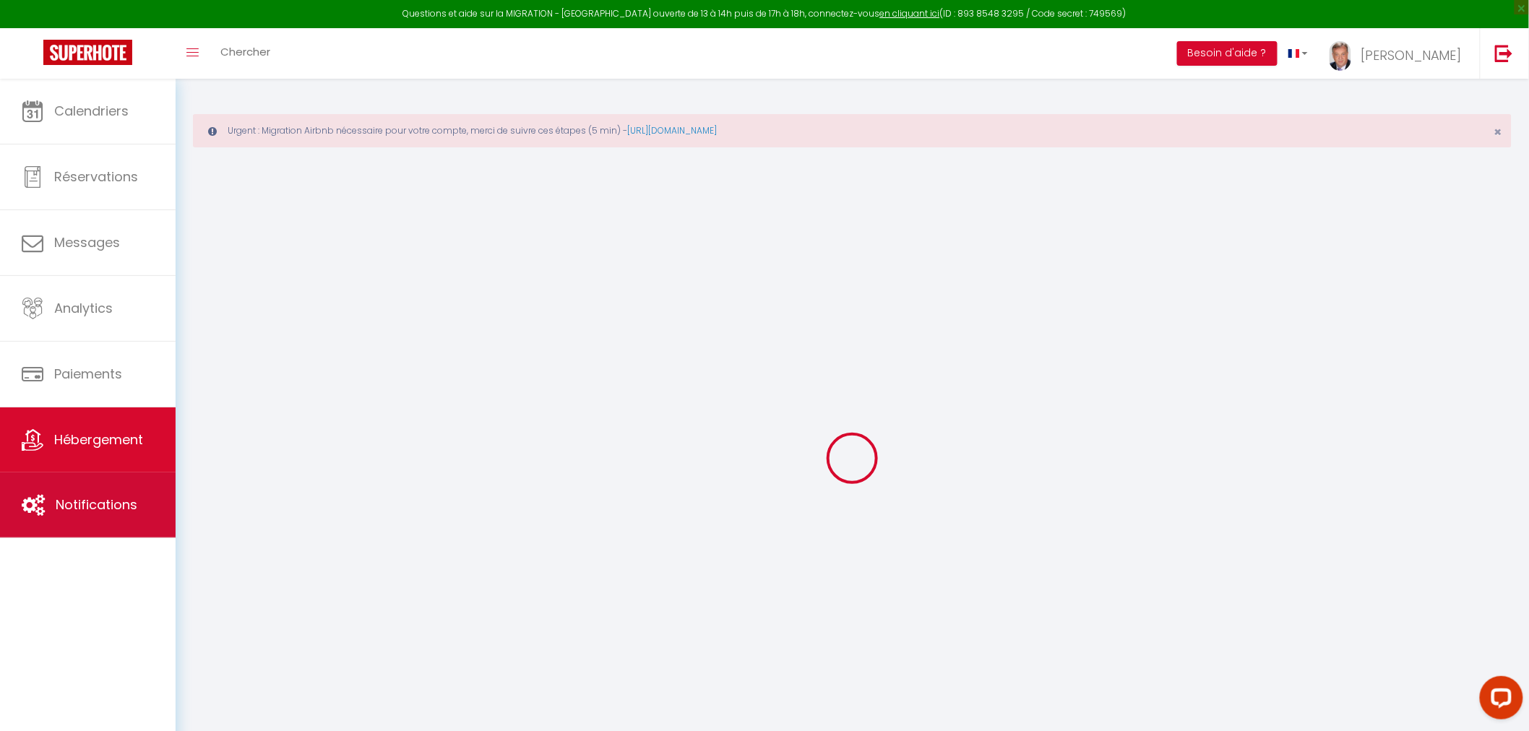
type input "[STREET_ADDRESS][PERSON_NAME]"
type input "27620"
type input "Giverny"
select select "2"
type input "140"
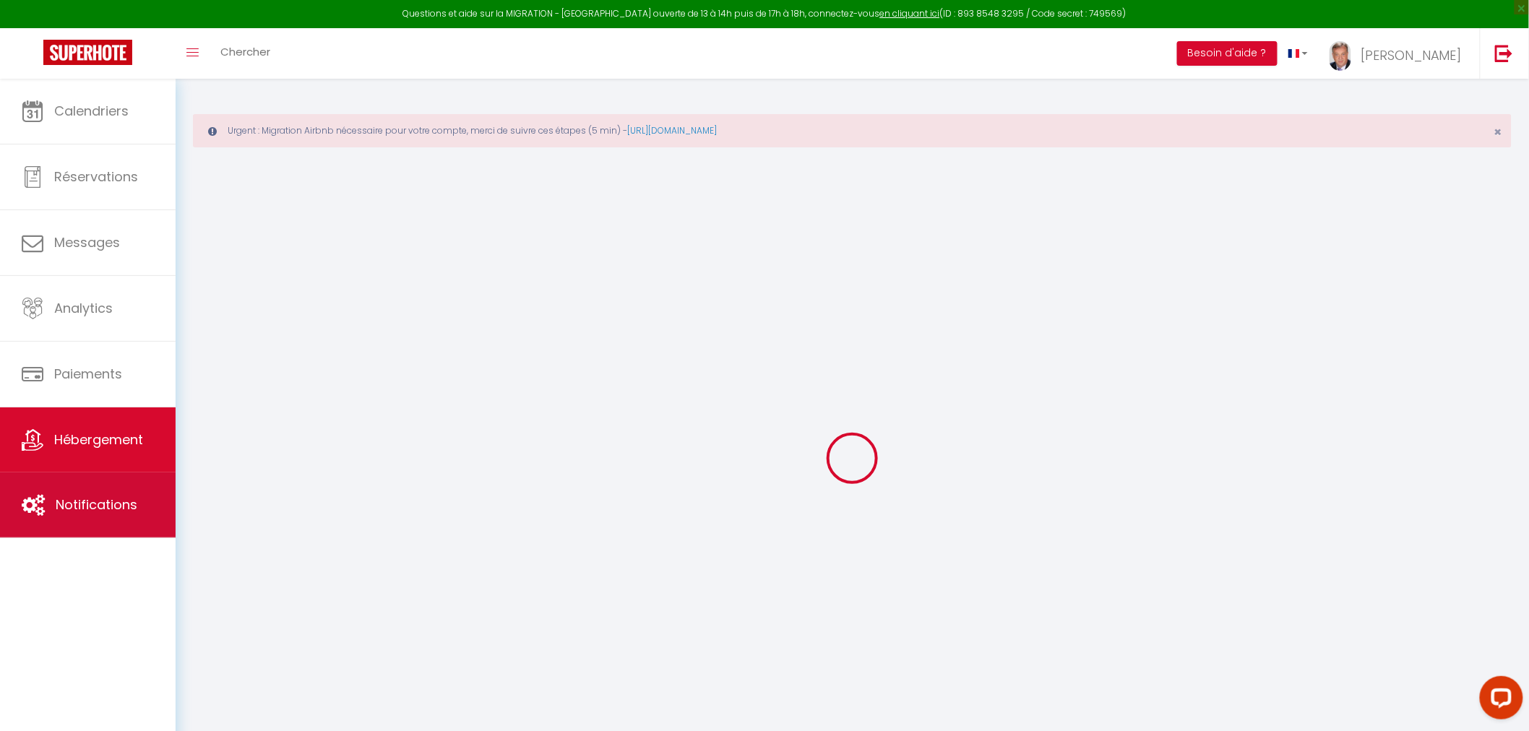
type input "45"
type input "5"
type input "3.20"
type input "350"
select select
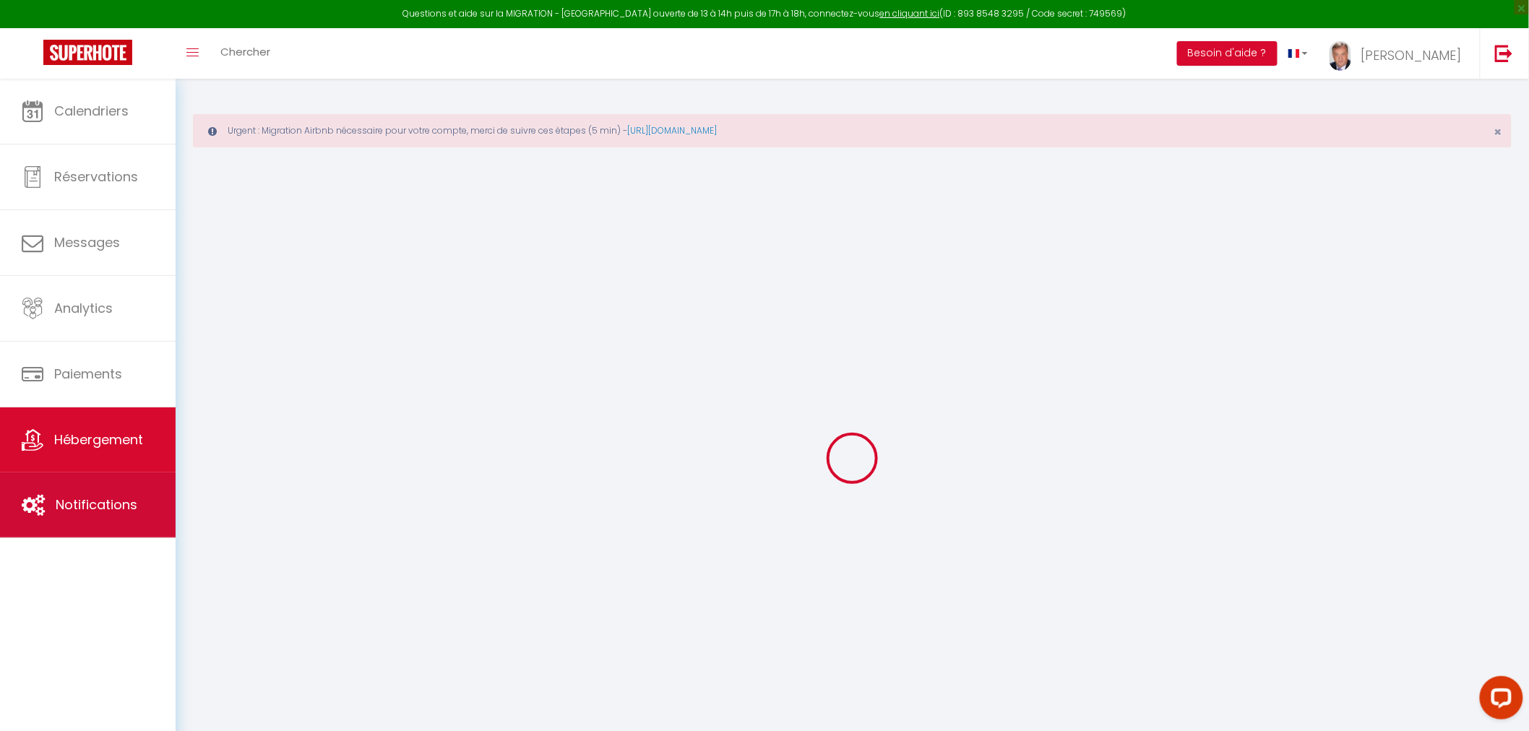
select select
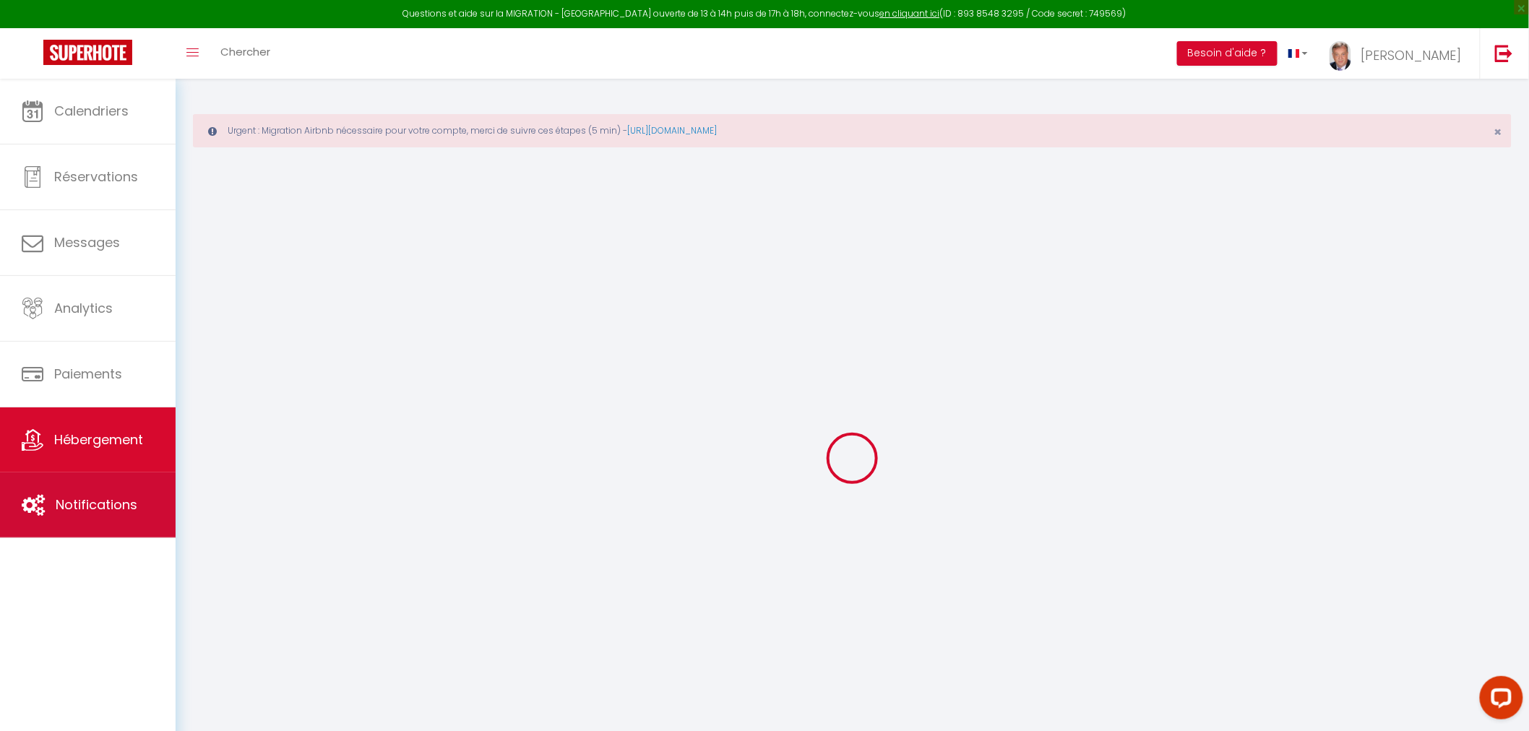
type input "[STREET_ADDRESS][DEMOGRAPHIC_DATA]"
type input "27620"
type input "Giverny"
type input "[EMAIL_ADDRESS][DOMAIN_NAME]"
select select "14061"
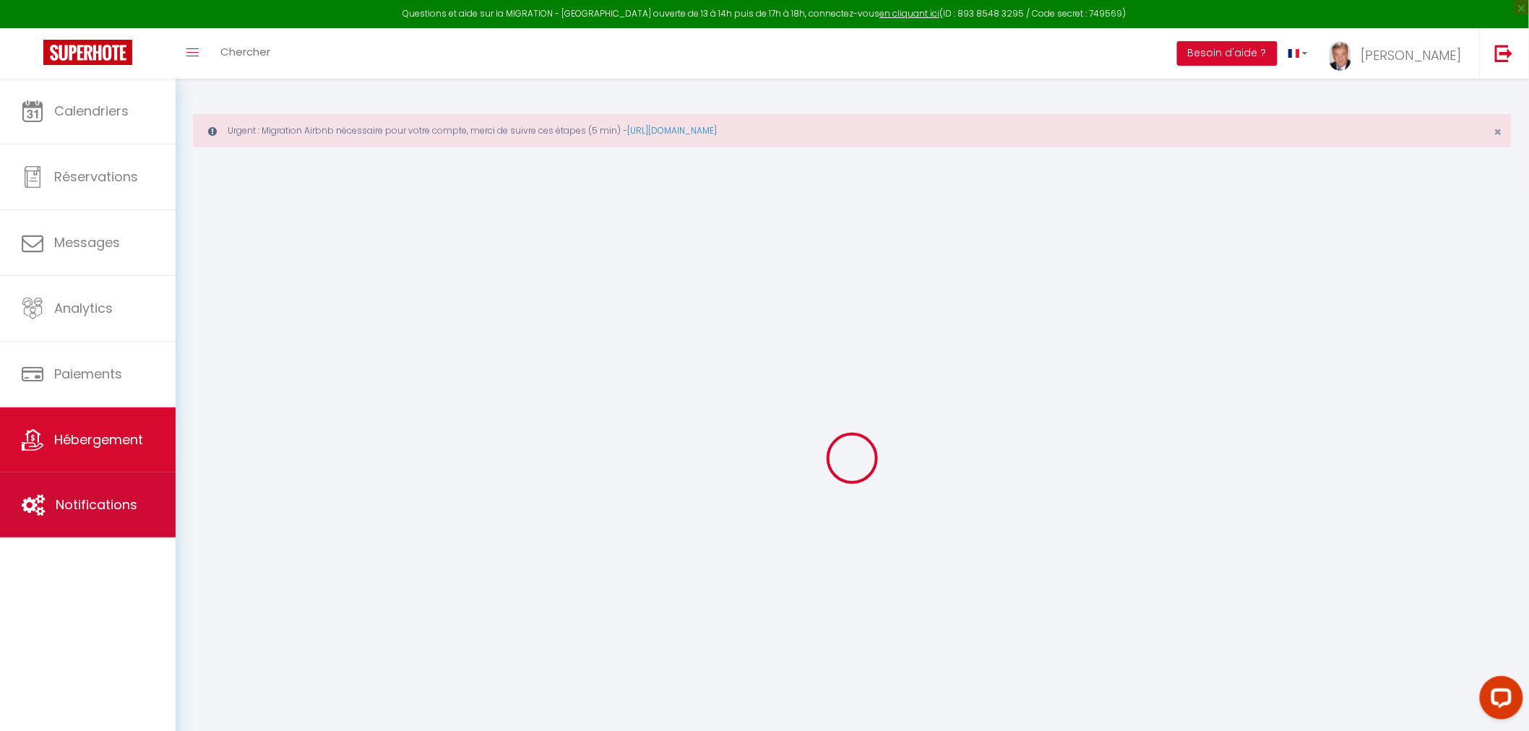
checkbox input "true"
radio input "true"
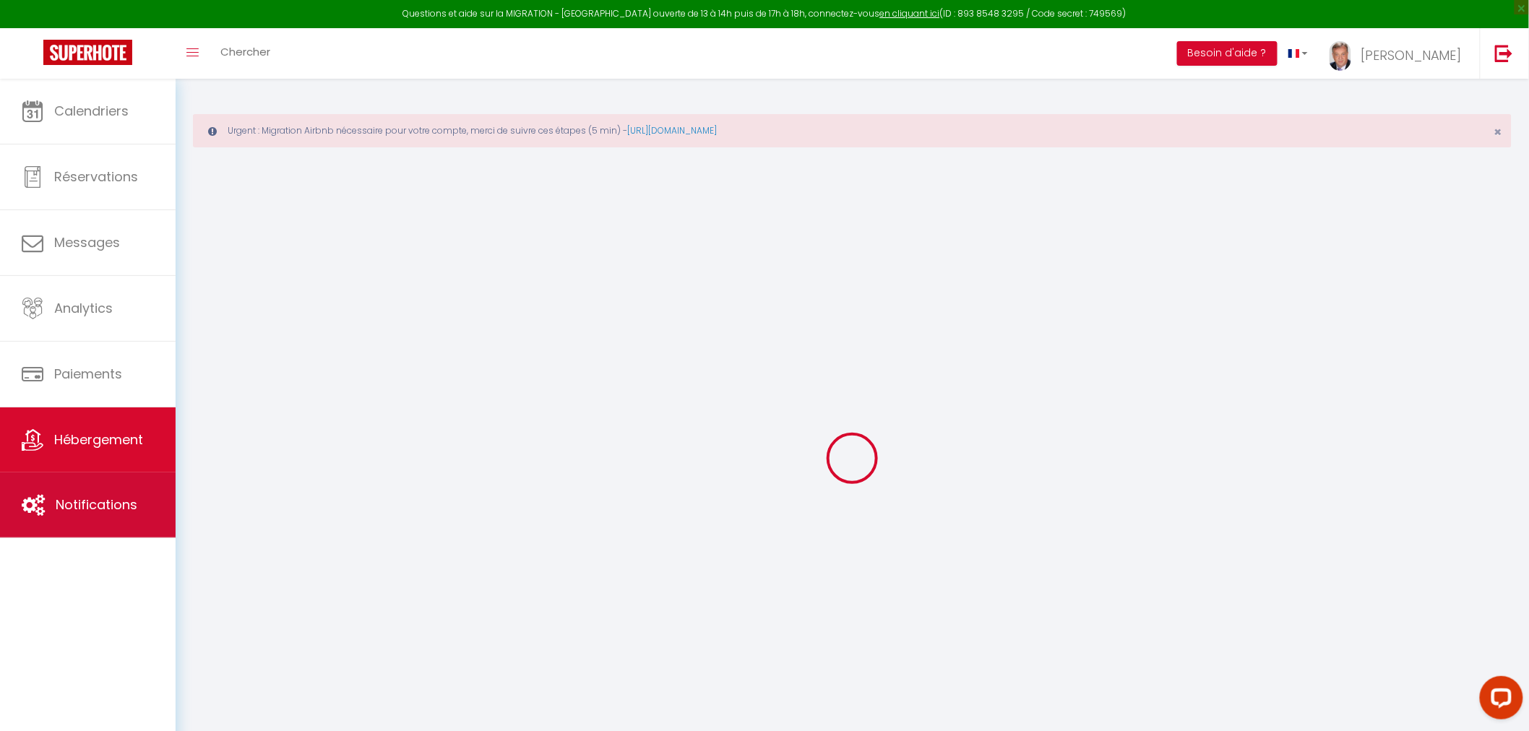
type input "0"
select select
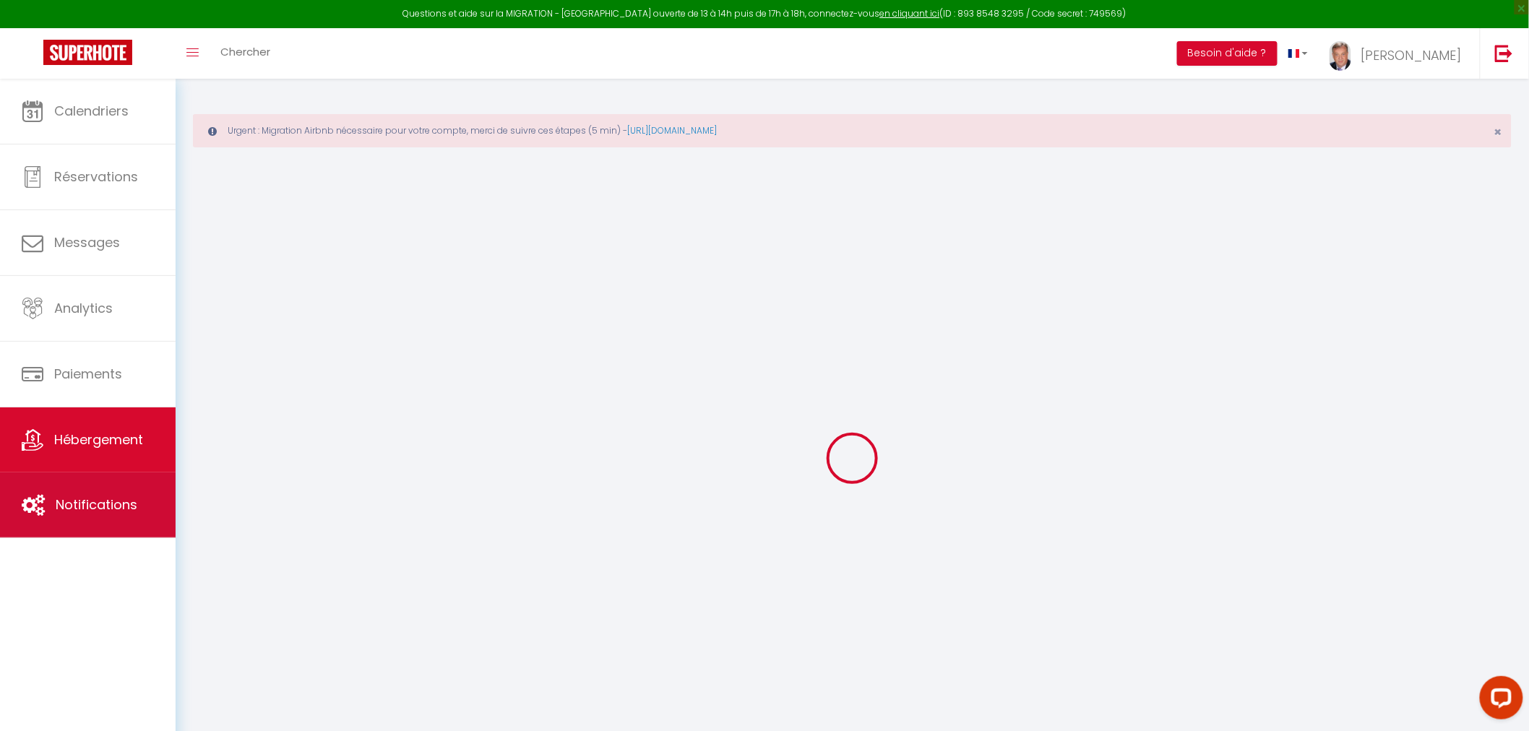
select select
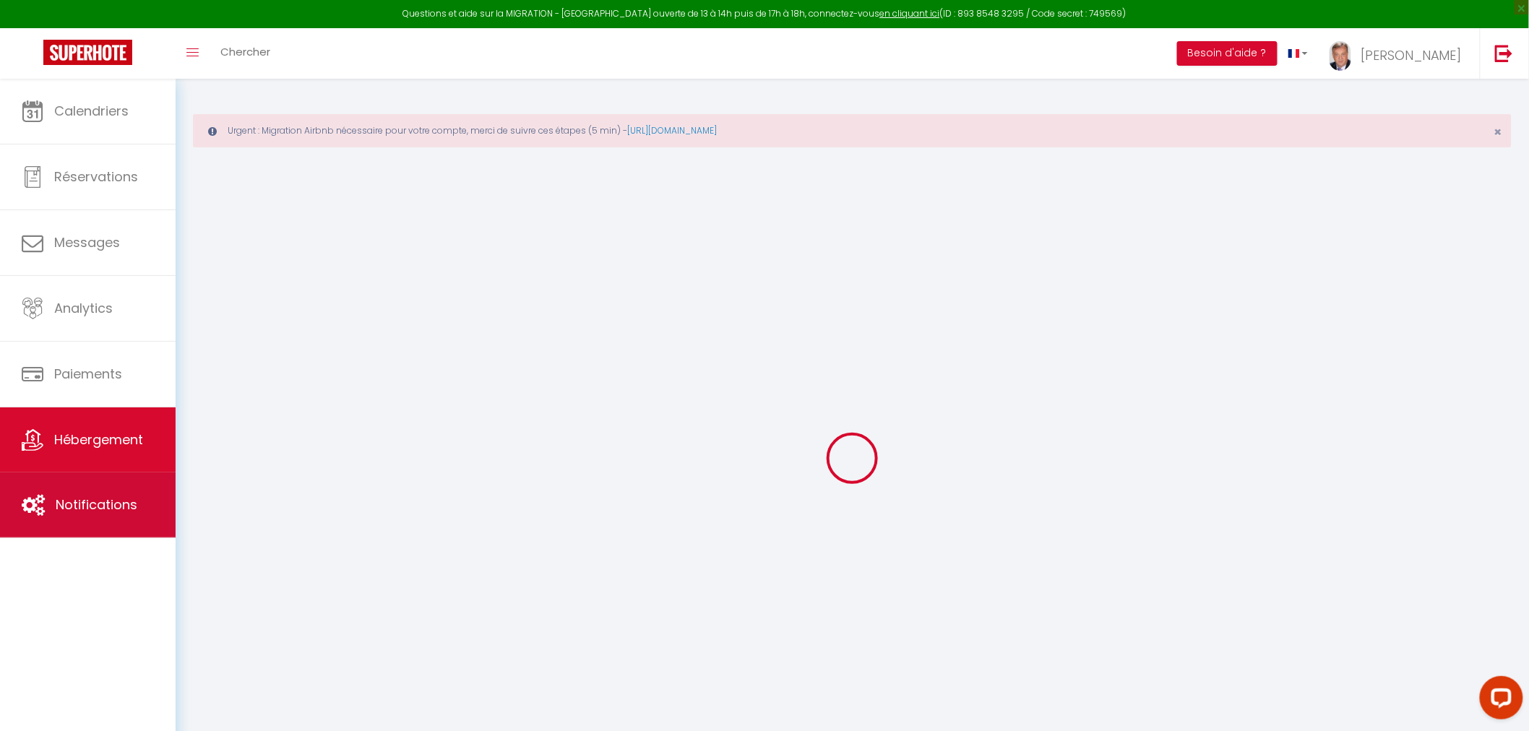
checkbox input "true"
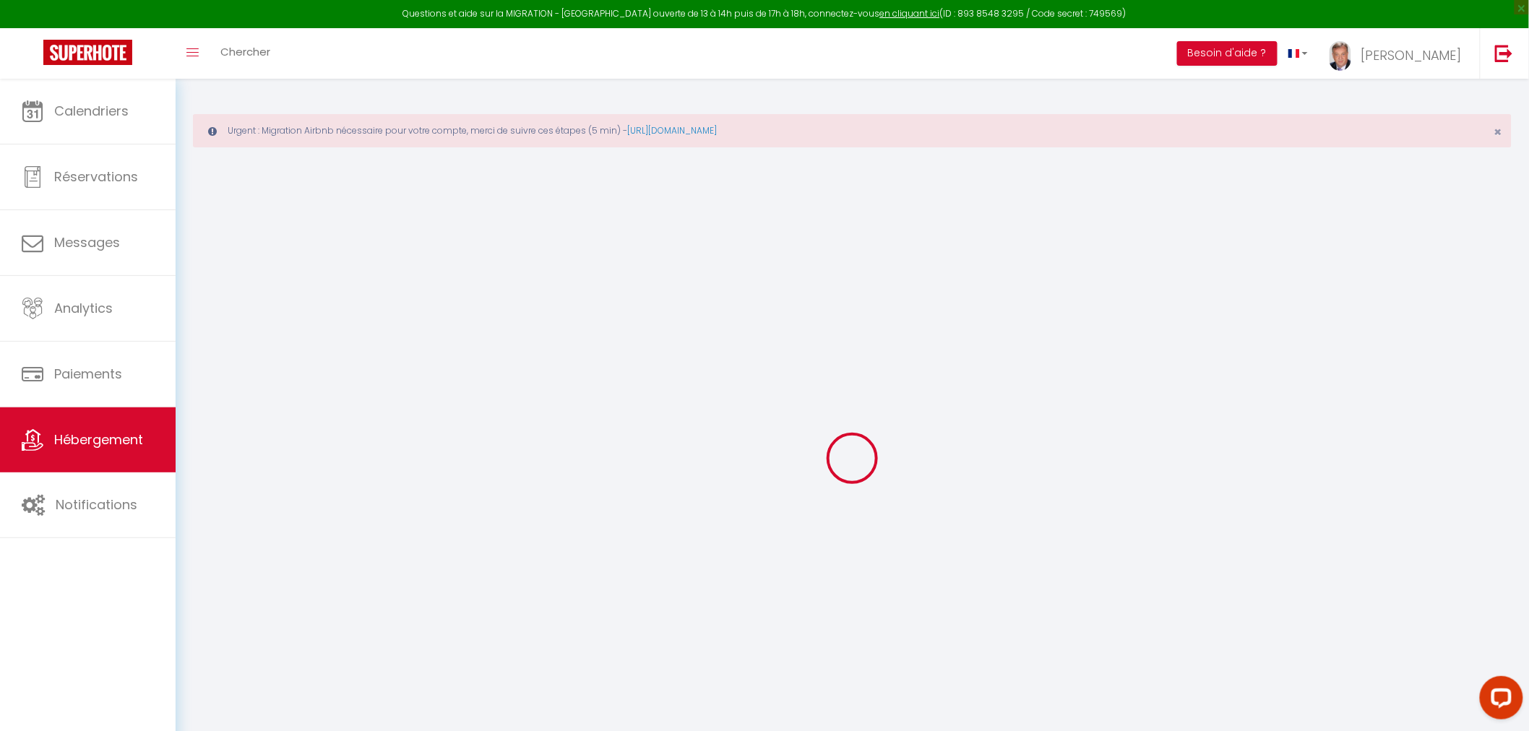
select select
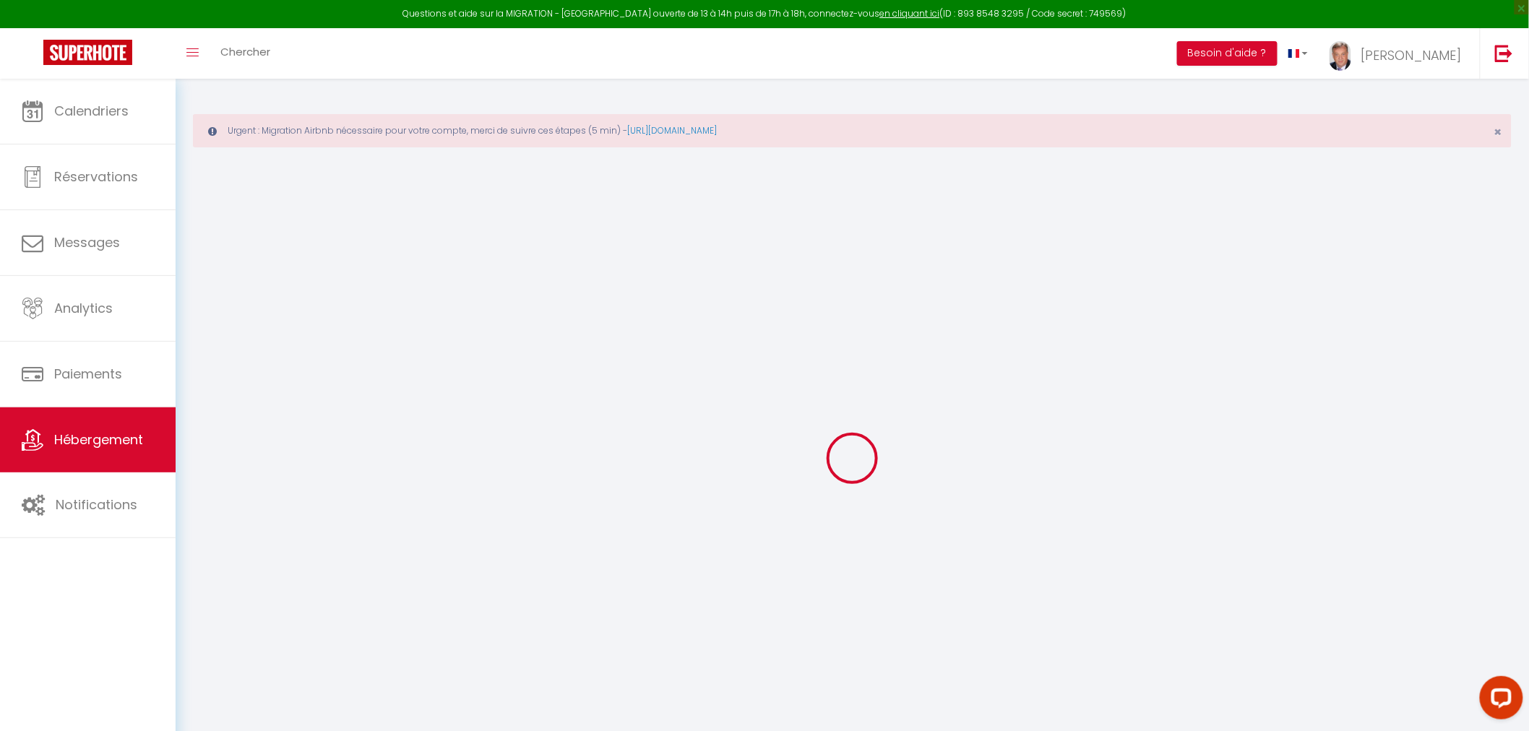
select select
checkbox input "true"
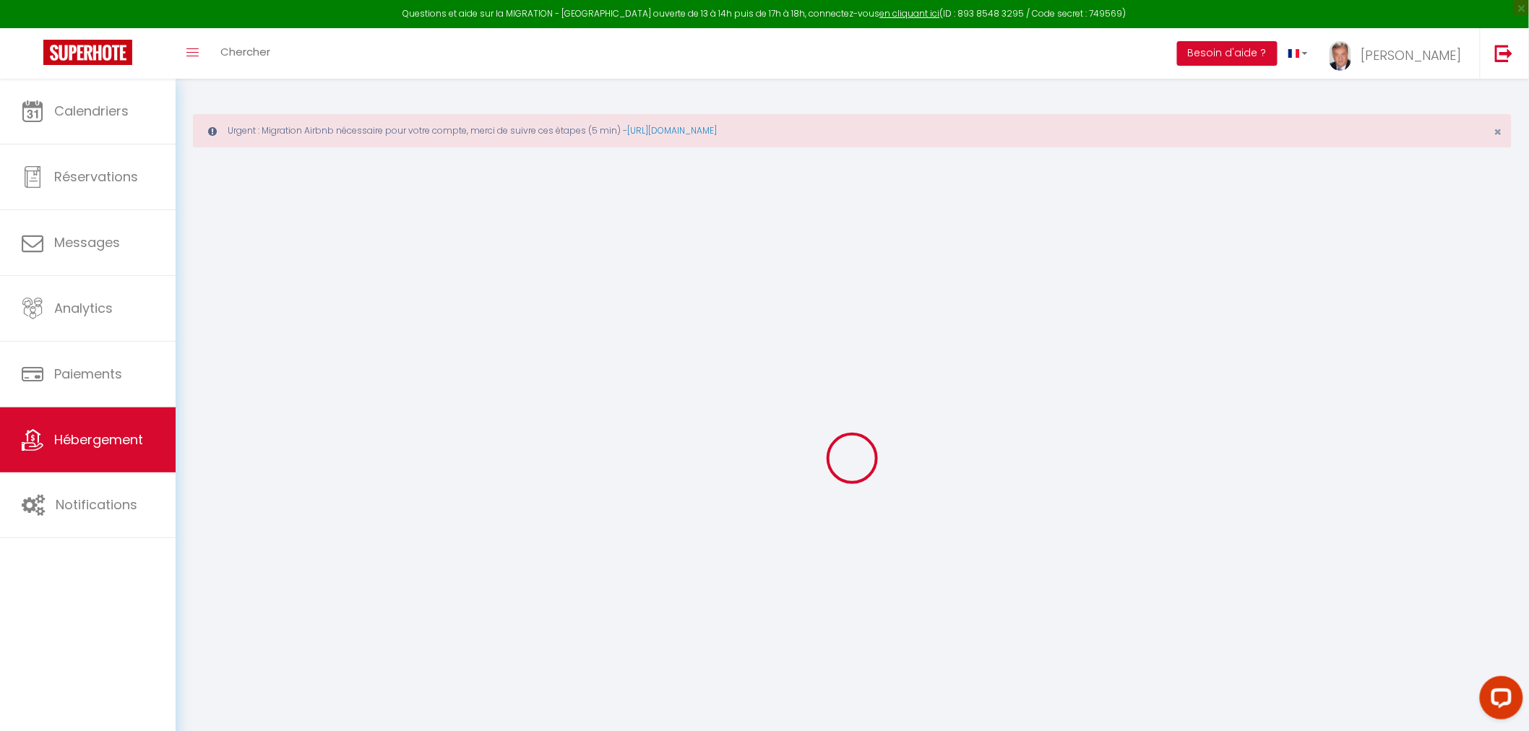
checkbox input "true"
select select "16:00"
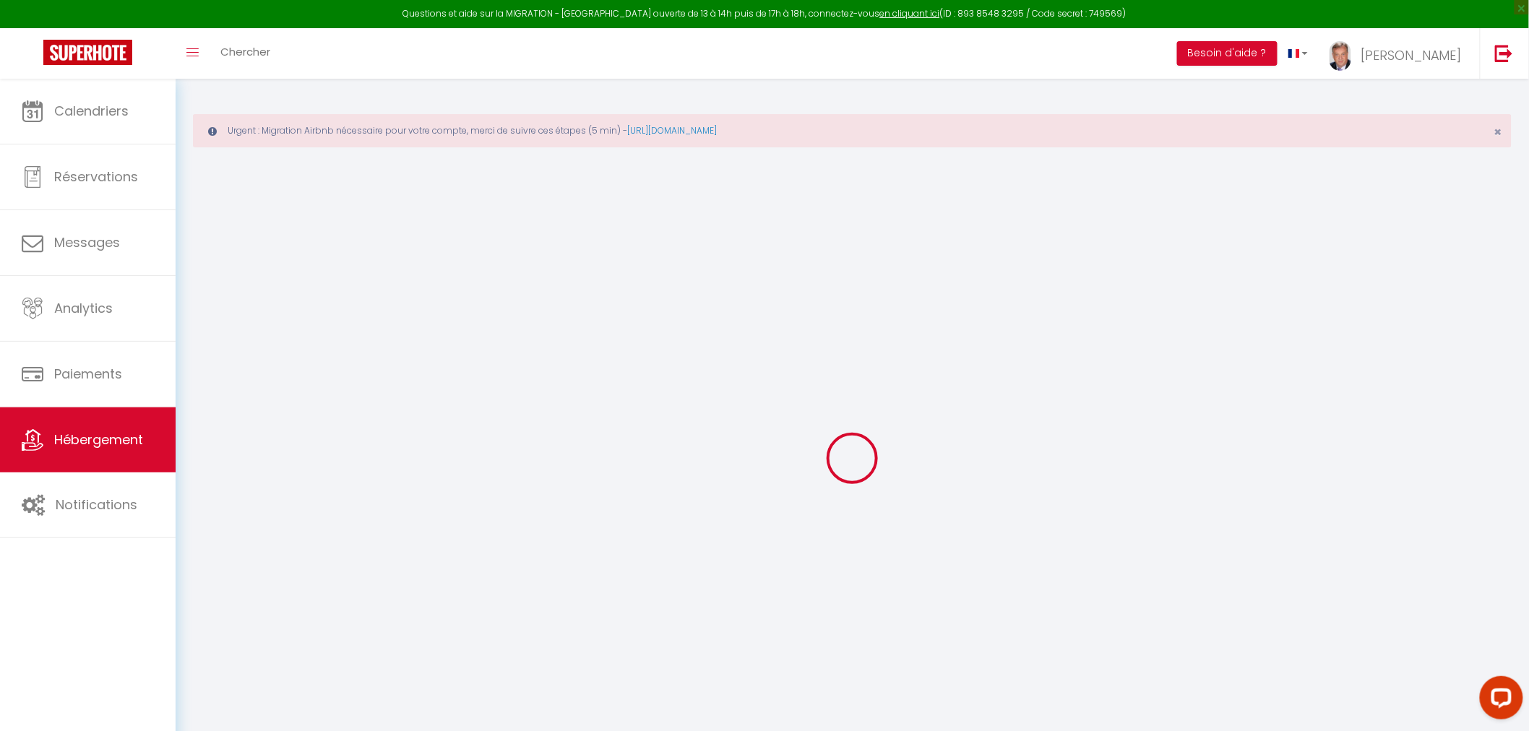
select select "20:00"
select select "11:00"
select select "30"
select select "120"
select select "19:00"
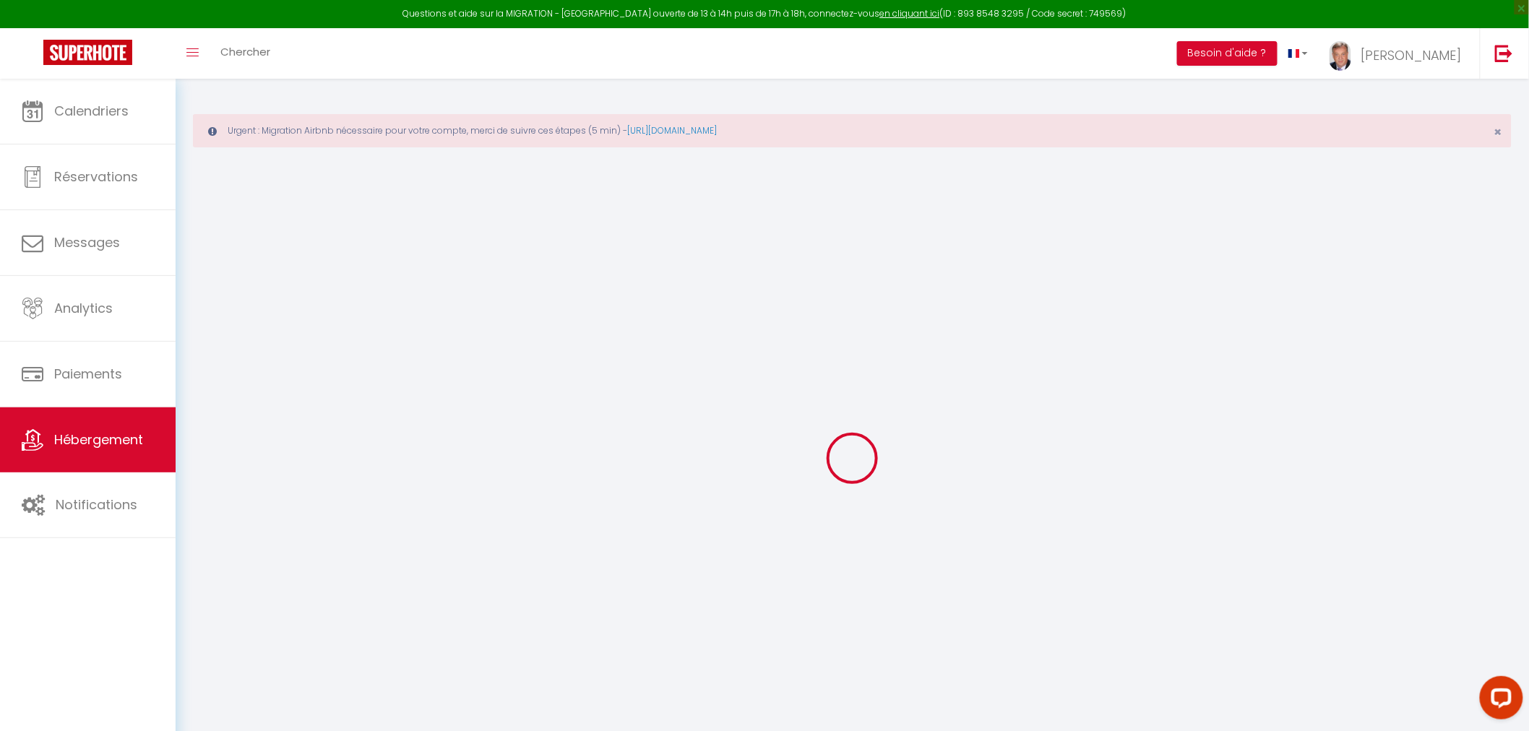
checkbox input "true"
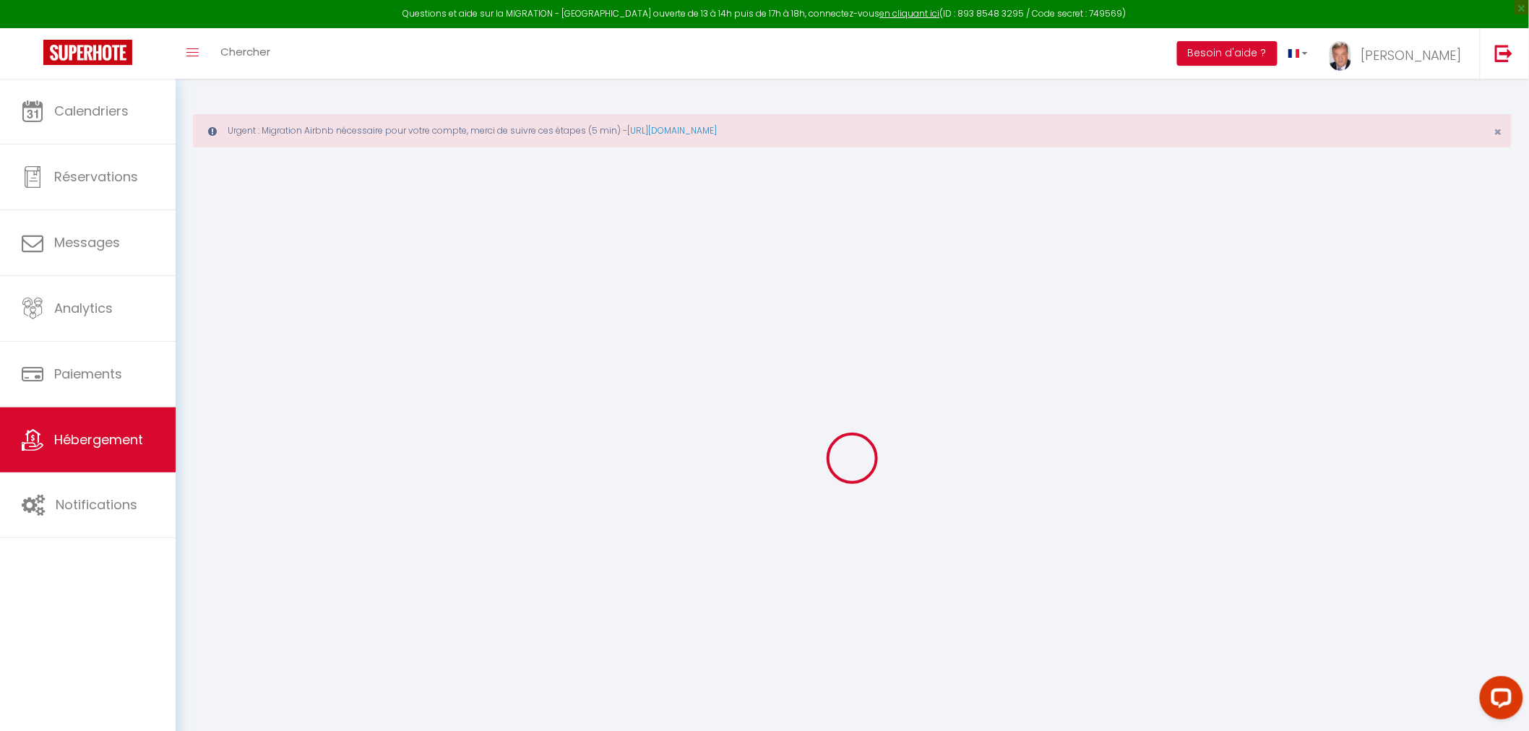
checkbox input "true"
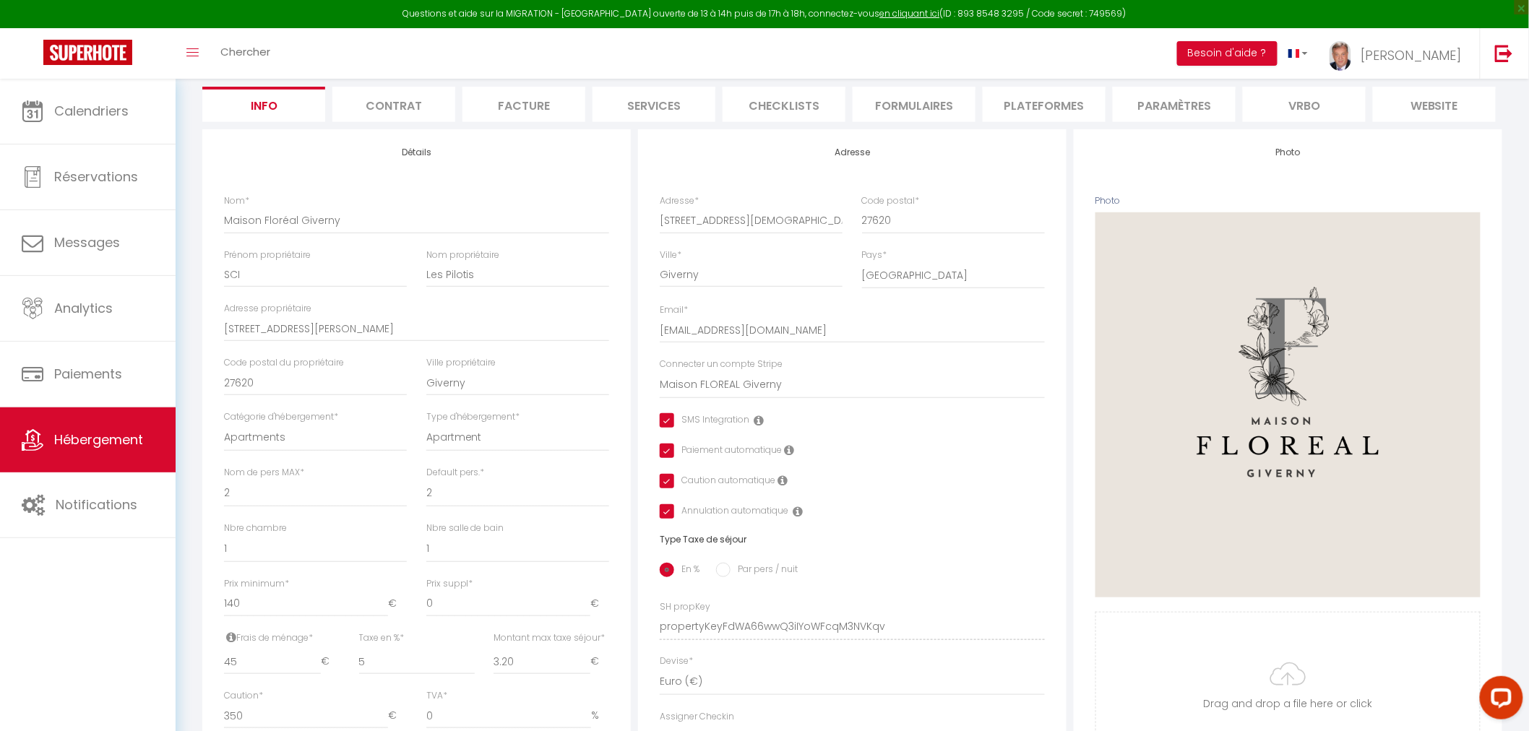
scroll to position [134, 0]
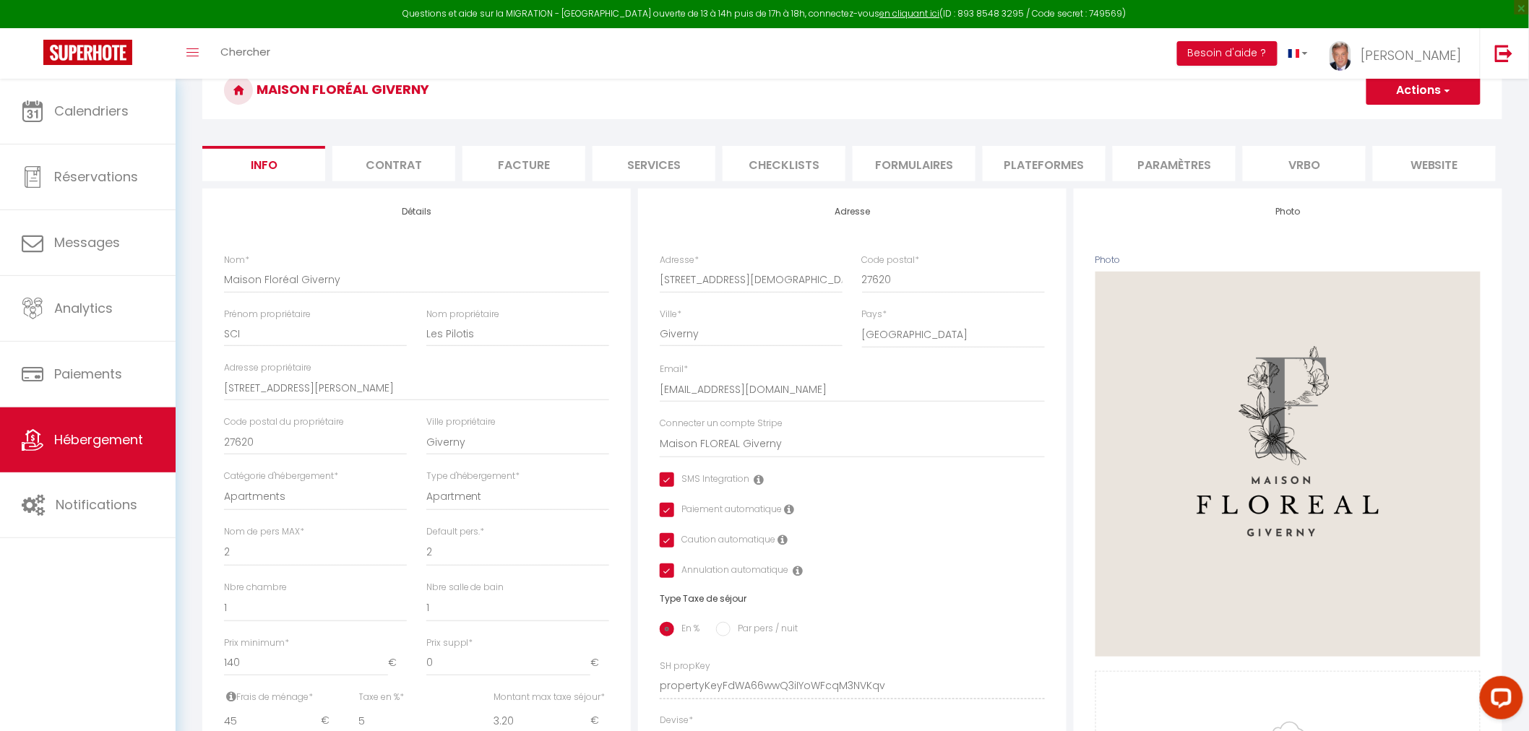
click at [650, 165] on li "Services" at bounding box center [654, 163] width 123 height 35
checkbox input "true"
checkbox input "false"
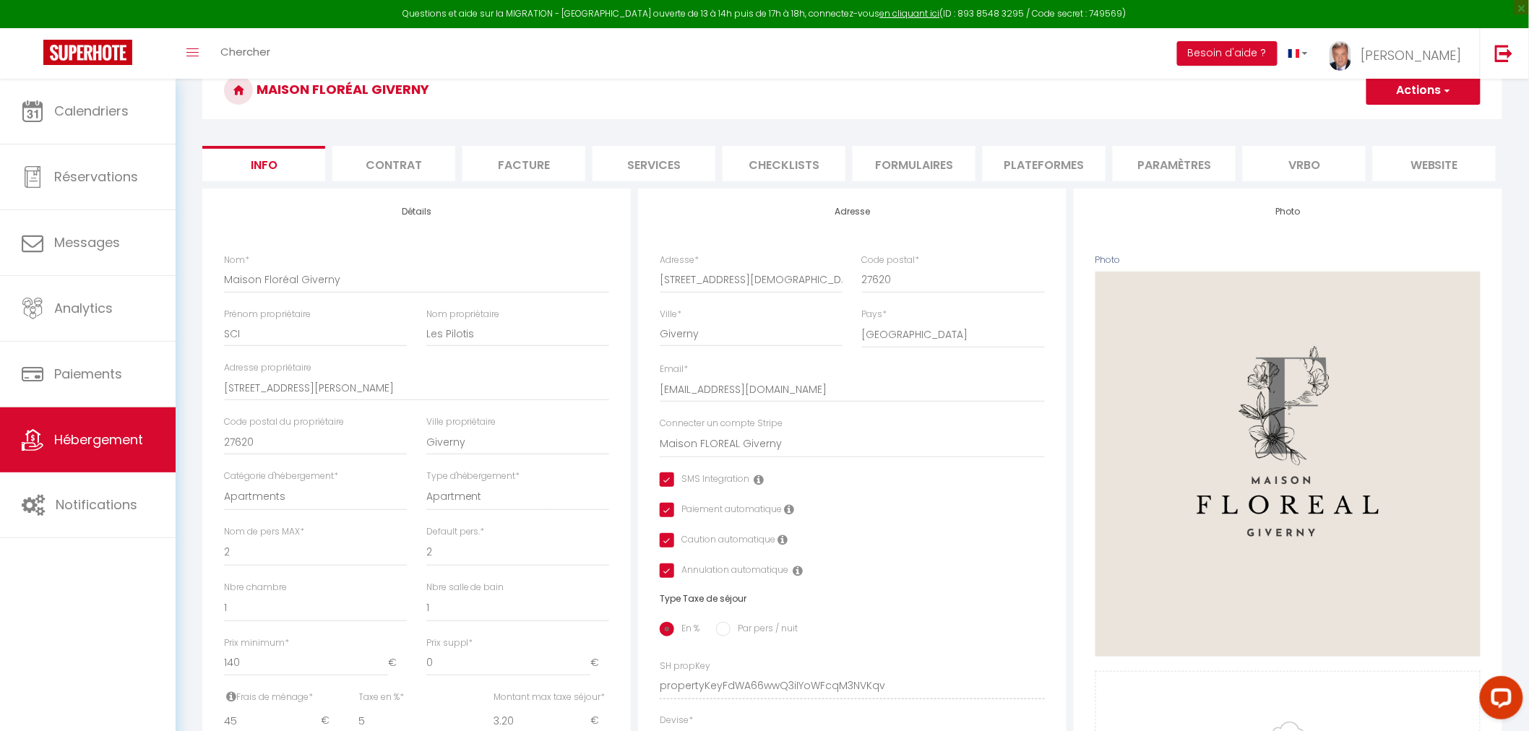
checkbox input "true"
checkbox input "false"
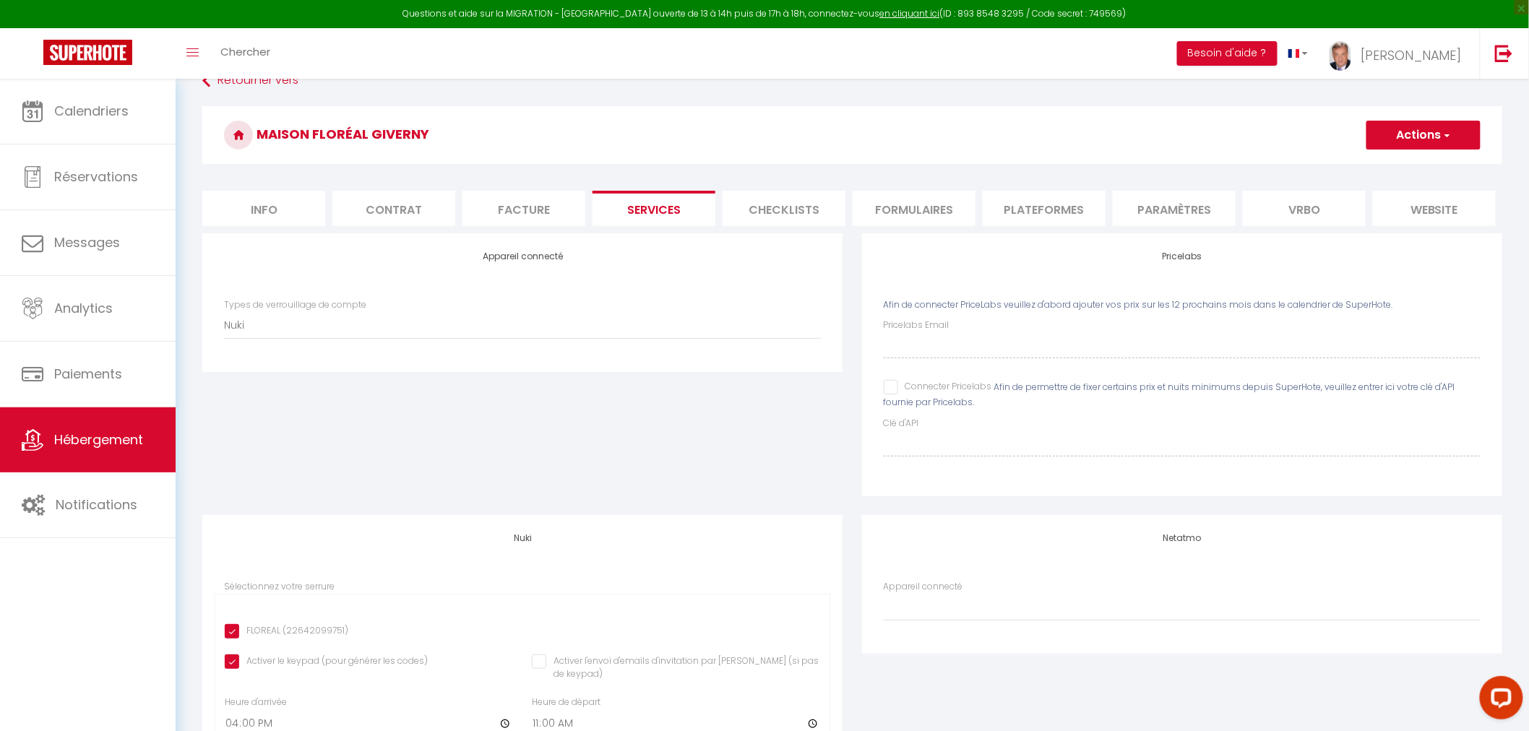
scroll to position [87, 0]
click at [1060, 214] on li "Plateformes" at bounding box center [1044, 211] width 123 height 35
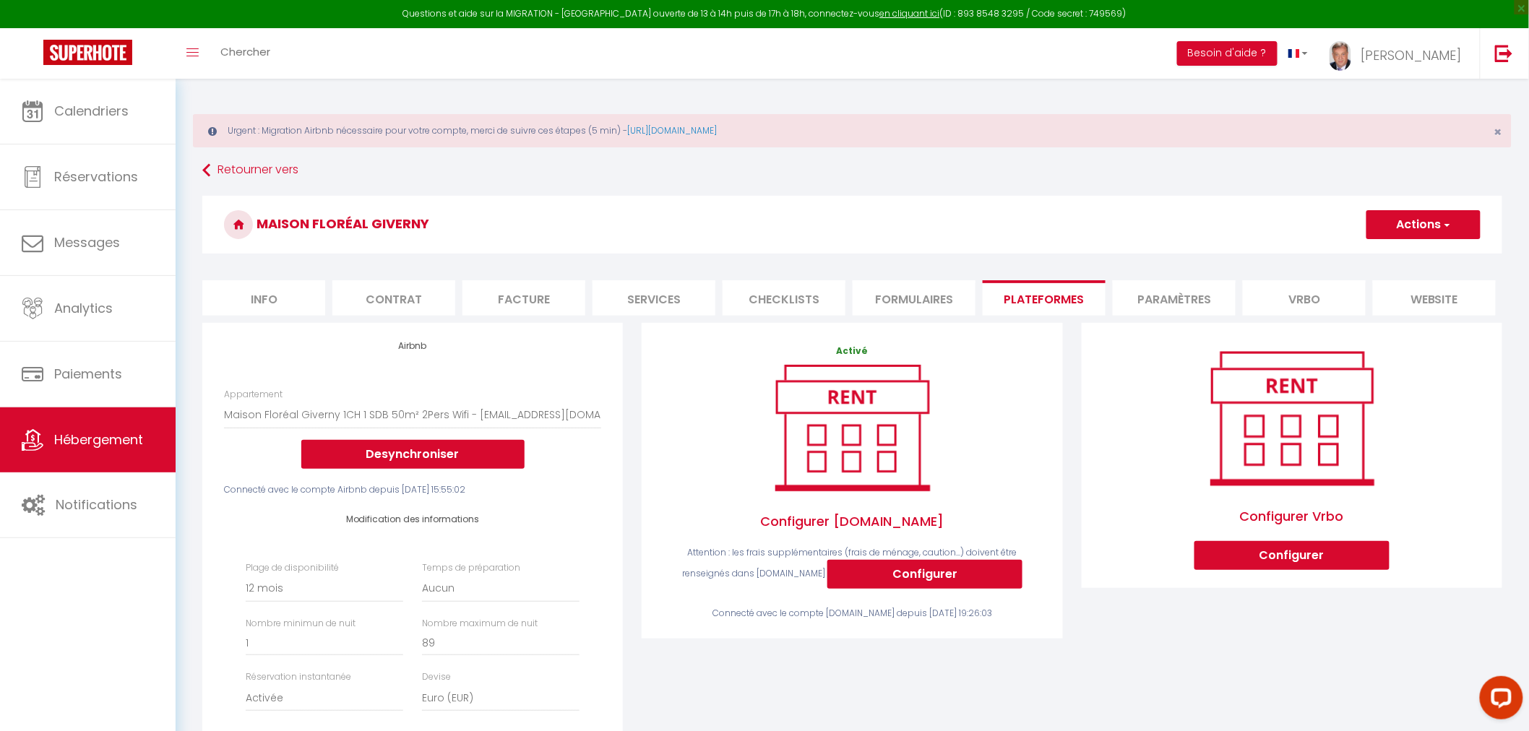
click at [1394, 228] on button "Actions" at bounding box center [1424, 224] width 114 height 29
click at [1394, 256] on link "Enregistrer" at bounding box center [1423, 256] width 114 height 19
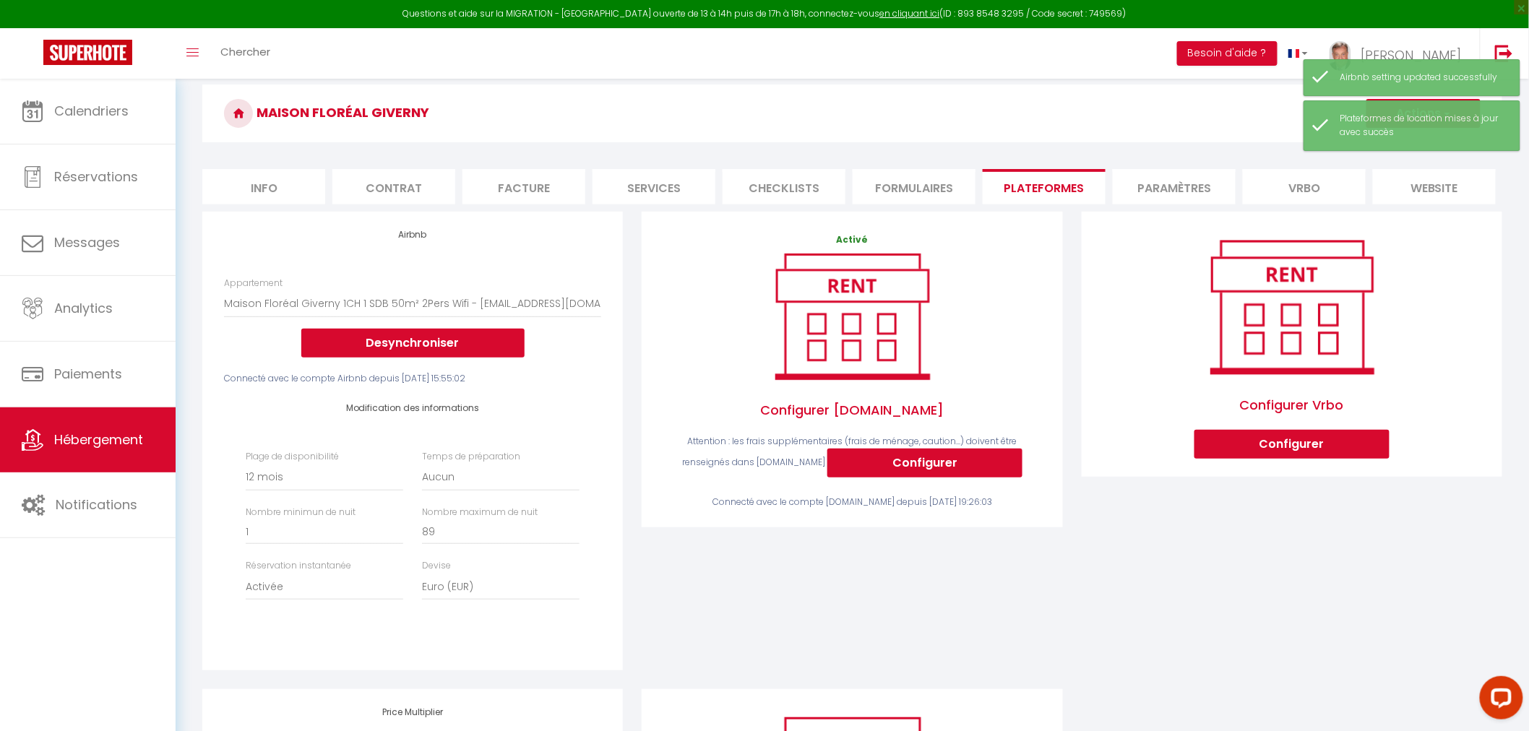
scroll to position [241, 0]
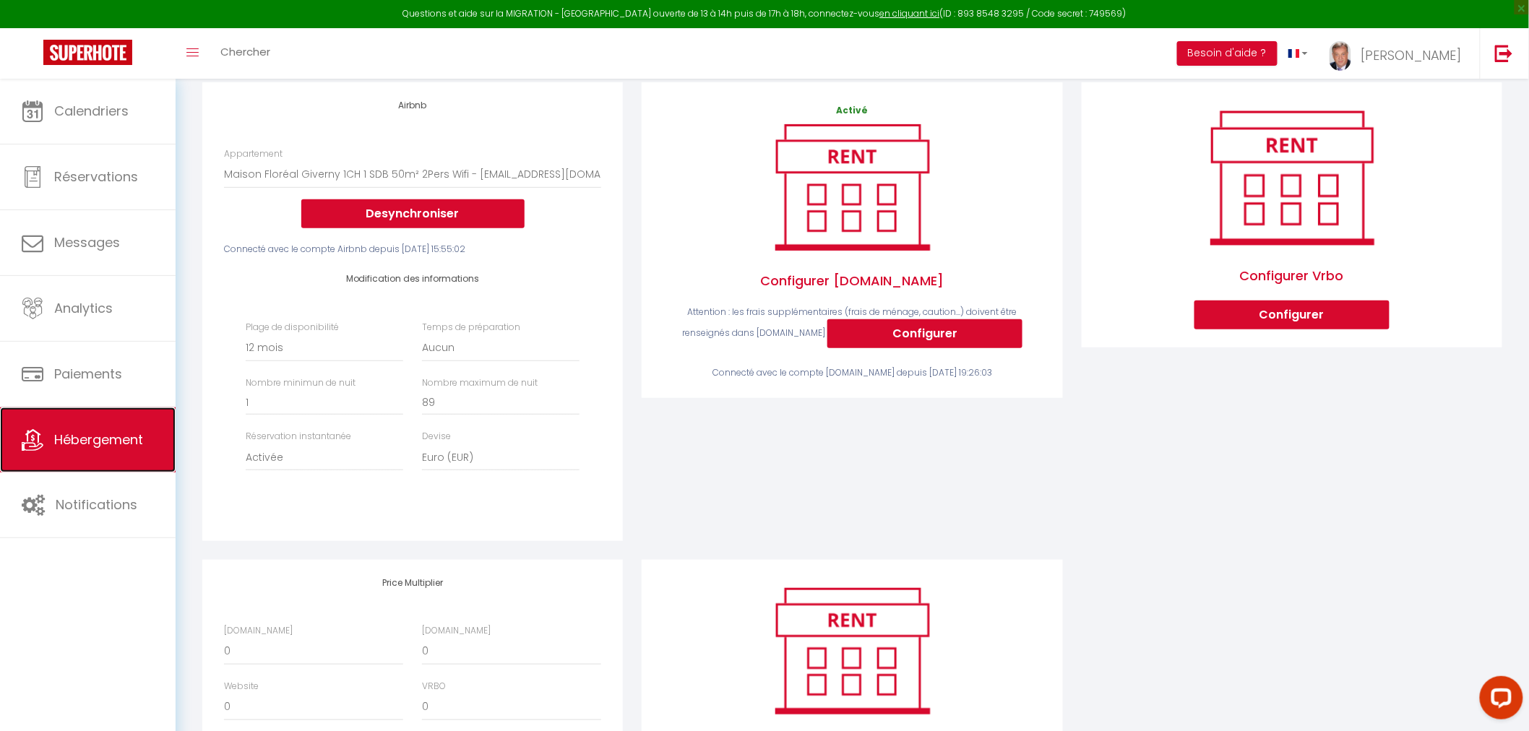
click at [76, 439] on span "Hébergement" at bounding box center [98, 440] width 89 height 18
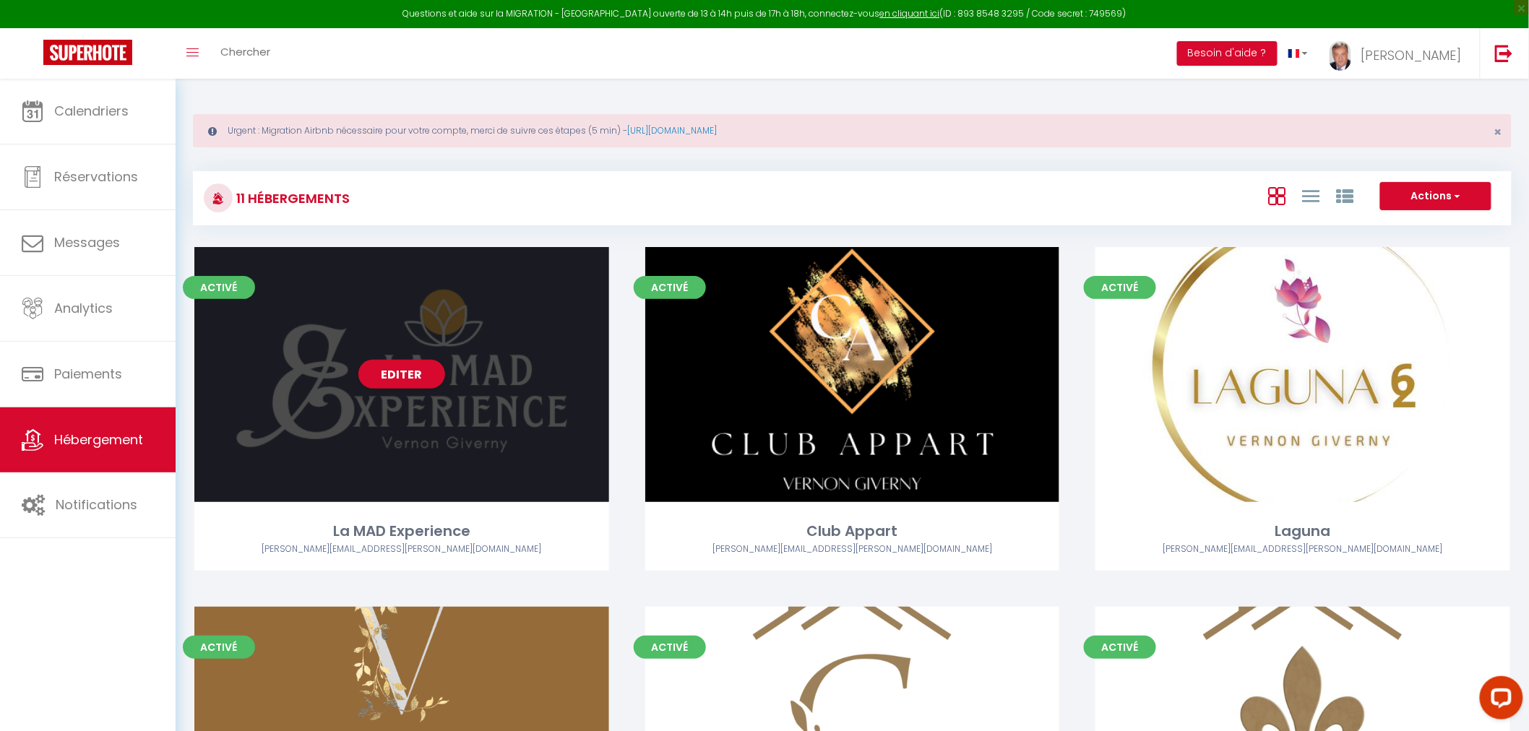
click at [475, 402] on div "Editer" at bounding box center [401, 374] width 415 height 255
select select "3"
select select "2"
select select "1"
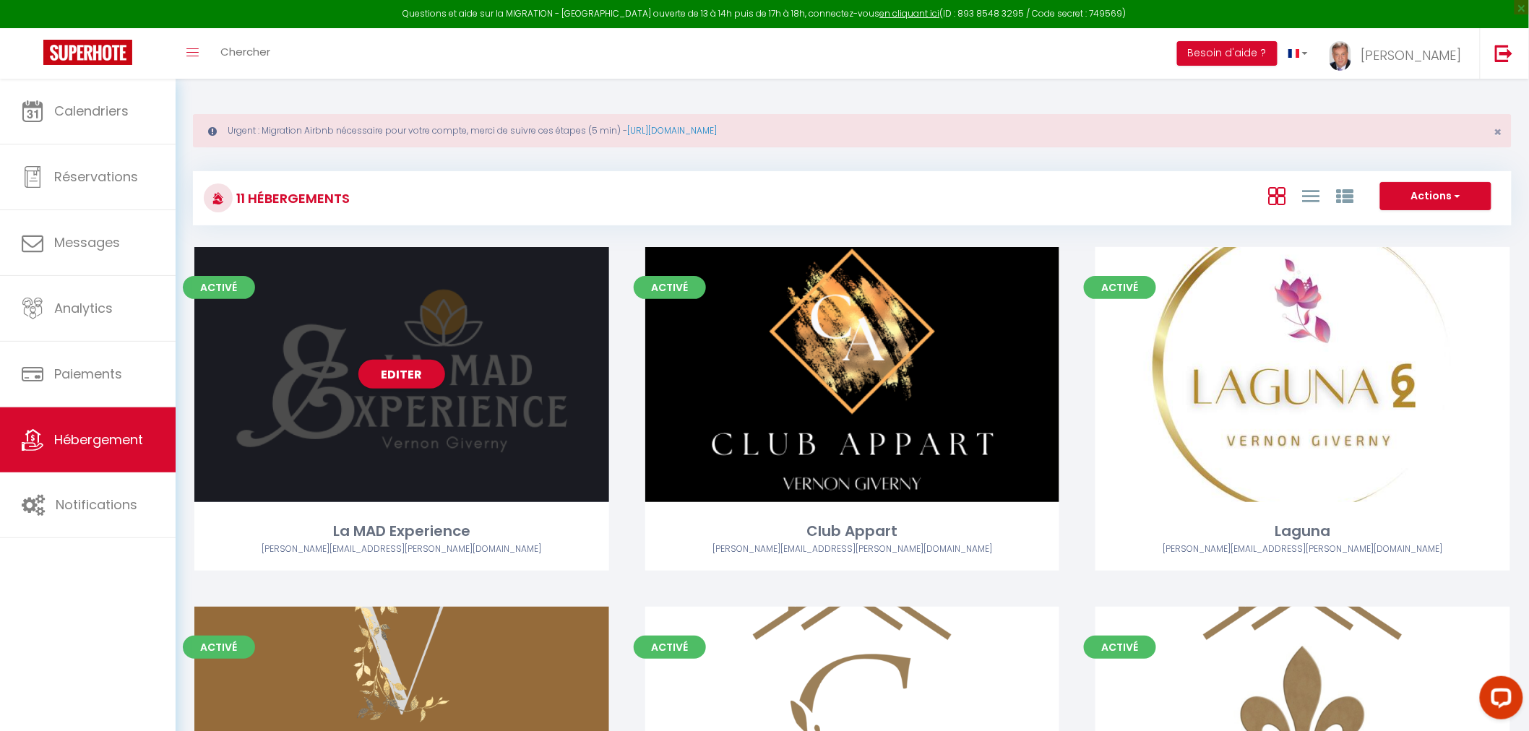
select select
select select "28"
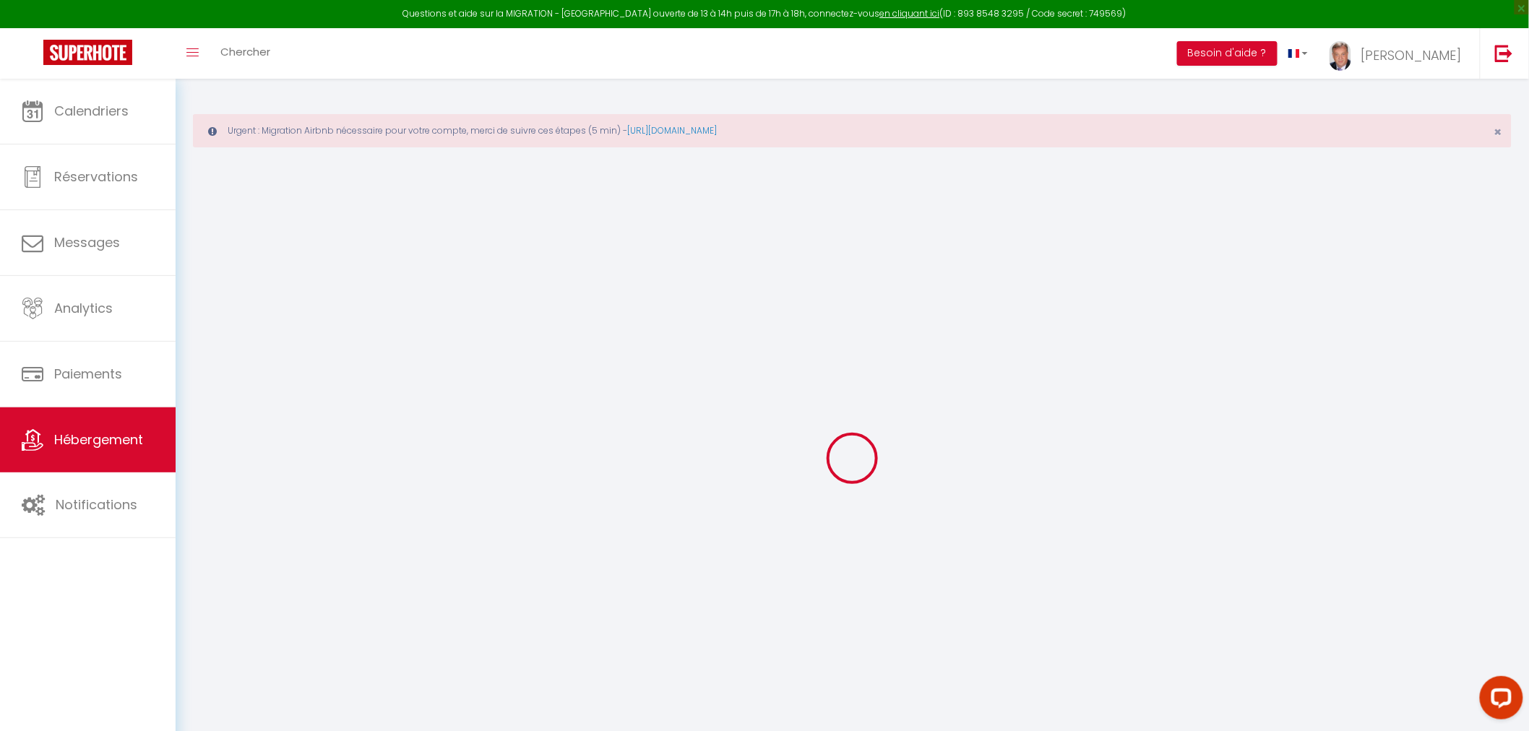
select select
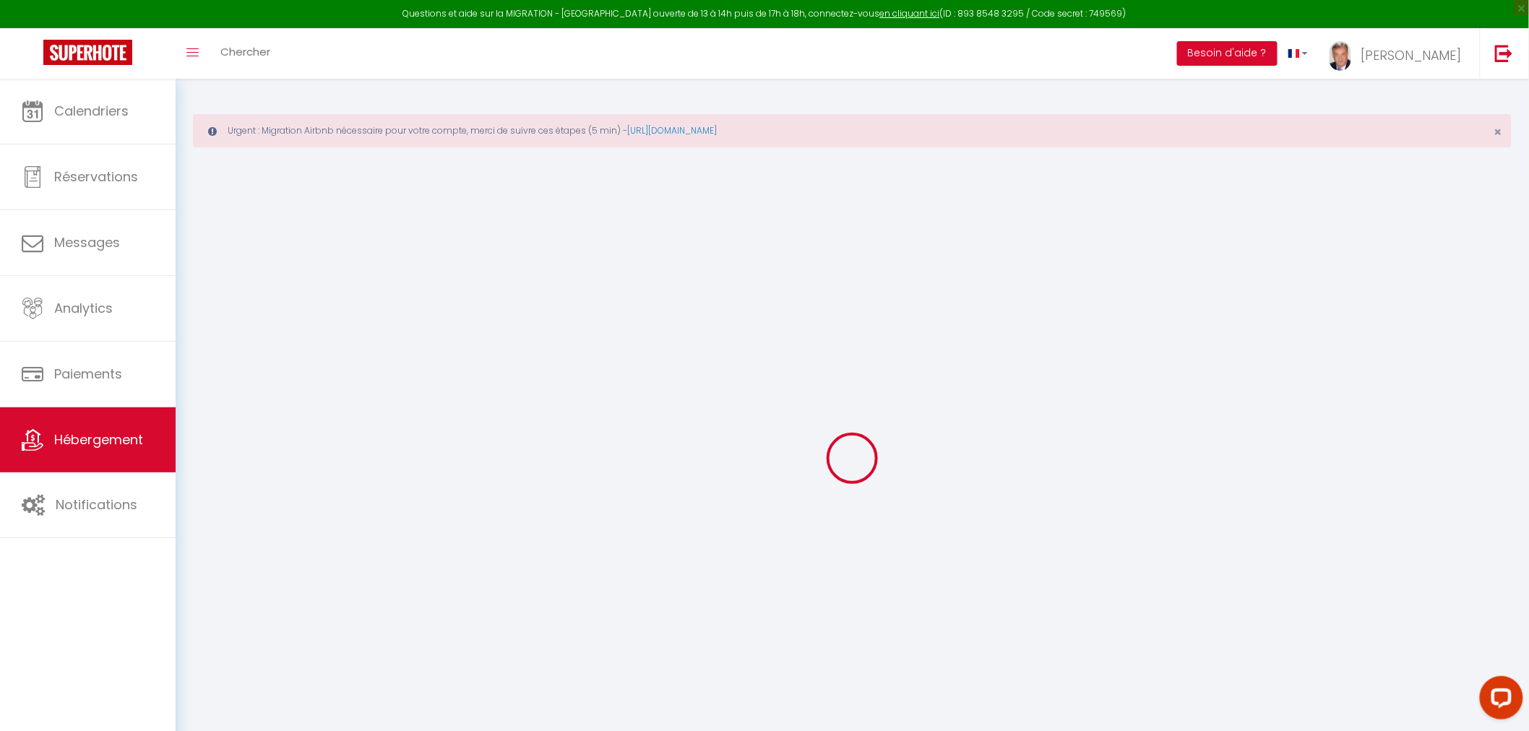
select select
checkbox input "false"
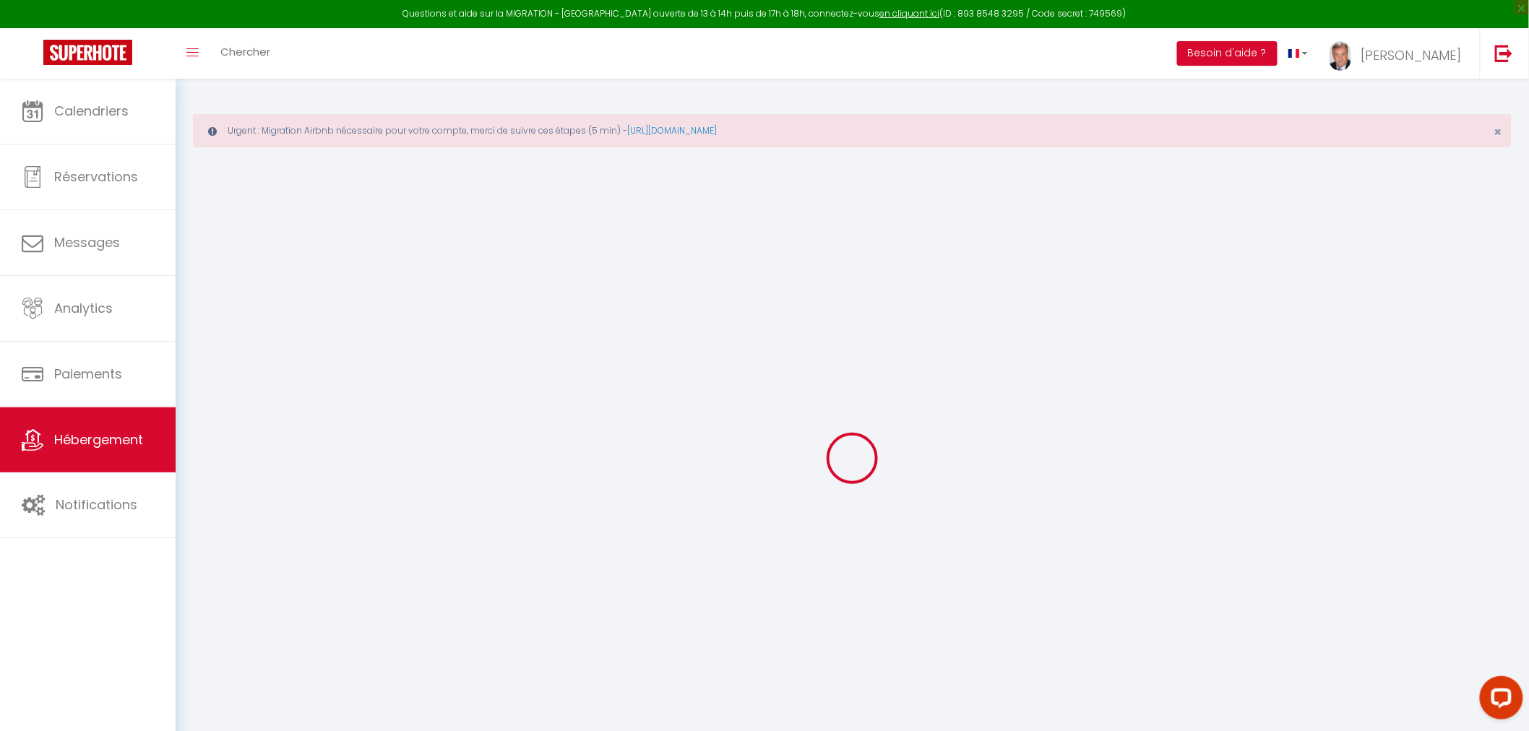
select select
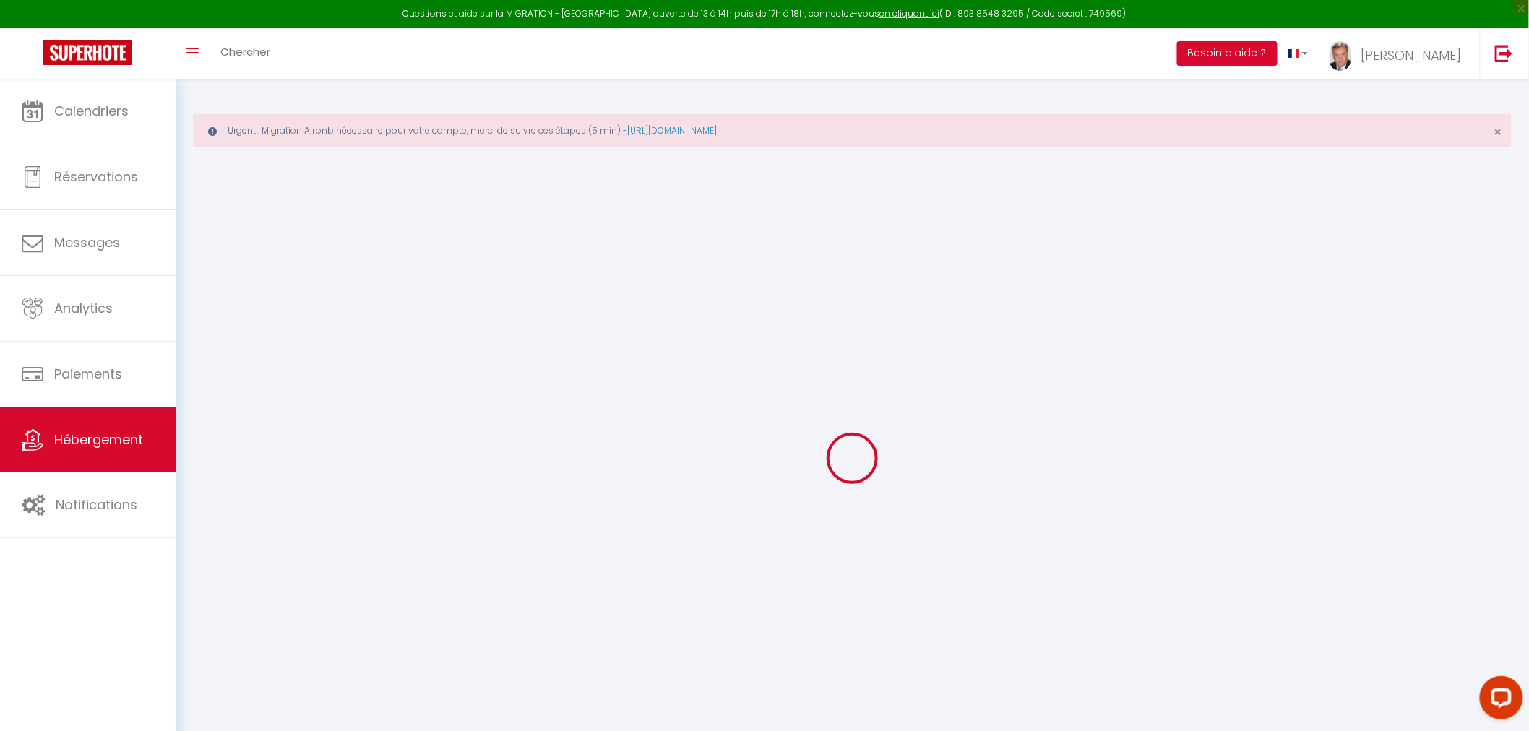
select select
checkbox input "false"
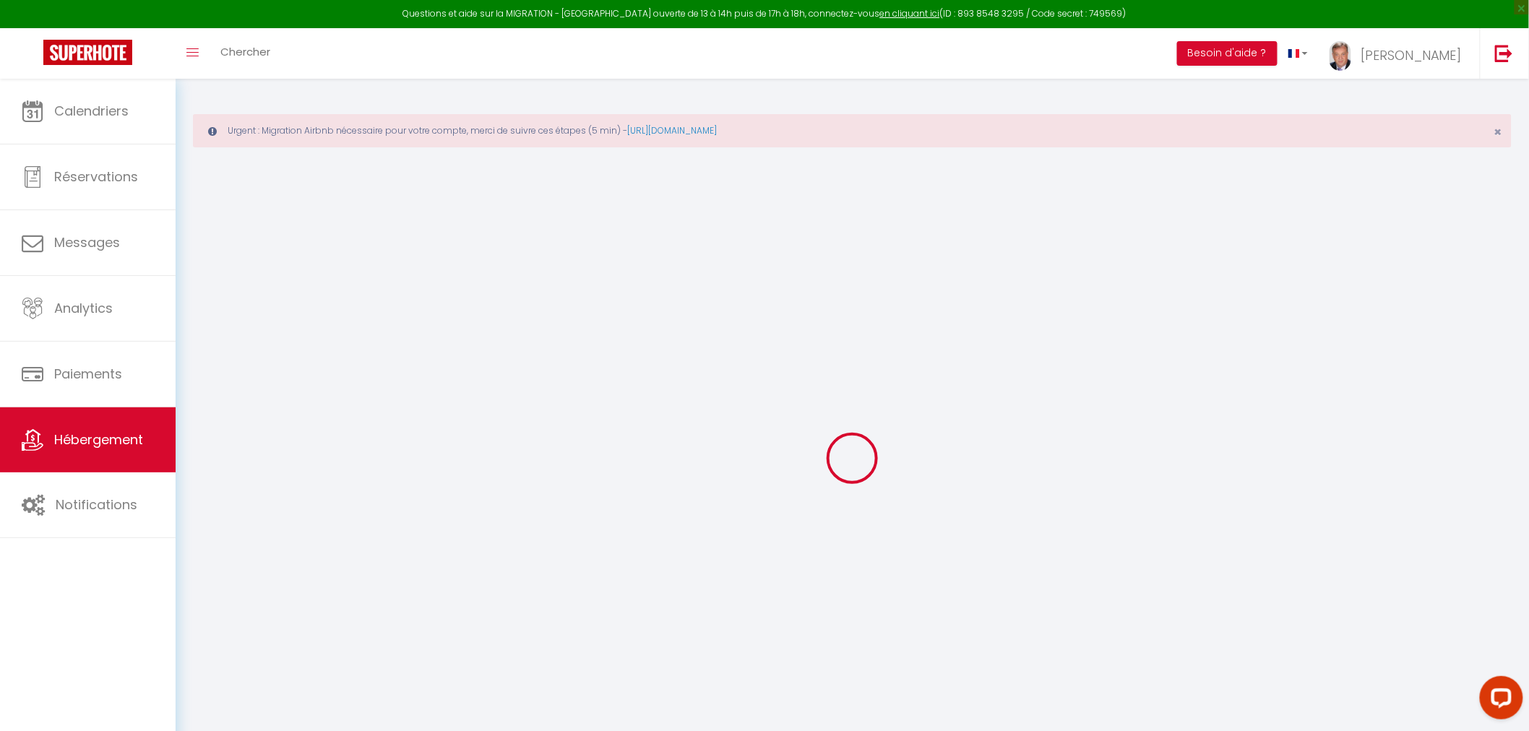
checkbox input "false"
select select
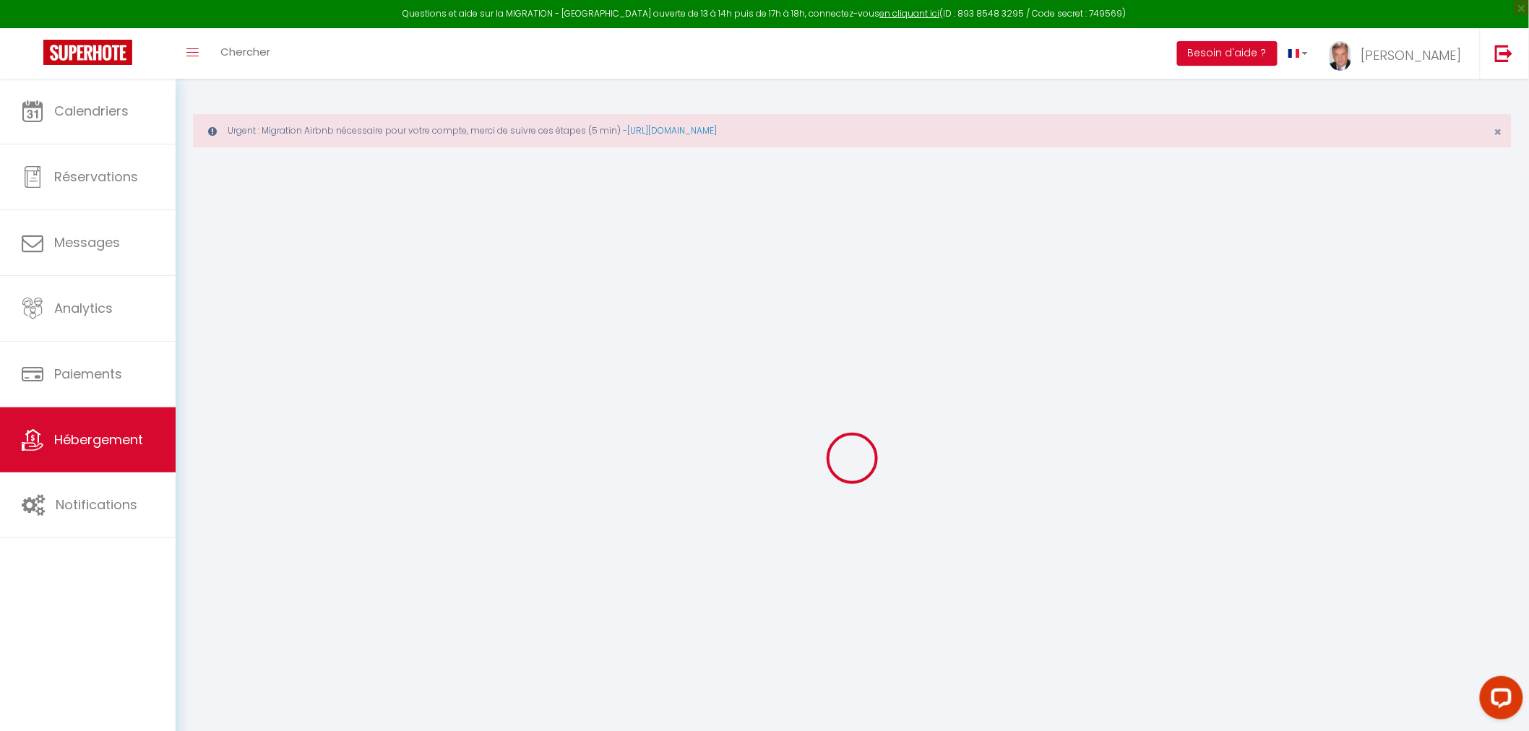
select select
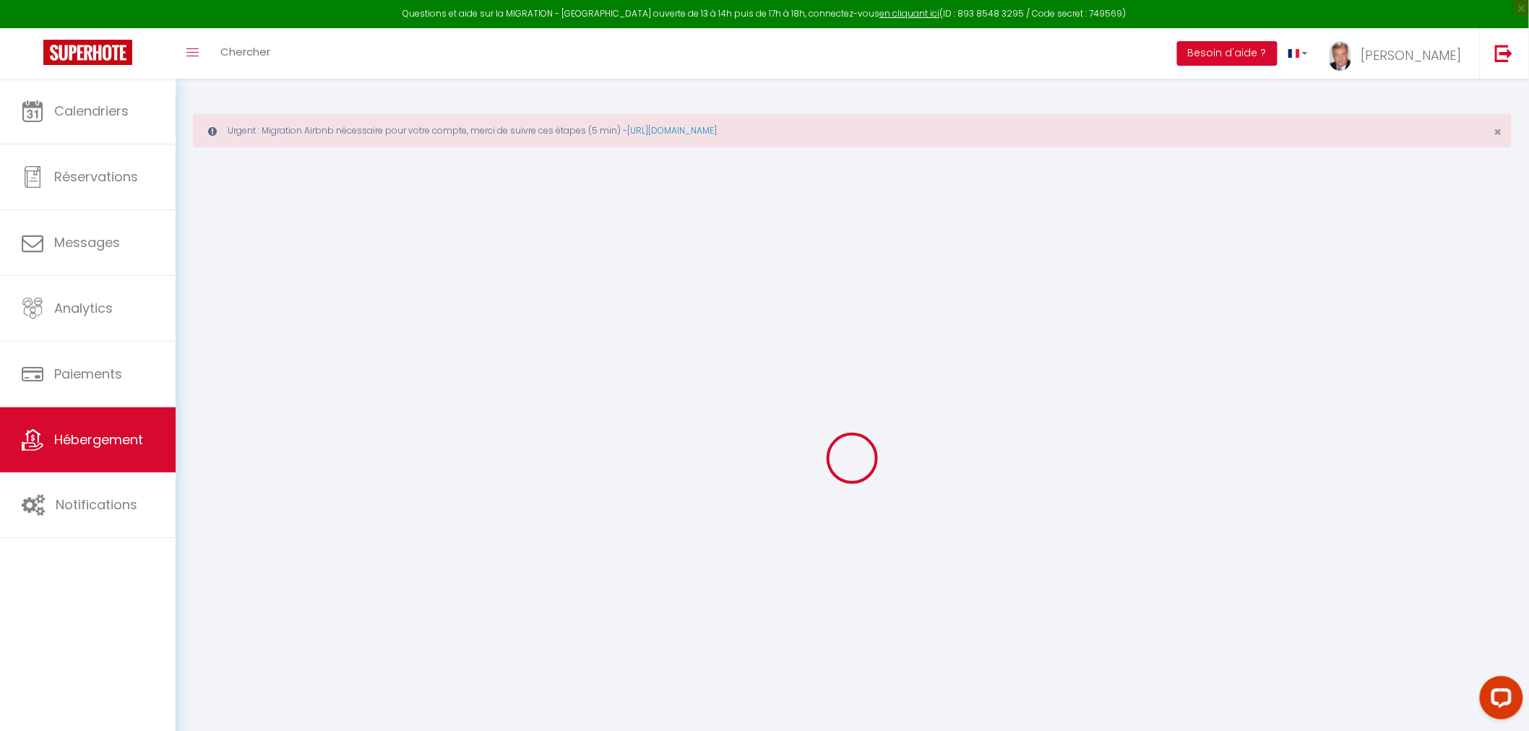
checkbox input "false"
select select
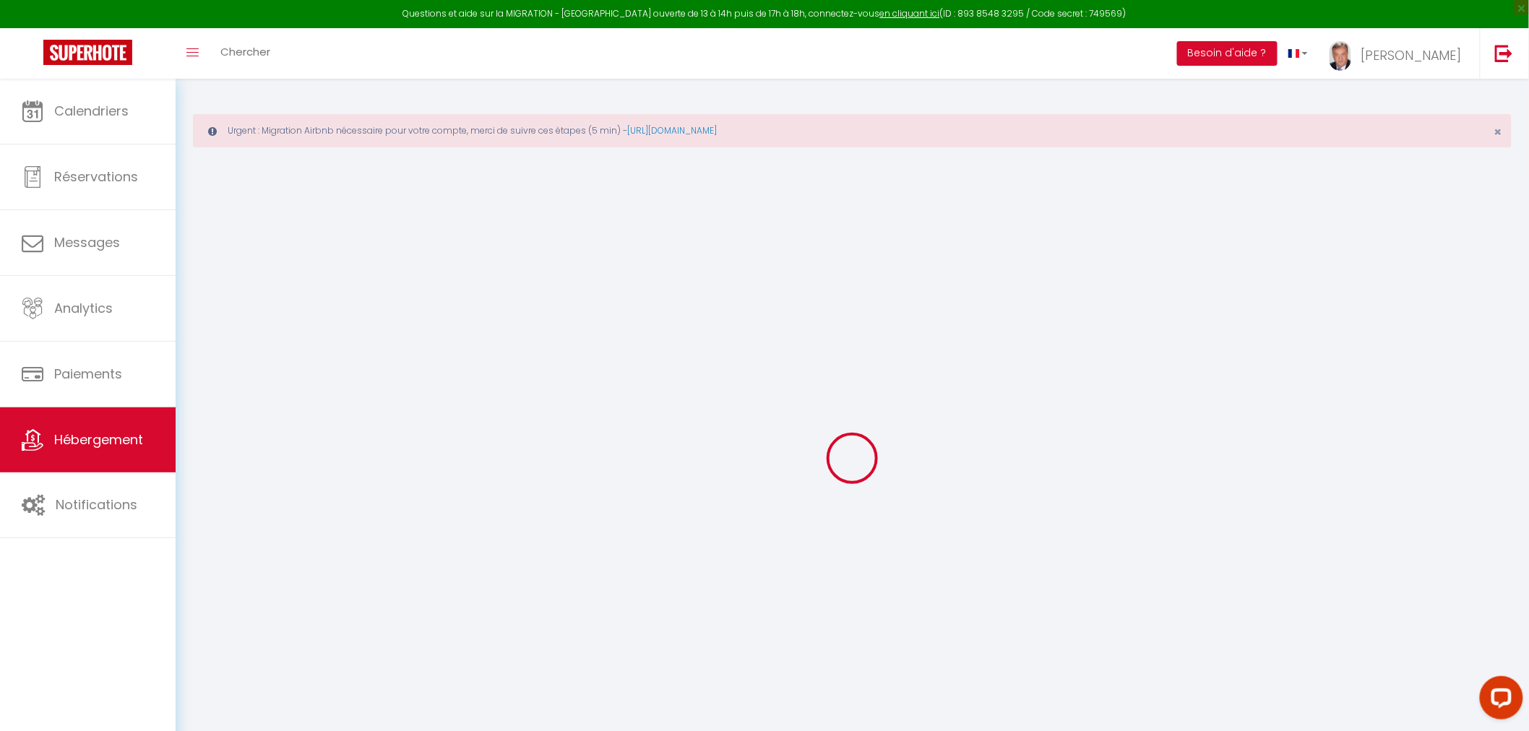
select select
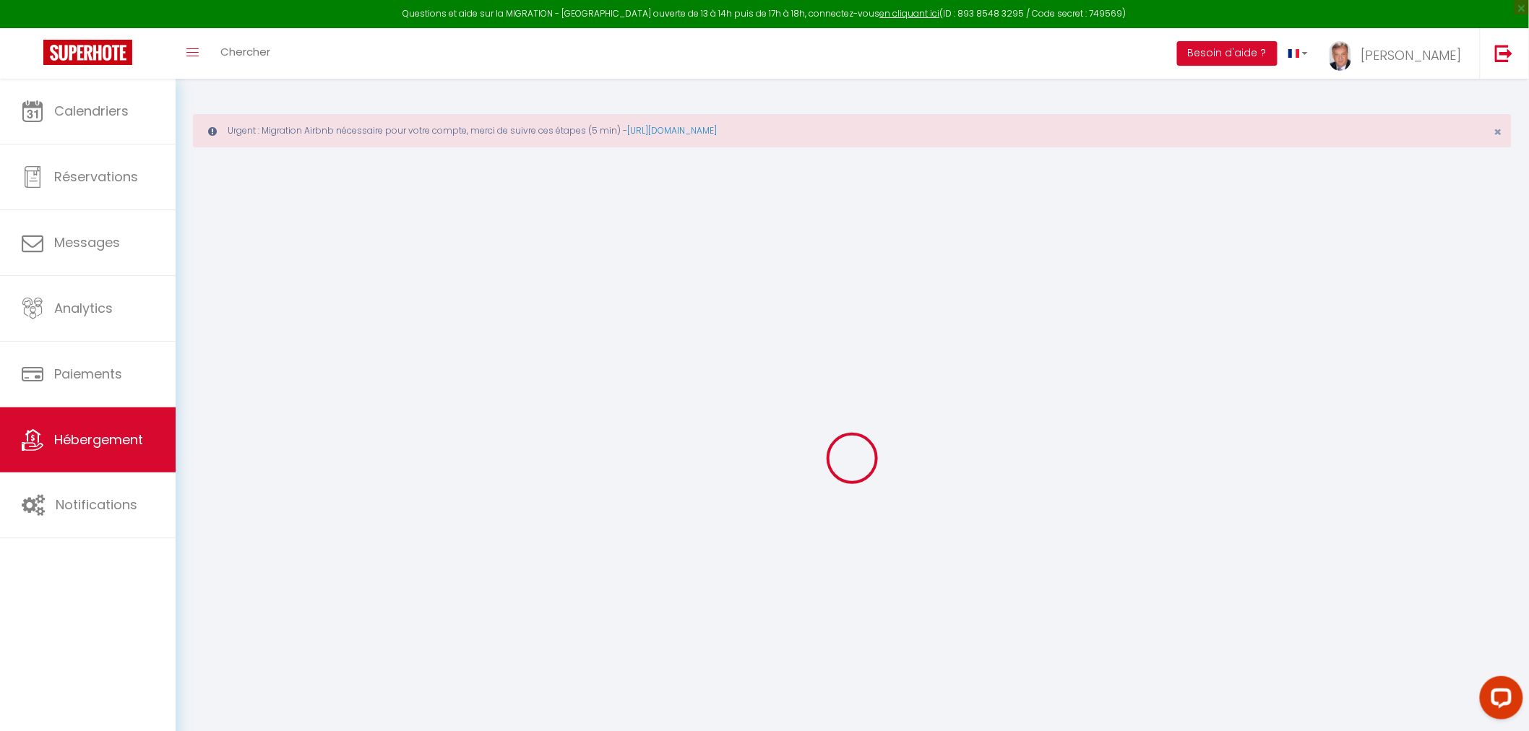
select select
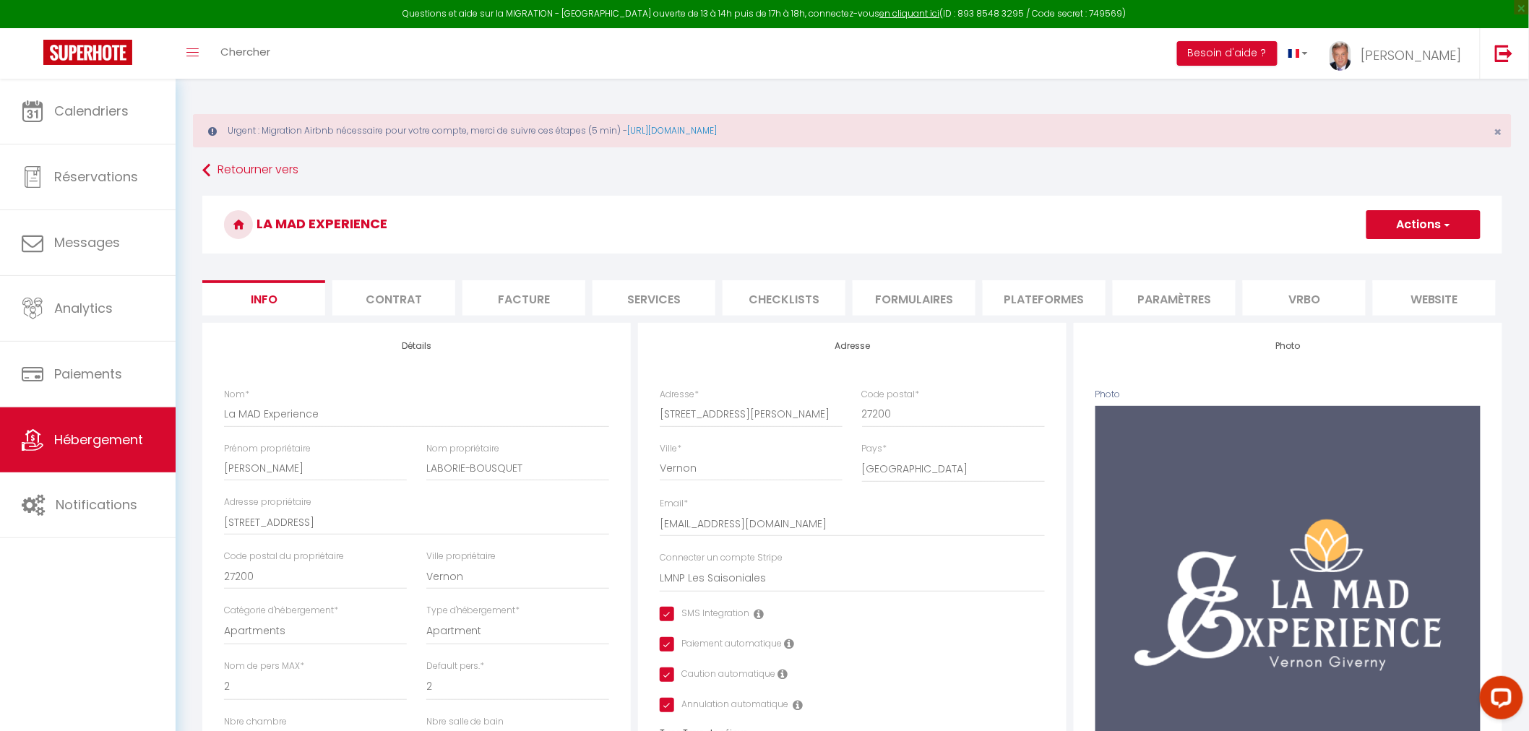
click at [652, 302] on li "Services" at bounding box center [654, 297] width 123 height 35
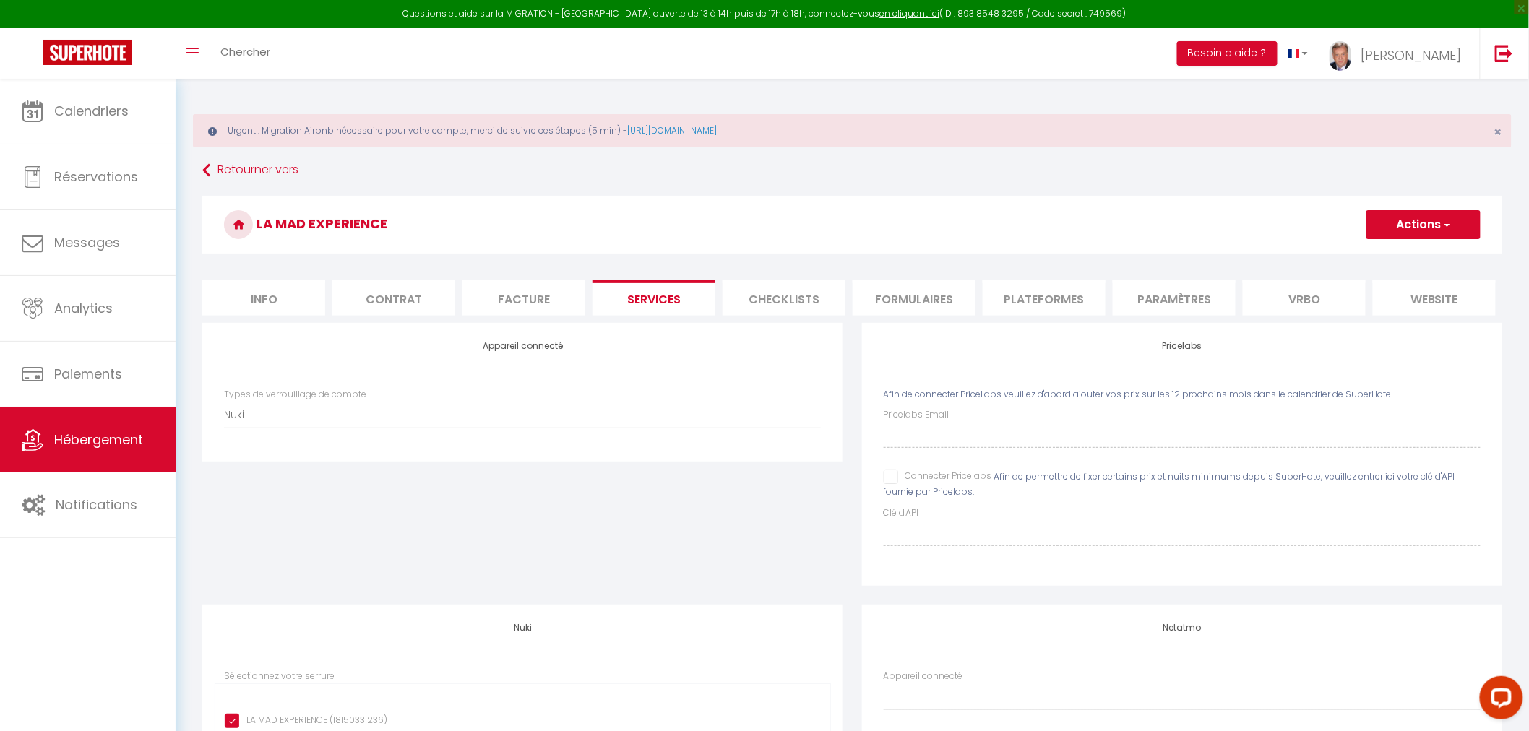
click at [1044, 304] on li "Plateformes" at bounding box center [1044, 297] width 123 height 35
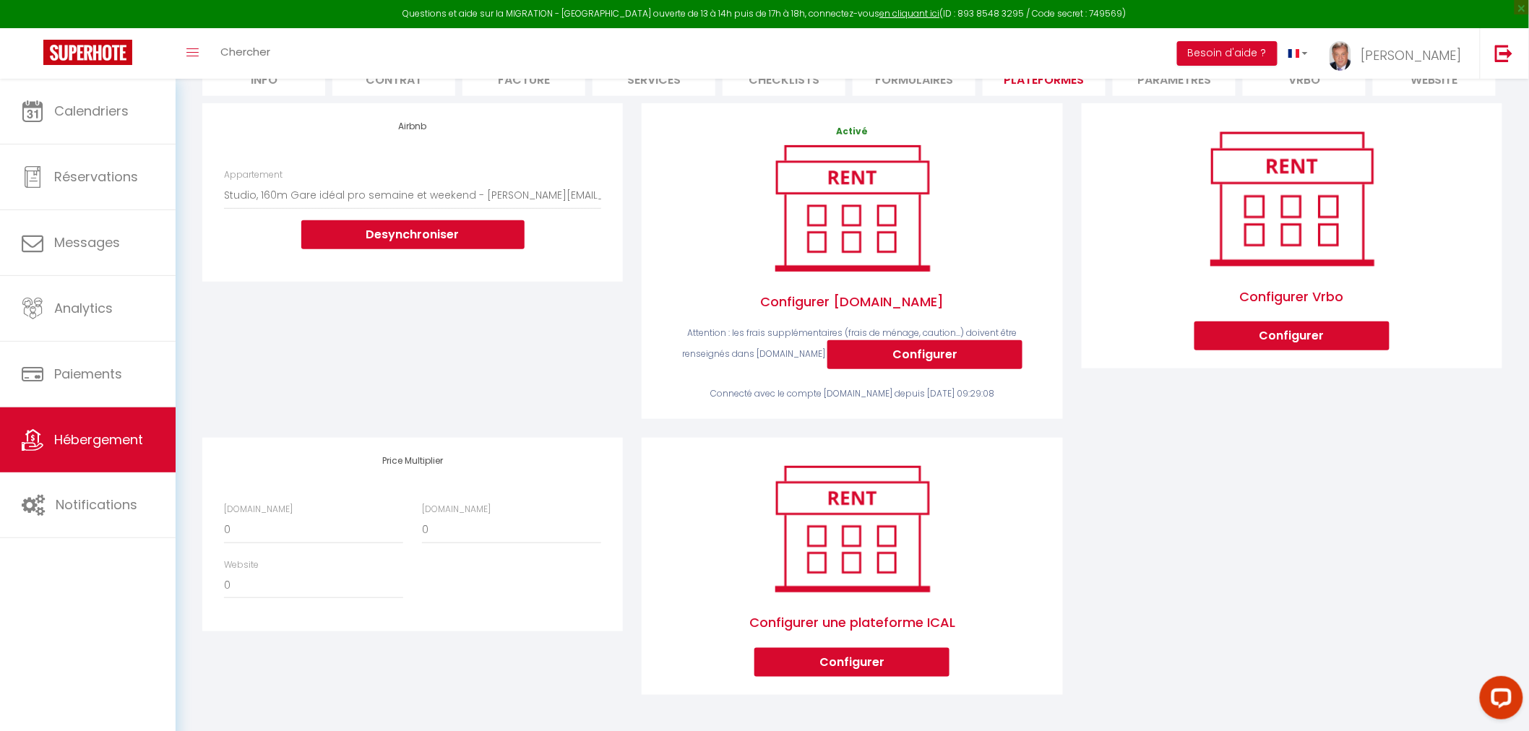
scroll to position [150, 0]
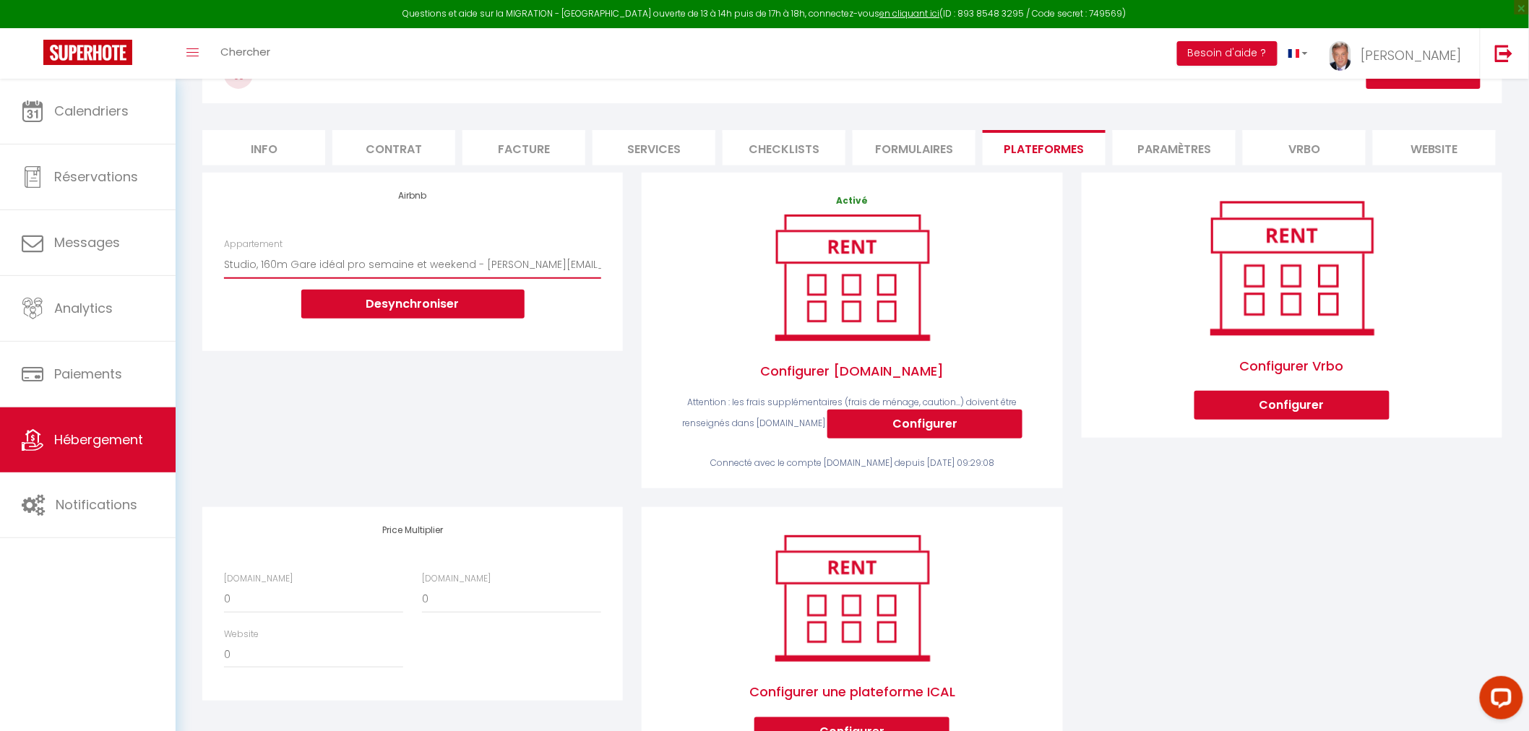
click at [557, 275] on select "Panoramic-202- 2Ch 3 Lits 1Convert 6pers 2 enfants - eric.laborie@ecsminter.com…" at bounding box center [412, 264] width 377 height 27
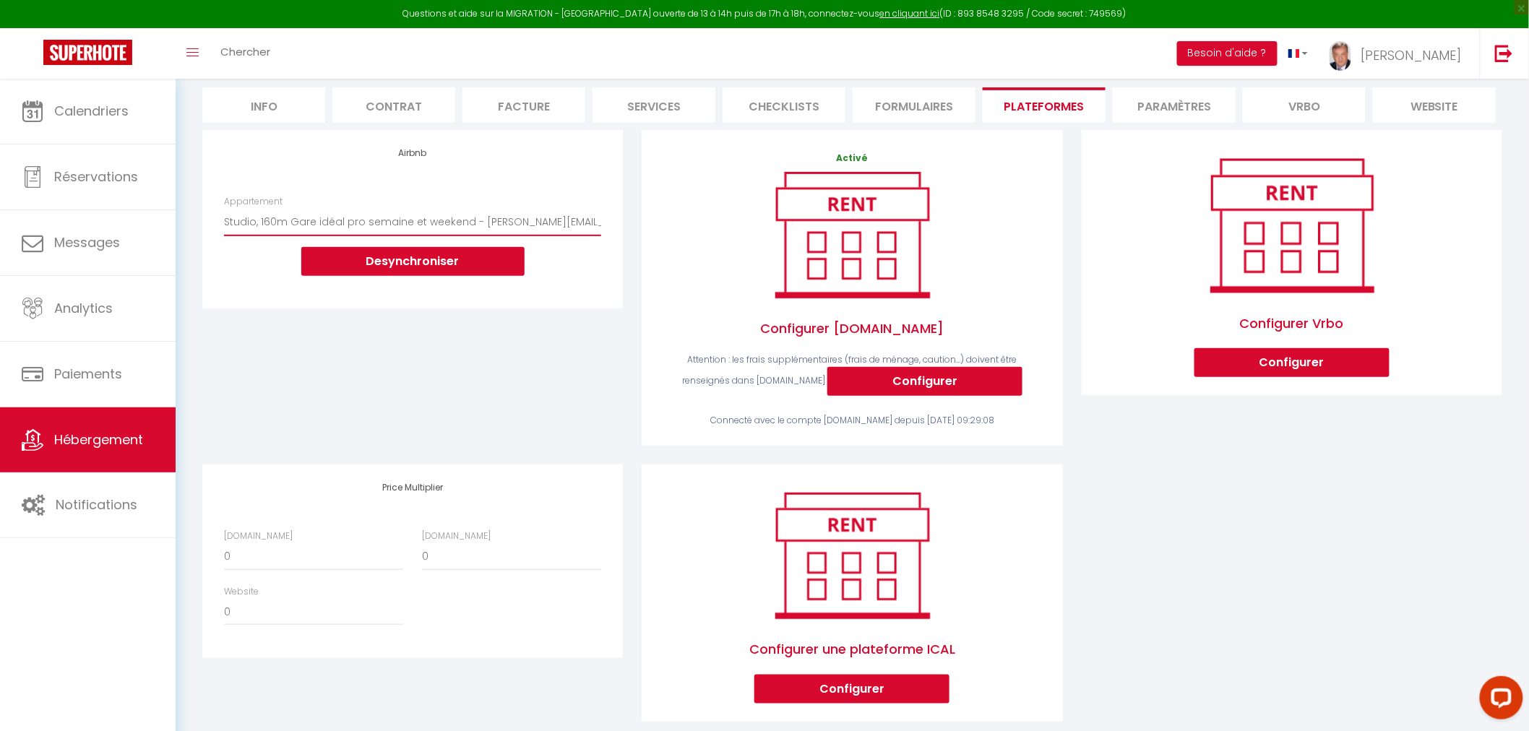
scroll to position [231, 0]
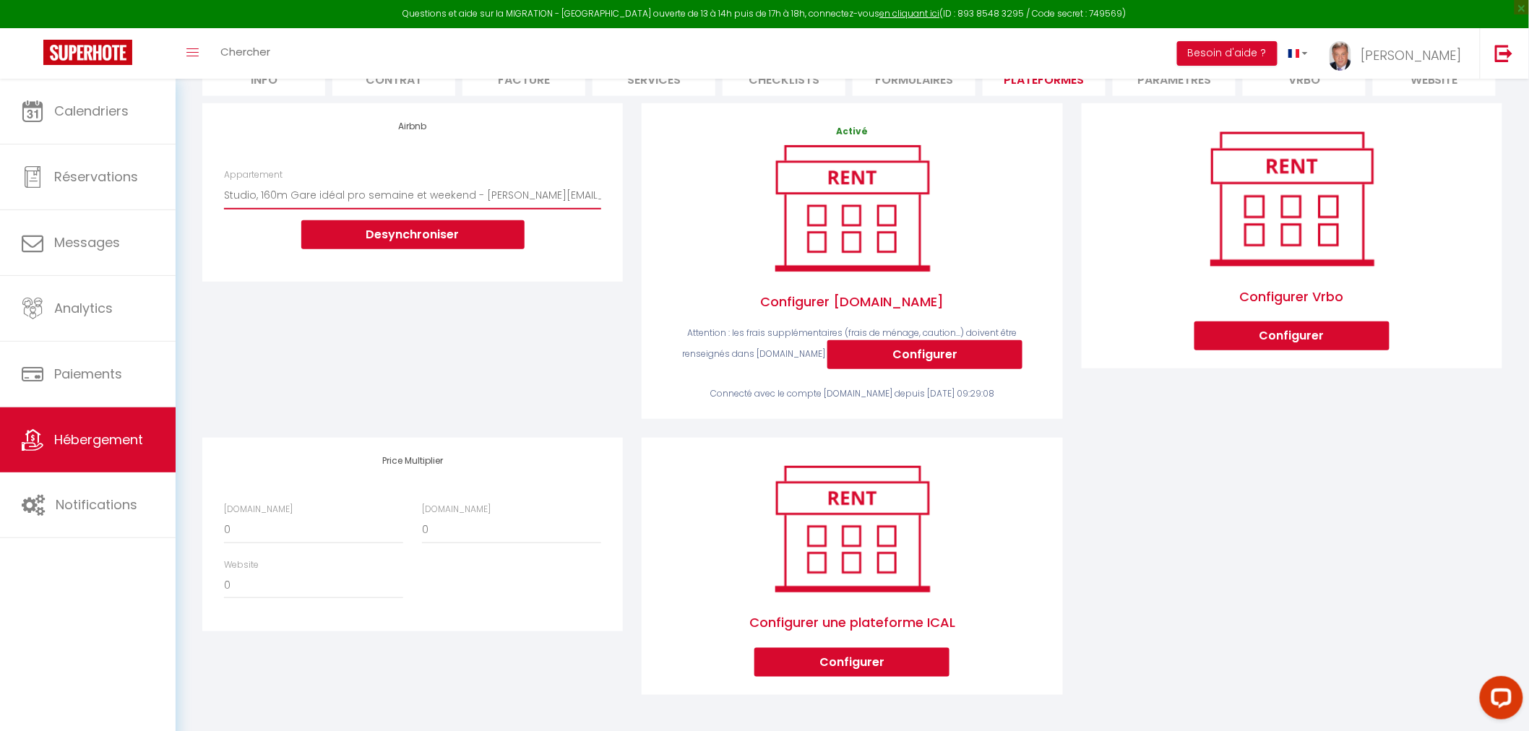
click at [515, 194] on select "Panoramic-202- 2Ch 3 Lits 1Convert 6pers 2 enfants - eric.laborie@ecsminter.com…" at bounding box center [412, 194] width 377 height 27
click at [512, 189] on select "Panoramic-202- 2Ch 3 Lits 1Convert 6pers 2 enfants - eric.laborie@ecsminter.com…" at bounding box center [412, 194] width 377 height 27
click at [632, 276] on div "Activé Configurer Booking.com Attention : les frais supplémentaires (frais de m…" at bounding box center [851, 270] width 439 height 335
click at [94, 444] on span "Hébergement" at bounding box center [98, 440] width 89 height 18
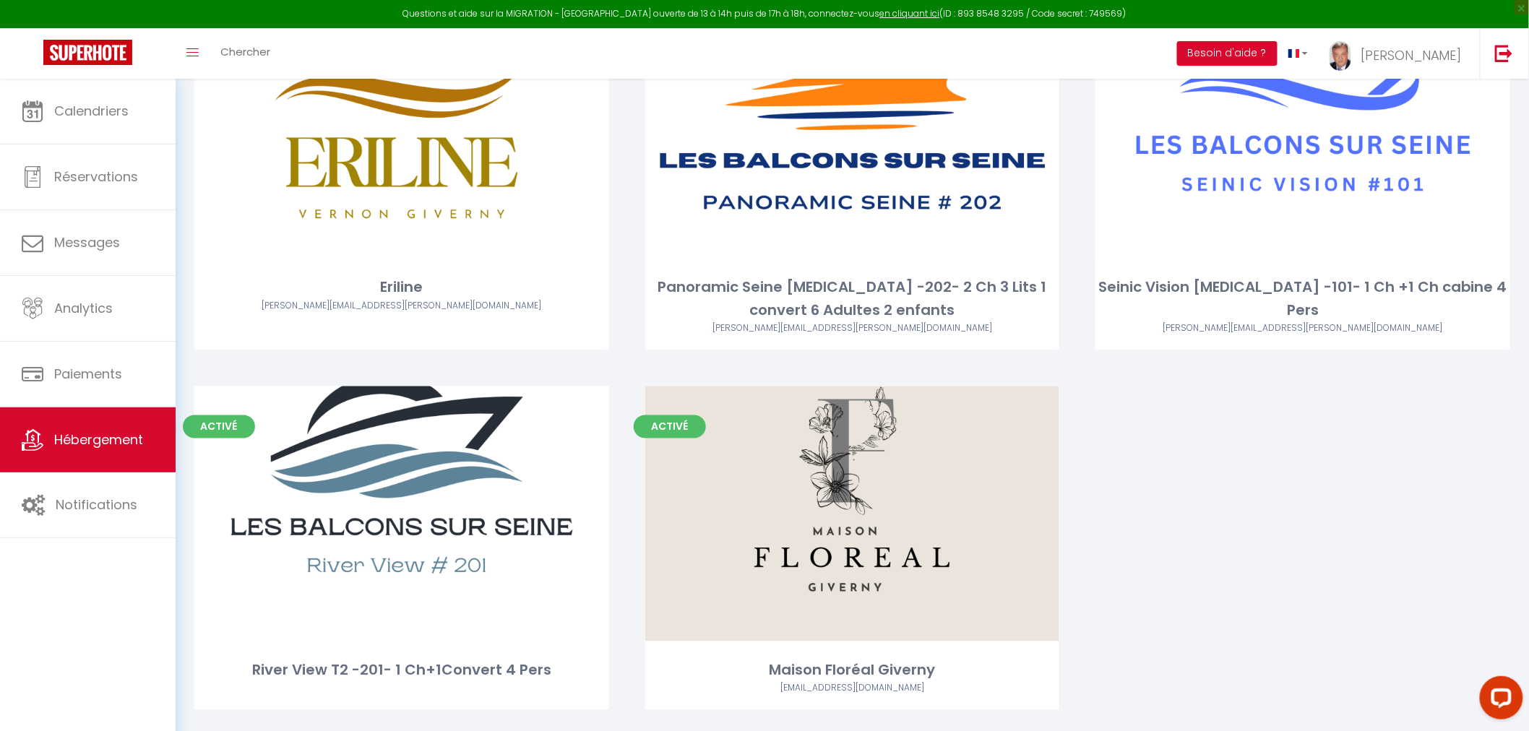
scroll to position [995, 0]
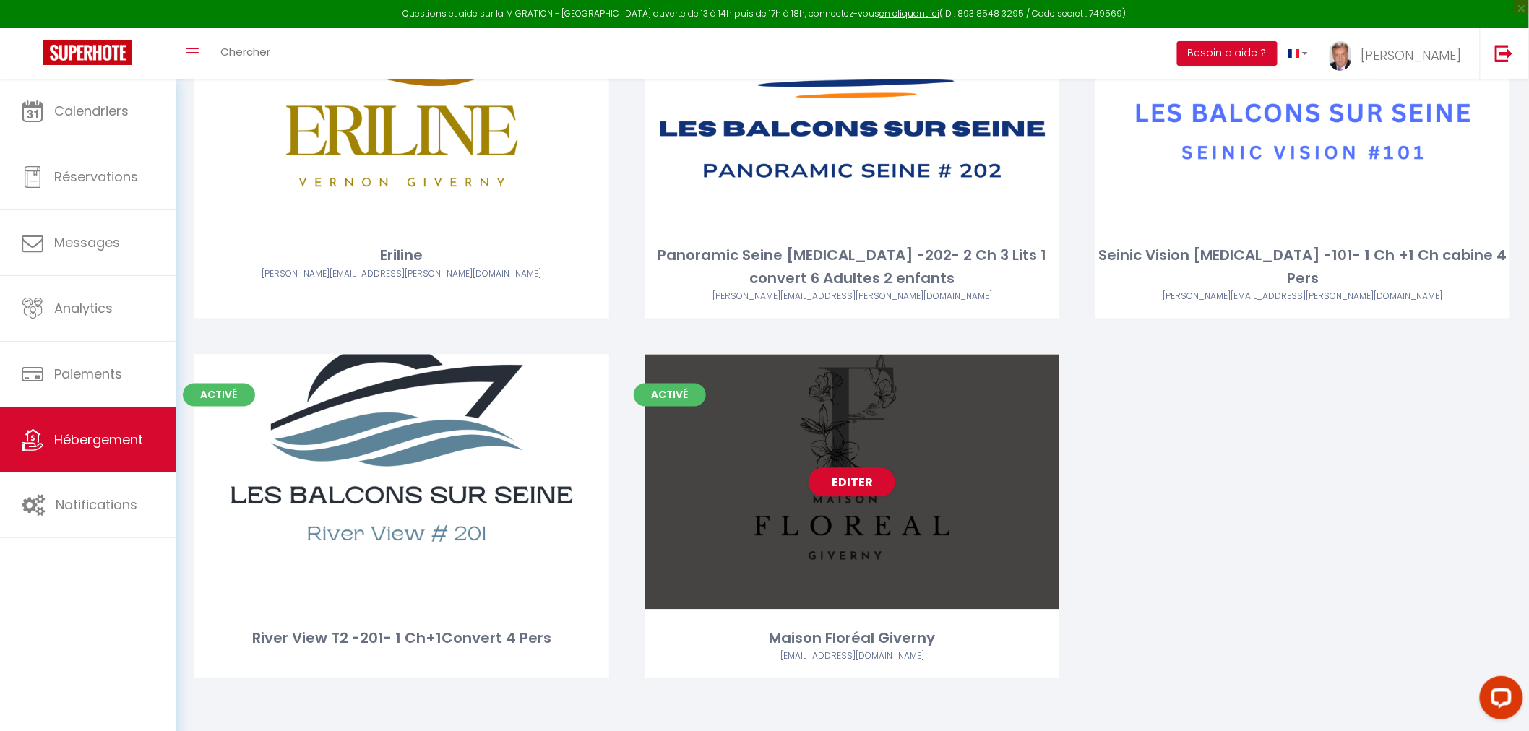
click at [761, 483] on div "Editer" at bounding box center [852, 482] width 415 height 255
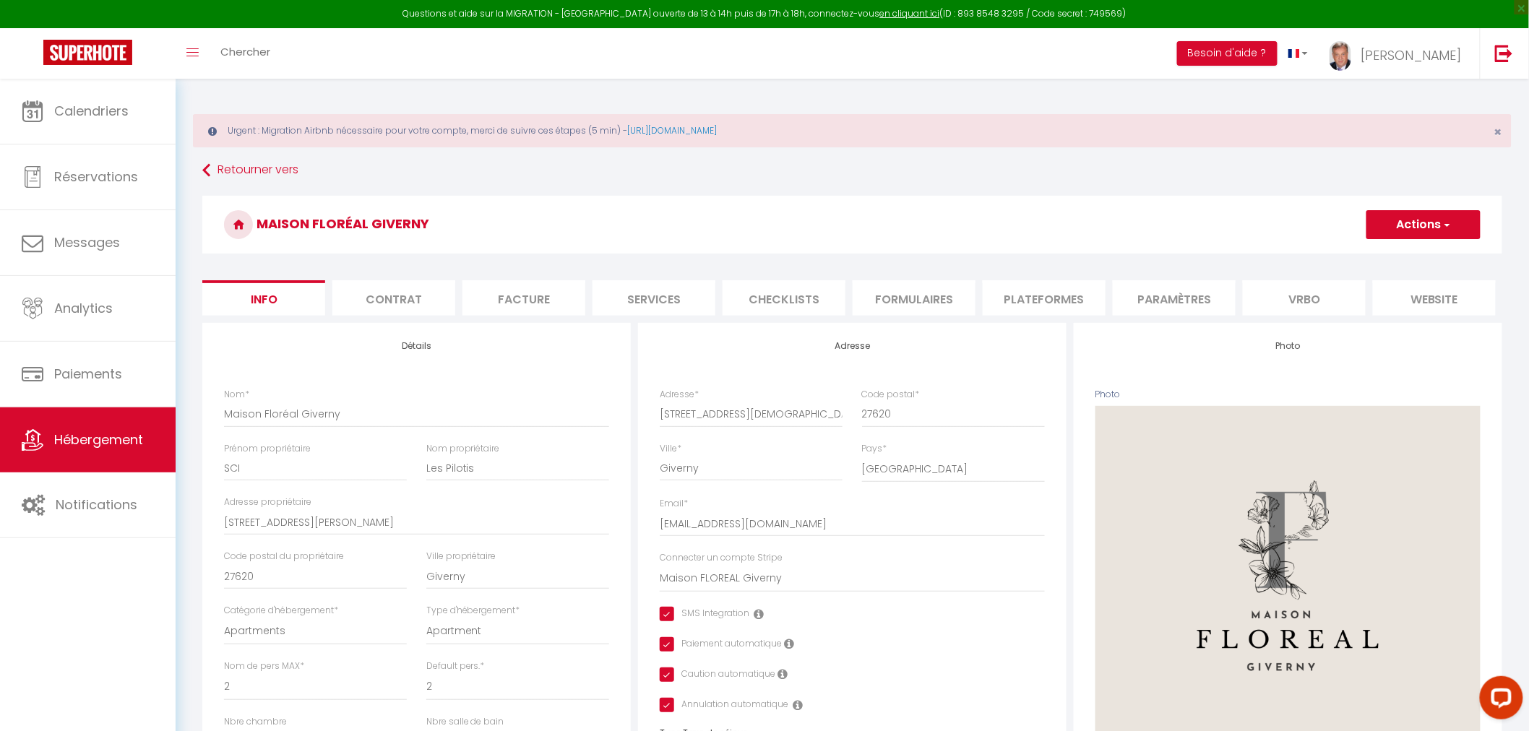
click at [1010, 298] on li "Plateformes" at bounding box center [1044, 297] width 123 height 35
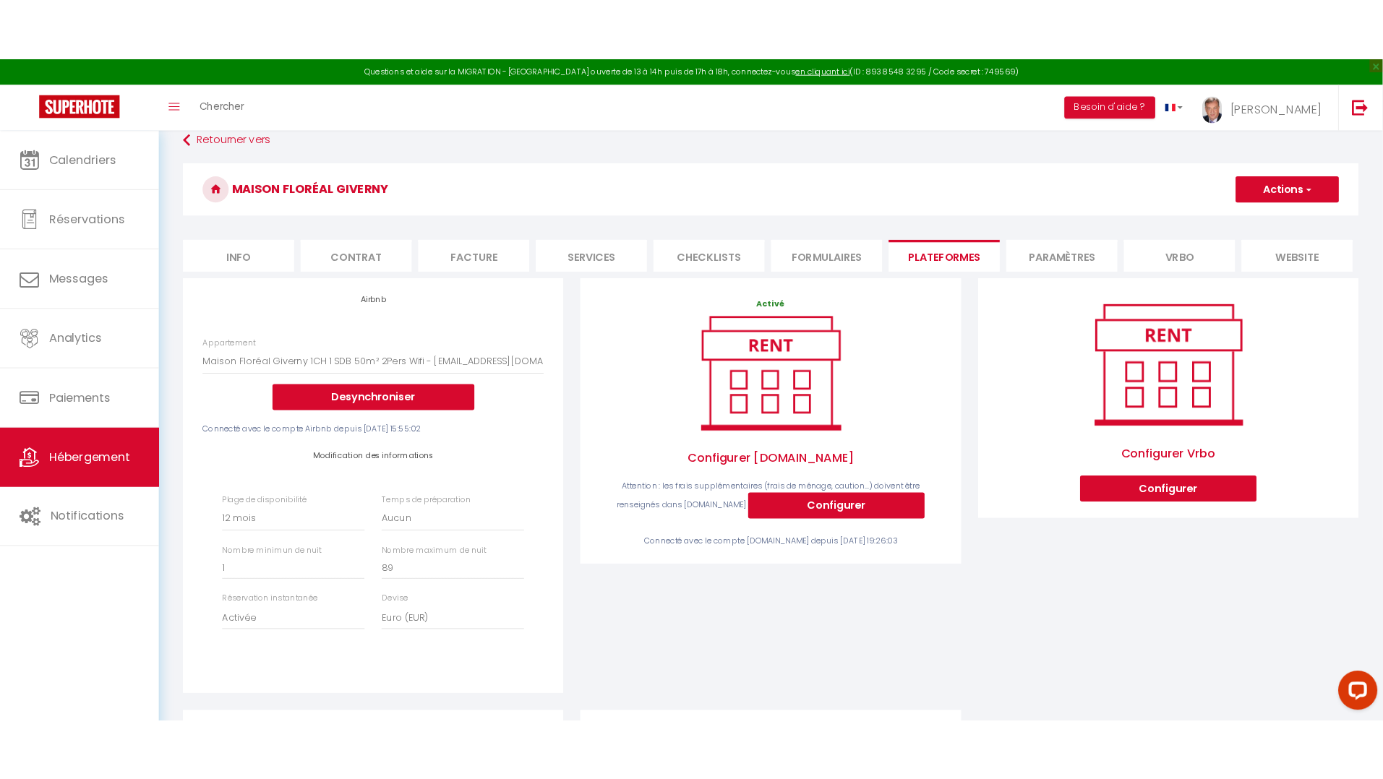
scroll to position [80, 0]
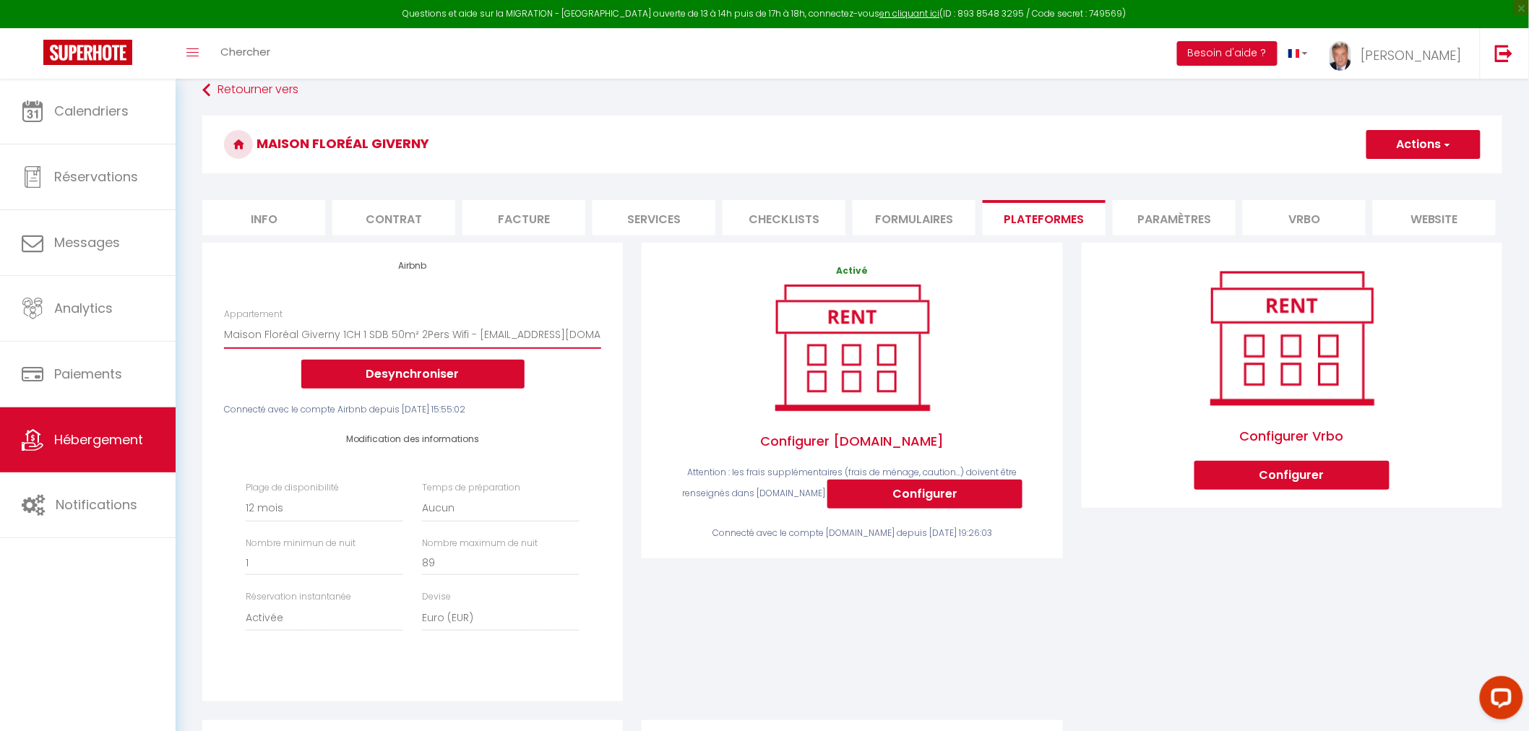
click at [529, 348] on select "Maison Floréal Giverny 1CH 1 SDB 50m² 2Pers Wifi - eric.laborie@ecsminter.com P…" at bounding box center [412, 334] width 377 height 27
click at [666, 605] on div "Activé Configurer Booking.com Attention : les frais supplémentaires (frais de m…" at bounding box center [851, 482] width 439 height 478
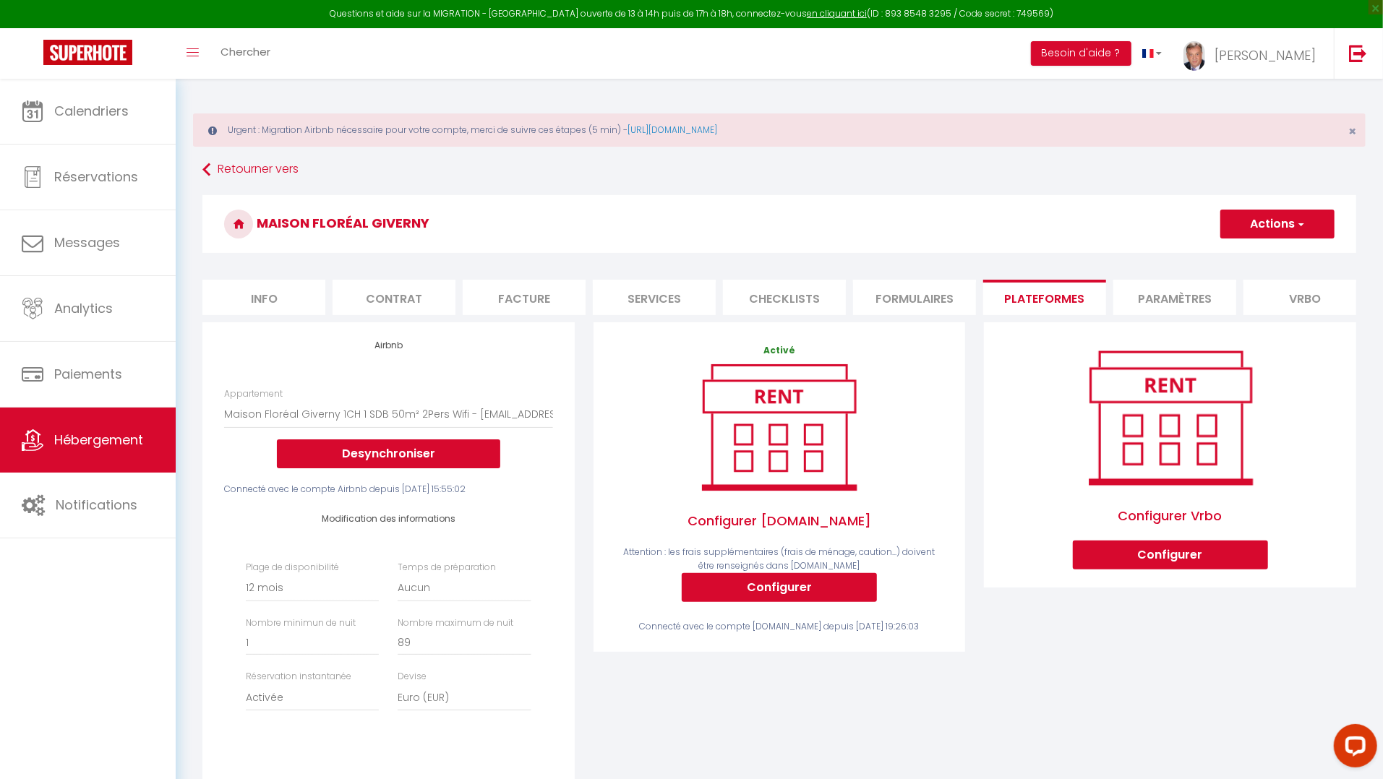
scroll to position [0, 0]
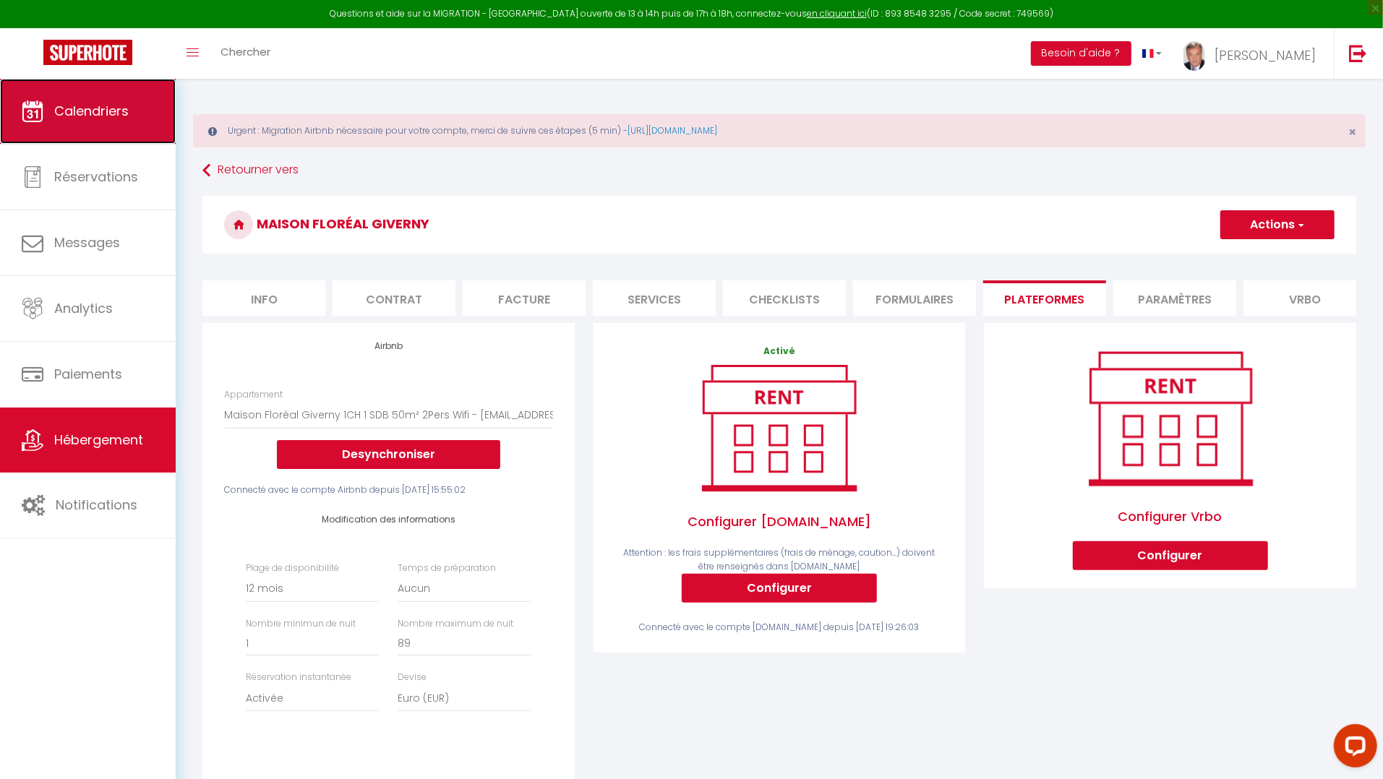
click at [69, 116] on span "Calendriers" at bounding box center [91, 111] width 74 height 18
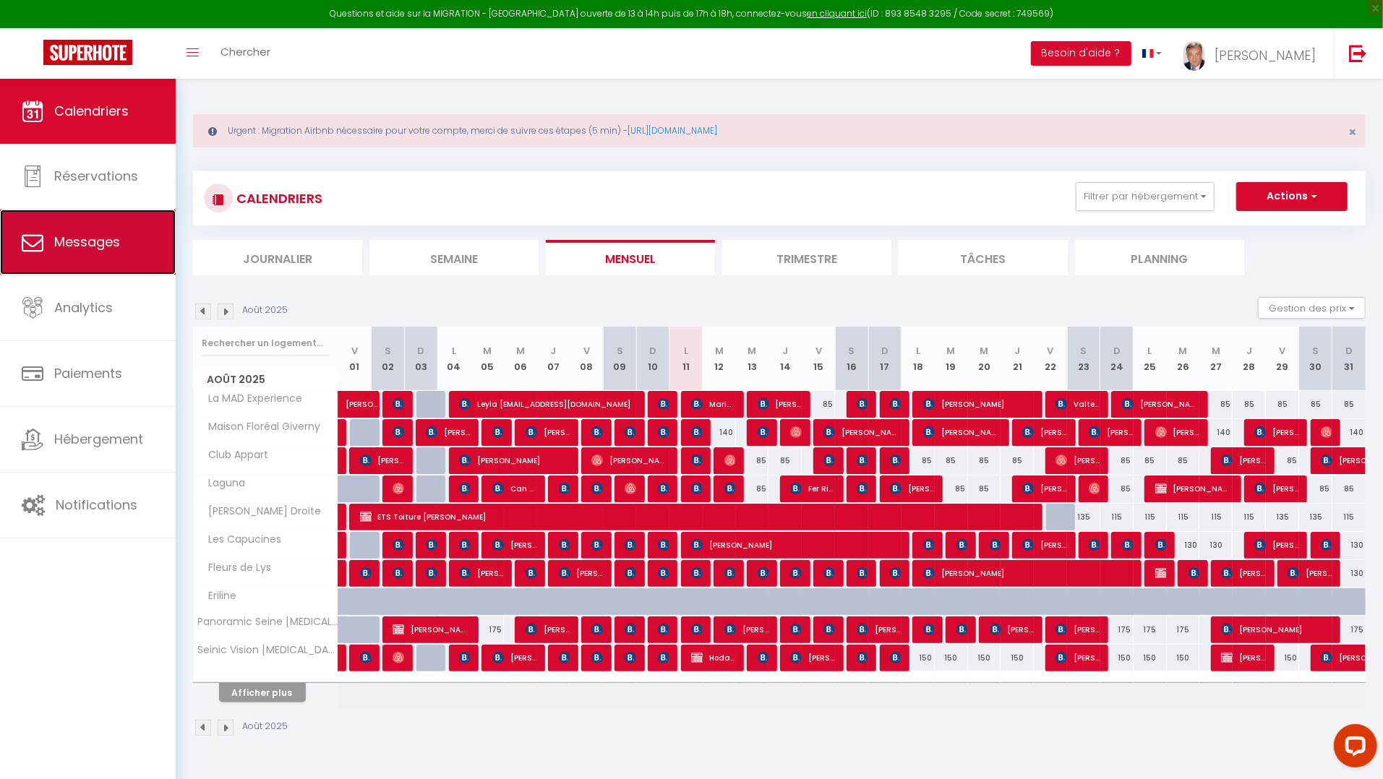
click at [88, 241] on span "Messages" at bounding box center [87, 242] width 66 height 18
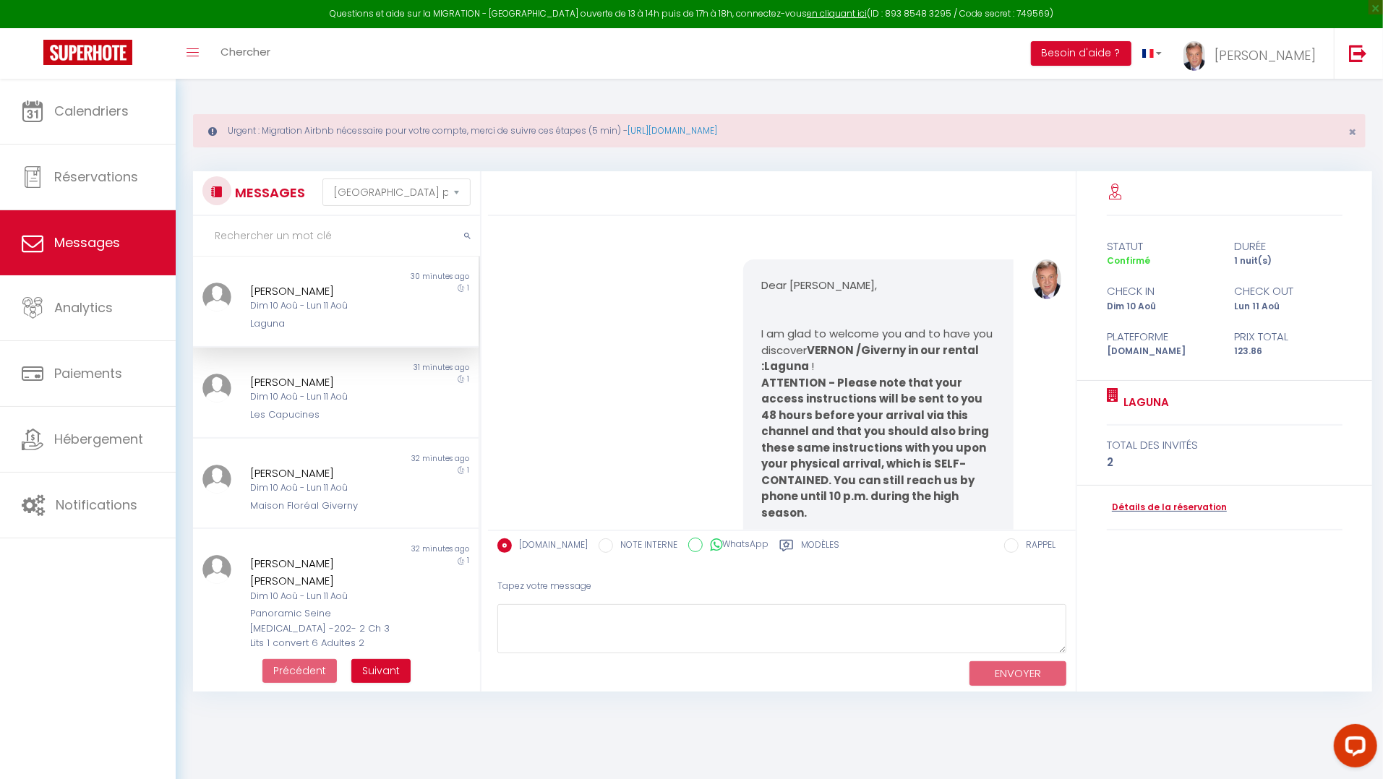
scroll to position [5288, 0]
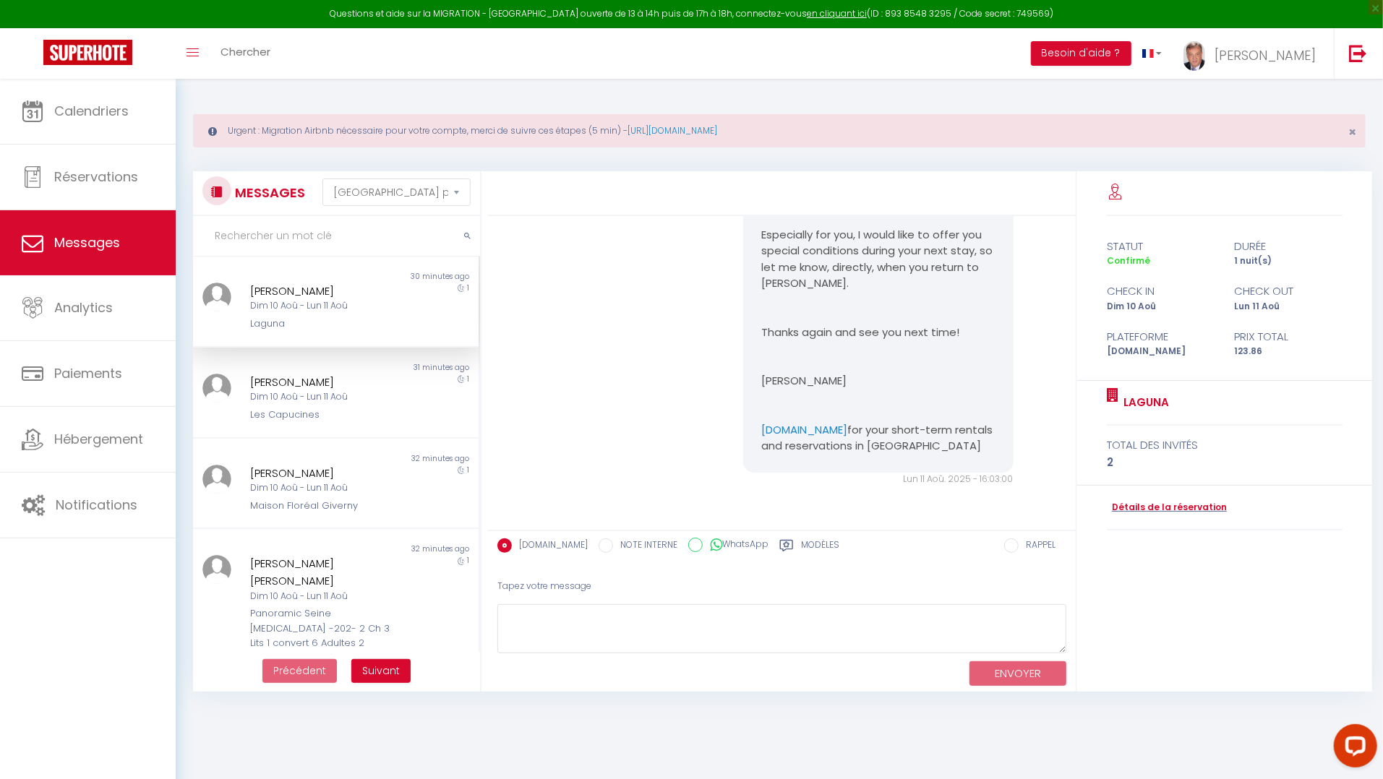
click at [304, 301] on div "Dim 10 Aoû - Lun 11 Aoû" at bounding box center [323, 306] width 147 height 14
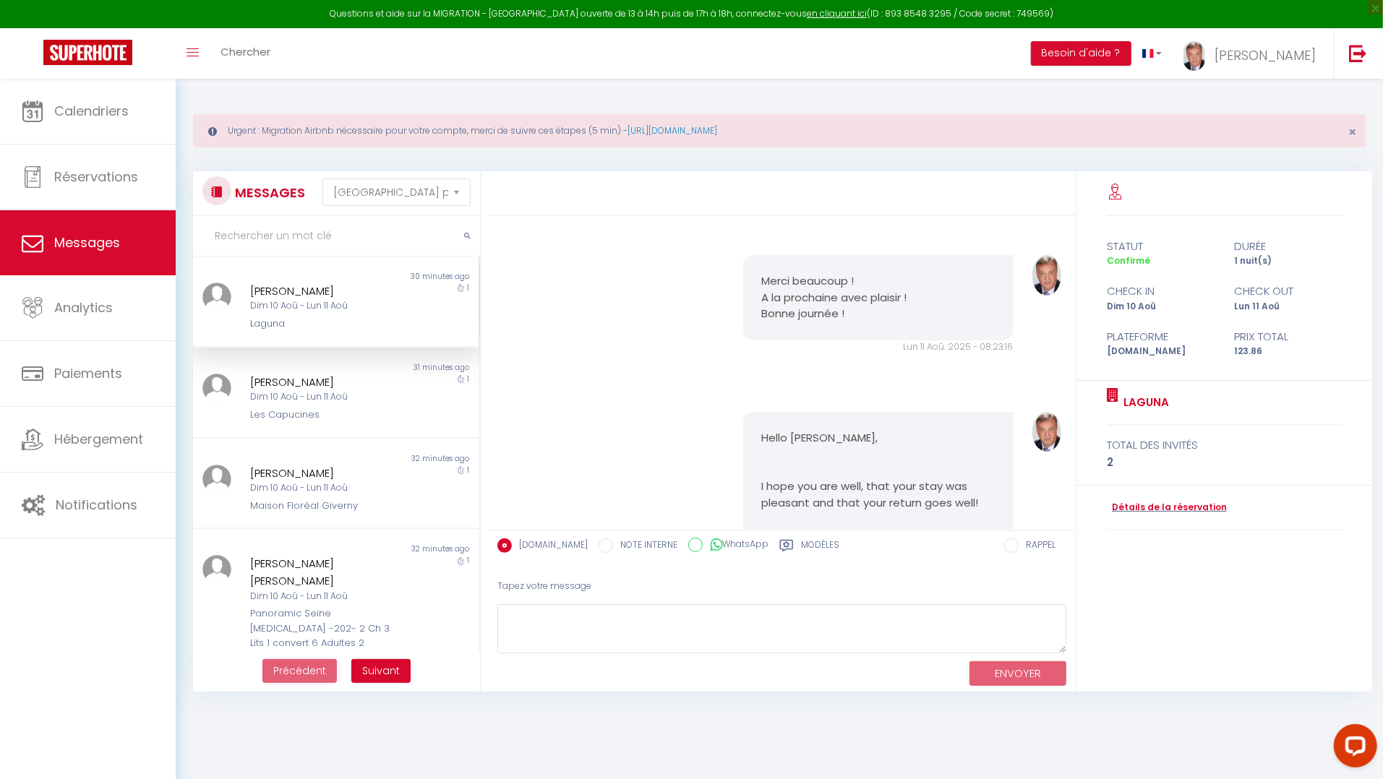
scroll to position [4646, 0]
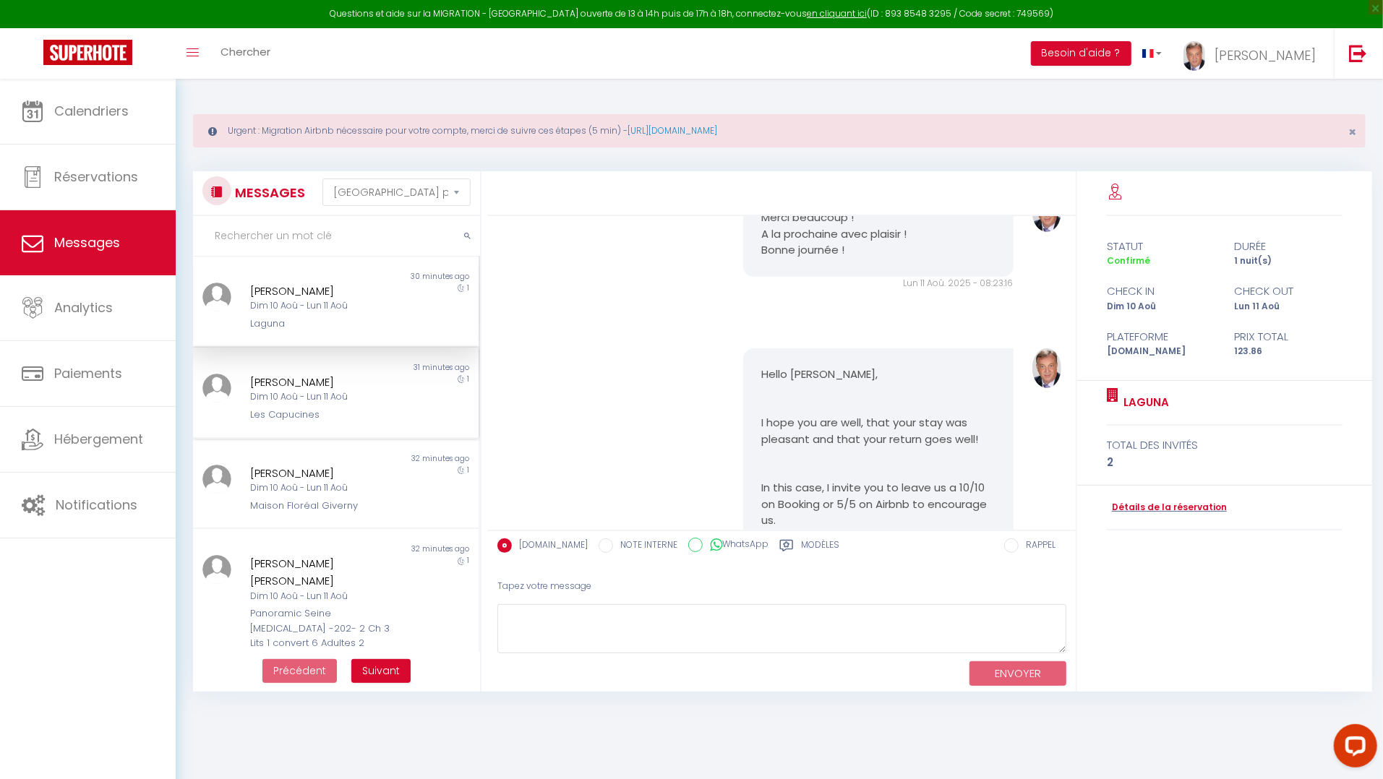
click at [278, 381] on div "[PERSON_NAME]" at bounding box center [323, 382] width 147 height 17
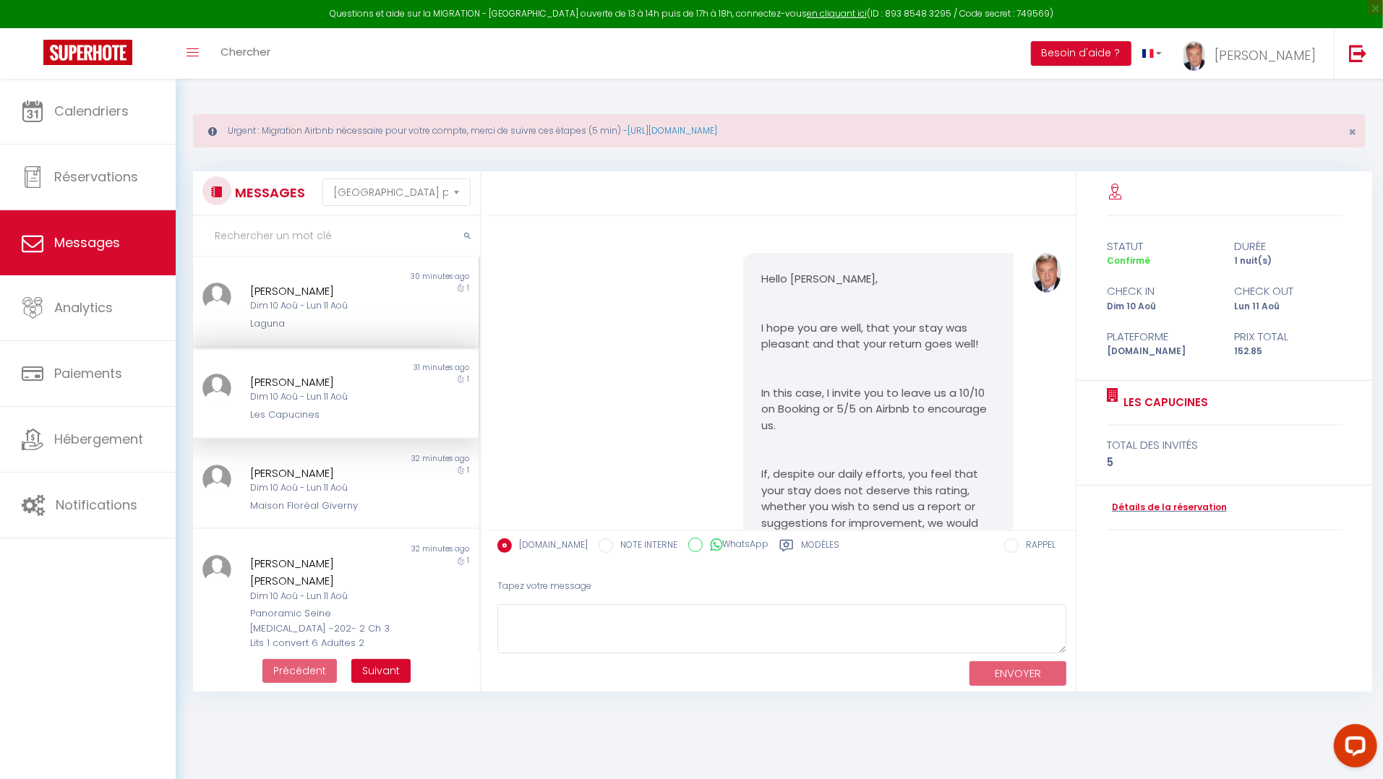
scroll to position [5161, 0]
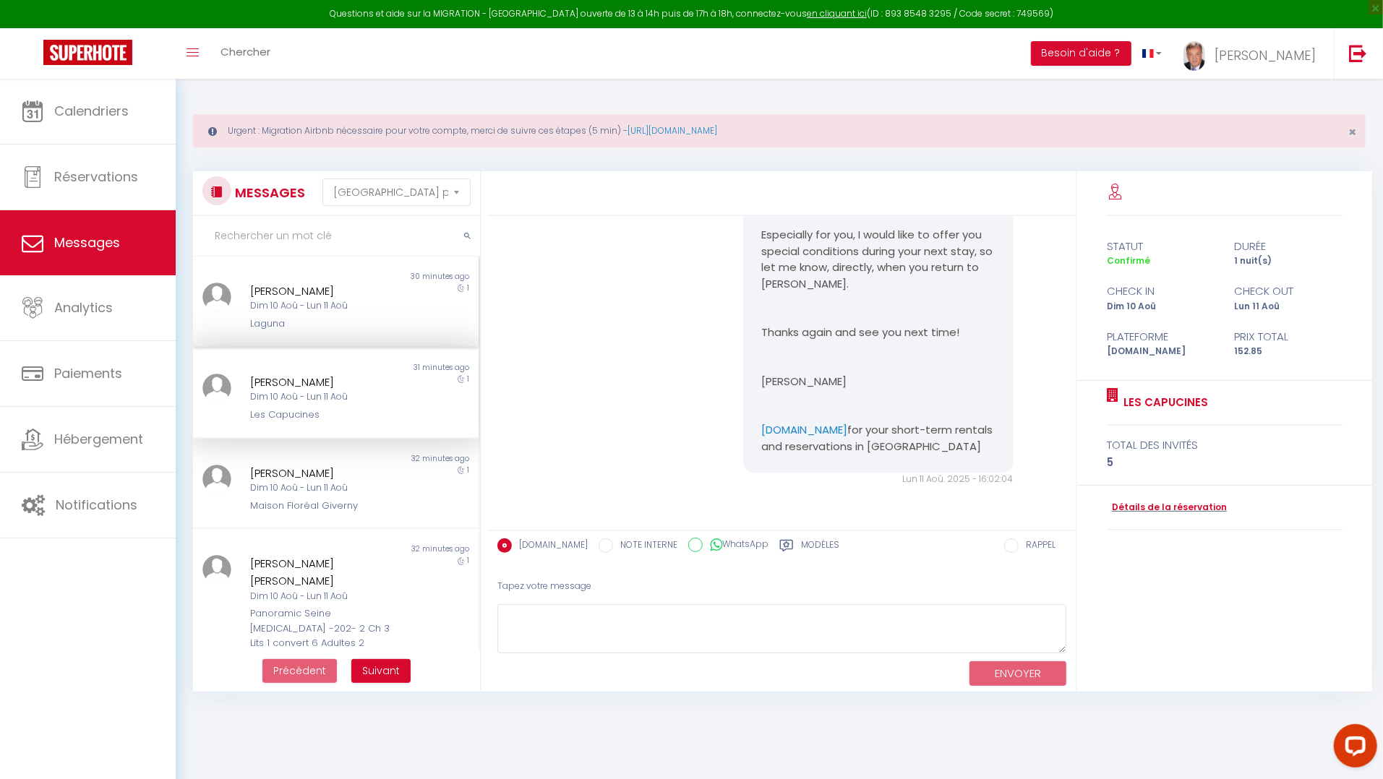
click at [302, 309] on div "Dim 10 Aoû - Lun 11 Aoû" at bounding box center [323, 306] width 147 height 14
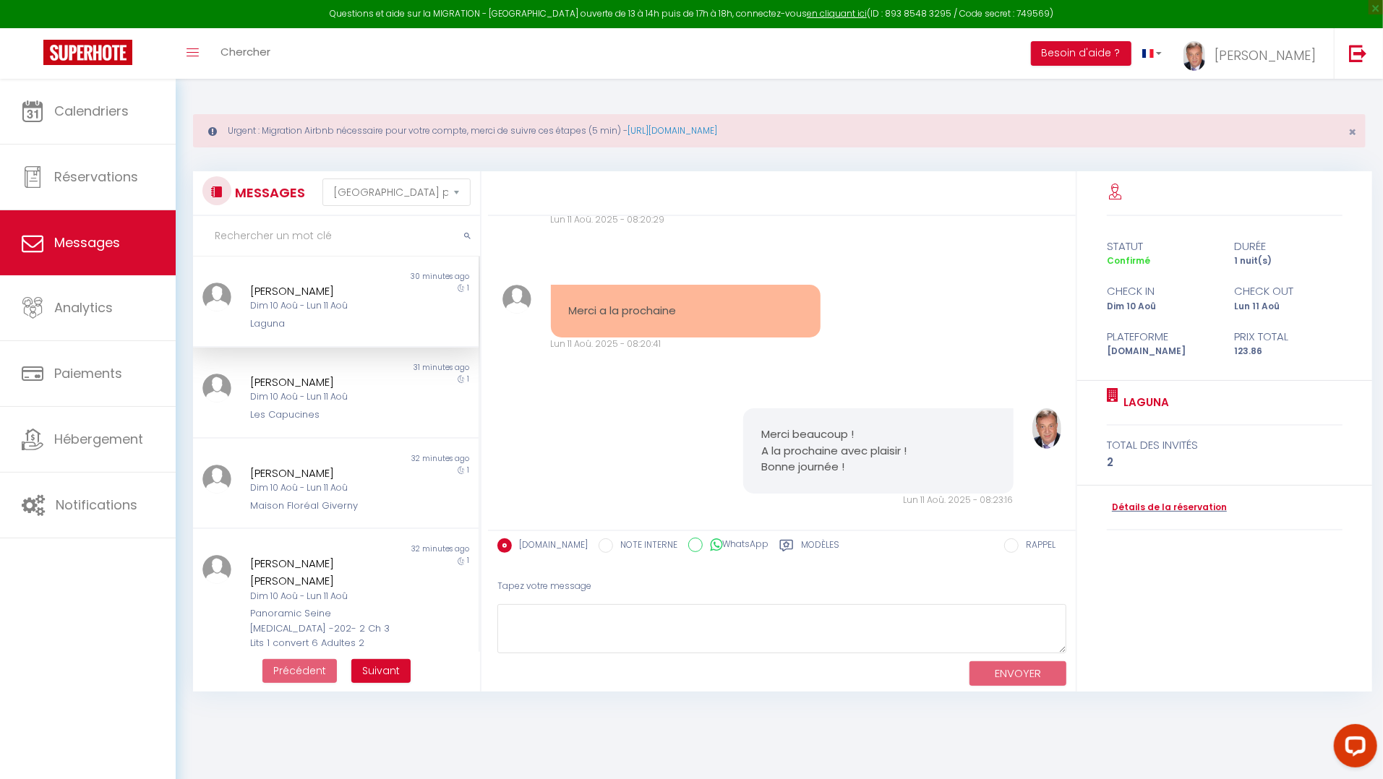
scroll to position [4405, 0]
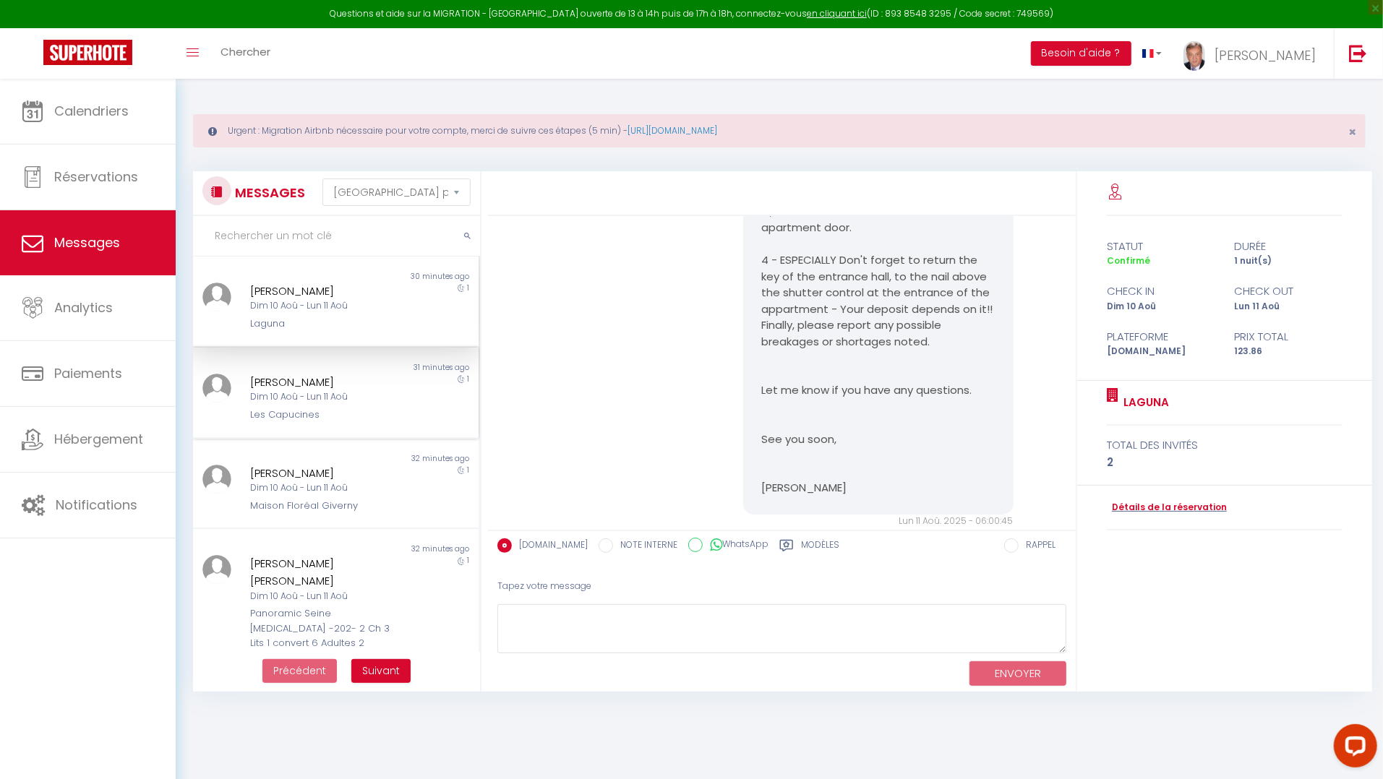
click at [285, 386] on div "[PERSON_NAME]" at bounding box center [323, 382] width 147 height 17
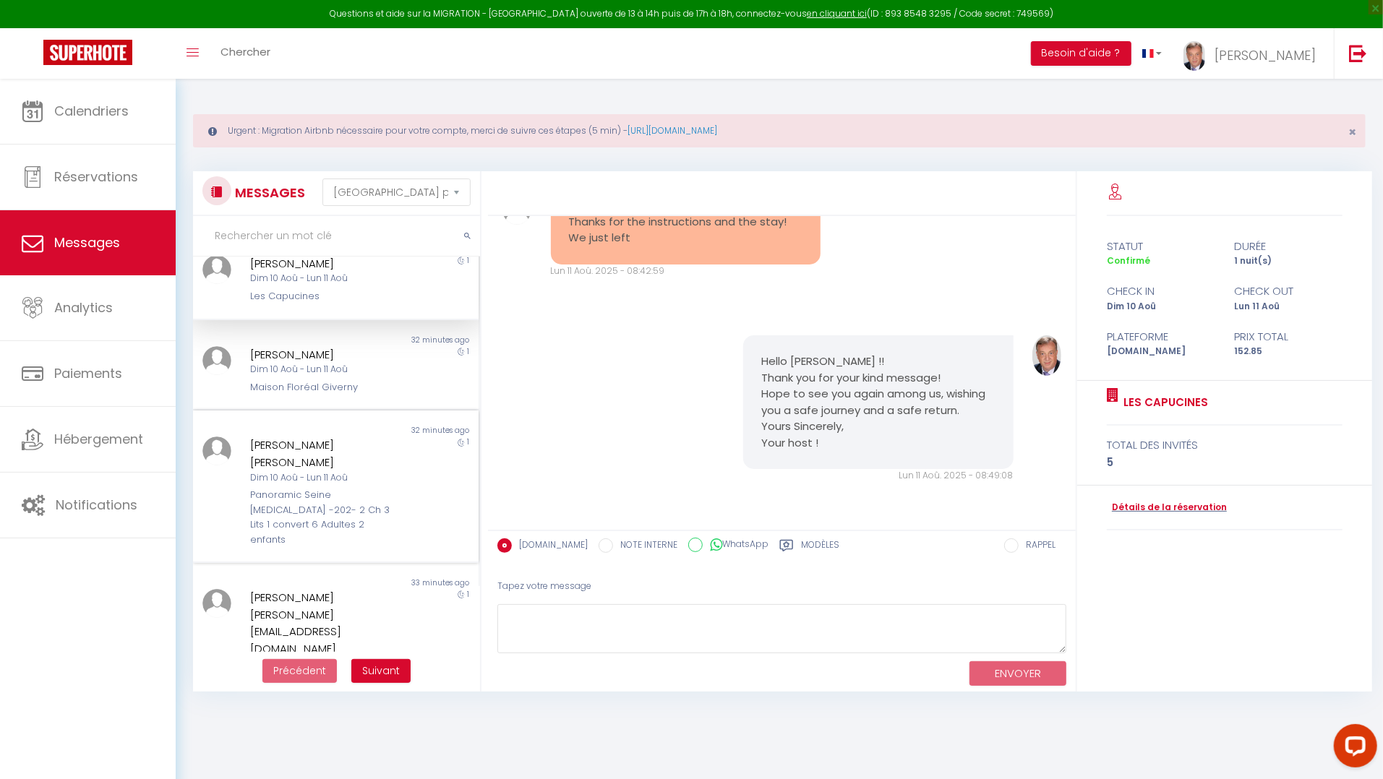
scroll to position [160, 0]
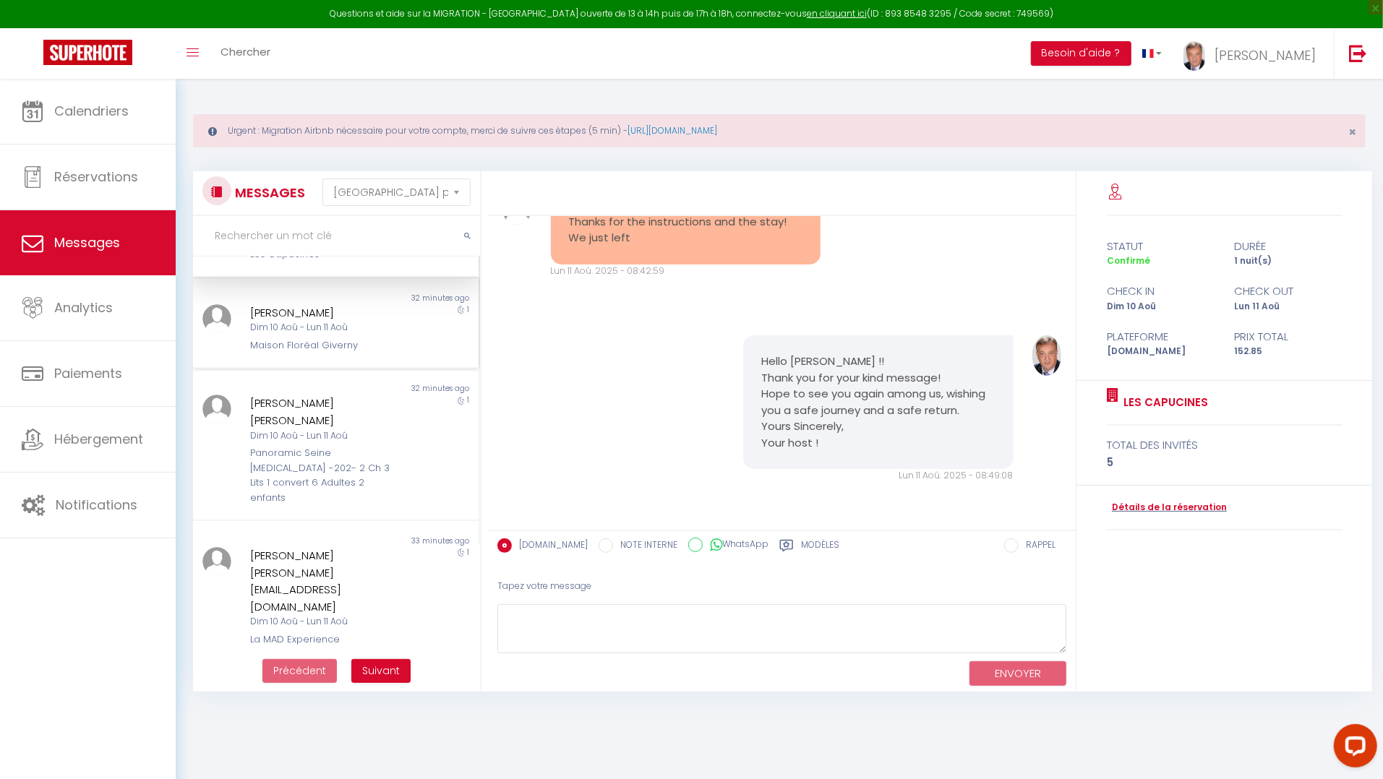
click at [271, 343] on div "Maison Floréal Giverny" at bounding box center [323, 345] width 147 height 14
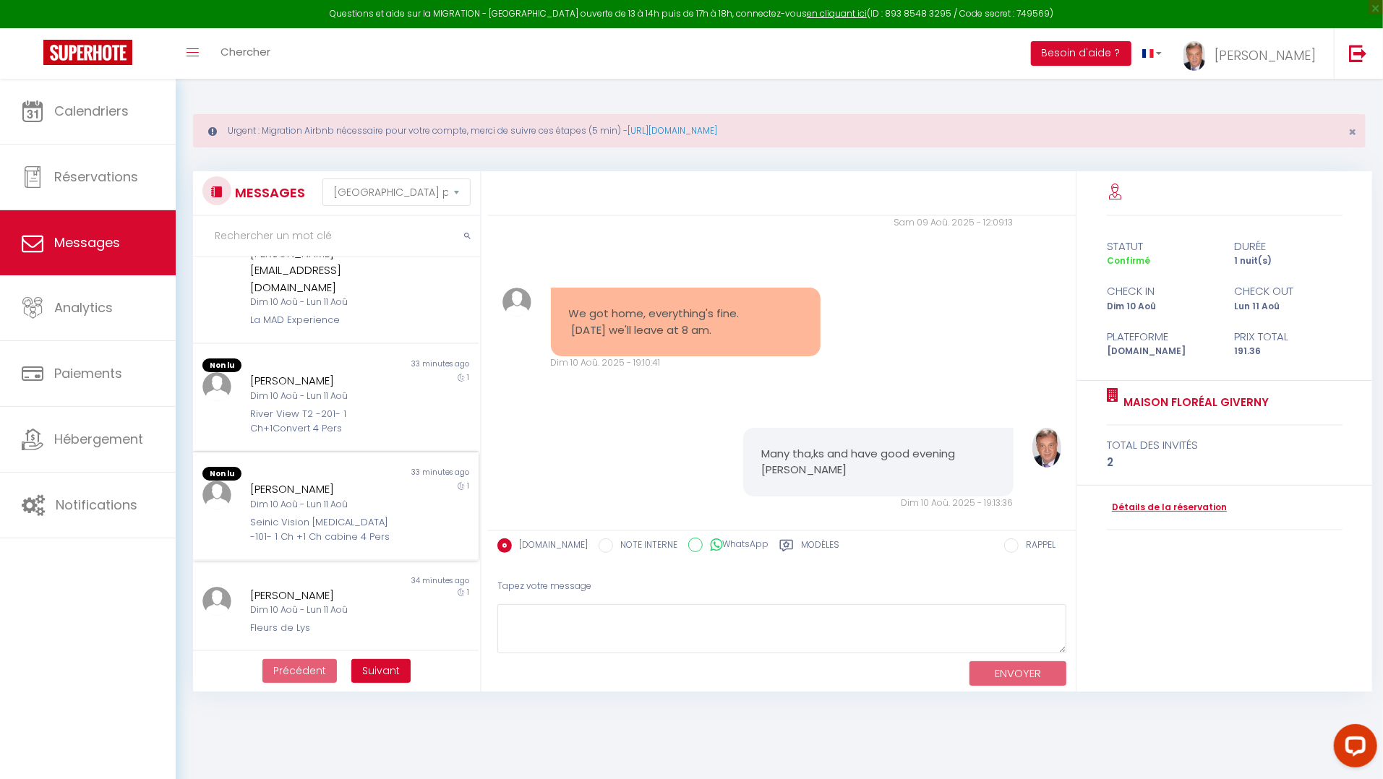
scroll to position [481, 0]
click at [301, 405] on div "River View T2 -201- 1 Ch+1Convert 4 Pers" at bounding box center [323, 420] width 147 height 30
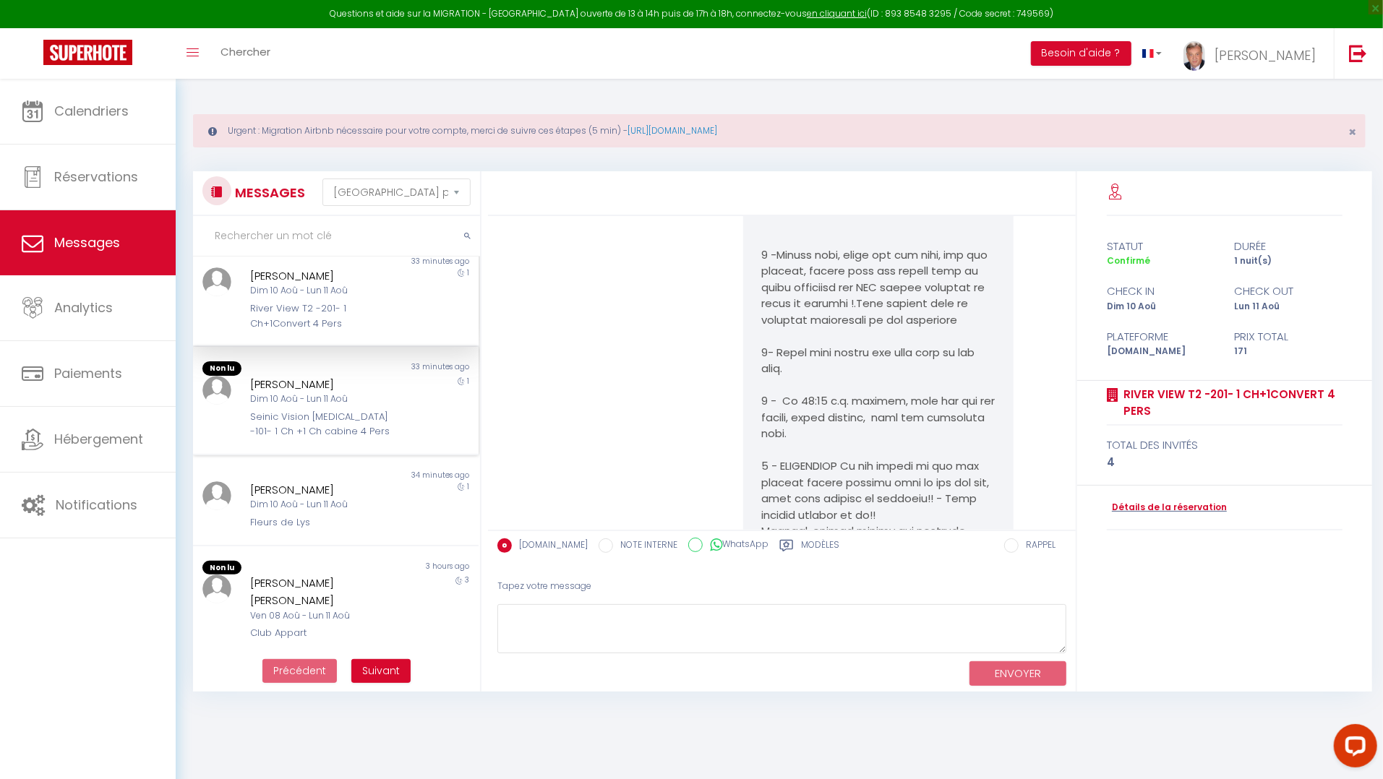
scroll to position [608, 0]
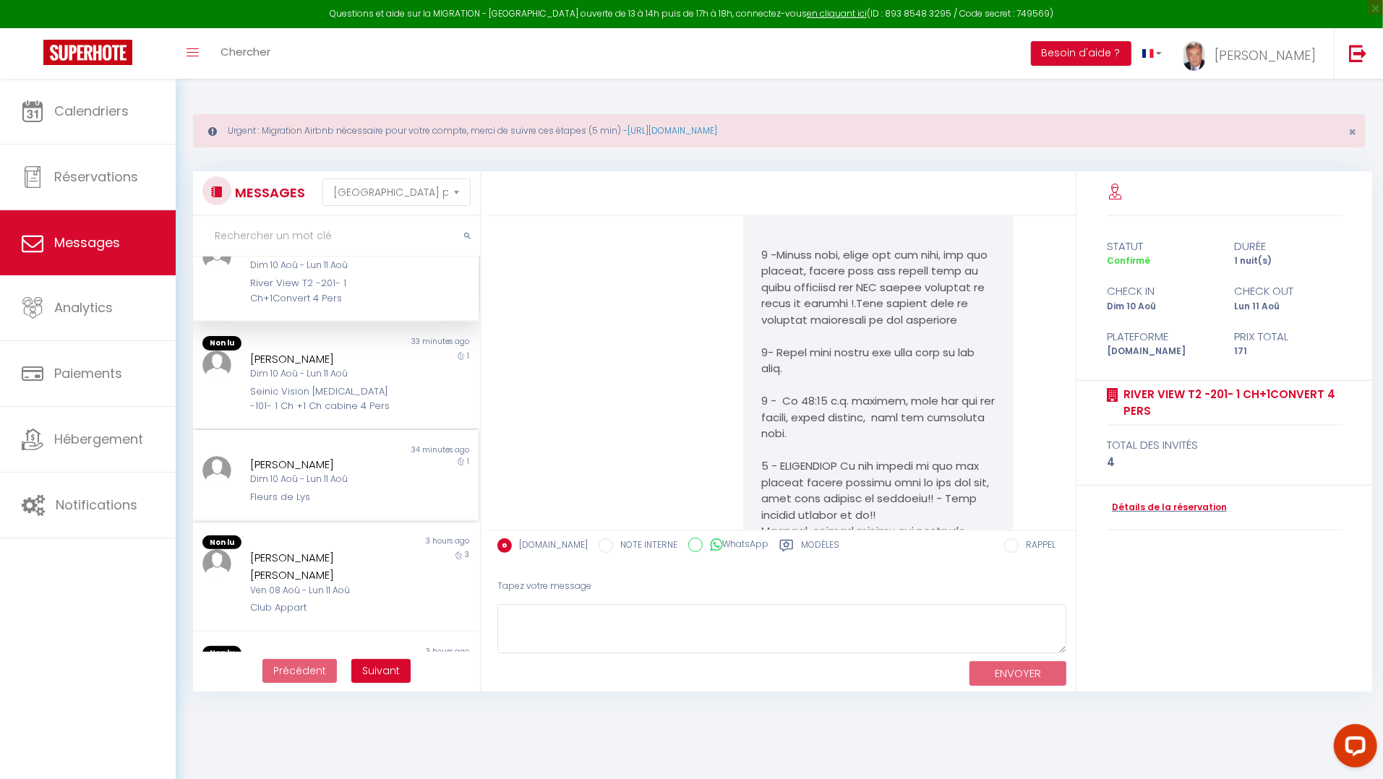
click at [312, 473] on div "Dim 10 Aoû - Lun 11 Aoû" at bounding box center [323, 480] width 147 height 14
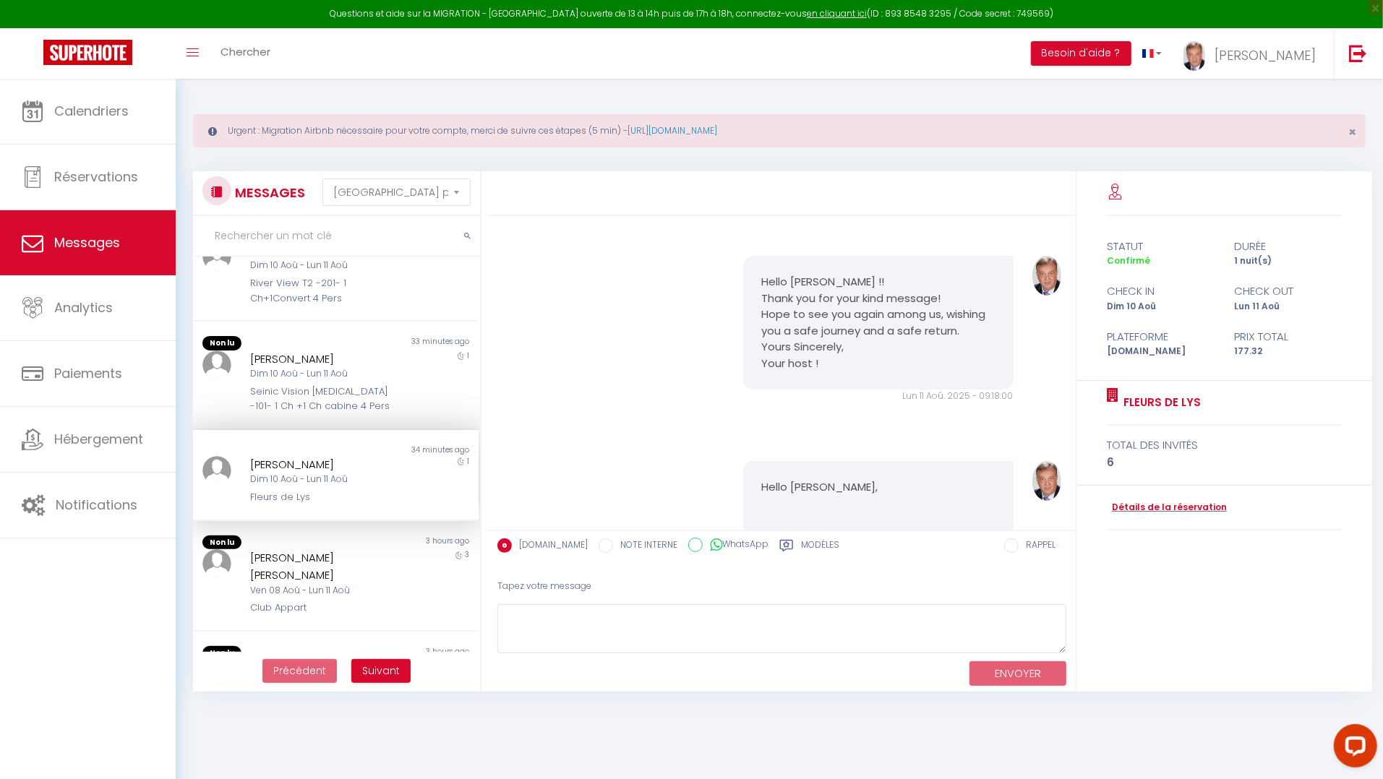
scroll to position [4703, 0]
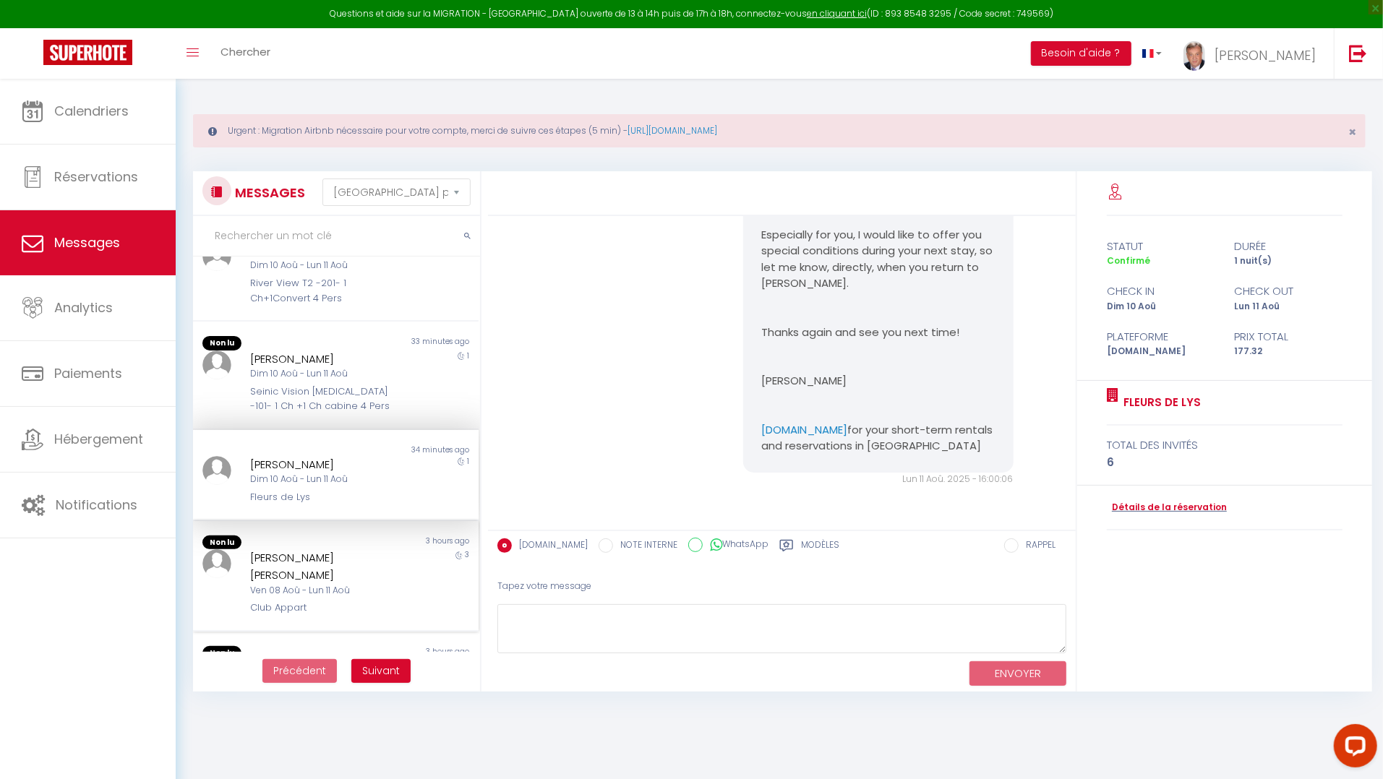
click at [306, 584] on div "Ven 08 Aoû - Lun 11 Aoû" at bounding box center [323, 591] width 147 height 14
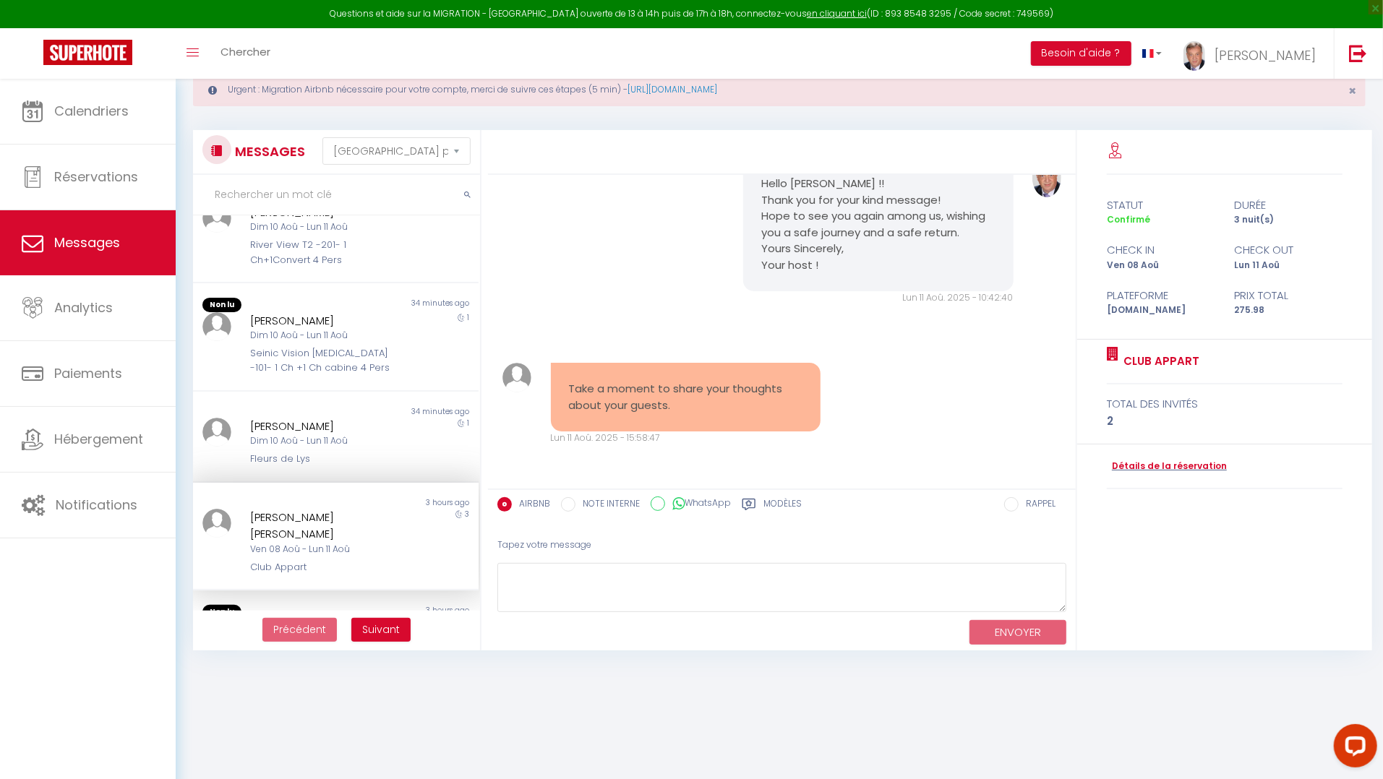
scroll to position [78, 0]
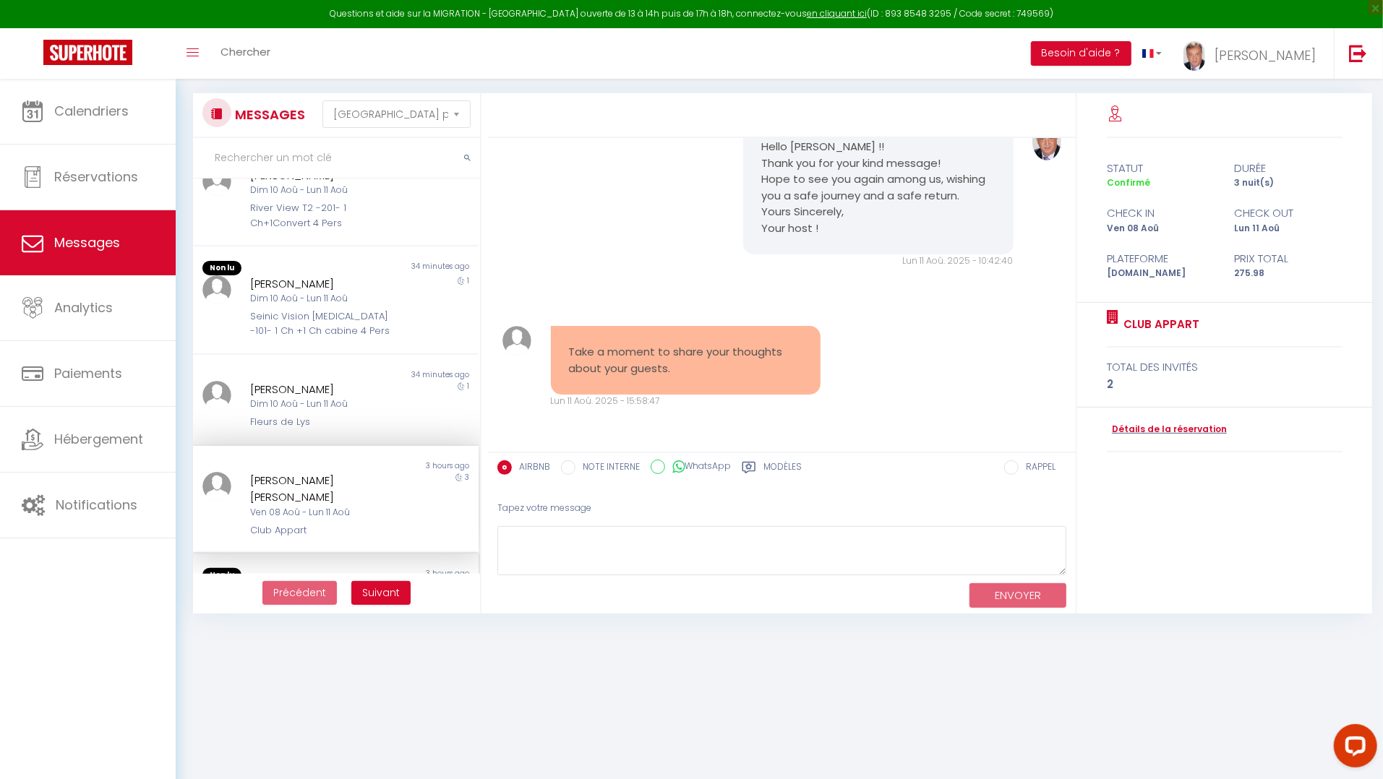
click at [279, 583] on div "[PERSON_NAME]" at bounding box center [323, 591] width 147 height 17
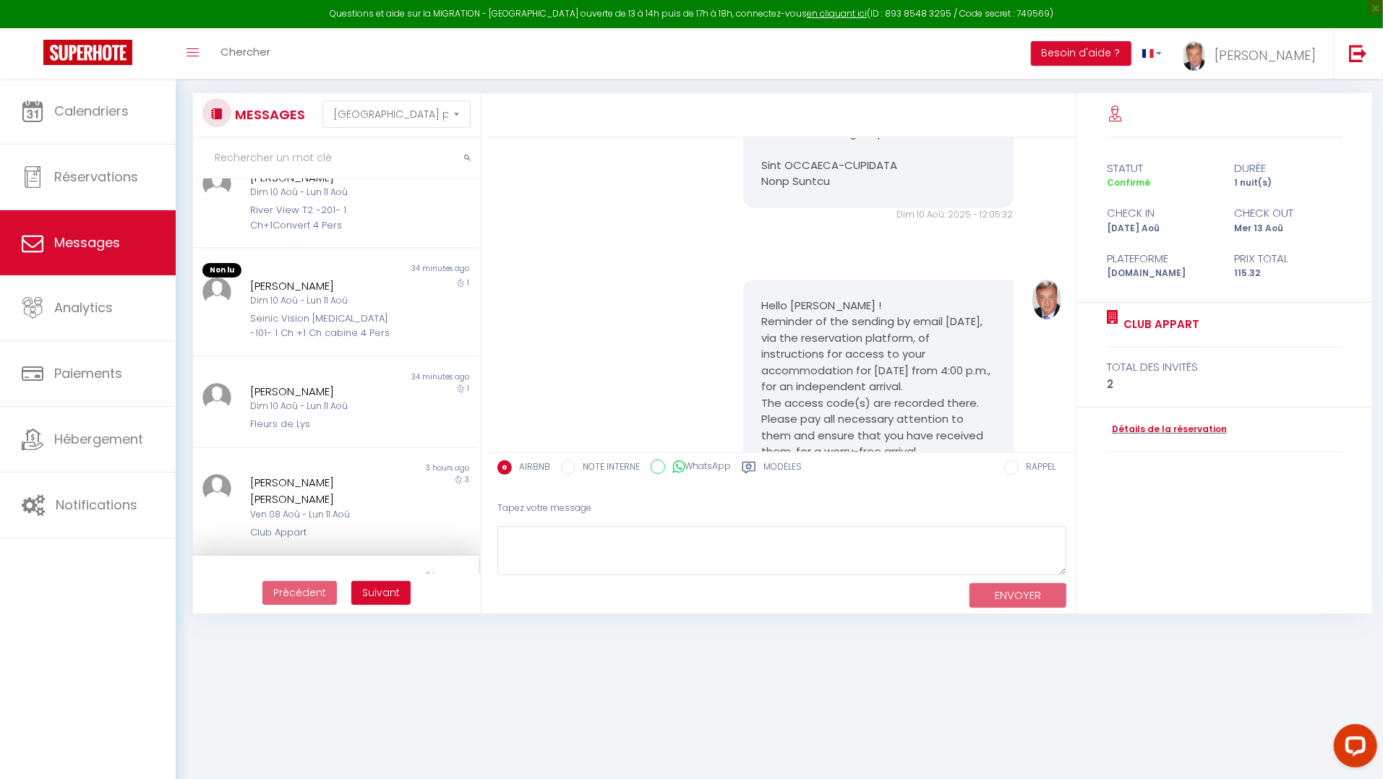
scroll to position [7748, 0]
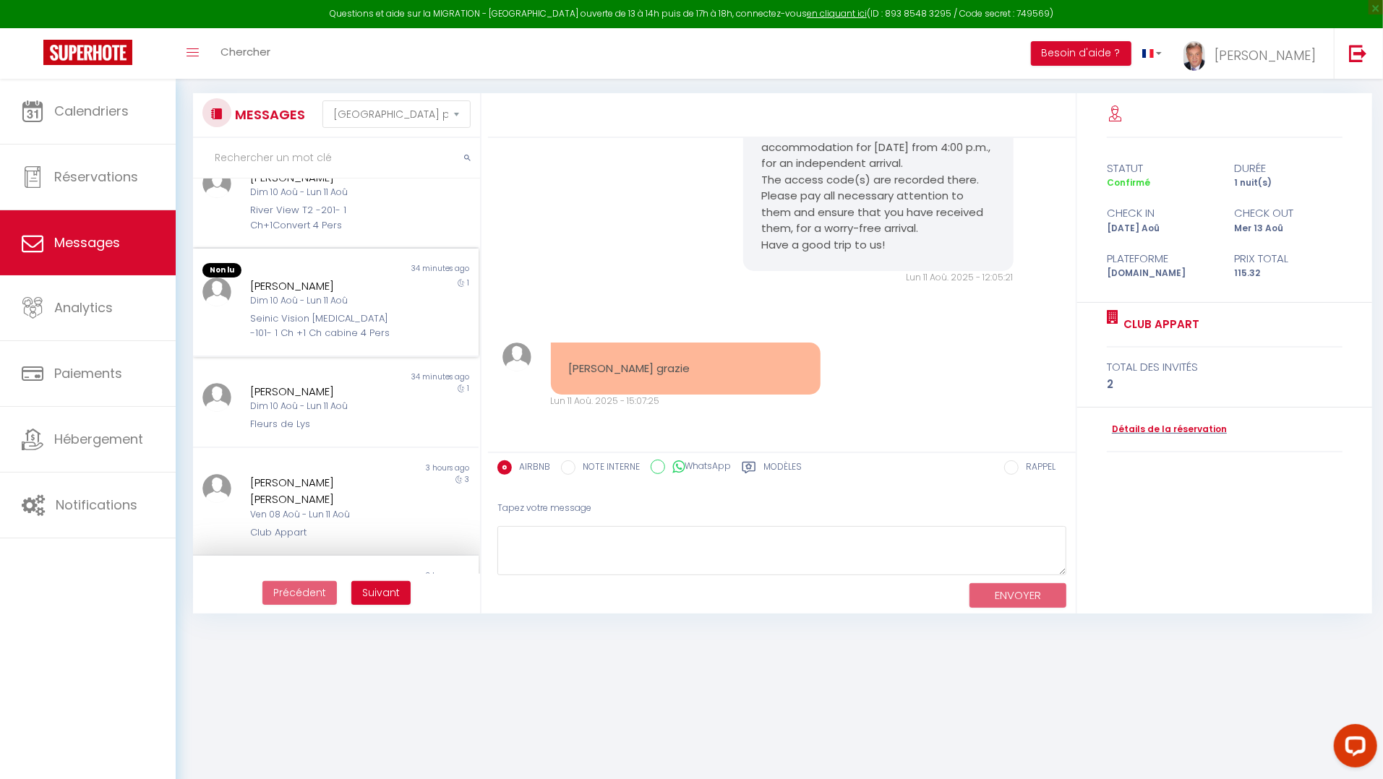
click at [294, 278] on div "stefania zola Dim 10 Aoû - Lun 11 Aoû Seinic Vision T3 -101- 1 Ch +1 Ch cabine …" at bounding box center [324, 310] width 166 height 64
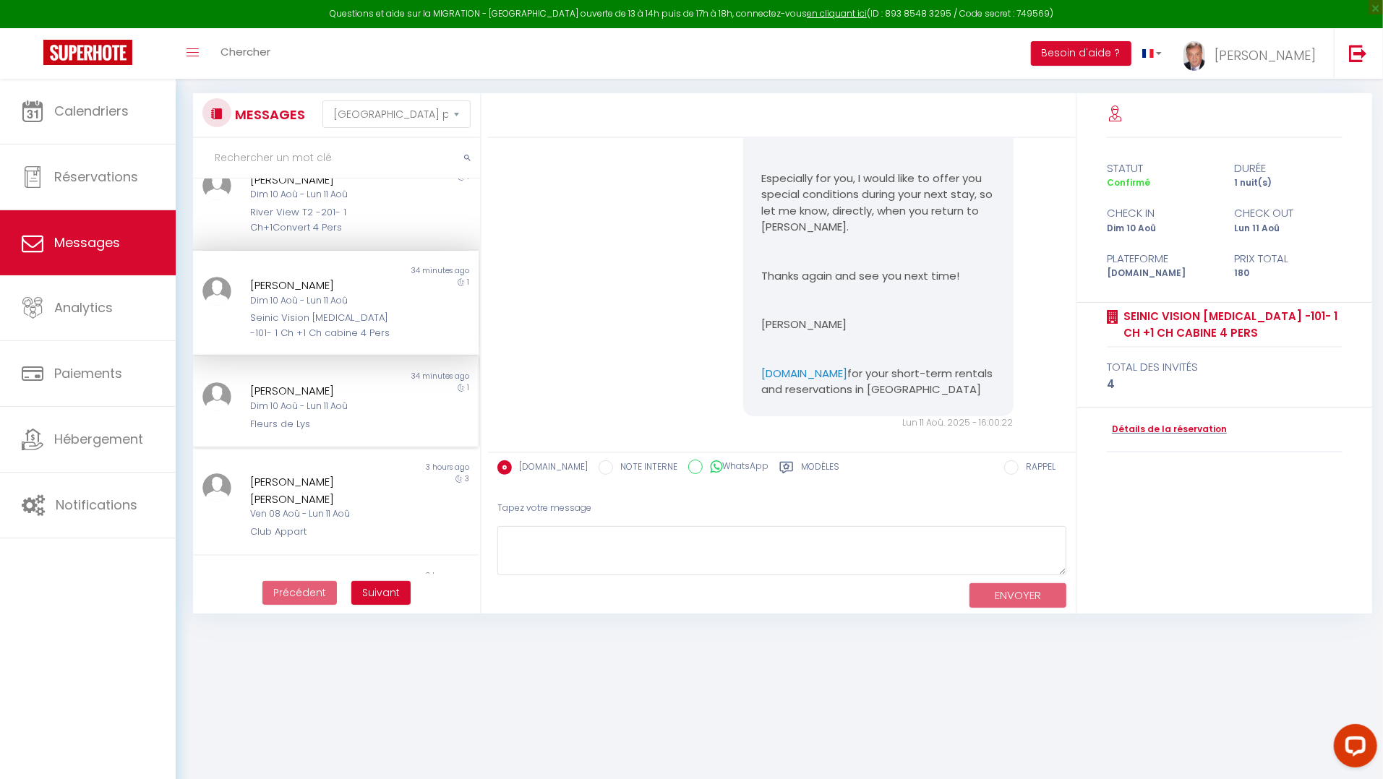
scroll to position [9360, 0]
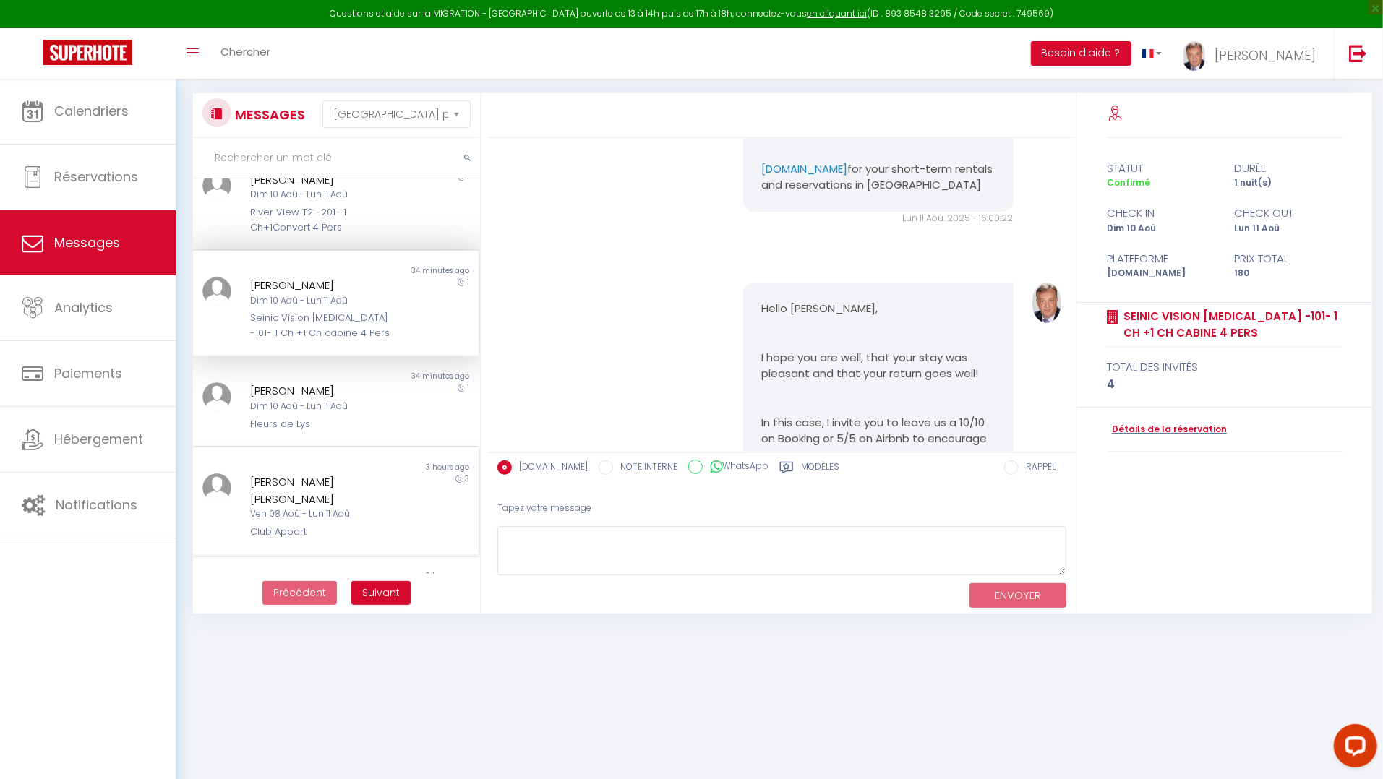
click at [300, 507] on div "Ven 08 Aoû - Lun 11 Aoû" at bounding box center [323, 514] width 147 height 14
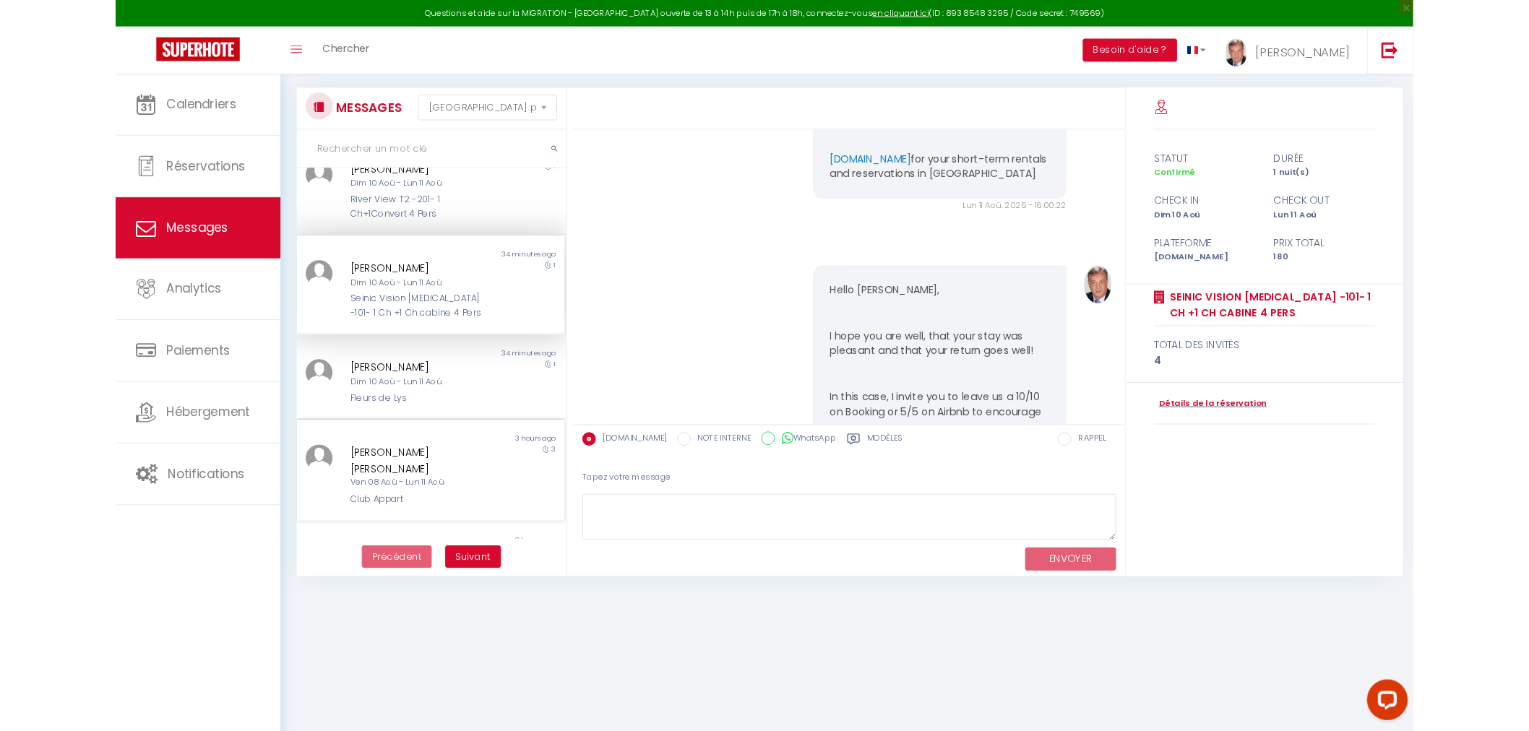
scroll to position [9166, 0]
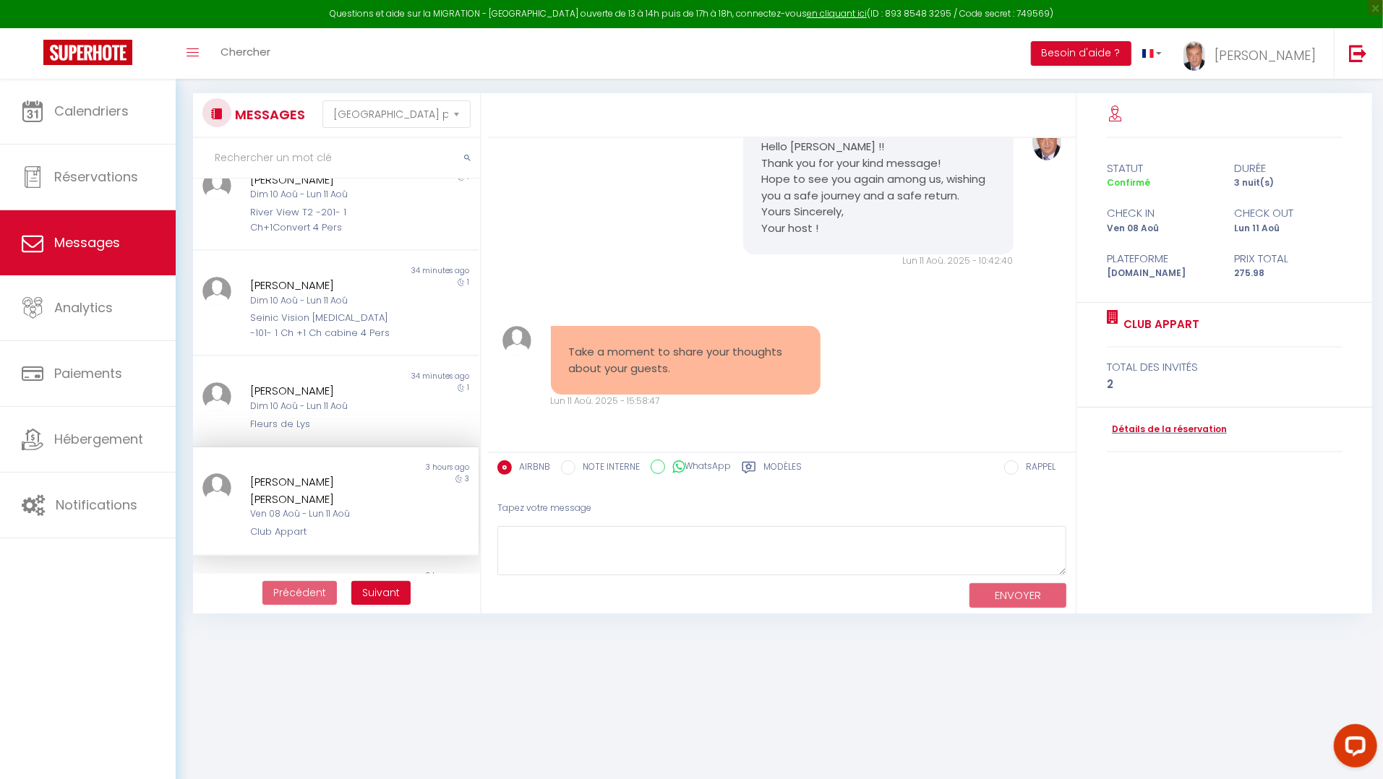
click at [764, 352] on pre "Take a moment to share your thoughts about your guests." at bounding box center [686, 360] width 234 height 33
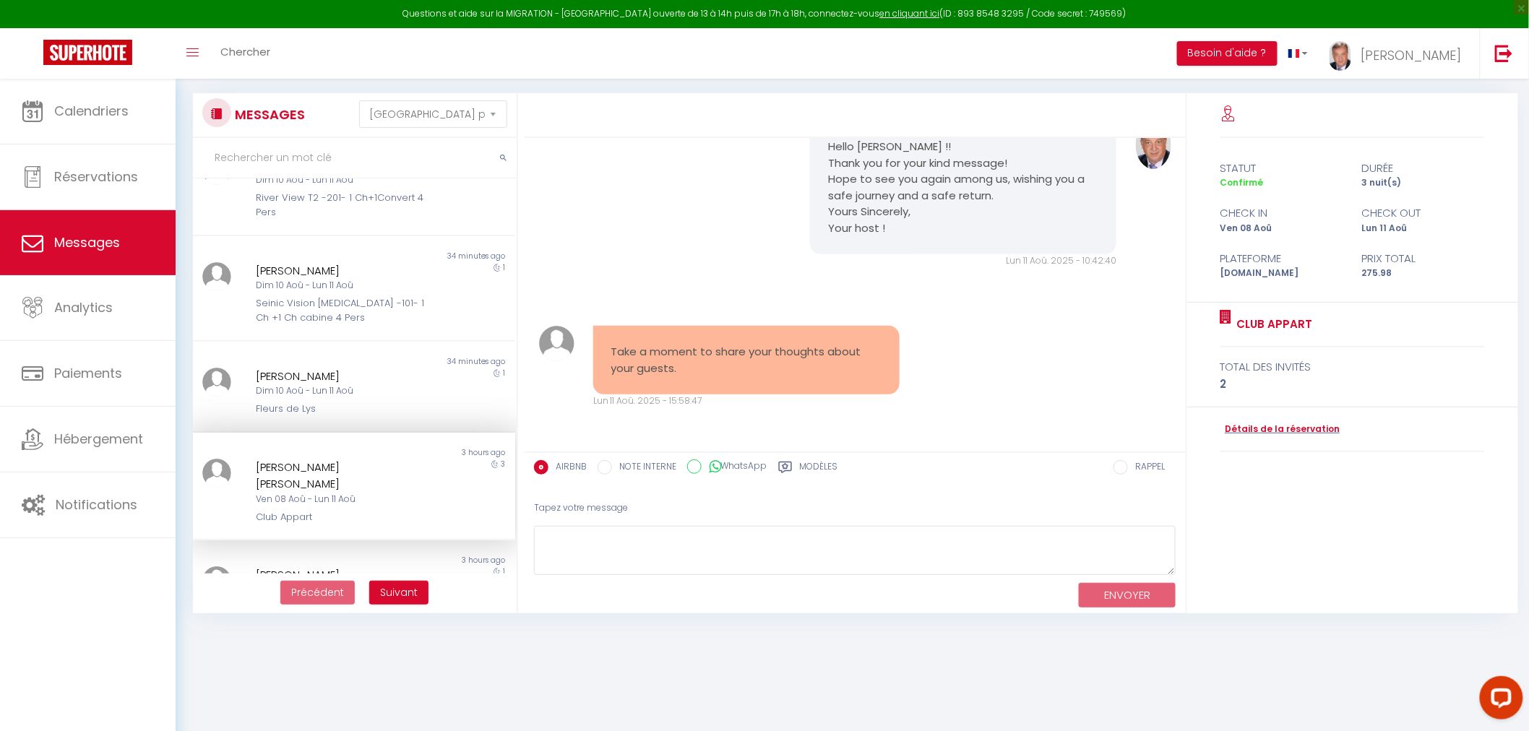
scroll to position [8597, 0]
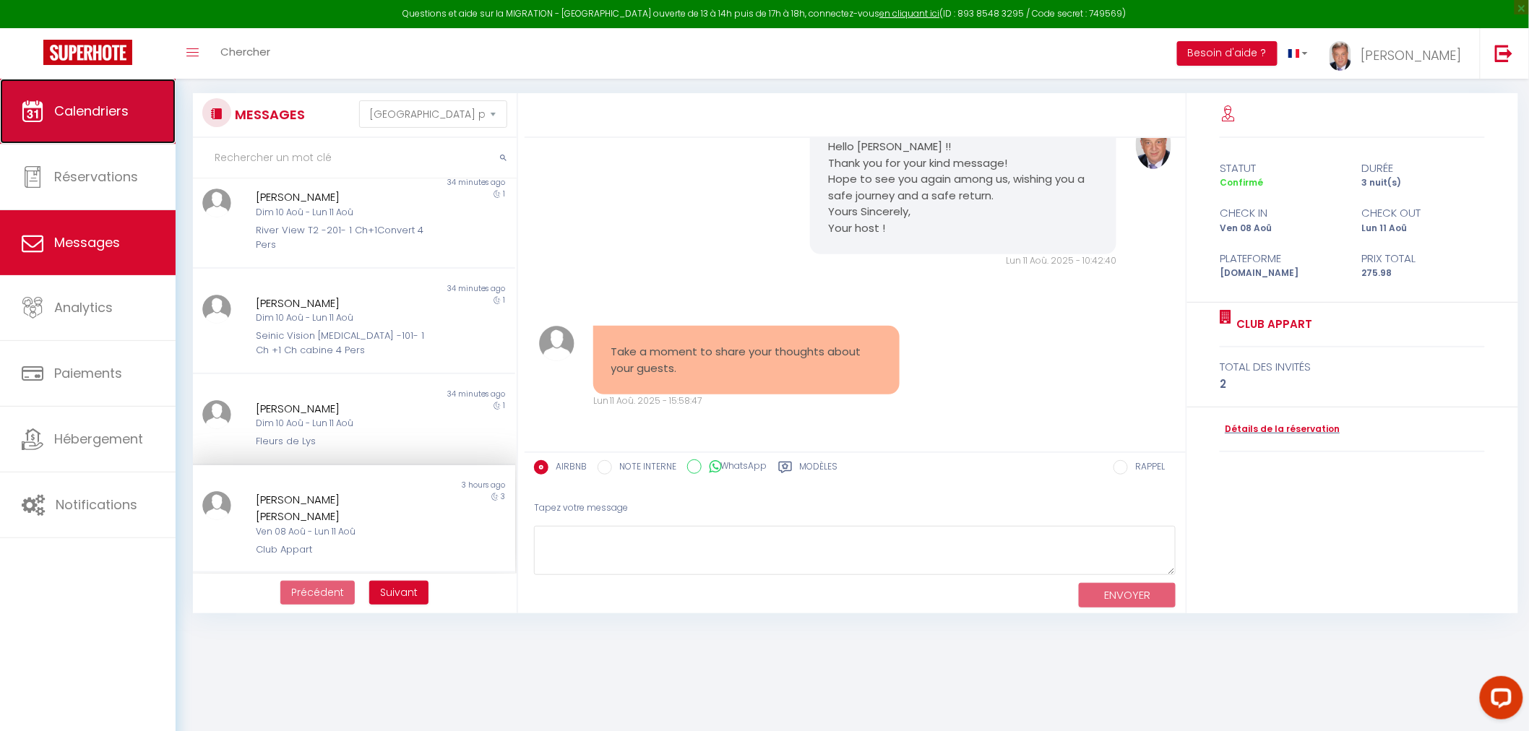
click at [112, 114] on span "Calendriers" at bounding box center [91, 111] width 74 height 18
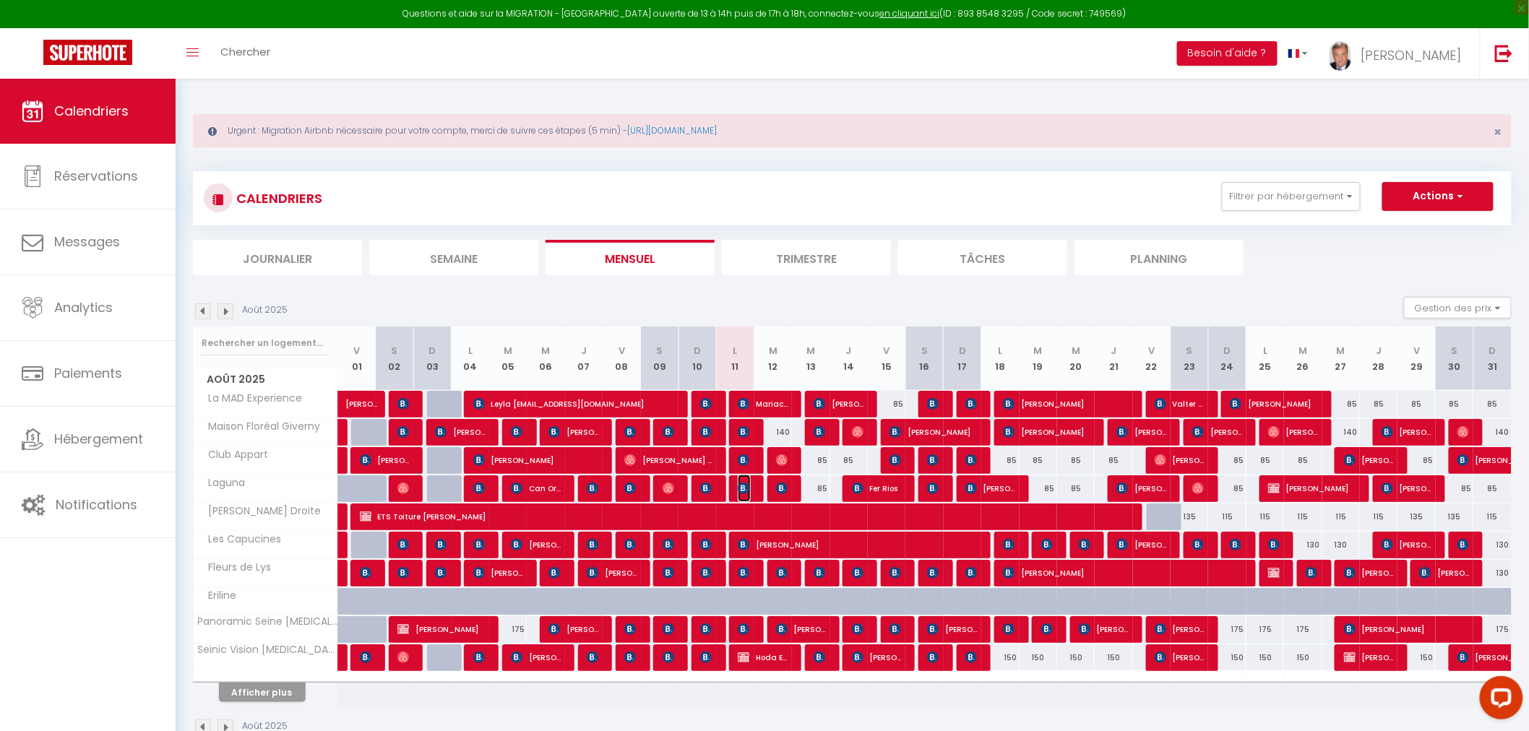
click at [745, 484] on img at bounding box center [744, 489] width 12 height 12
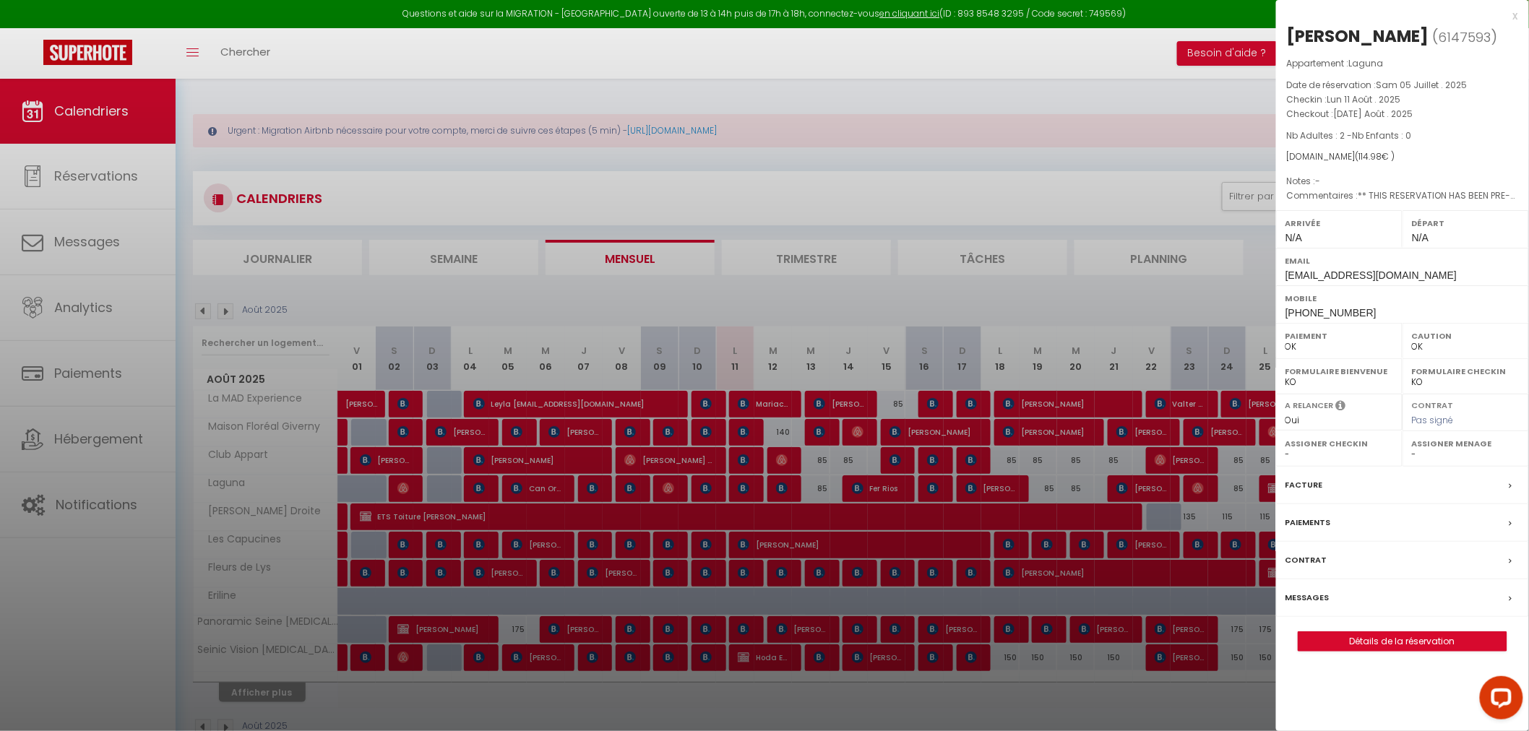
click at [1078, 202] on div at bounding box center [764, 365] width 1529 height 731
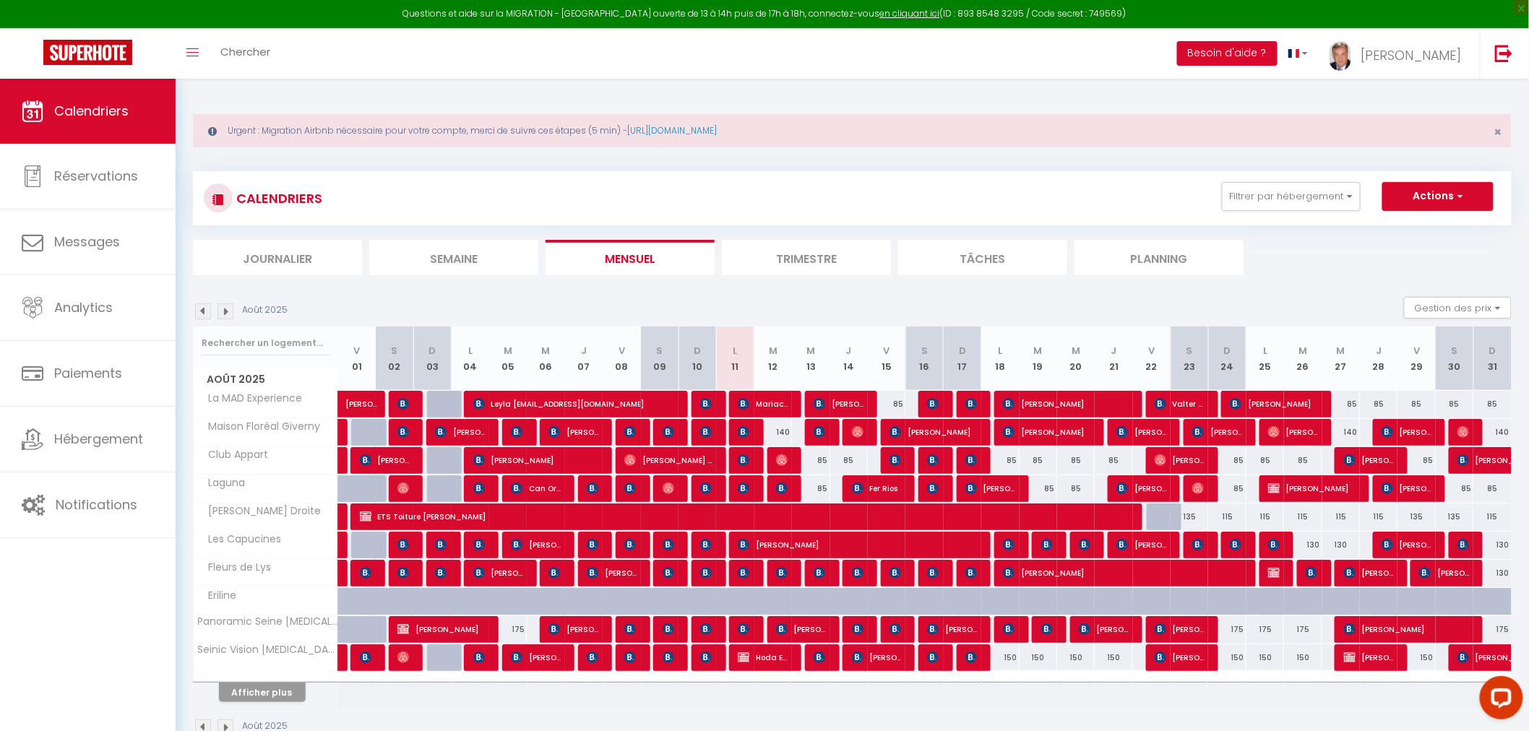
click at [283, 263] on li "Journalier" at bounding box center [277, 257] width 169 height 35
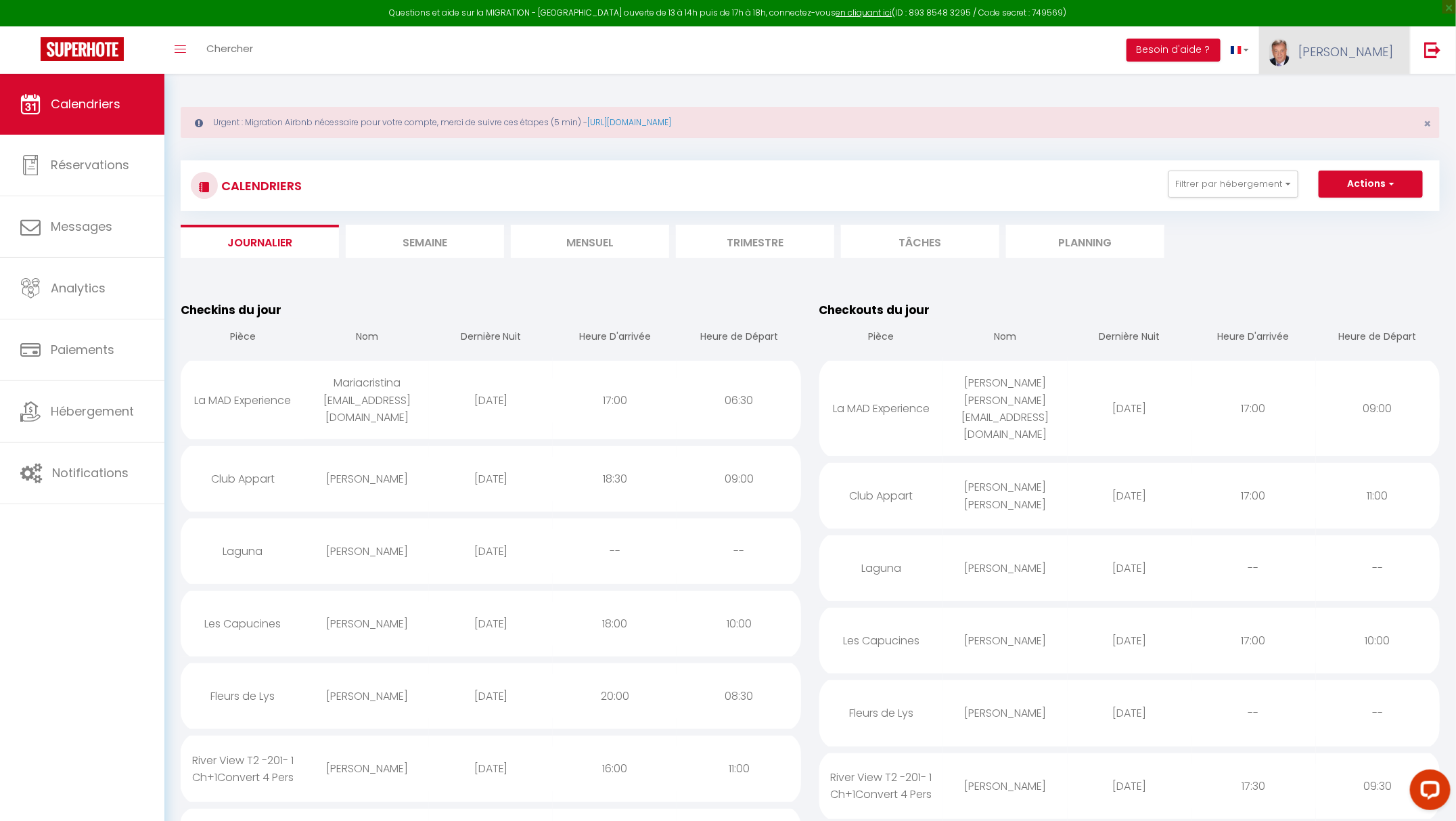
click at [1305, 56] on span "[PERSON_NAME]" at bounding box center [1346, 51] width 95 height 17
click at [1305, 92] on link "Paramètres" at bounding box center [1356, 94] width 100 height 23
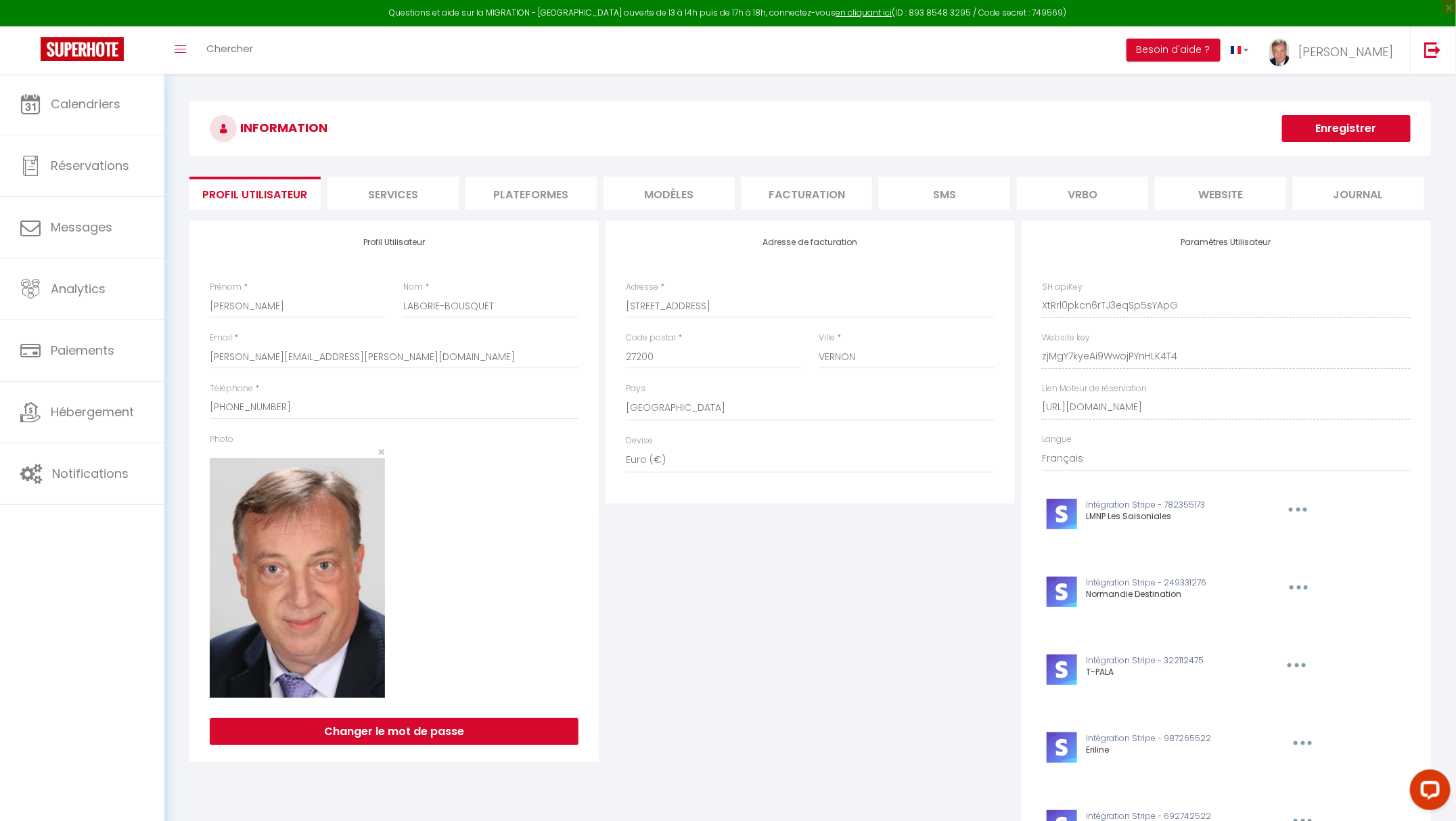
click at [528, 195] on li "Plateformes" at bounding box center [531, 193] width 131 height 33
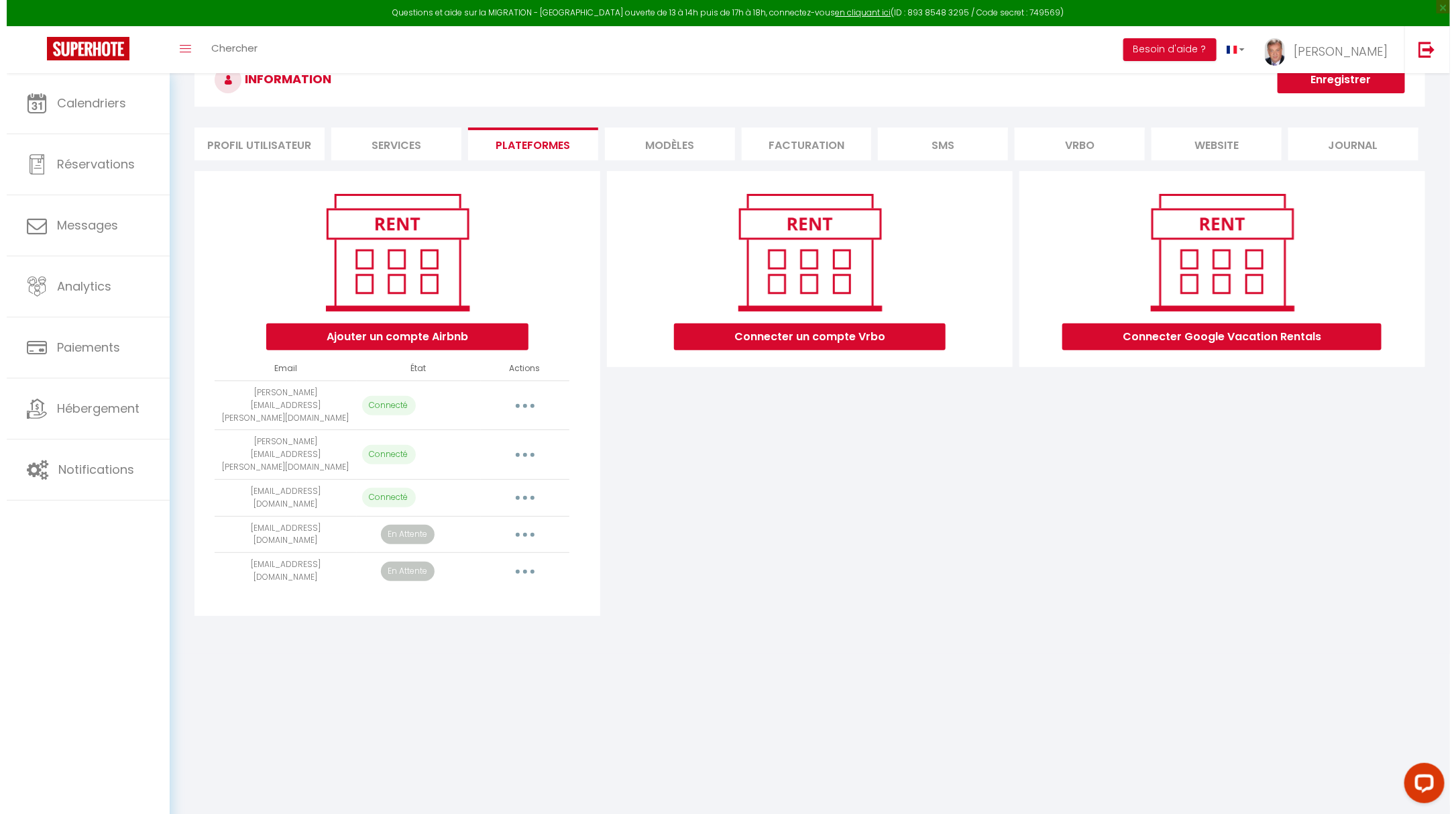
scroll to position [72, 0]
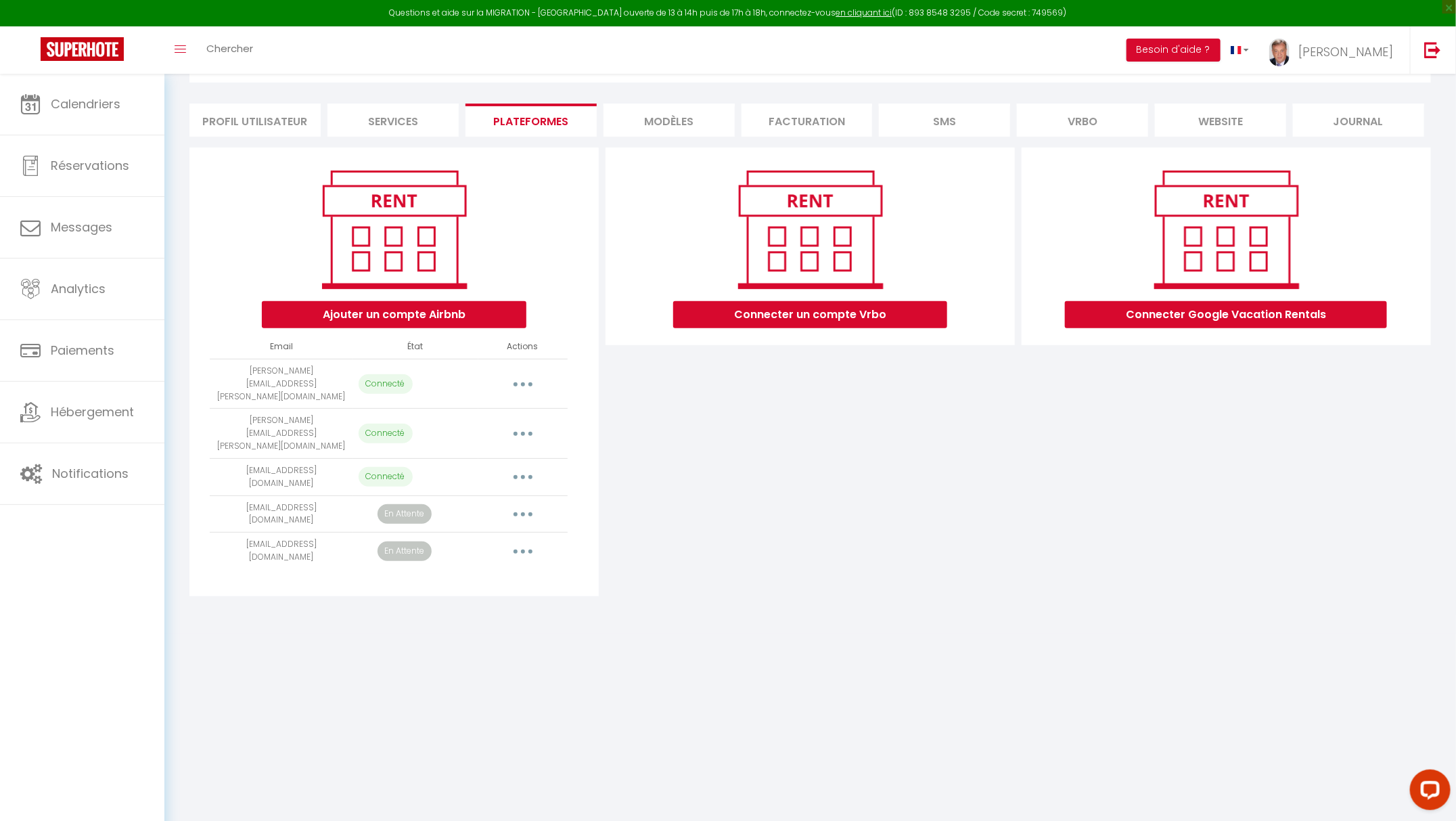
click at [518, 466] on button "button" at bounding box center [522, 476] width 37 height 22
click at [481, 496] on link "Importer les appartements" at bounding box center [463, 507] width 150 height 23
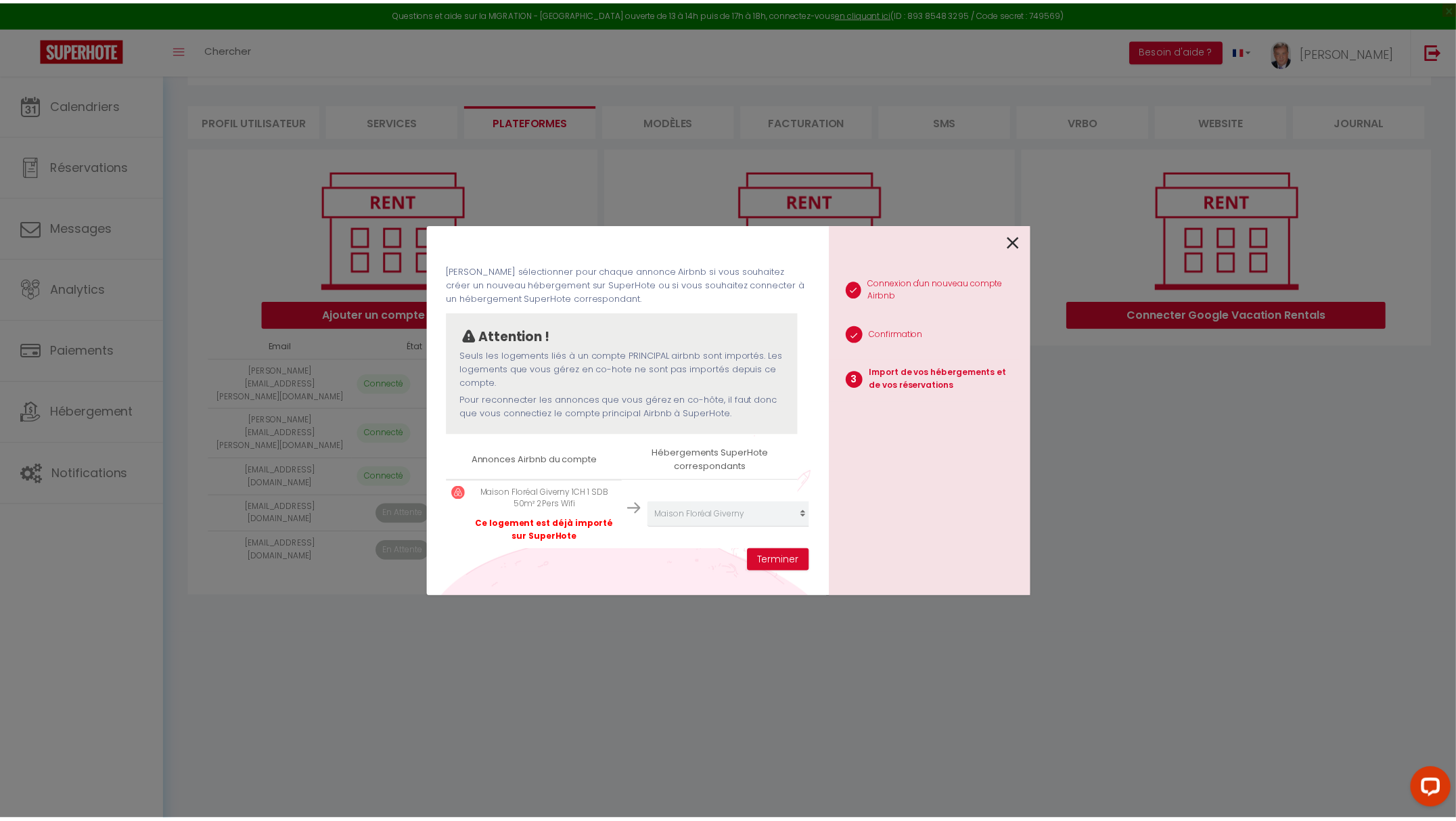
scroll to position [66, 0]
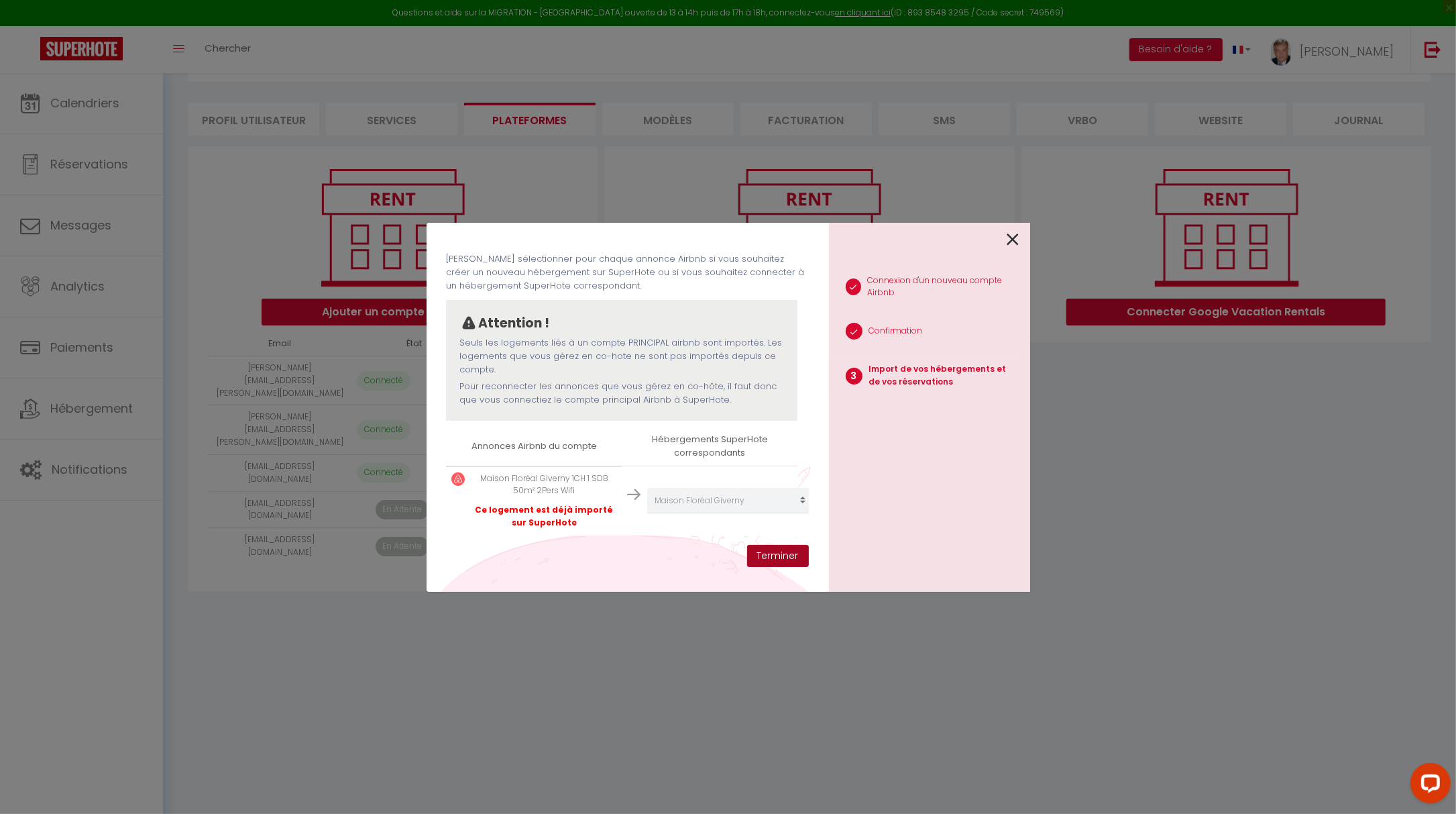
click at [778, 555] on button "Terminer" at bounding box center [778, 556] width 61 height 23
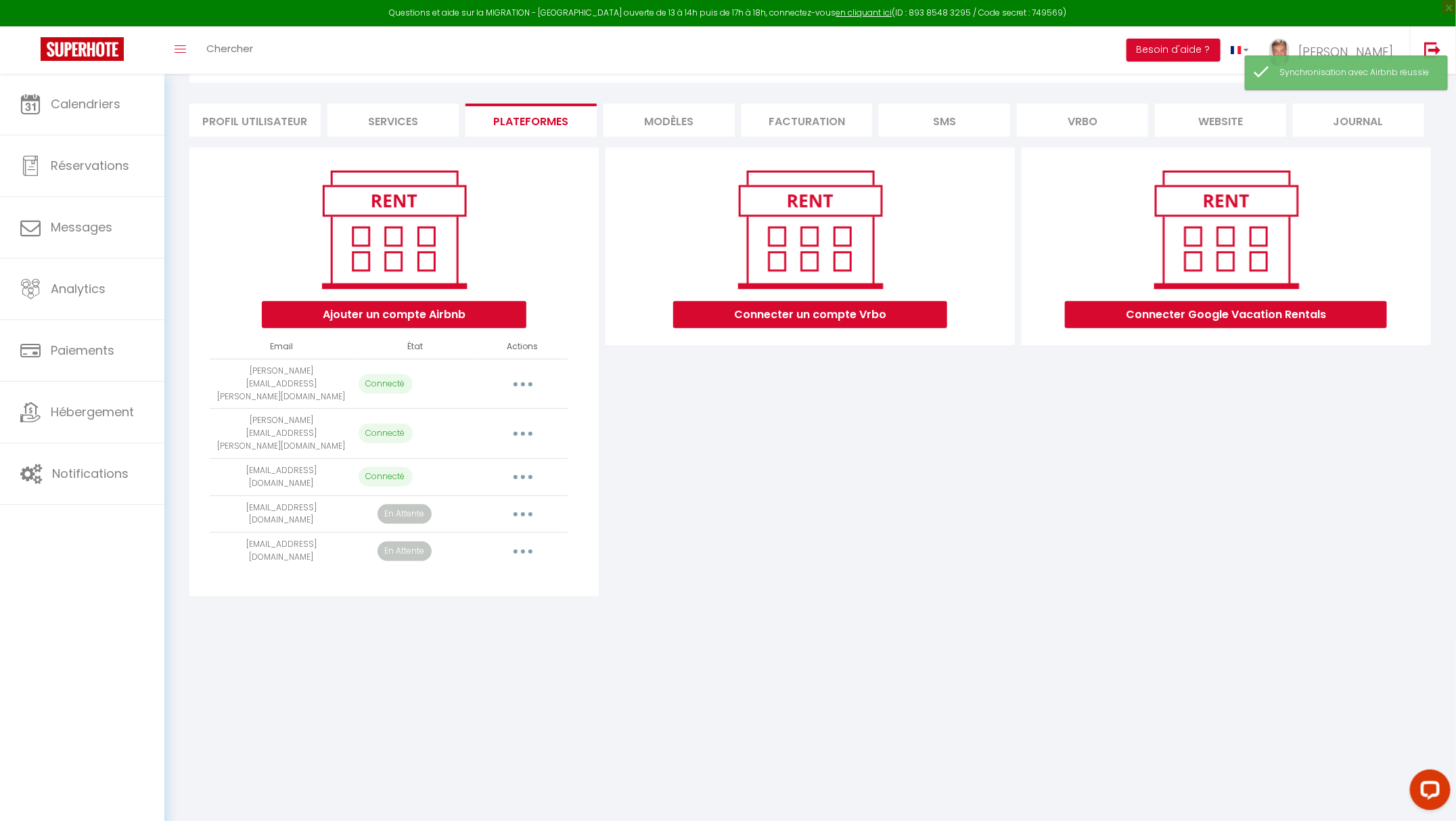
click at [525, 466] on button "button" at bounding box center [522, 476] width 37 height 22
click at [508, 496] on link "Importer les appartements" at bounding box center [463, 507] width 150 height 23
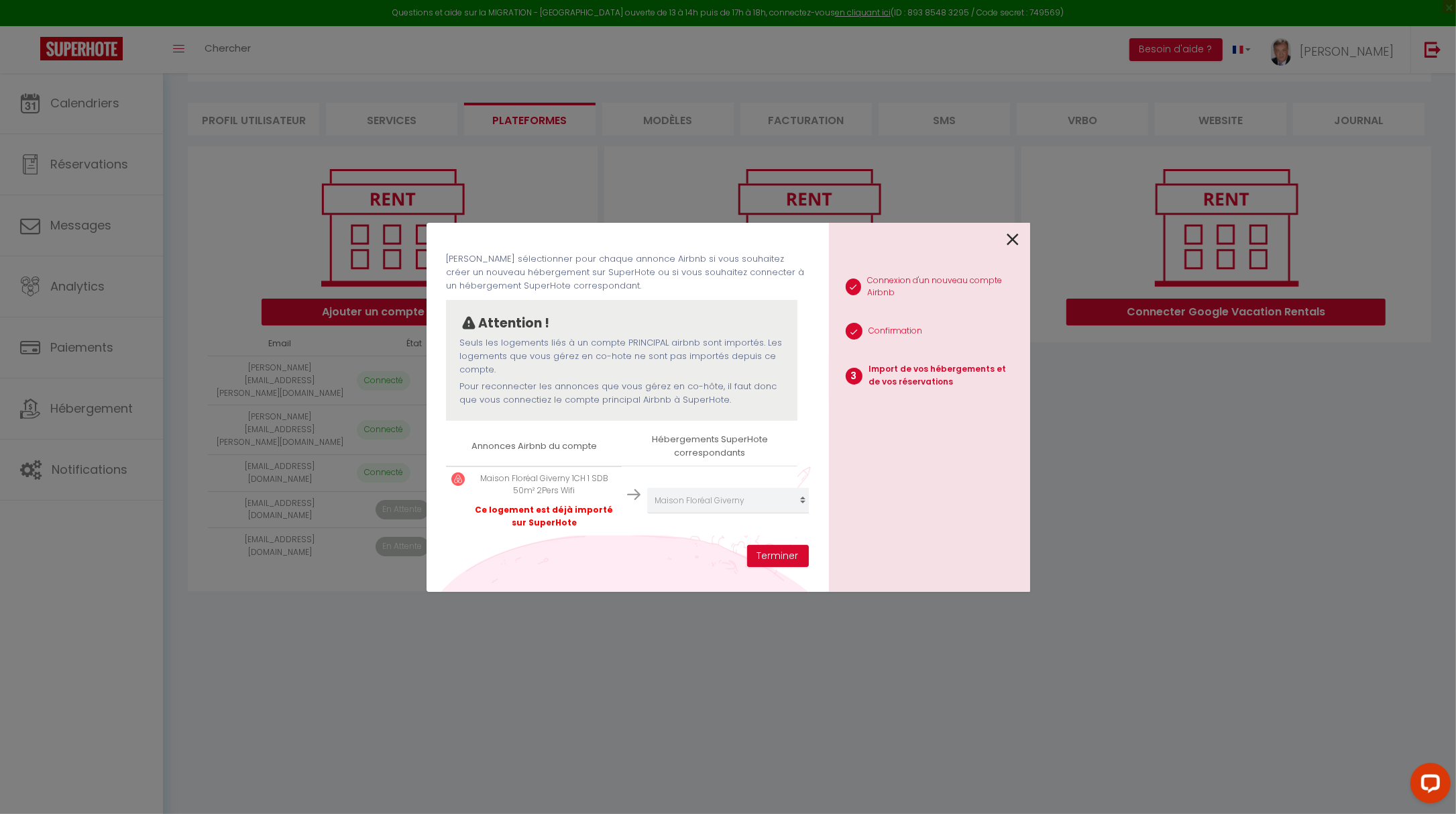
click at [1010, 239] on icon at bounding box center [1013, 239] width 12 height 20
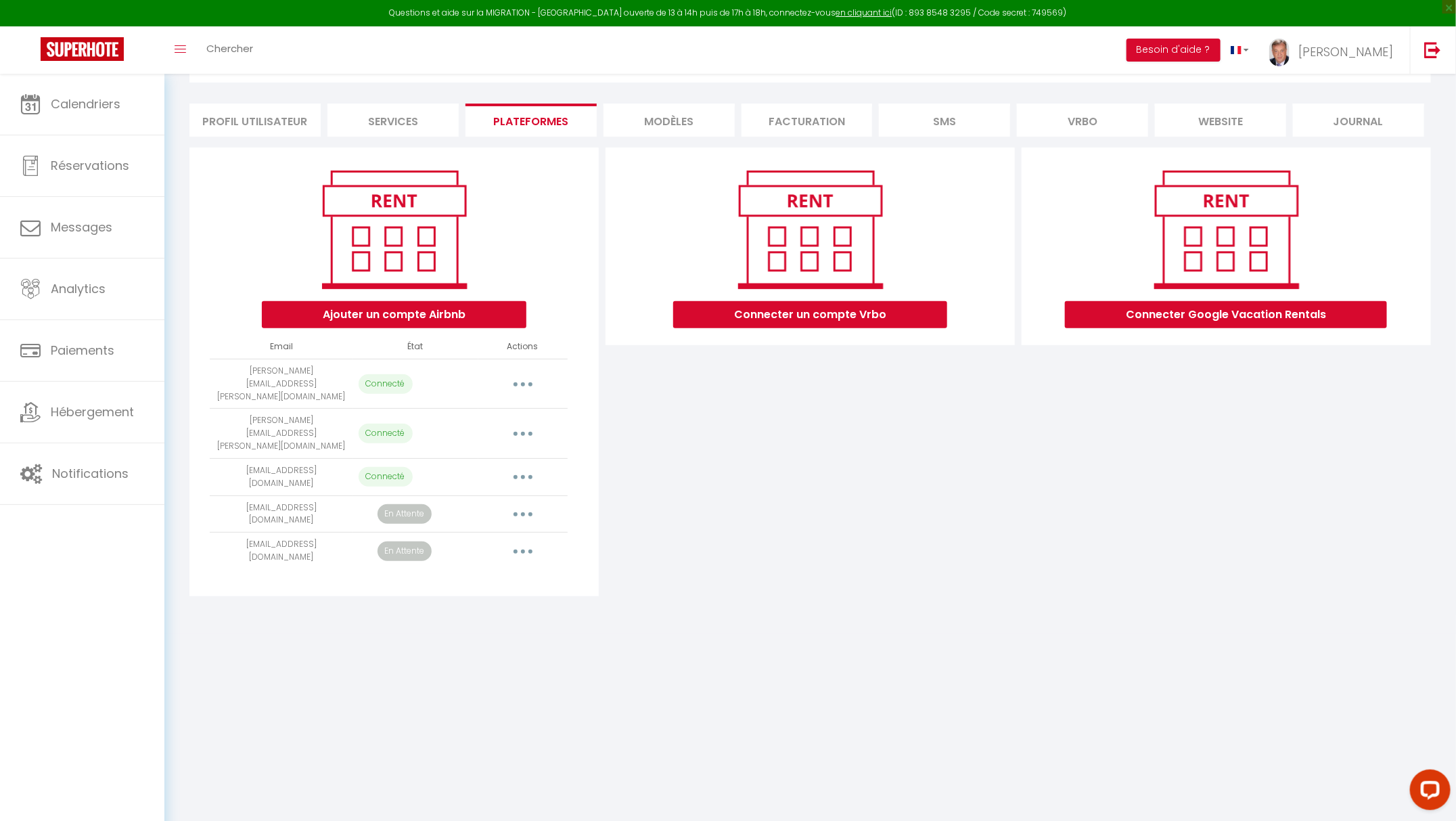
click at [524, 540] on button "button" at bounding box center [522, 550] width 37 height 22
click at [755, 526] on div "Connecter un compte Vrbo" at bounding box center [810, 372] width 416 height 448
click at [524, 540] on button "button" at bounding box center [522, 550] width 37 height 22
click at [726, 491] on div "Connecter un compte Vrbo" at bounding box center [810, 372] width 416 height 448
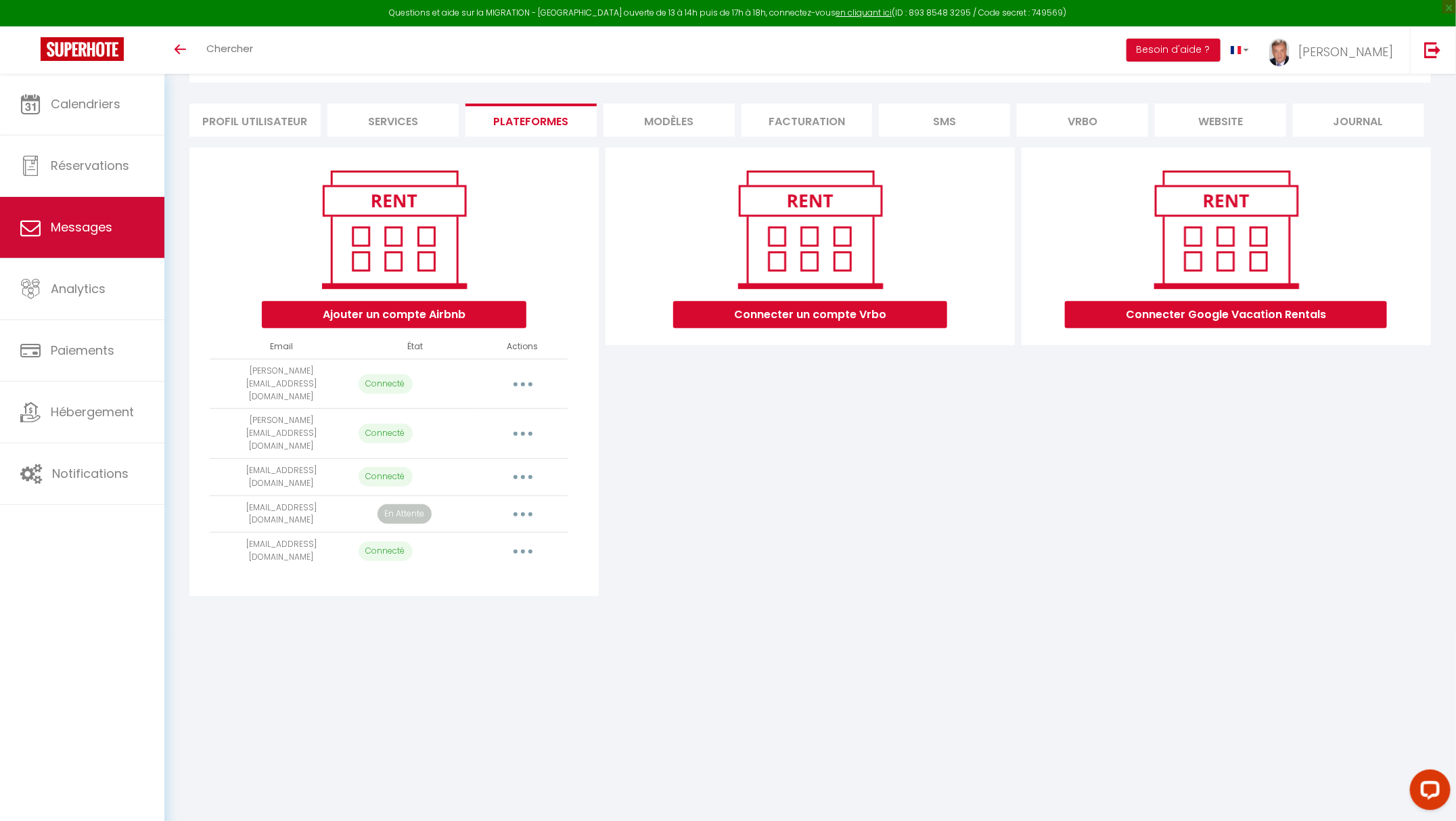
click at [99, 226] on span "Messages" at bounding box center [81, 227] width 62 height 17
select select "message"
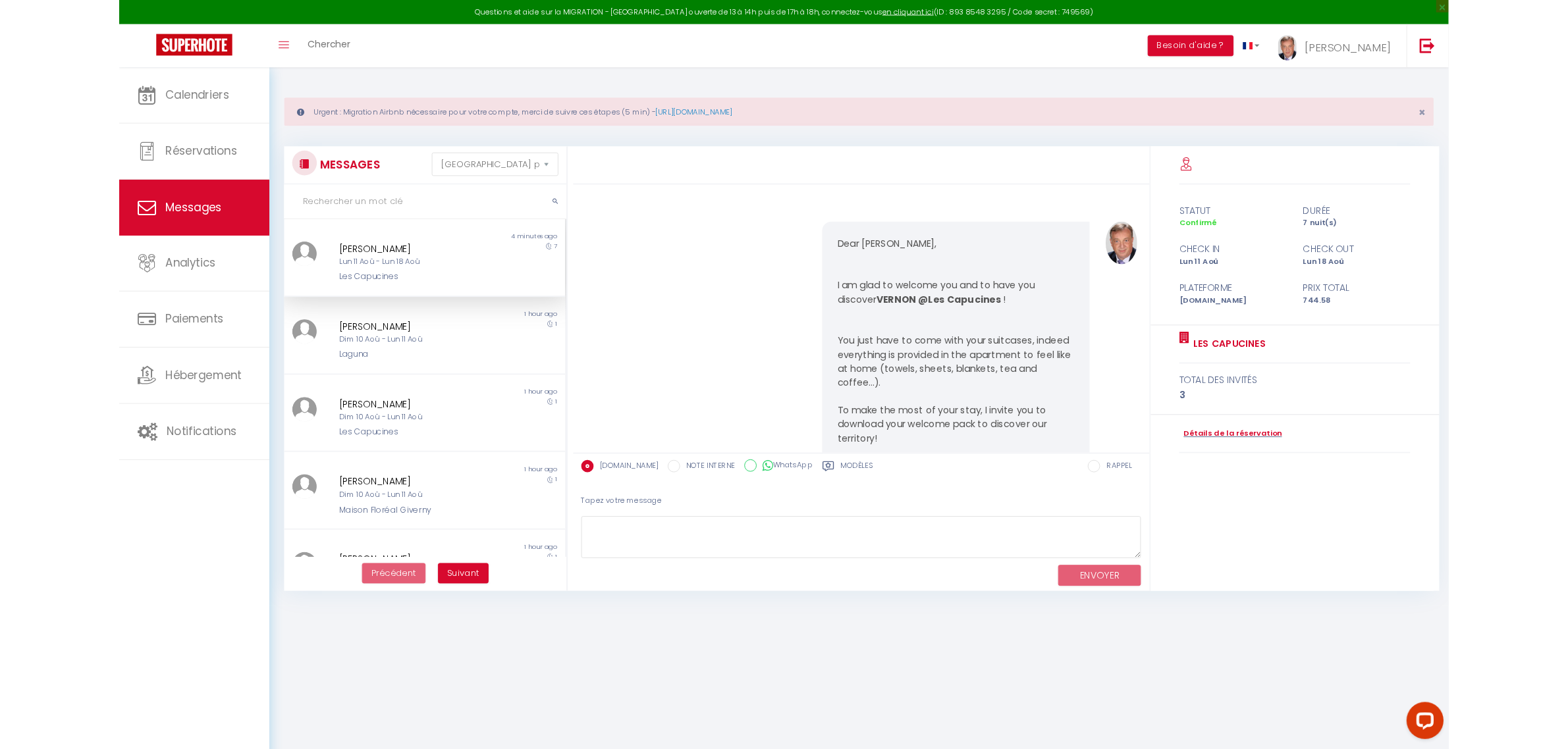
scroll to position [8335, 0]
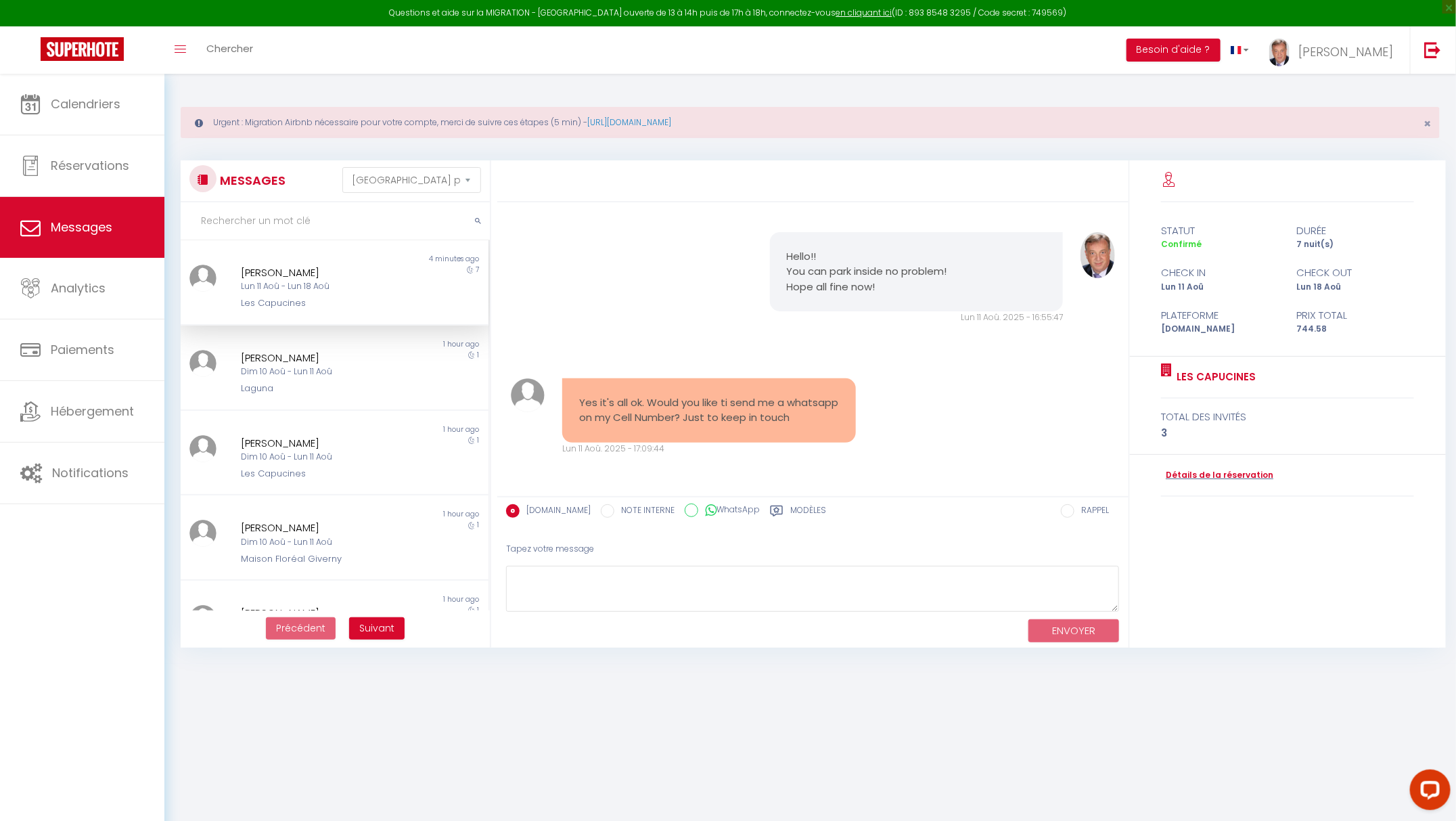
click at [288, 275] on div "[PERSON_NAME]" at bounding box center [321, 272] width 162 height 16
click at [291, 286] on div "Lun 11 Aoû - Lun 18 Aoû" at bounding box center [321, 286] width 162 height 13
click at [684, 508] on input "WhatsApp" at bounding box center [691, 510] width 13 height 13
radio input "true"
radio input "false"
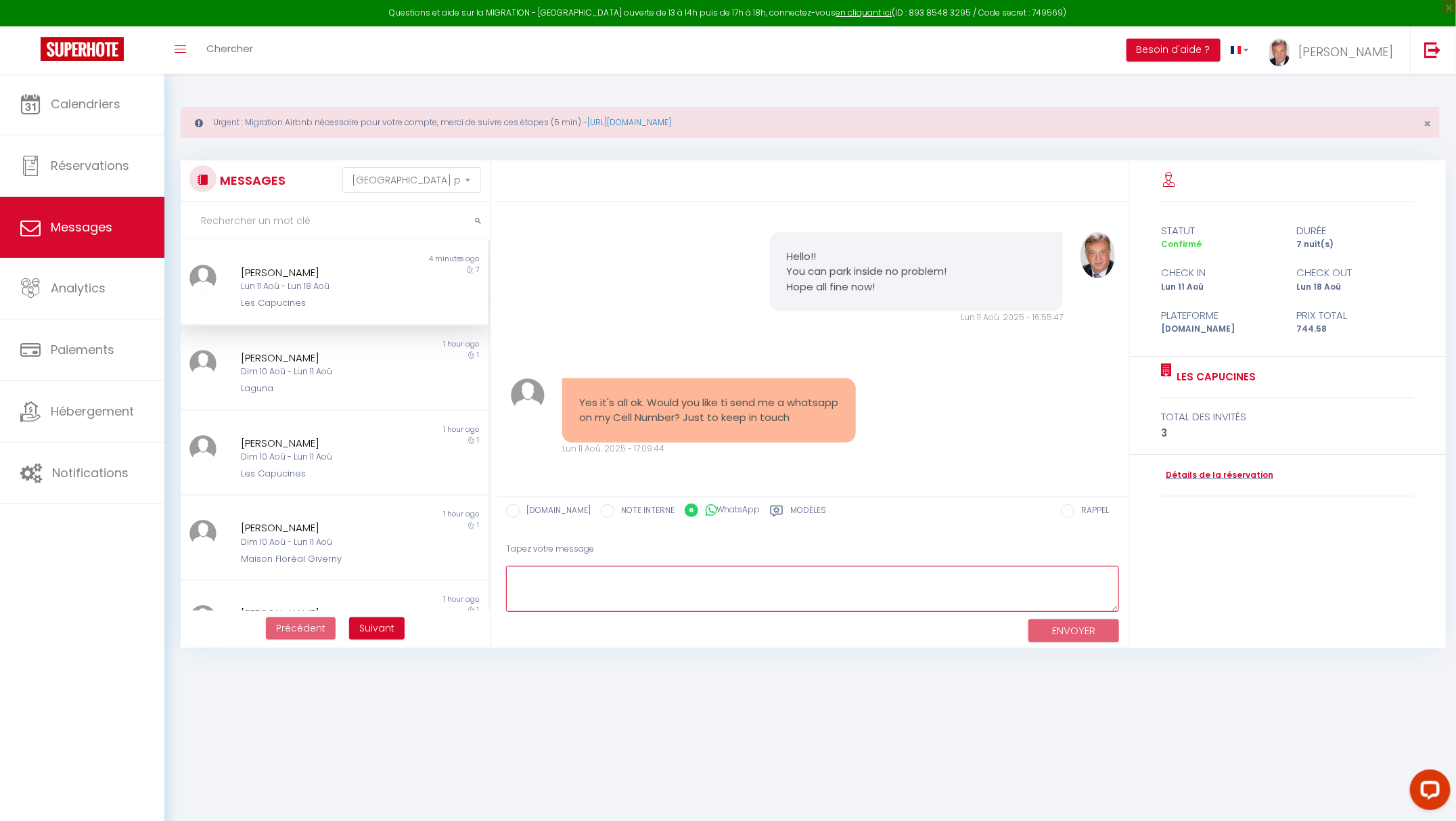
click at [550, 586] on textarea at bounding box center [814, 589] width 614 height 47
type textarea "xx"
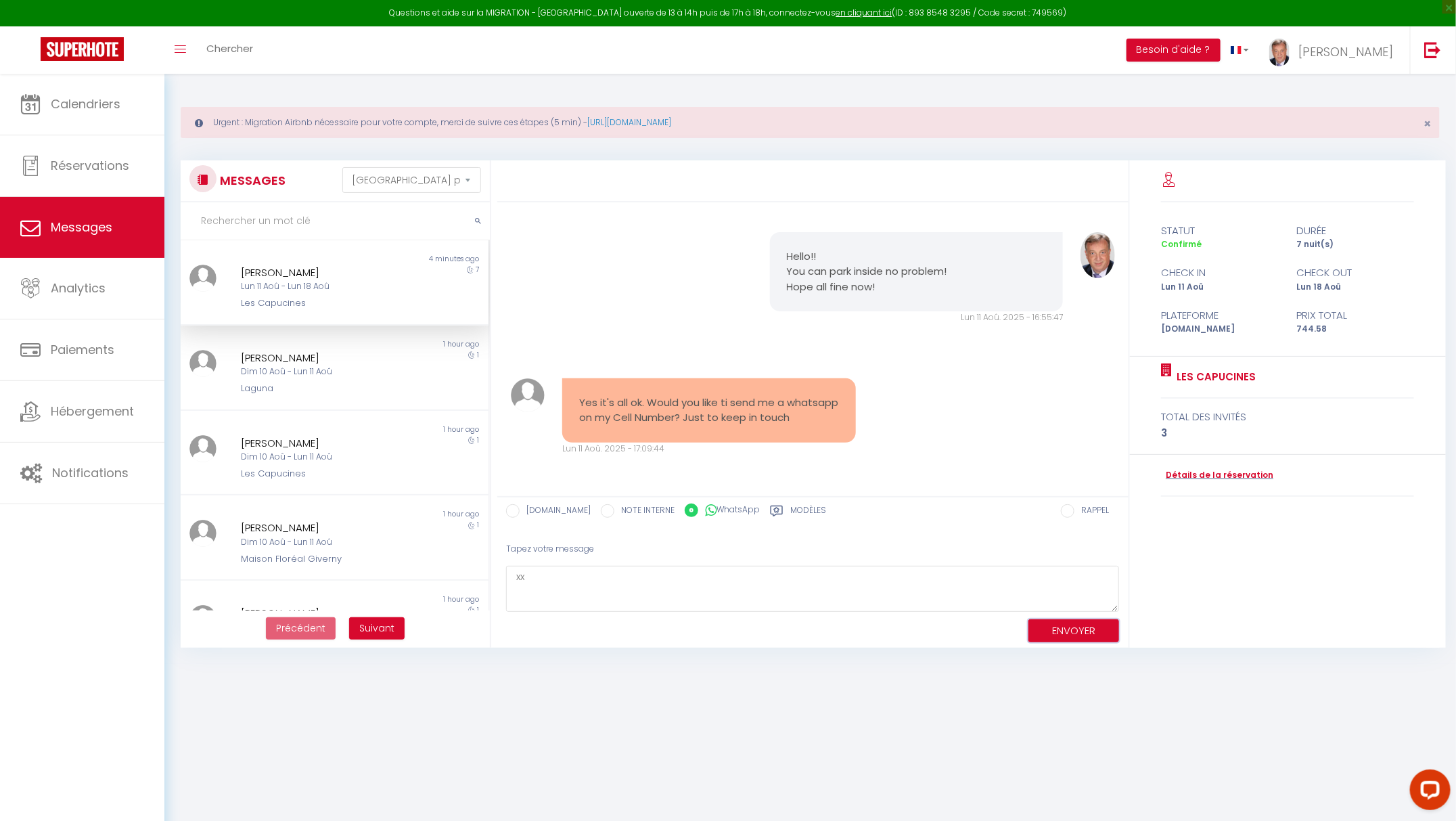
click at [1052, 628] on button "ENVOYER" at bounding box center [1074, 630] width 91 height 23
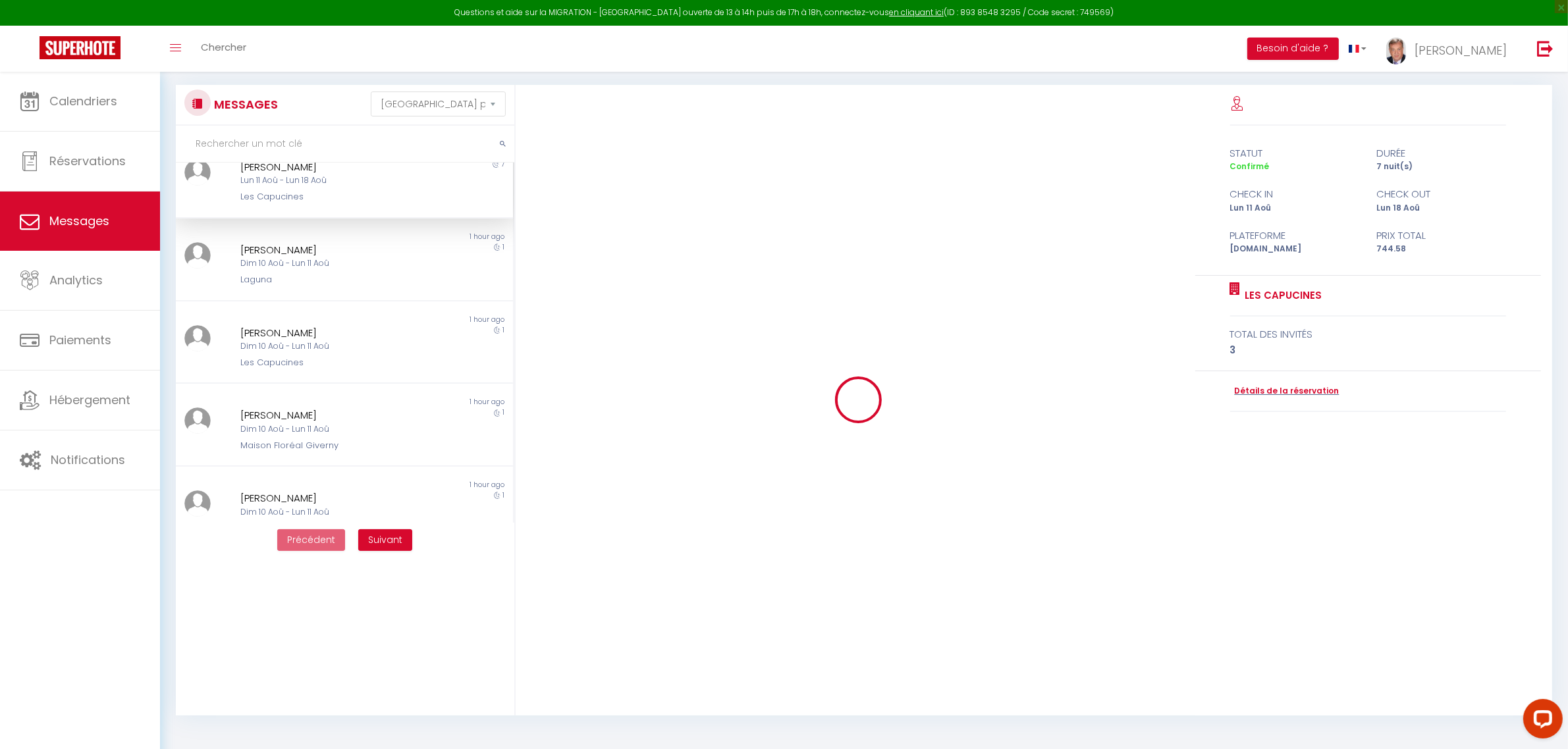
scroll to position [0, 0]
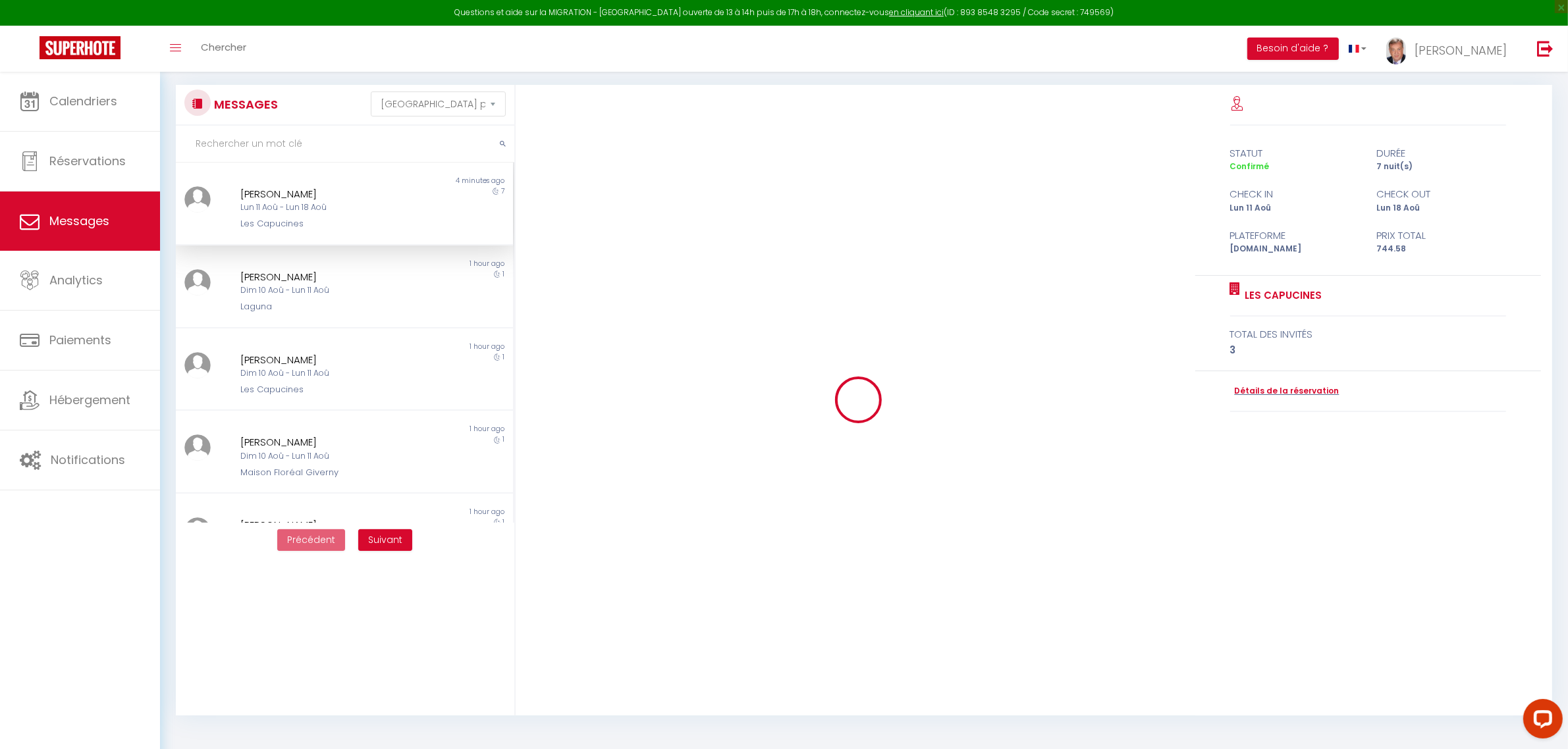
click at [286, 209] on div "Lun 11 Aoû - Lun 18 Aoû" at bounding box center [330, 208] width 179 height 13
click at [298, 277] on div "[PERSON_NAME]" at bounding box center [330, 277] width 179 height 15
click at [280, 206] on div "Lun 11 Aoû - Lun 18 Aoû" at bounding box center [330, 208] width 179 height 13
click at [87, 104] on span "Calendriers" at bounding box center [83, 101] width 67 height 16
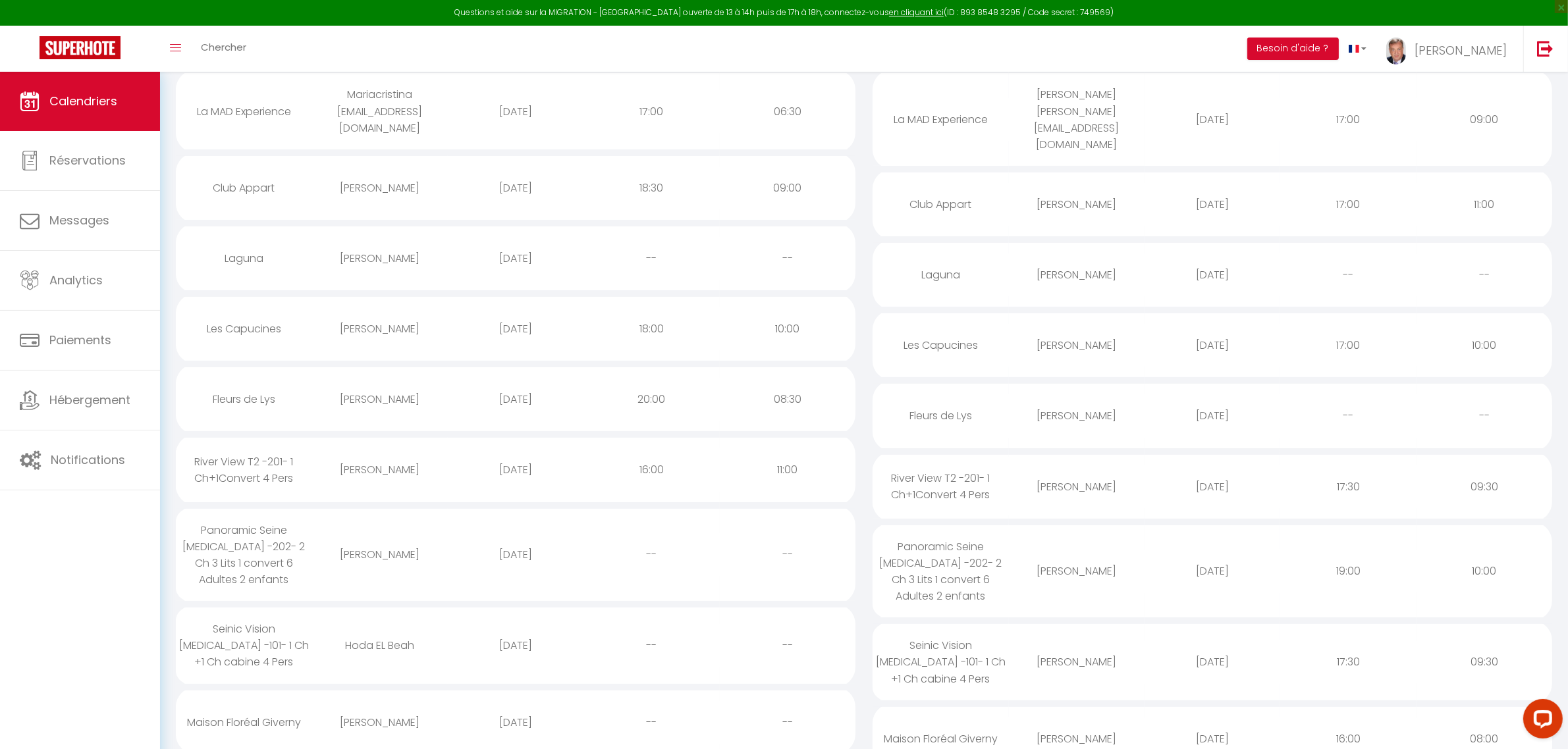
scroll to position [329, 0]
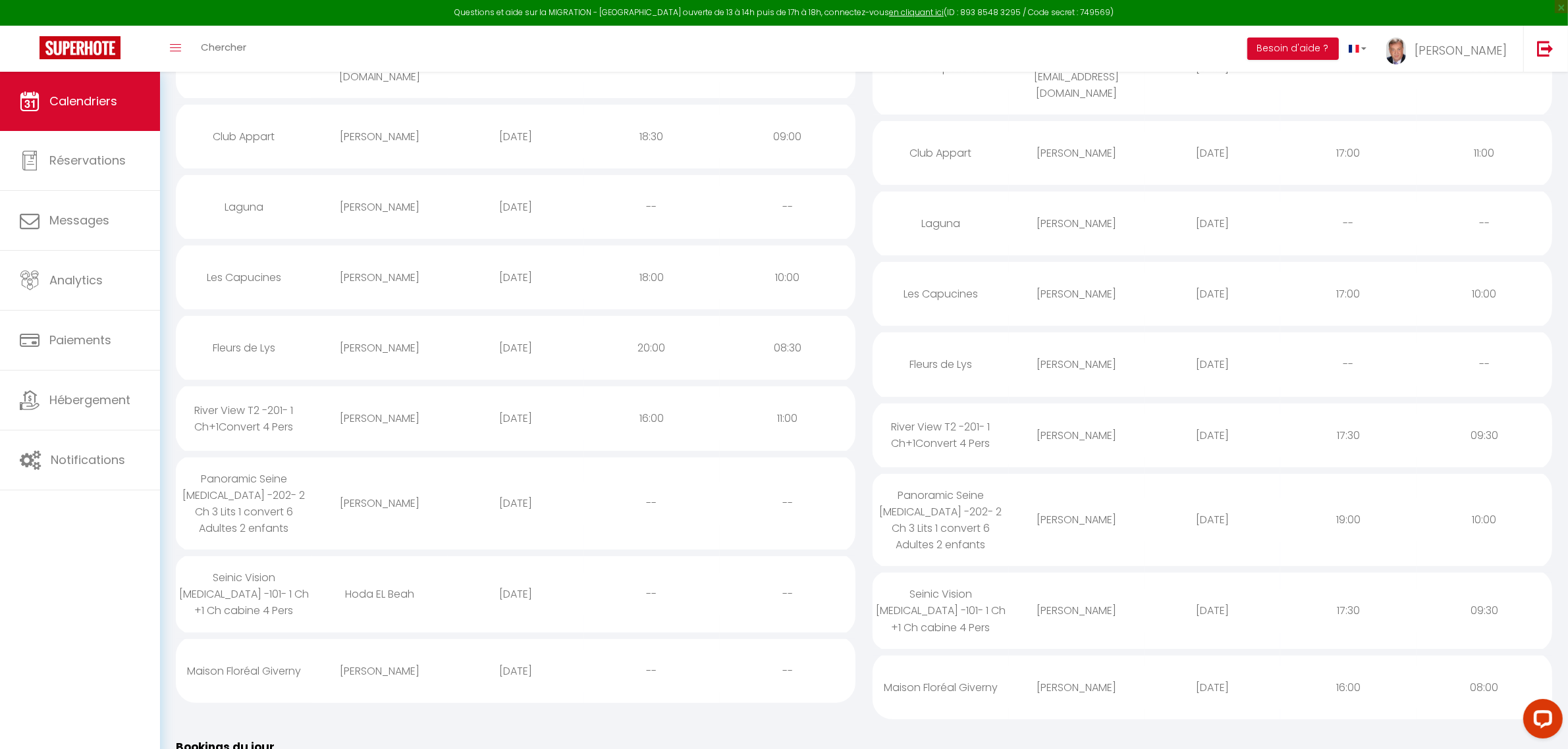
click at [384, 270] on div "[PERSON_NAME]" at bounding box center [379, 277] width 136 height 43
select select "1"
select select "0"
select select "1"
select select
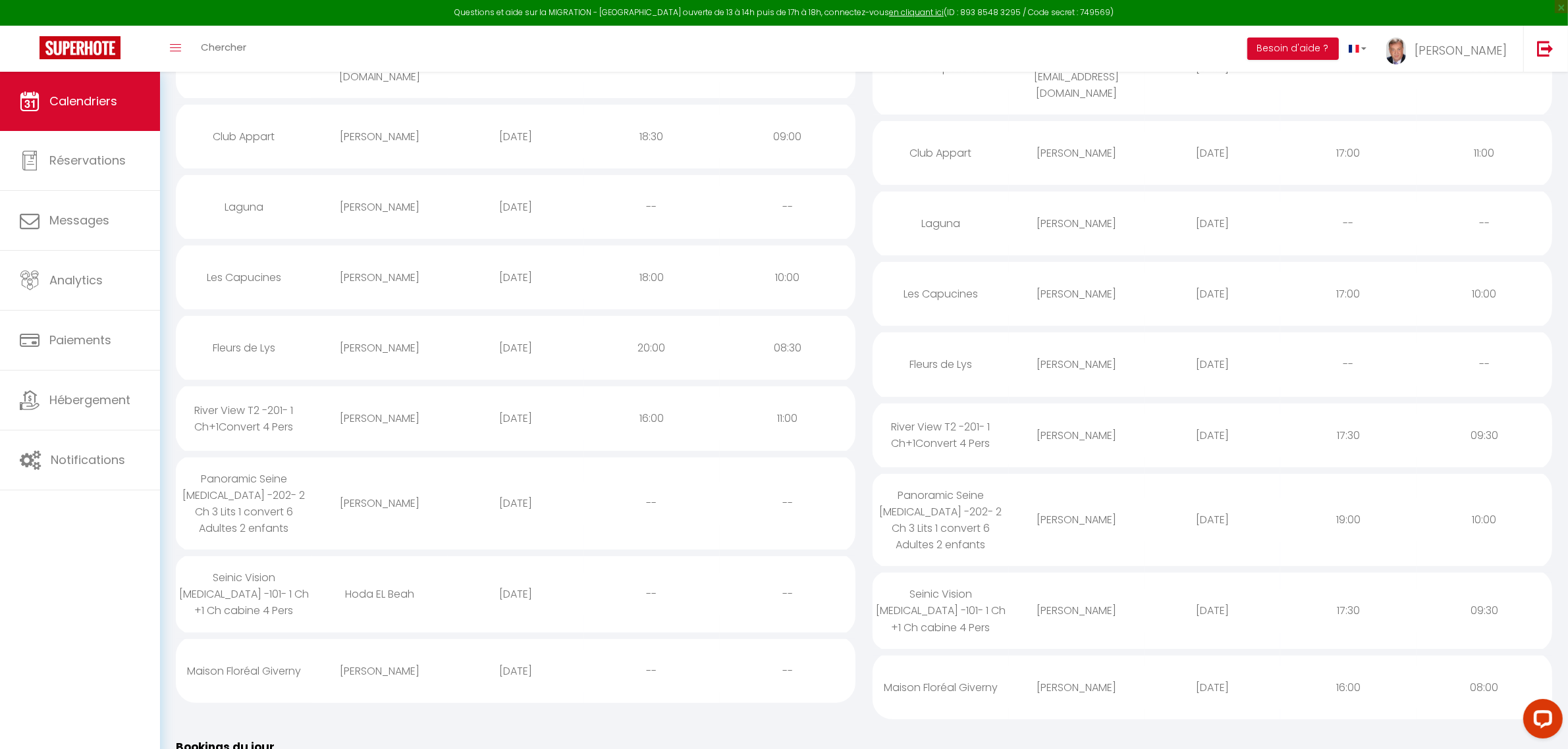
select select
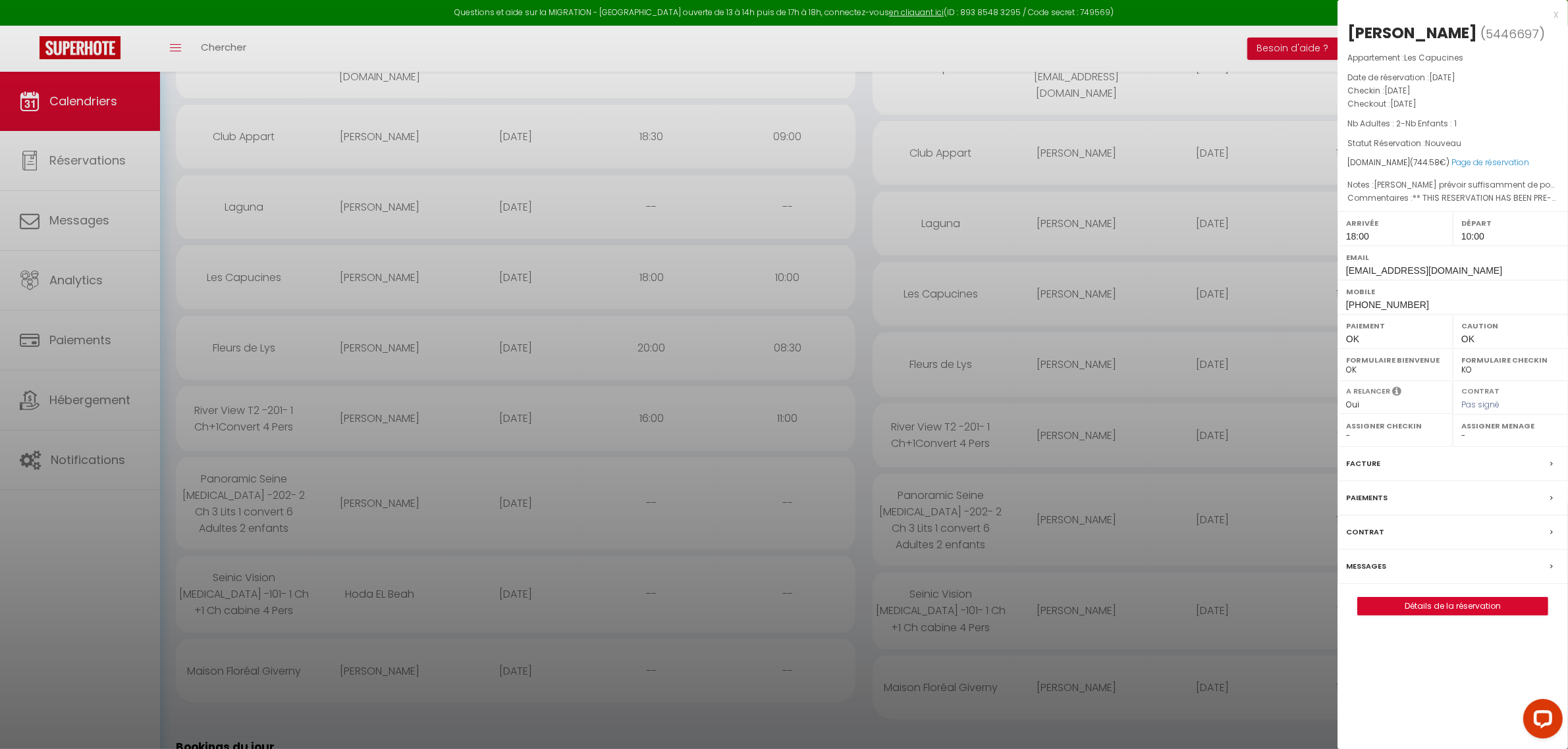
click at [1378, 561] on label "Messages" at bounding box center [1366, 566] width 40 height 14
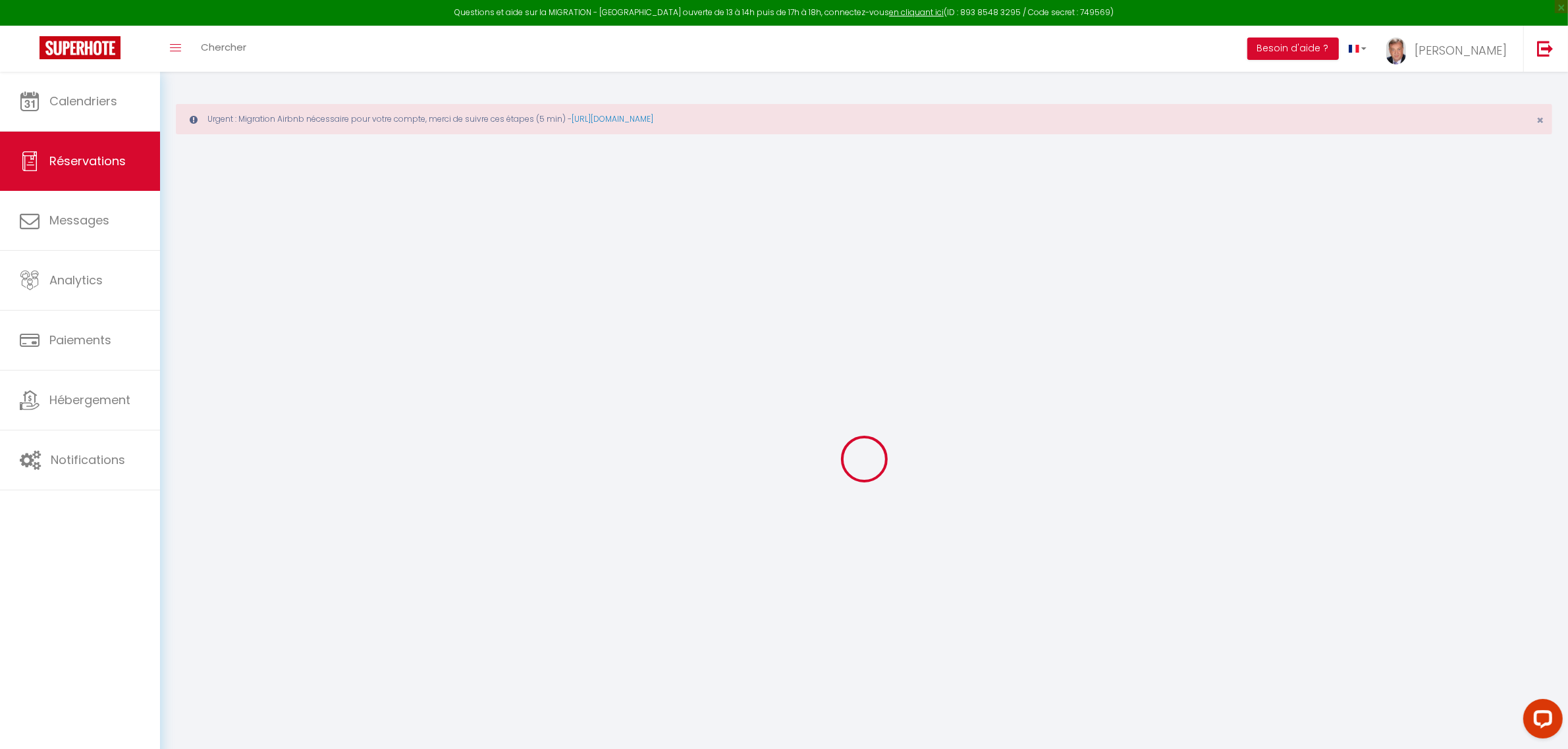
select select
checkbox input "false"
type textarea "** THIS RESERVATION HAS BEEN PRE-PAID ** BOOKING NOTE : Payment charge is EUR 1…"
type textarea "[PERSON_NAME] prévoir suffisamment de pods pour le linge et la machine a lave l…"
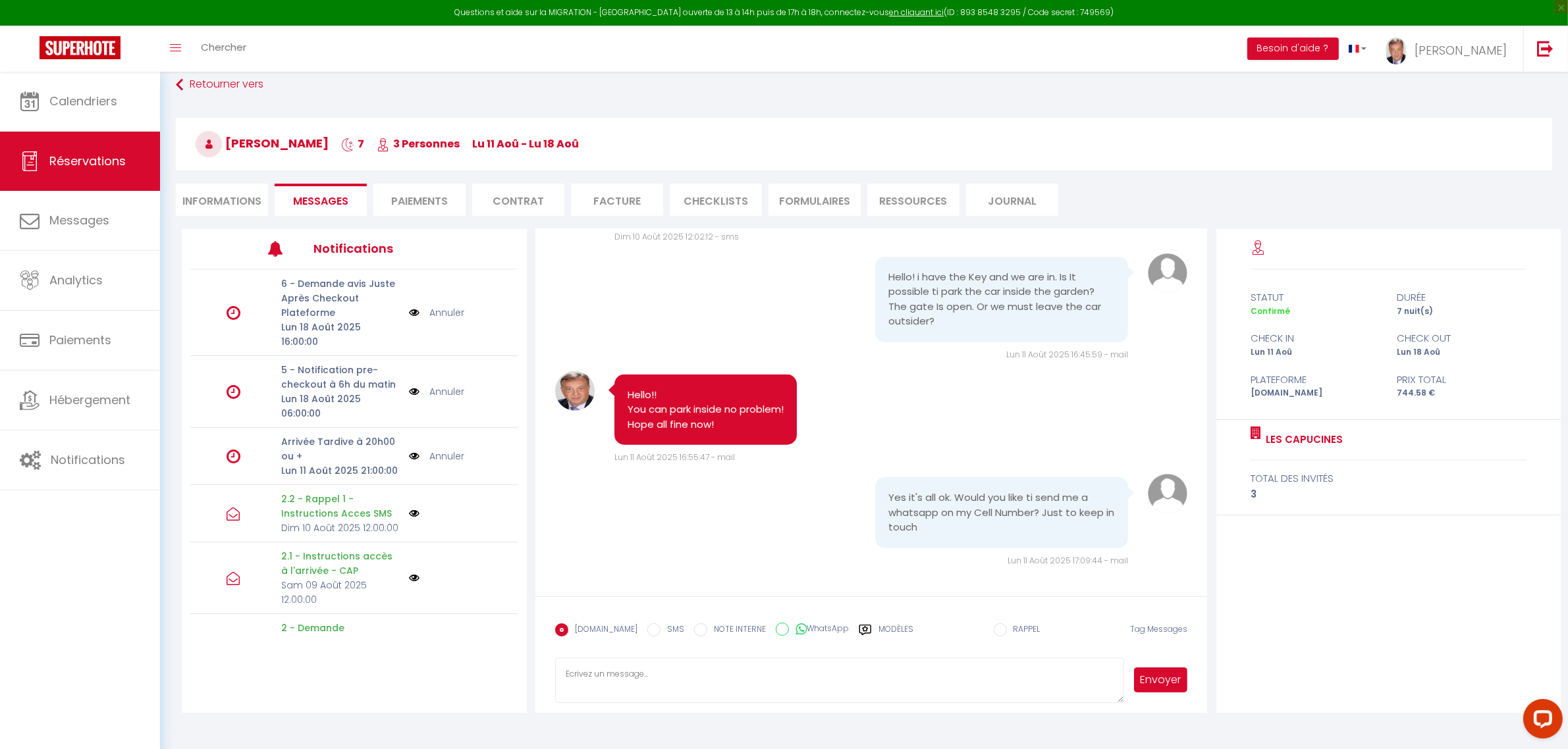
scroll to position [71, 0]
click at [775, 627] on input "WhatsApp" at bounding box center [782, 629] width 13 height 13
radio input "true"
radio input "false"
click at [607, 688] on textarea at bounding box center [839, 680] width 569 height 46
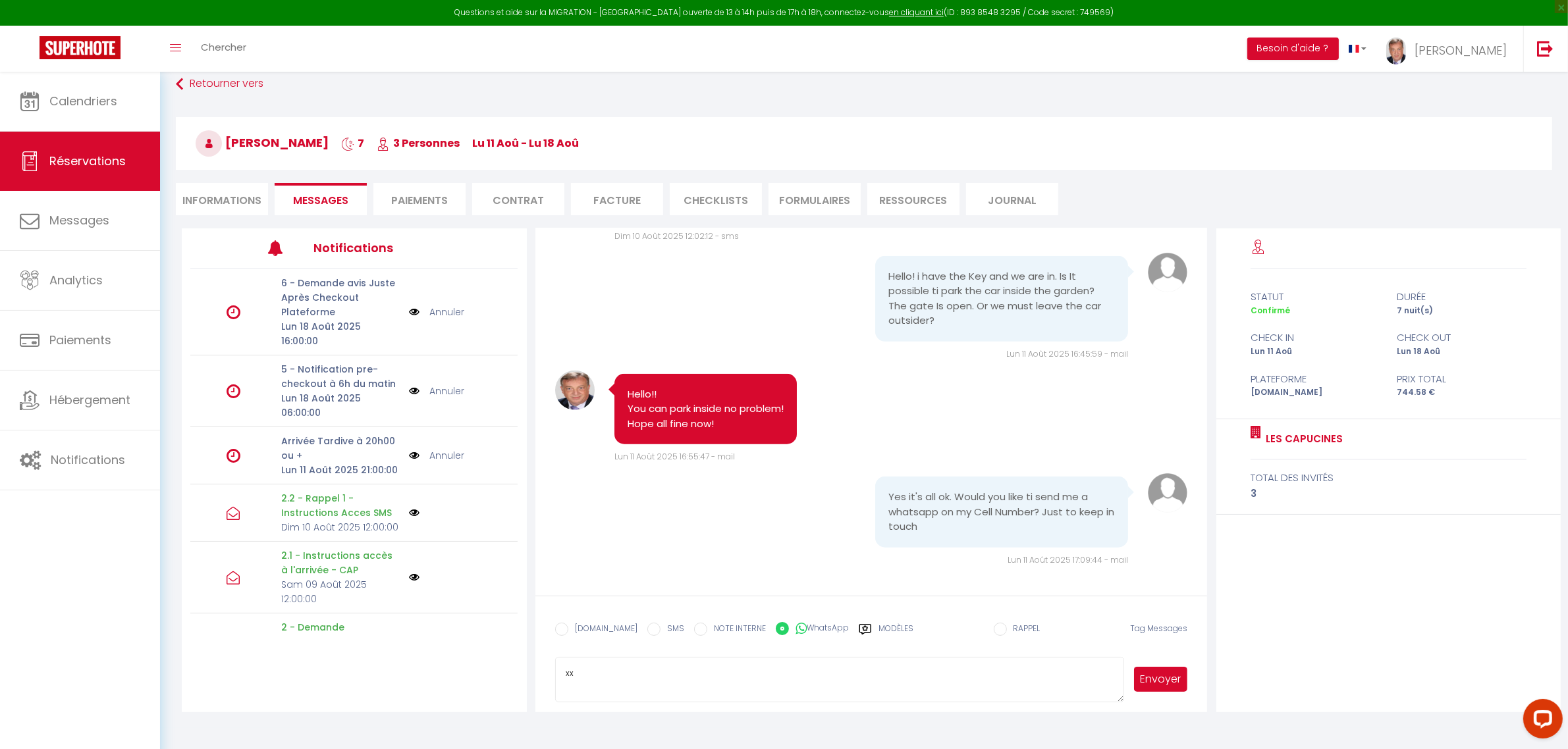
click at [1154, 683] on button "Envoyer" at bounding box center [1161, 679] width 54 height 25
click at [590, 677] on textarea "xx" at bounding box center [839, 680] width 569 height 46
type textarea "x"
drag, startPoint x: 1321, startPoint y: 600, endPoint x: 1334, endPoint y: 600, distance: 13.0
click at [1322, 600] on div "statut durée Confirmé 7 nuit(s) check in check out Lun 11 Aoû Lun 18 Aoû Platef…" at bounding box center [1389, 470] width 345 height 484
